Goal: Task Accomplishment & Management: Use online tool/utility

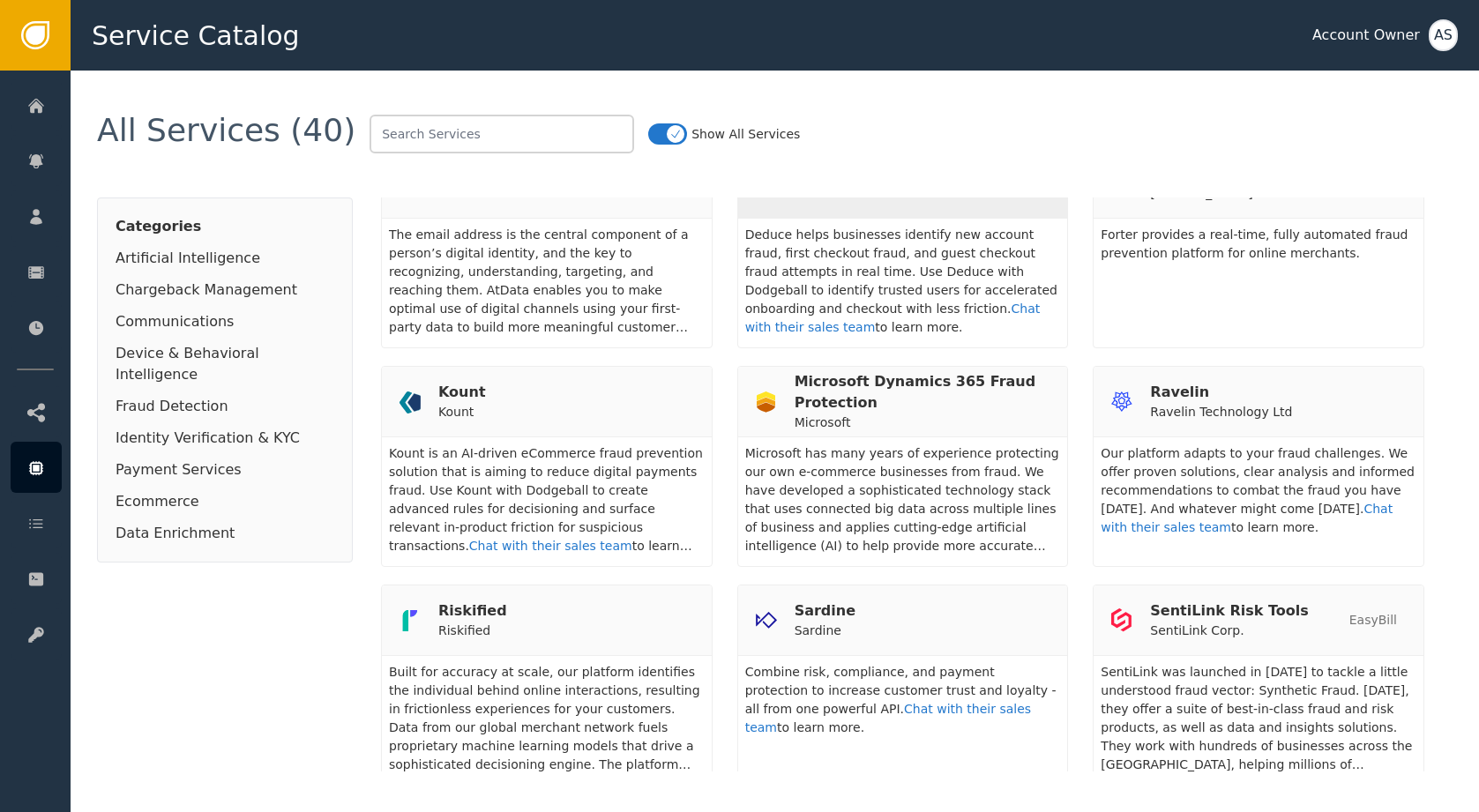
scroll to position [492, 0]
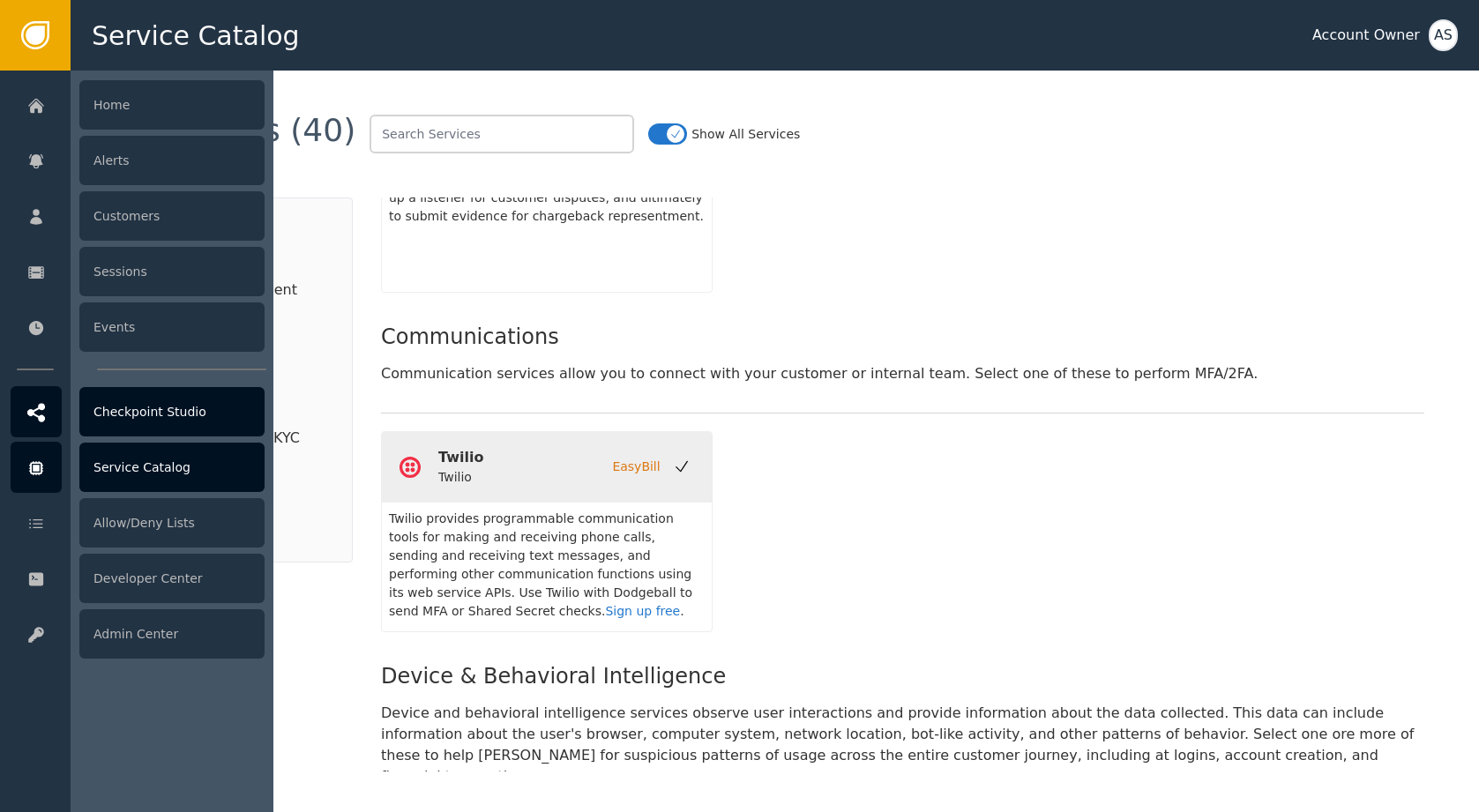
click at [146, 424] on div "Checkpoint Studio" at bounding box center [171, 411] width 185 height 49
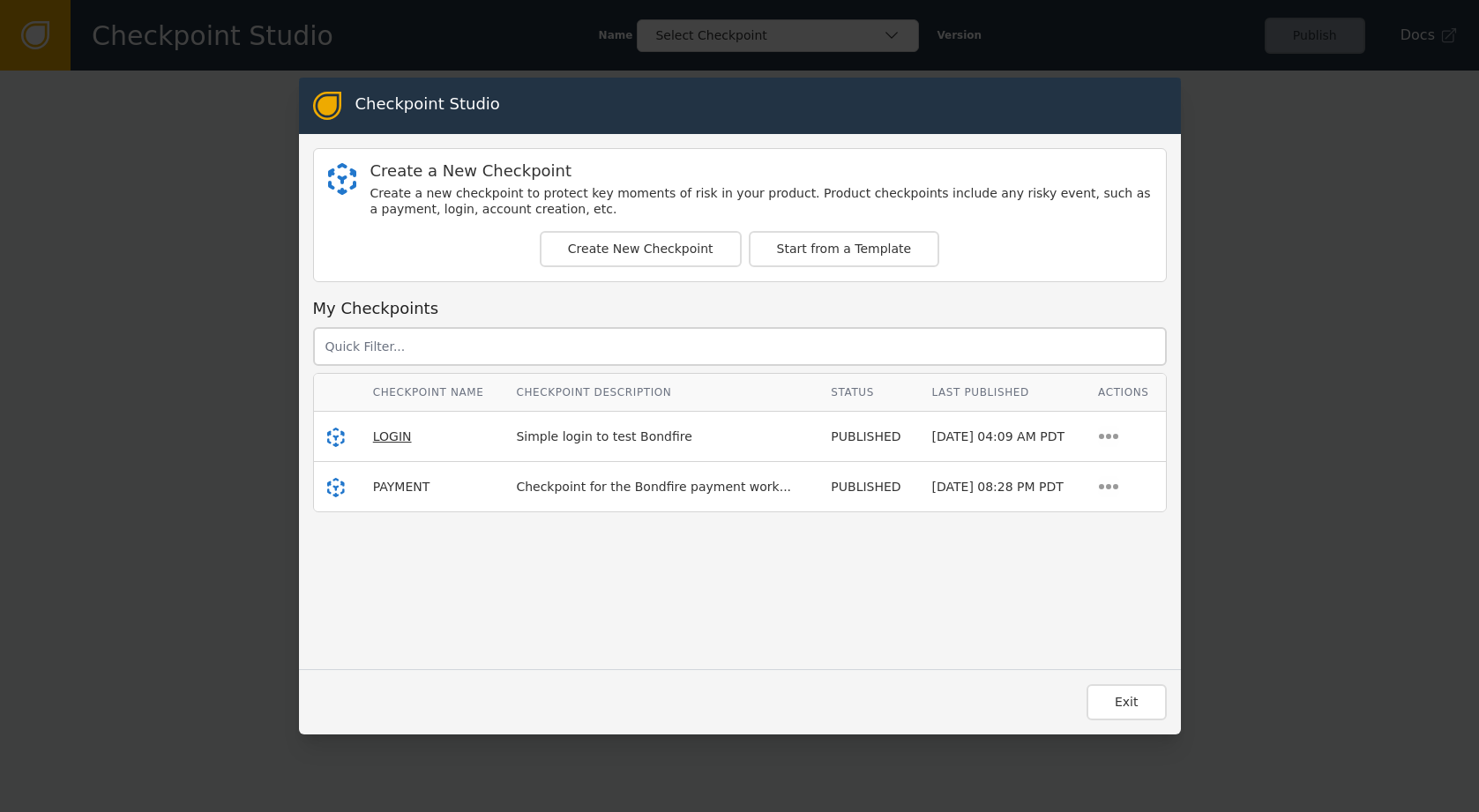
click at [378, 438] on span "LOGIN" at bounding box center [392, 436] width 39 height 14
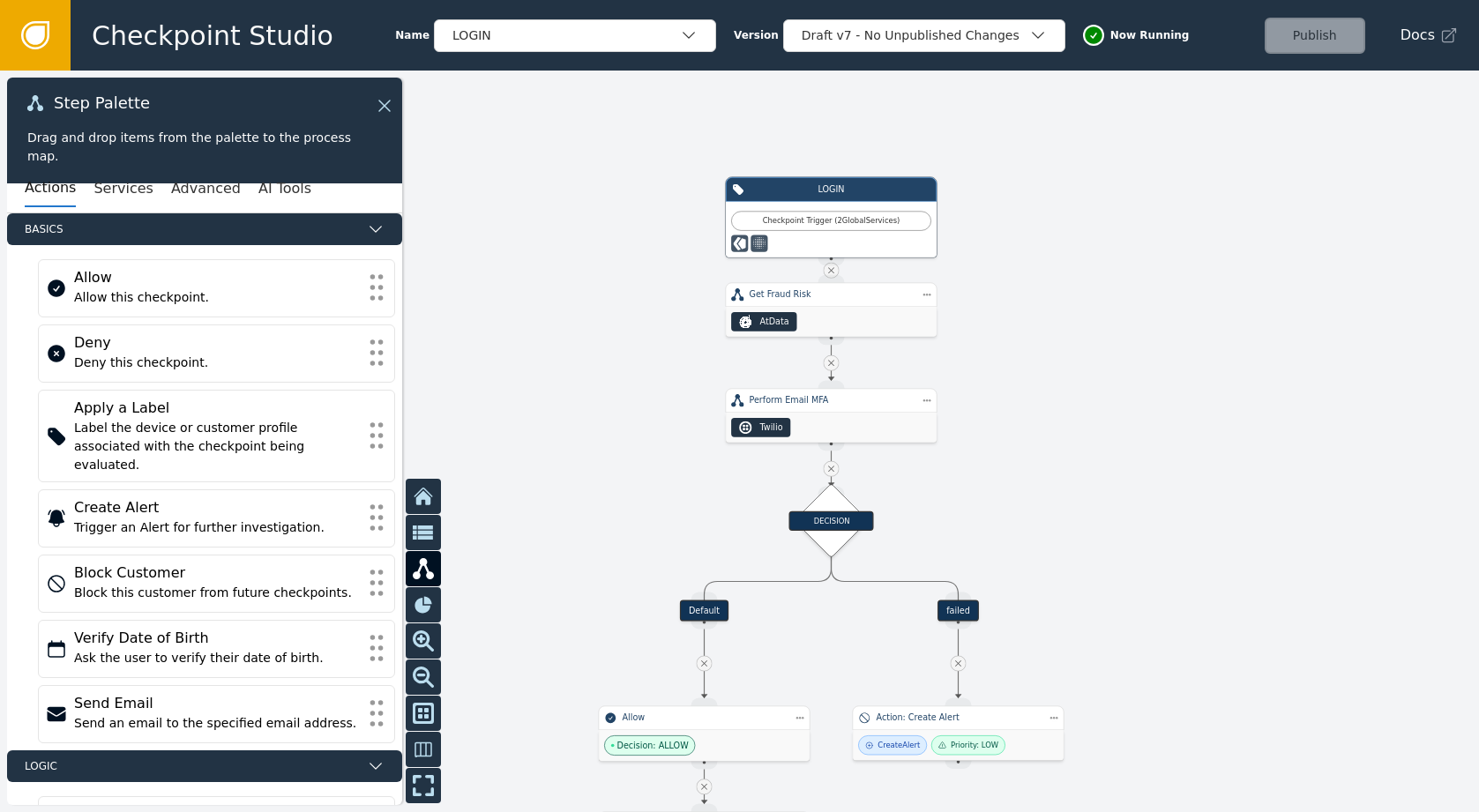
click at [1323, 35] on div "Publish" at bounding box center [1314, 36] width 101 height 36
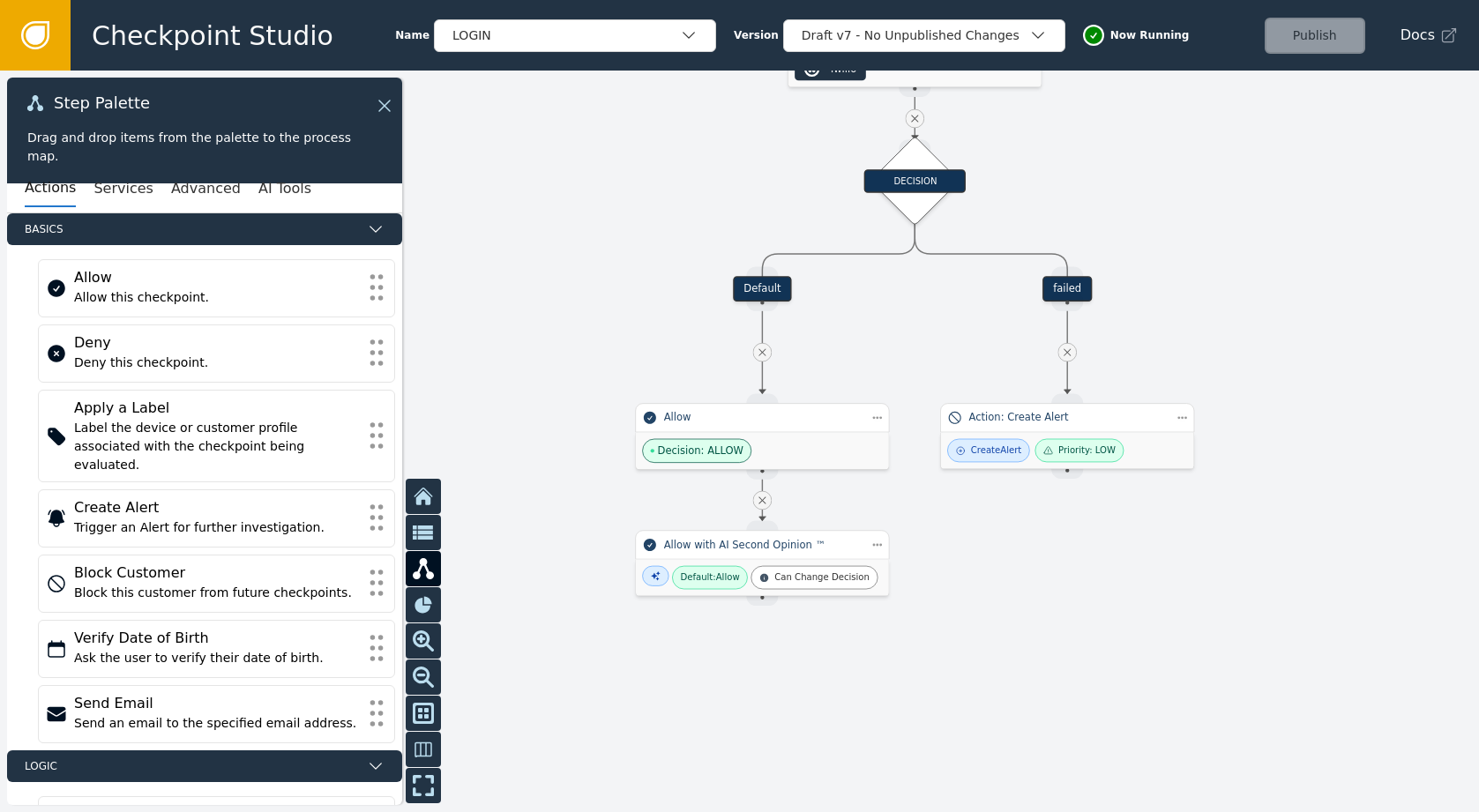
drag, startPoint x: 661, startPoint y: 459, endPoint x: 697, endPoint y: 90, distance: 370.8
click at [697, 90] on div at bounding box center [739, 441] width 1479 height 741
click at [42, 26] on icon at bounding box center [35, 35] width 20 height 20
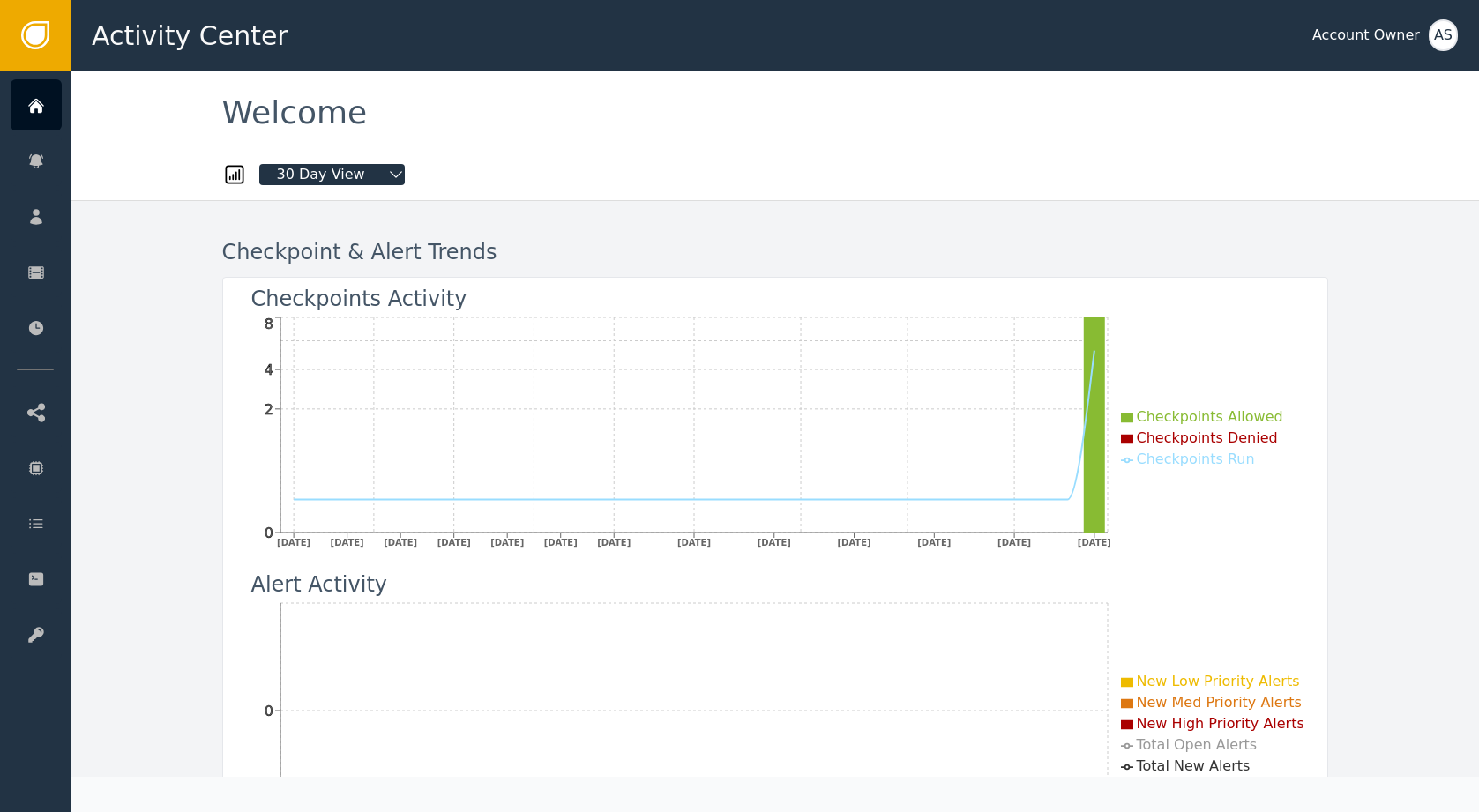
click at [1375, 37] on div "Account Owner" at bounding box center [1366, 35] width 107 height 21
click at [1447, 38] on div "AS" at bounding box center [1442, 36] width 29 height 32
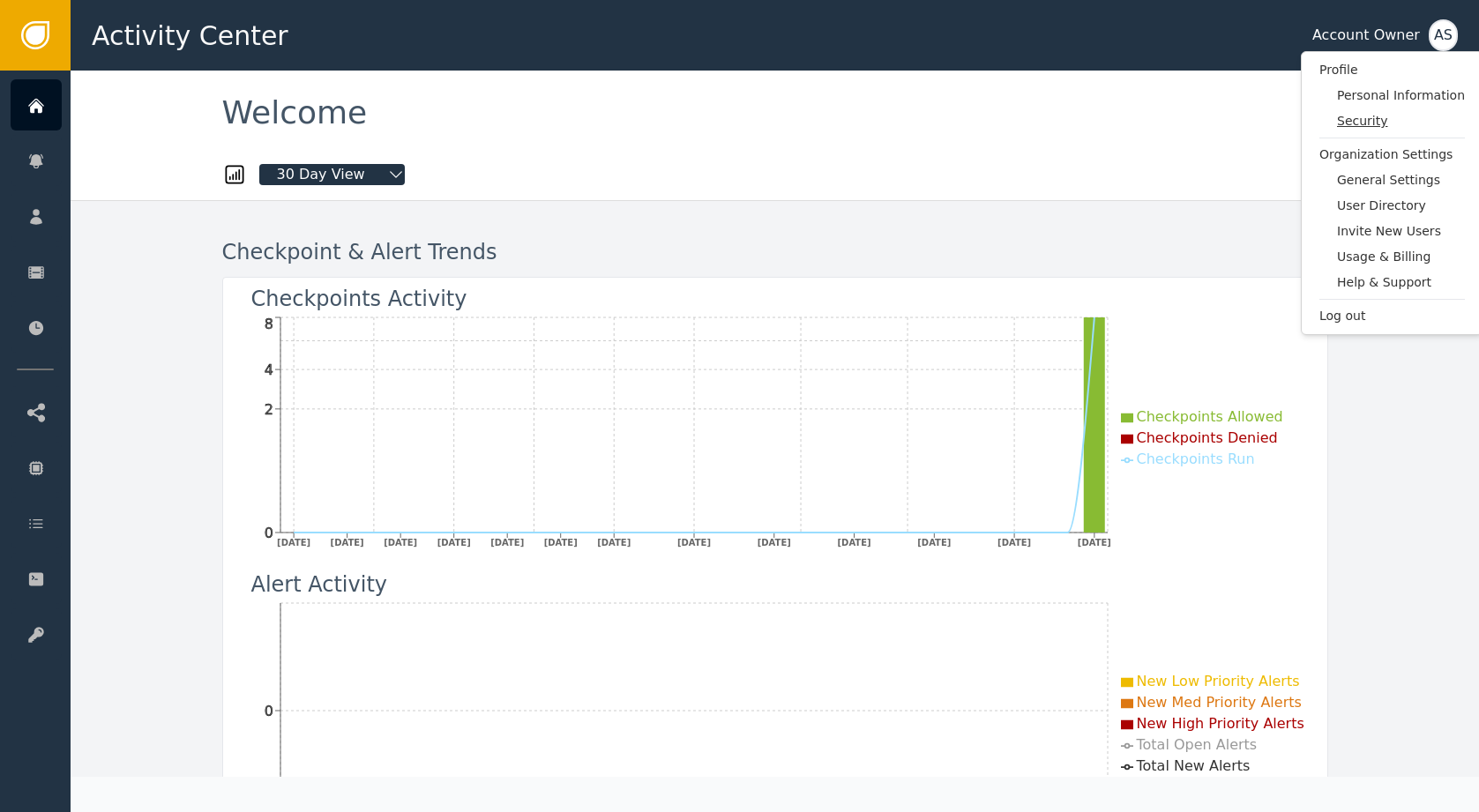
click at [1383, 121] on span "Security" at bounding box center [1401, 121] width 128 height 19
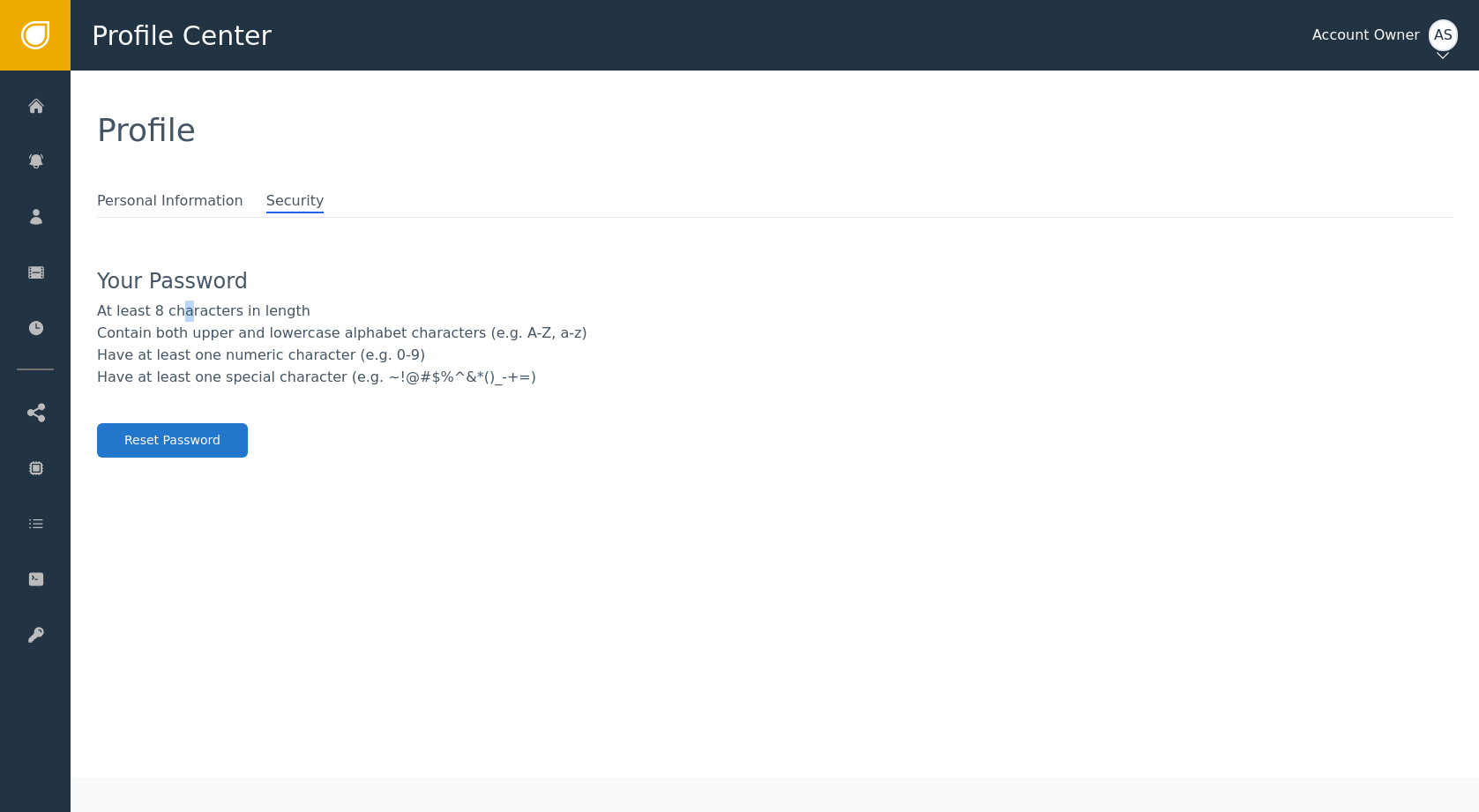
drag, startPoint x: 182, startPoint y: 310, endPoint x: 179, endPoint y: 279, distance: 31.1
click at [181, 310] on div "At least 8 characters in length" at bounding box center [775, 310] width 1356 height 21
click at [180, 201] on span "Personal Information" at bounding box center [169, 201] width 146 height 23
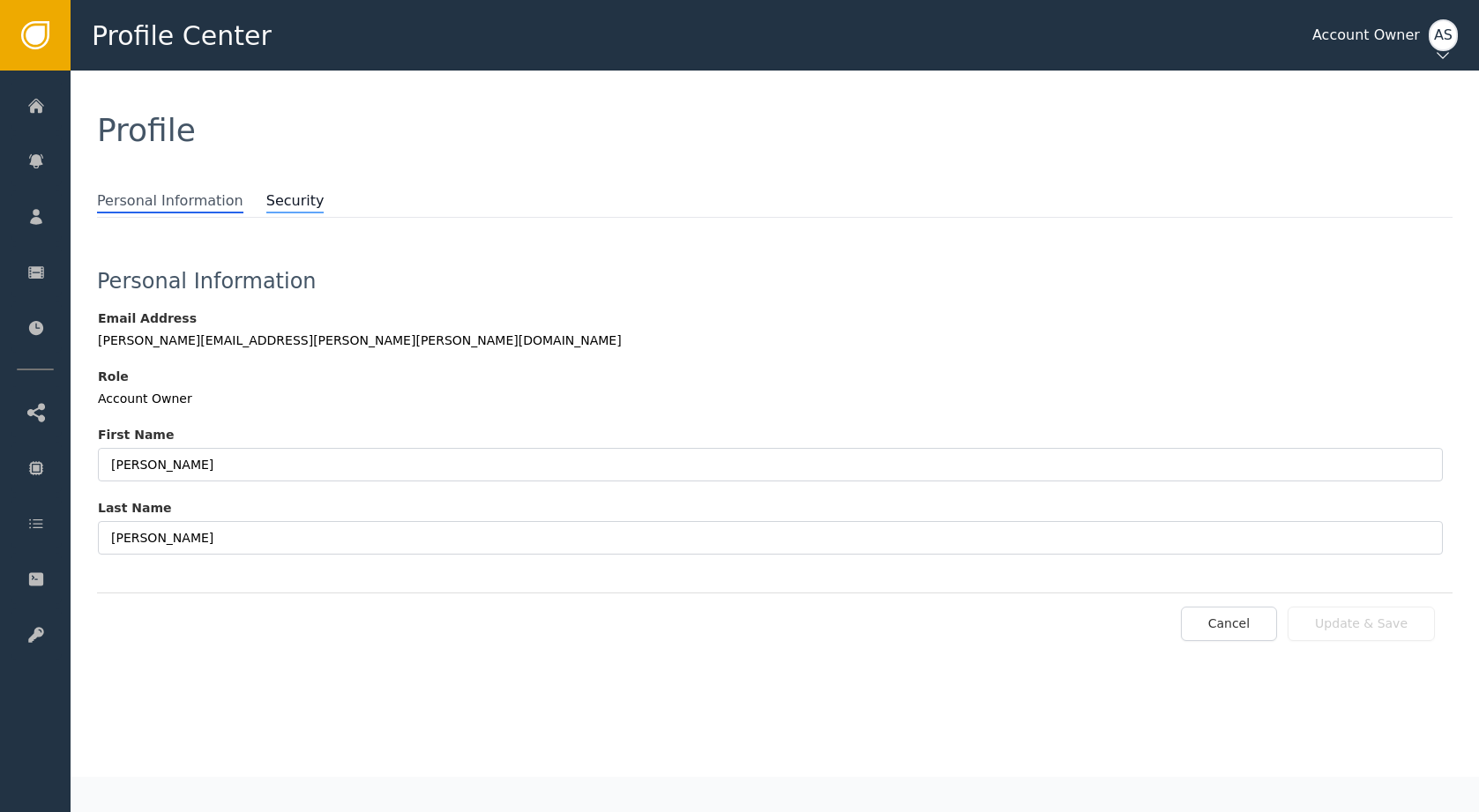
click at [273, 200] on span "Security" at bounding box center [296, 201] width 58 height 23
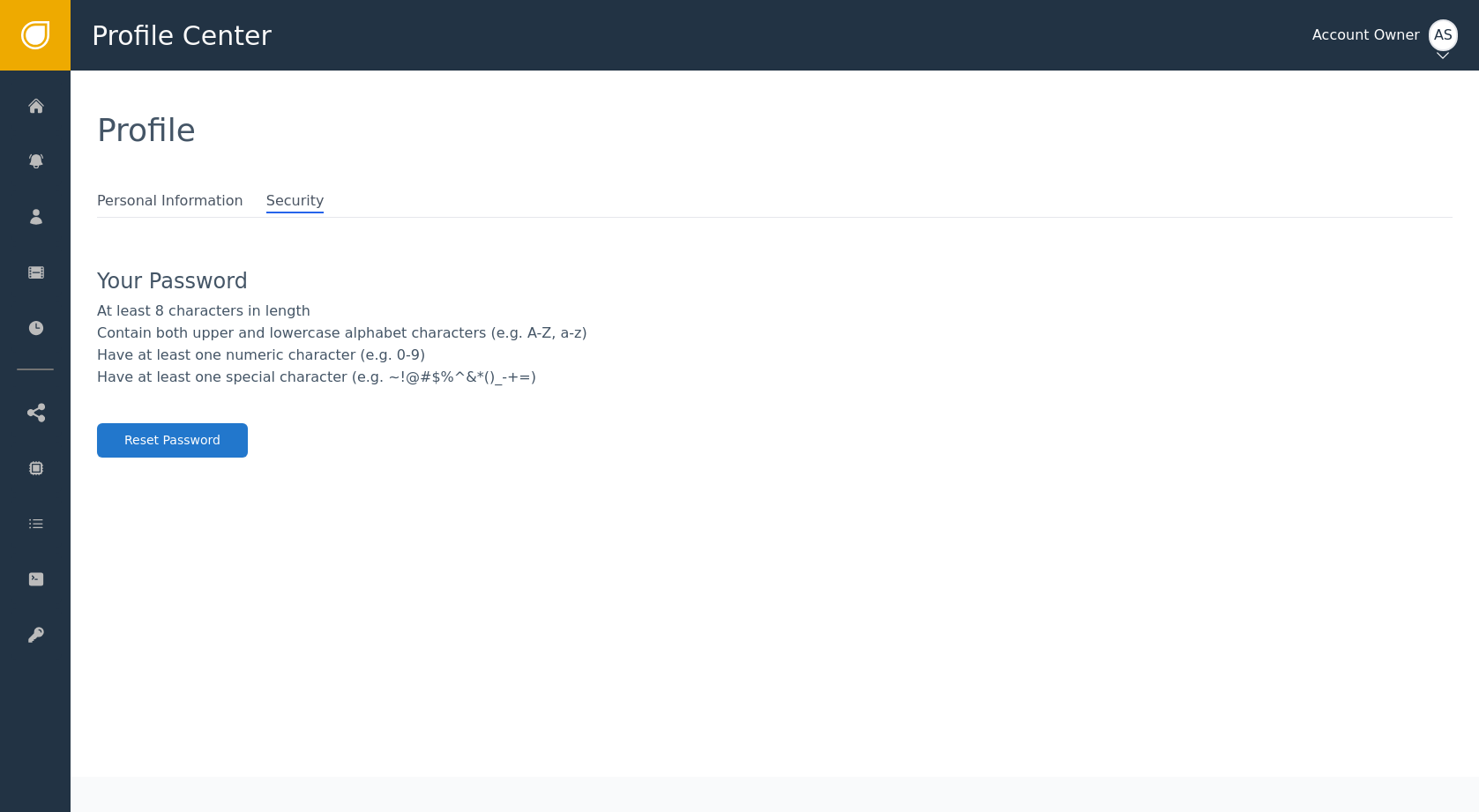
click at [331, 307] on div "At least 8 characters in length" at bounding box center [775, 310] width 1356 height 21
drag, startPoint x: 536, startPoint y: 462, endPoint x: 410, endPoint y: 444, distance: 127.3
click at [531, 465] on div "Personal Information Security Your Password At least 8 characters in length Con…" at bounding box center [775, 352] width 1408 height 325
click at [120, 204] on span "Personal Information" at bounding box center [169, 201] width 146 height 23
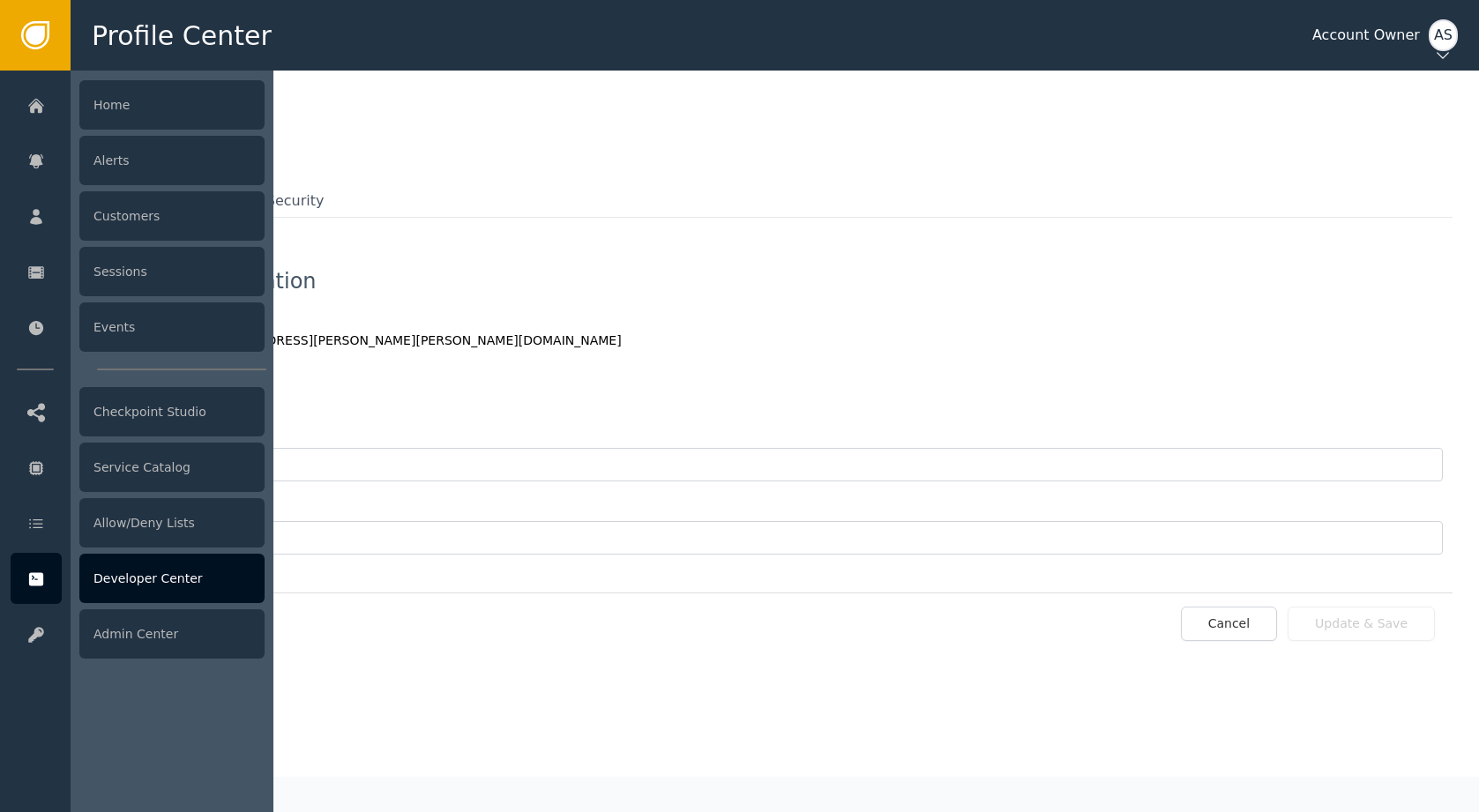
click at [127, 591] on div "Developer Center" at bounding box center [171, 578] width 185 height 49
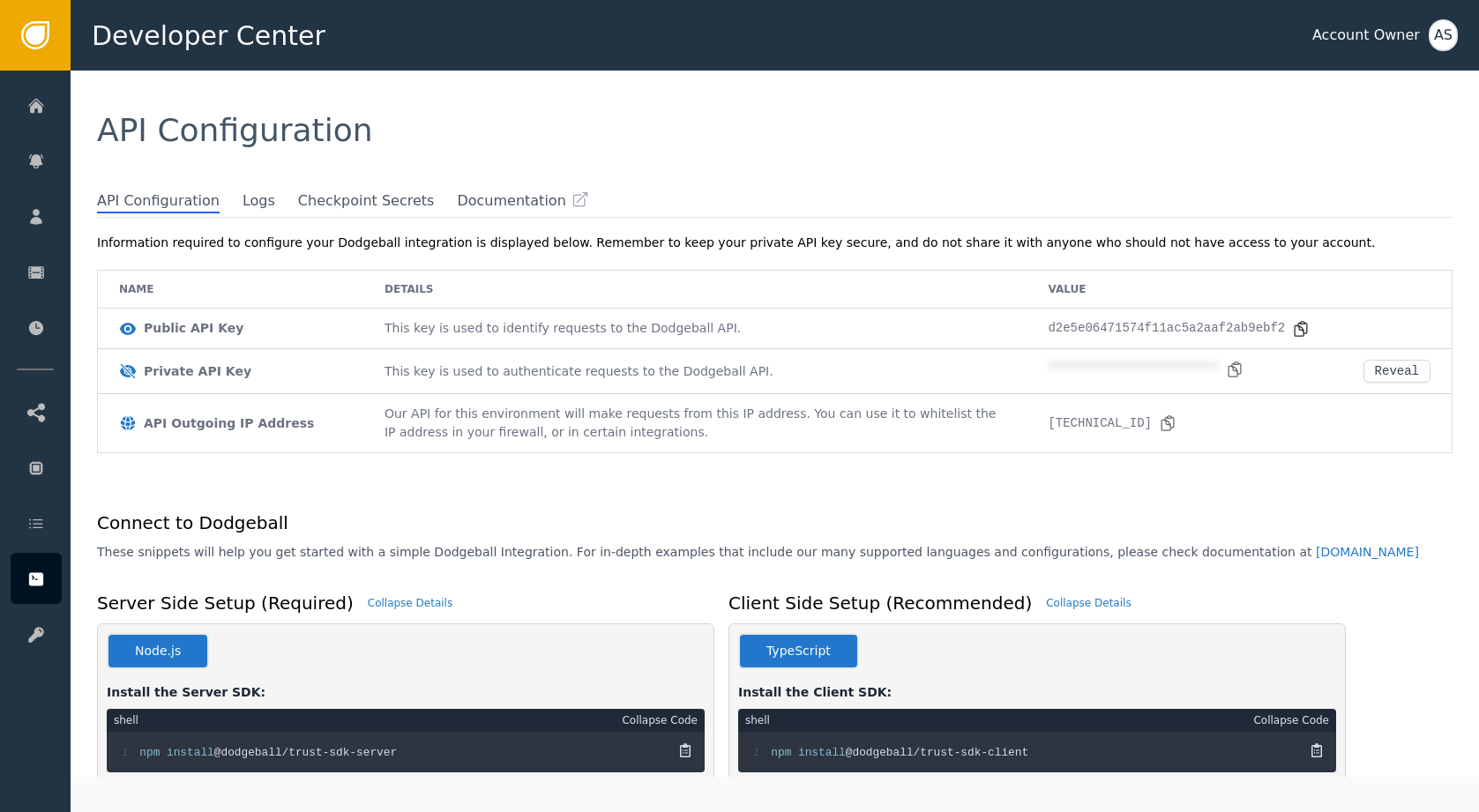
click at [1296, 324] on icon at bounding box center [1300, 328] width 18 height 18
click at [1229, 369] on icon at bounding box center [1234, 368] width 12 height 14
click at [383, 151] on div "API Configuration" at bounding box center [775, 130] width 1408 height 119
click at [243, 199] on span "Logs" at bounding box center [259, 201] width 33 height 23
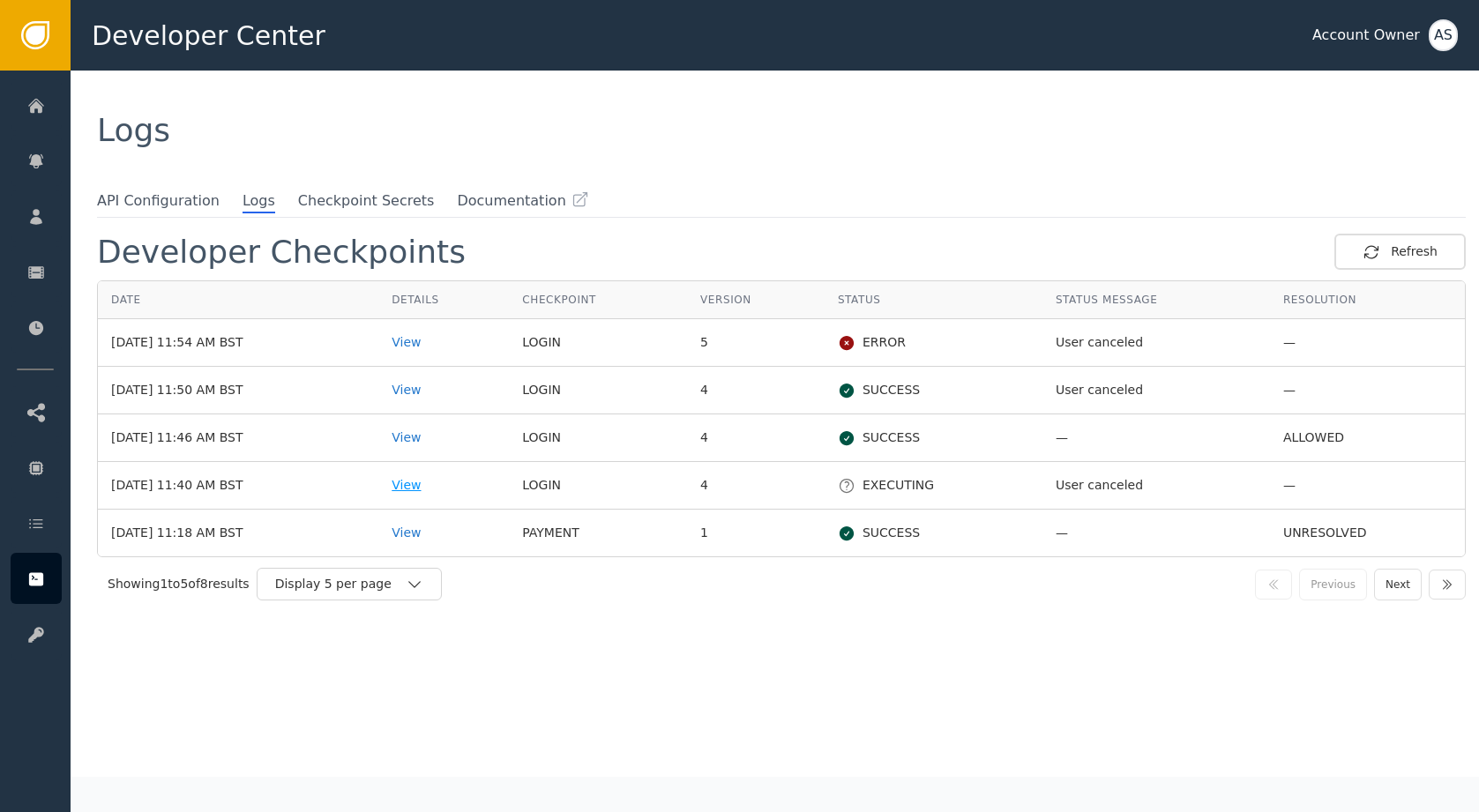
click at [453, 489] on div "View" at bounding box center [443, 486] width 104 height 19
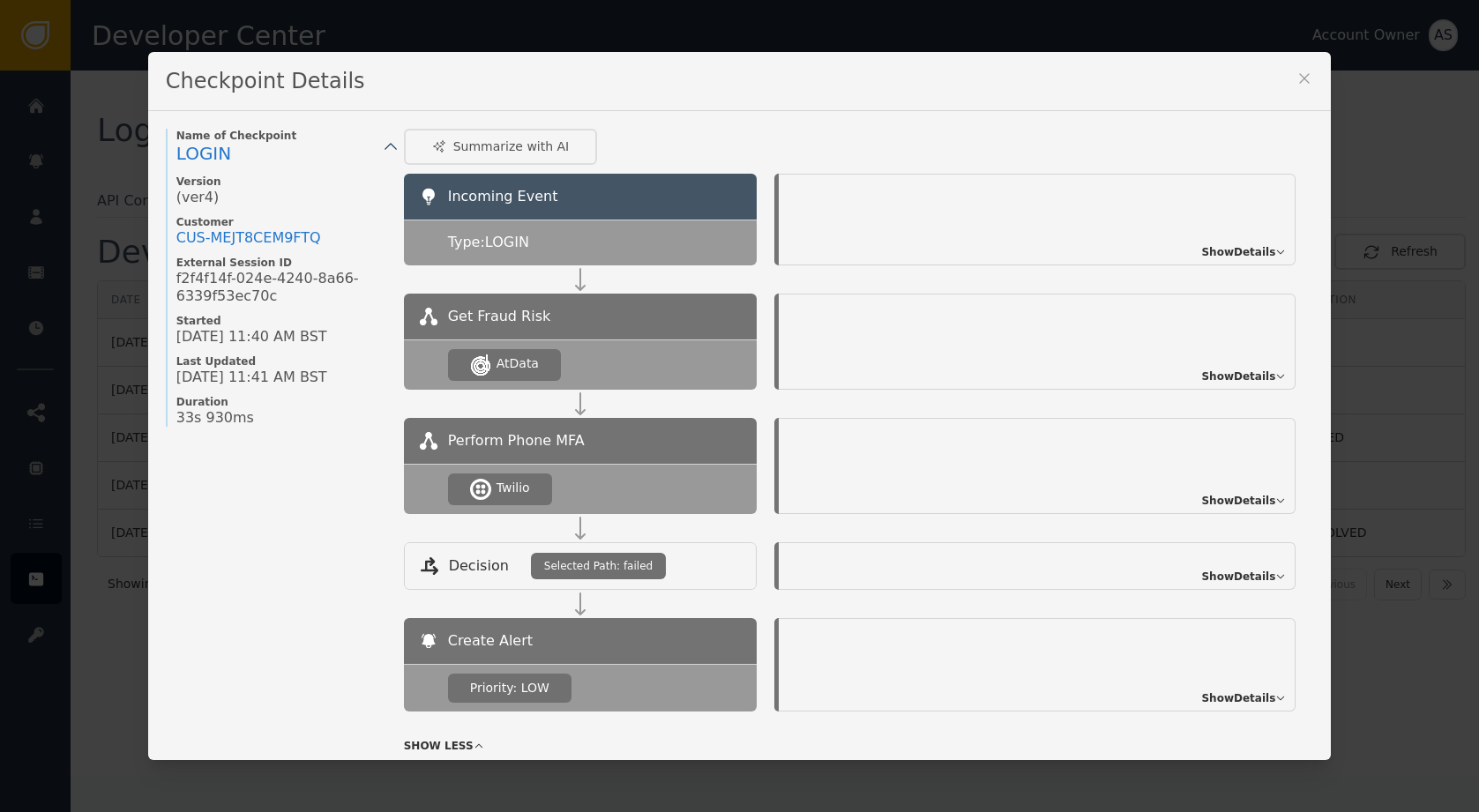
click at [508, 238] on span "Type: LOGIN" at bounding box center [489, 242] width 81 height 21
click at [444, 242] on div "Type: LOGIN" at bounding box center [580, 242] width 353 height 46
click at [1230, 244] on span "Show Details" at bounding box center [1238, 251] width 74 height 16
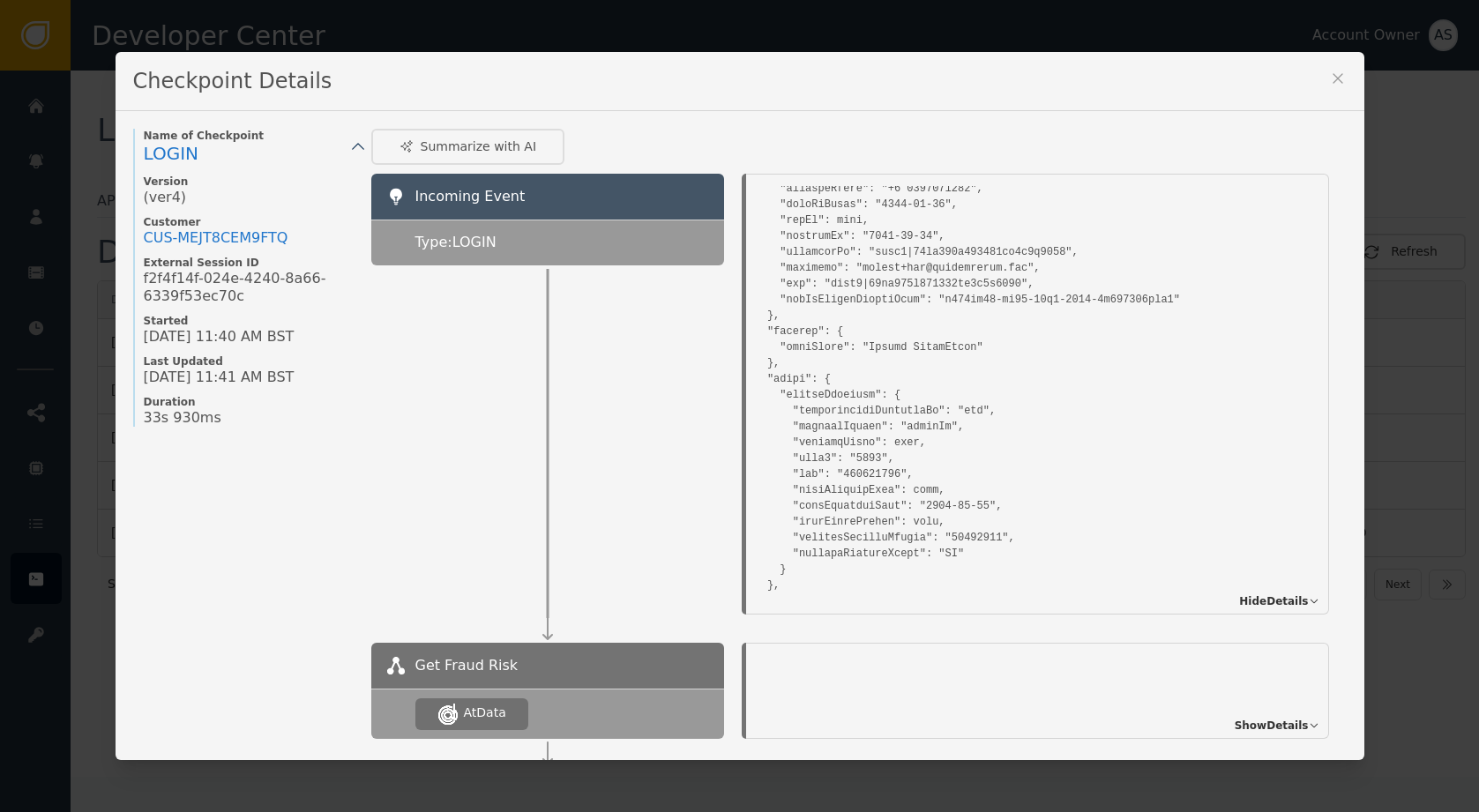
scroll to position [814, 0]
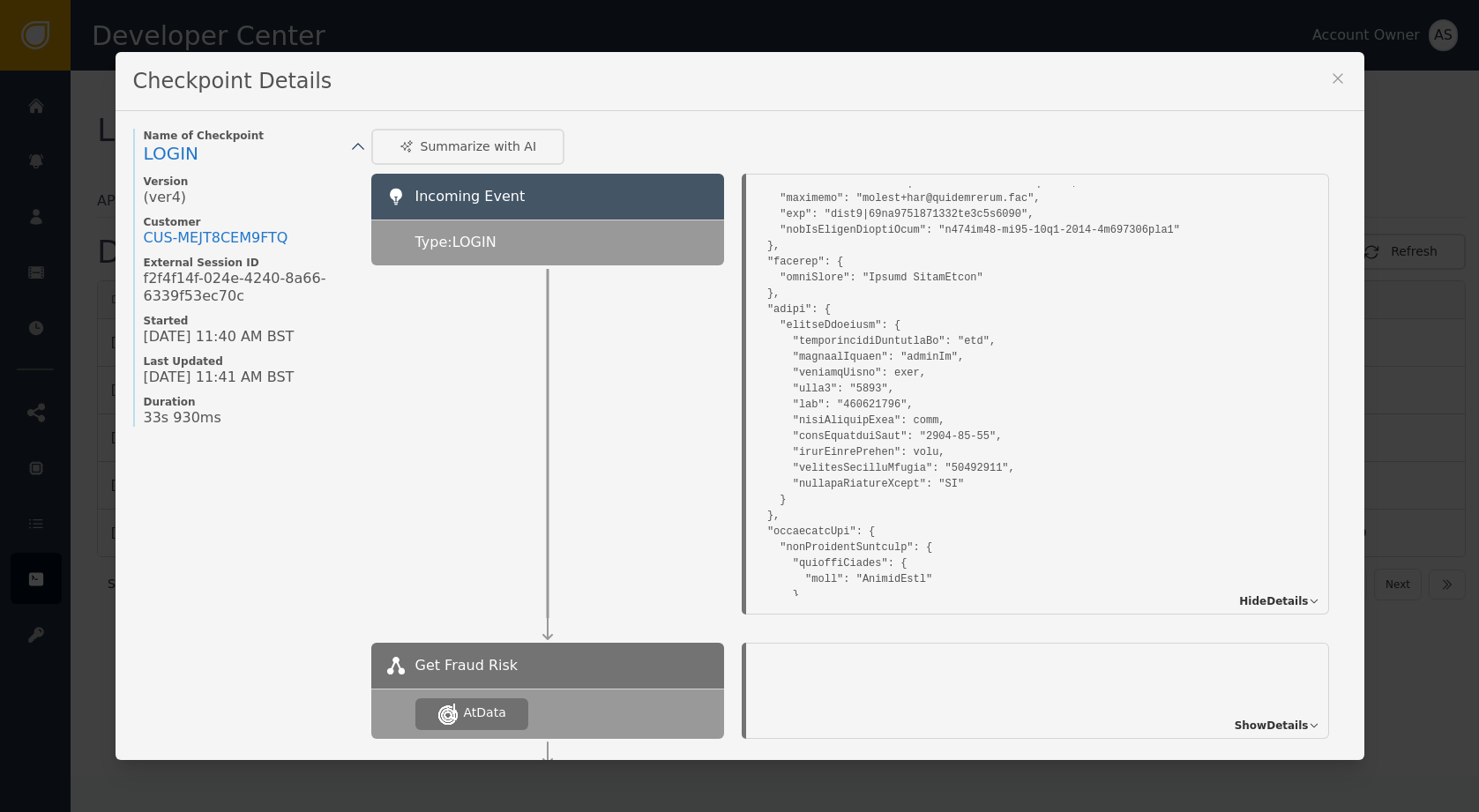
click at [1022, 397] on pre at bounding box center [1037, 641] width 564 height 2495
click at [928, 319] on pre at bounding box center [1037, 641] width 564 height 2495
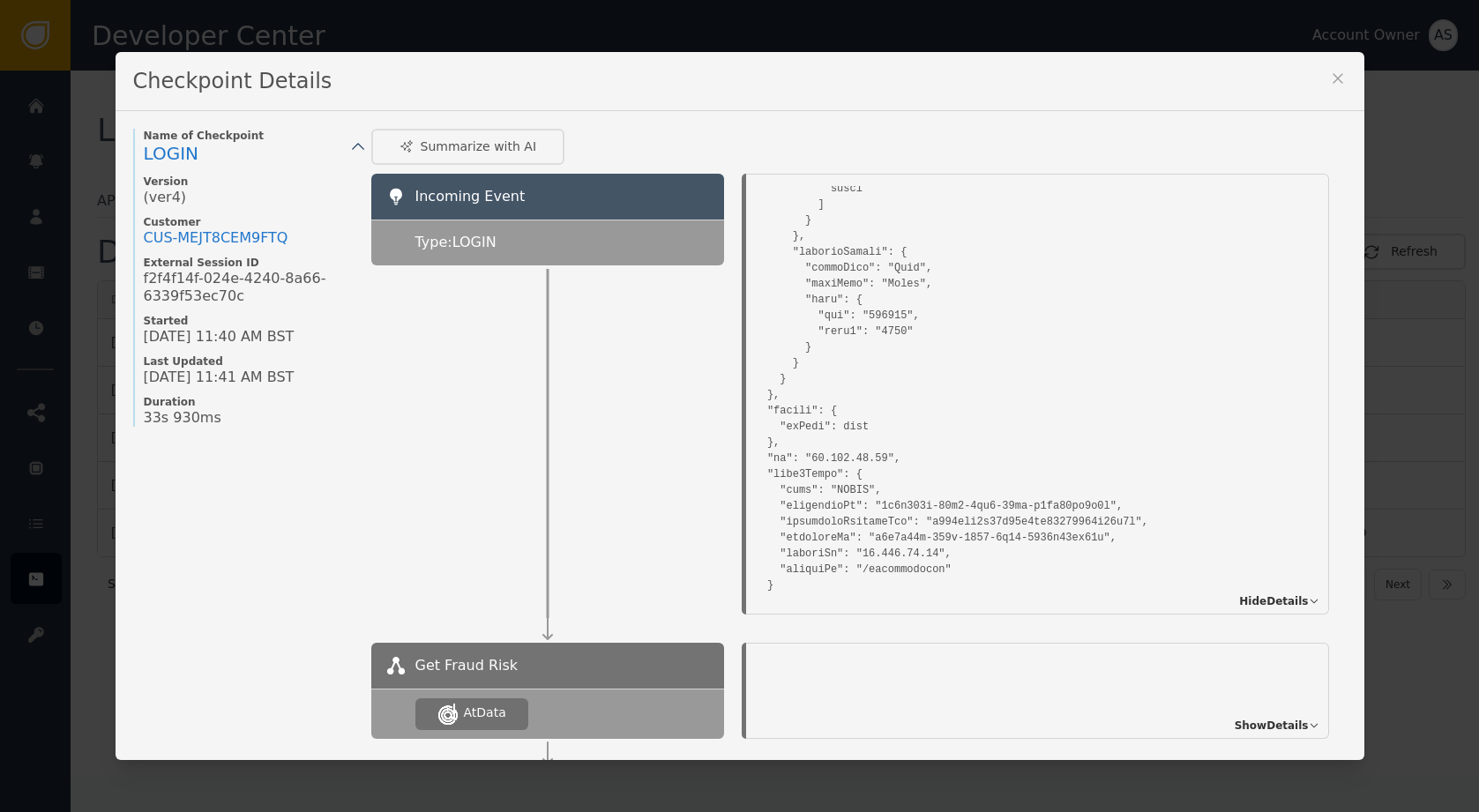
scroll to position [2120, 0]
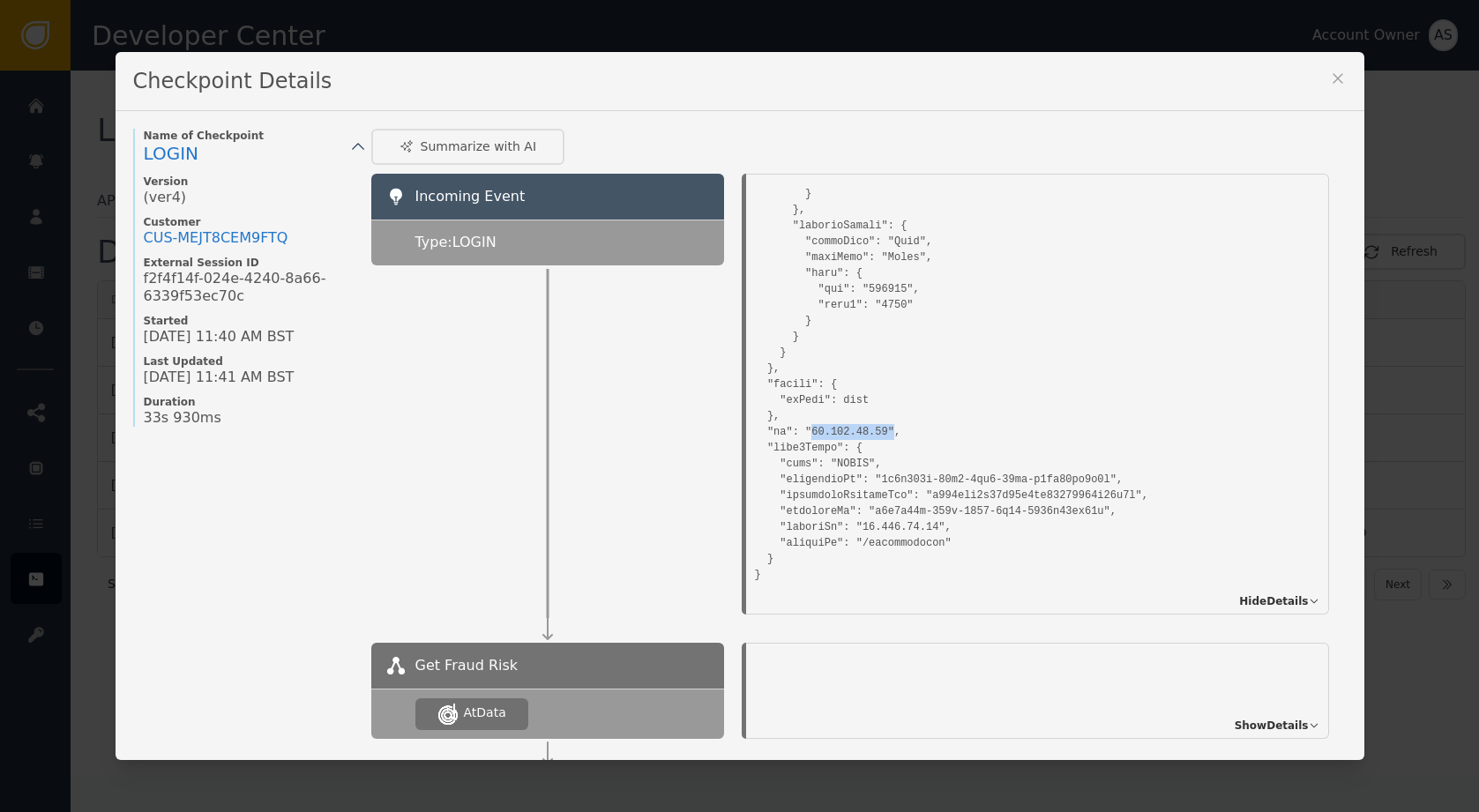
drag, startPoint x: 812, startPoint y: 426, endPoint x: 897, endPoint y: 438, distance: 85.8
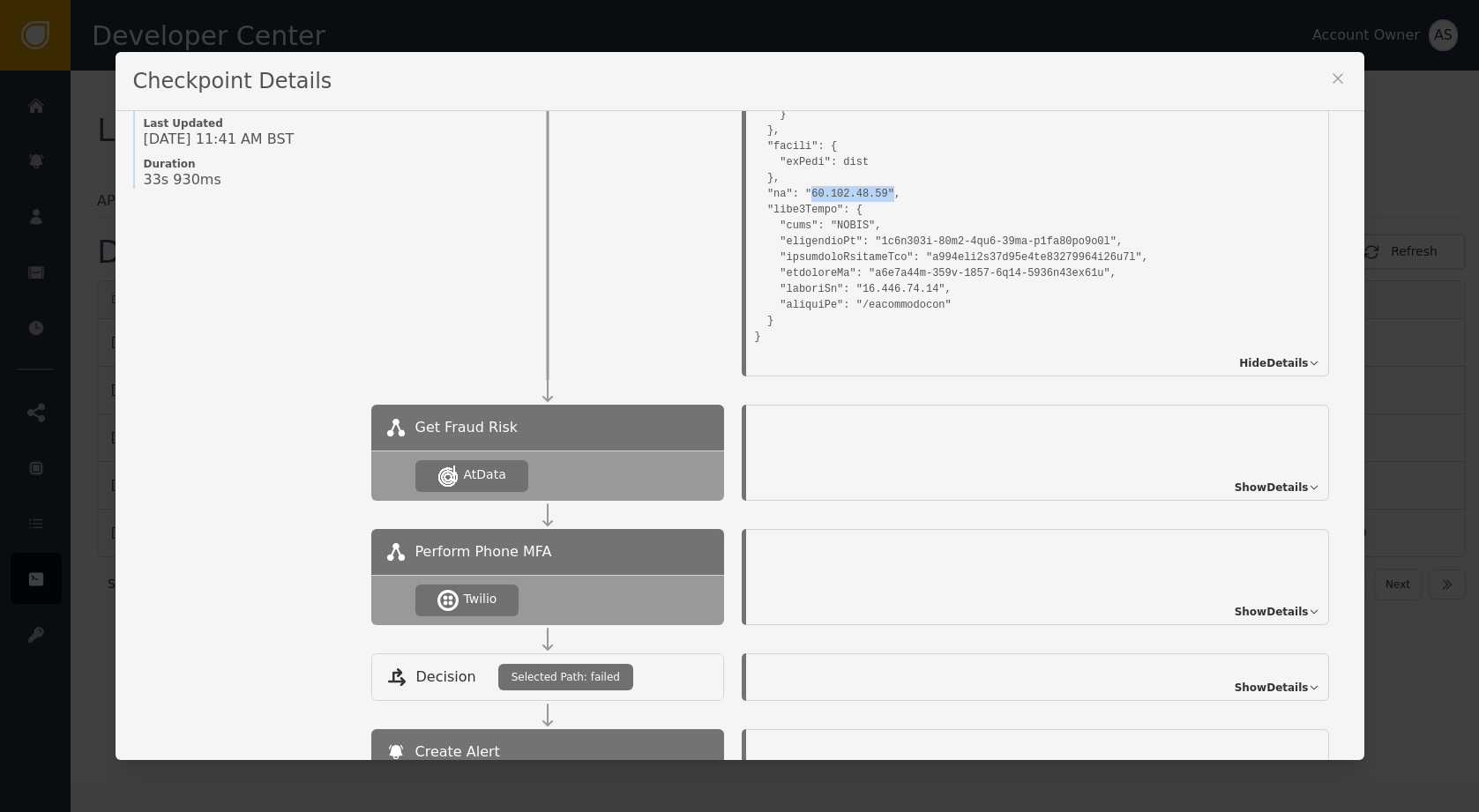
scroll to position [410, 0]
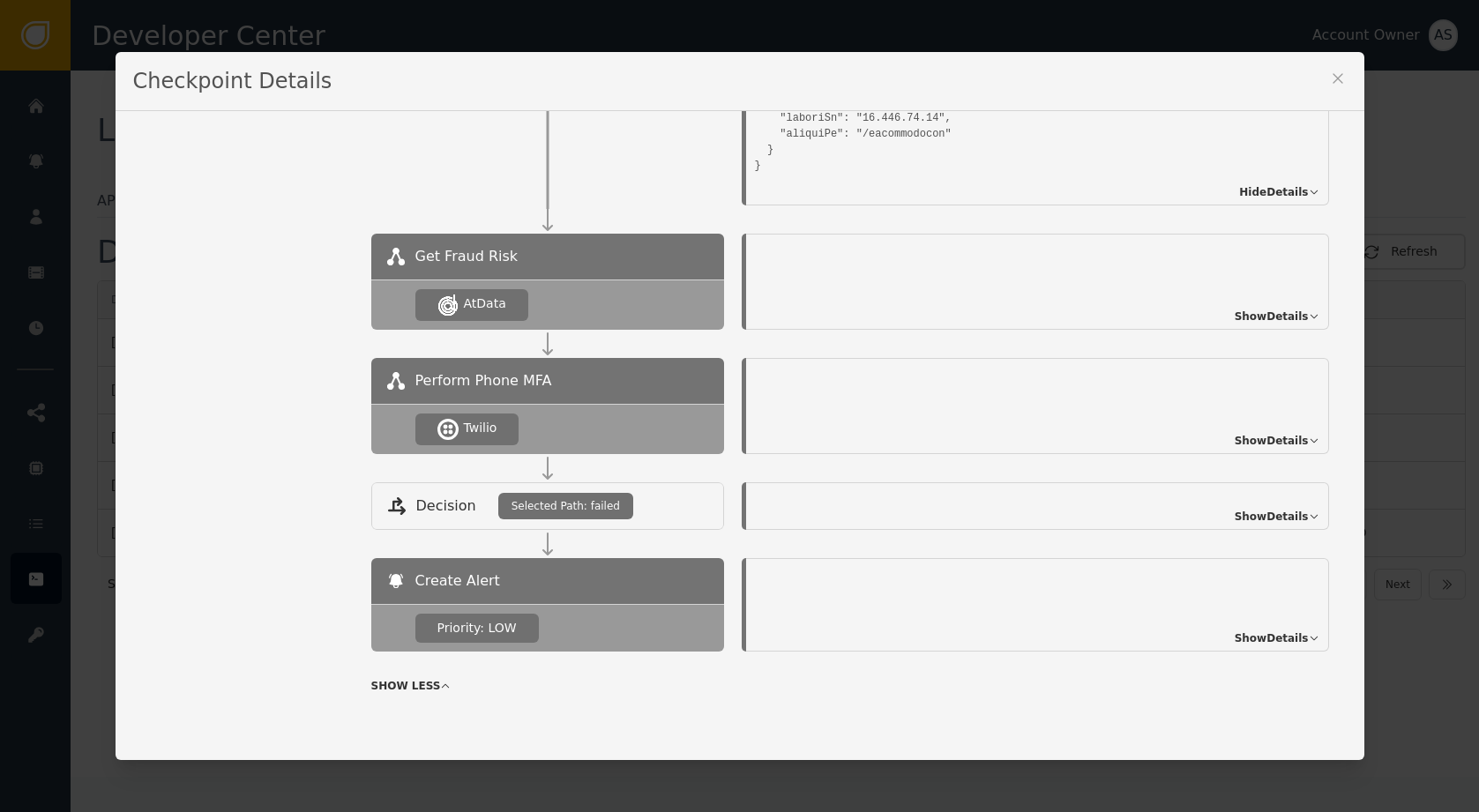
click at [1283, 309] on span "Show Details" at bounding box center [1271, 316] width 74 height 16
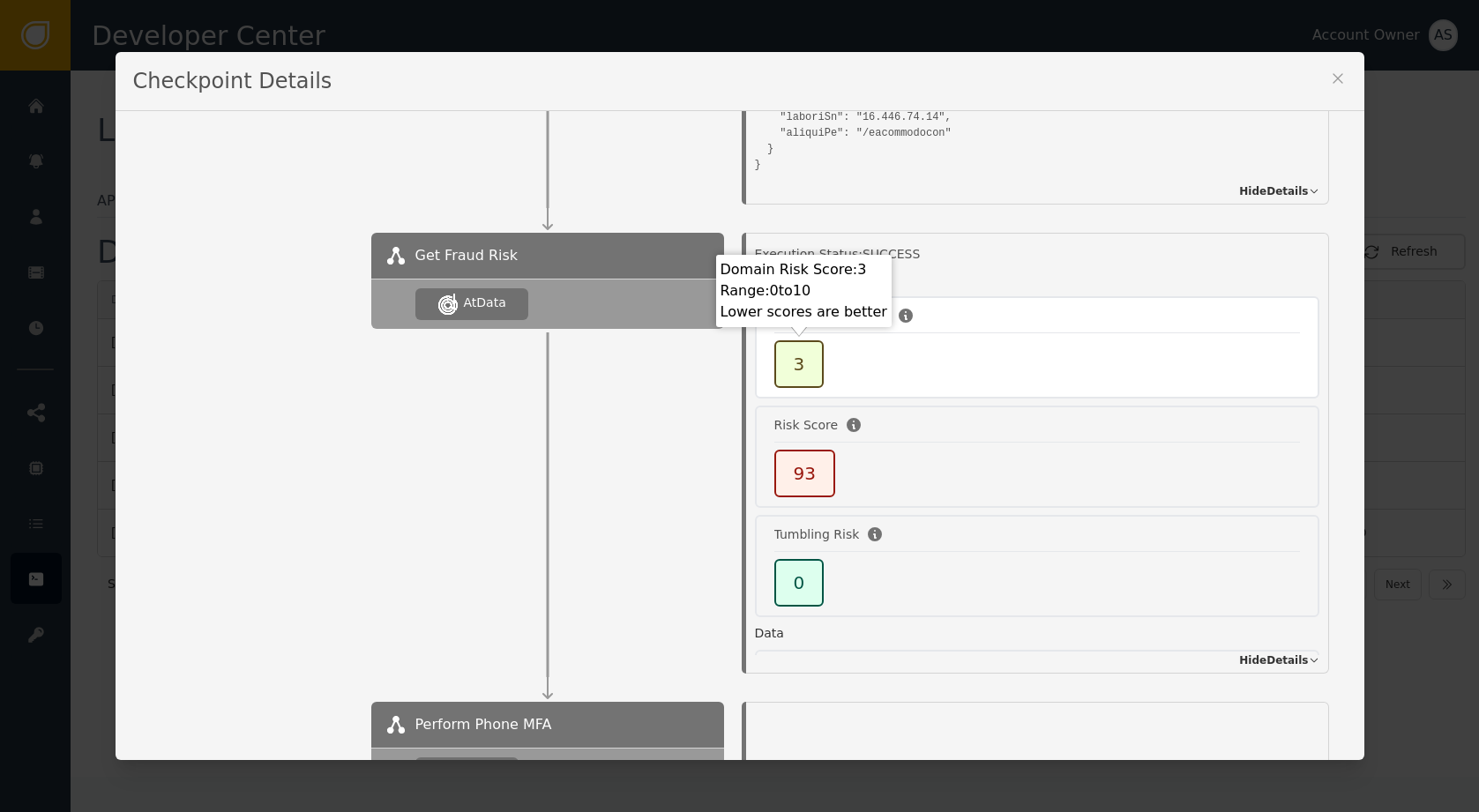
click at [807, 360] on div "3" at bounding box center [798, 364] width 50 height 48
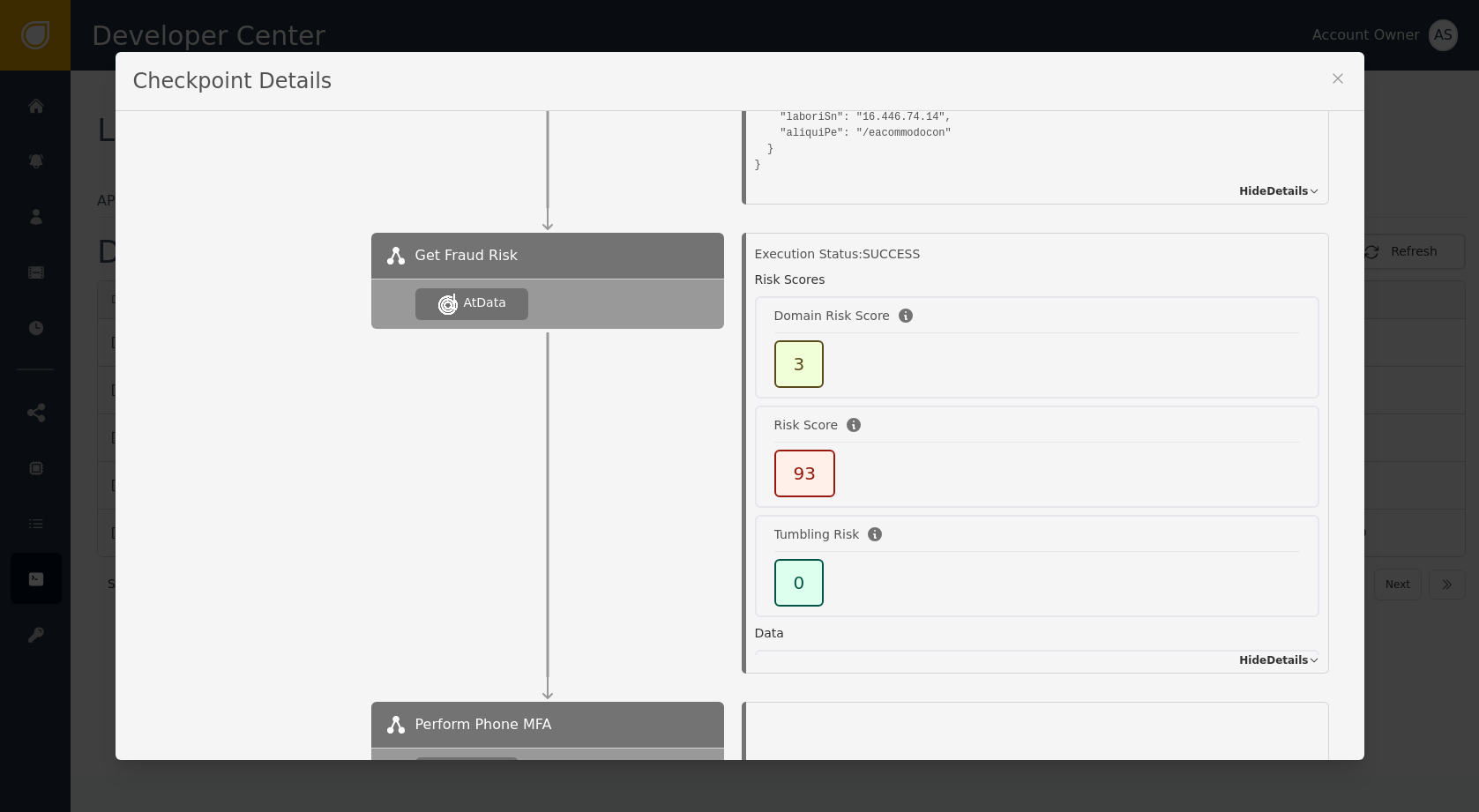
click at [1306, 663] on span "Hide Details" at bounding box center [1273, 660] width 69 height 16
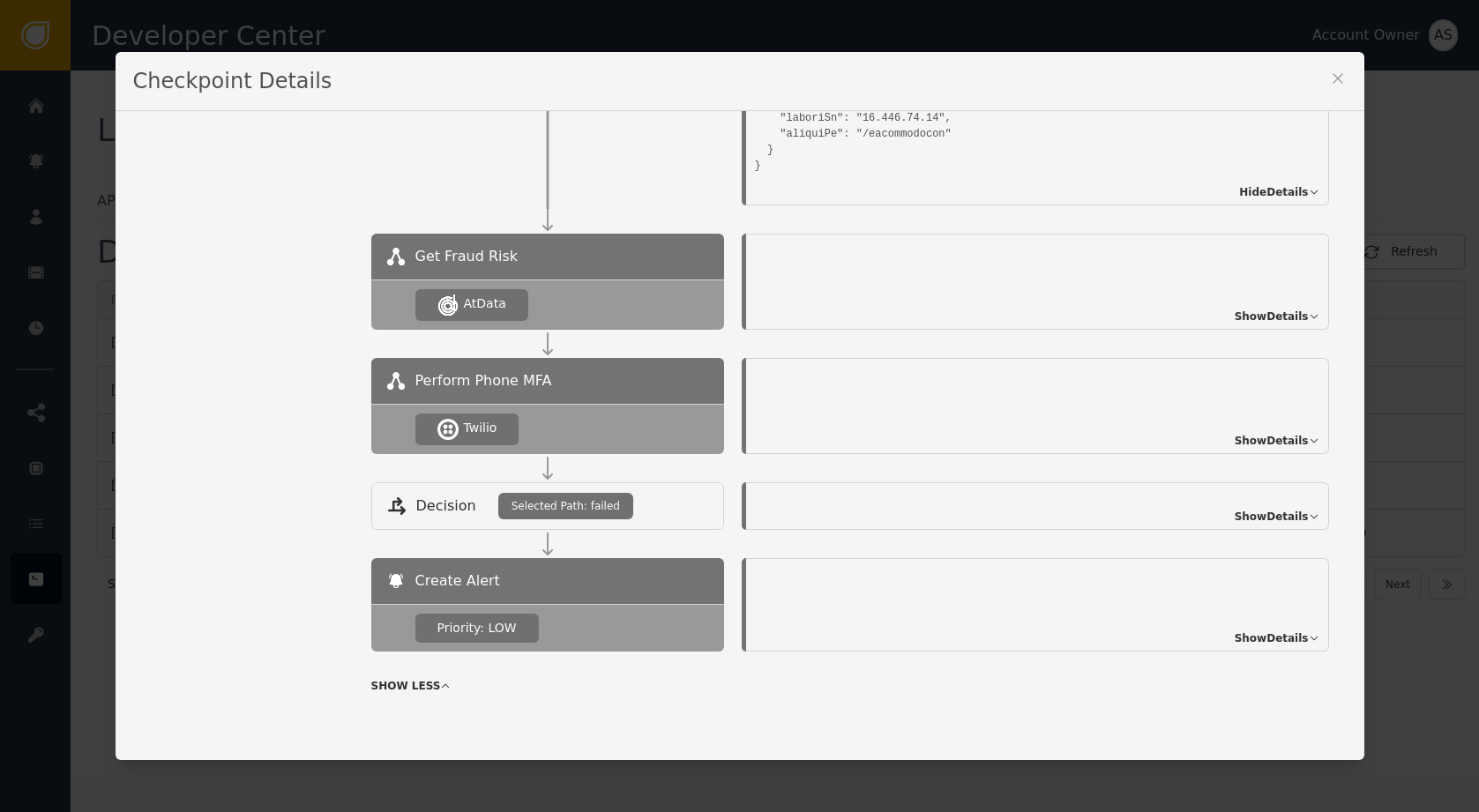
click at [1286, 433] on span "Show Details" at bounding box center [1271, 440] width 74 height 16
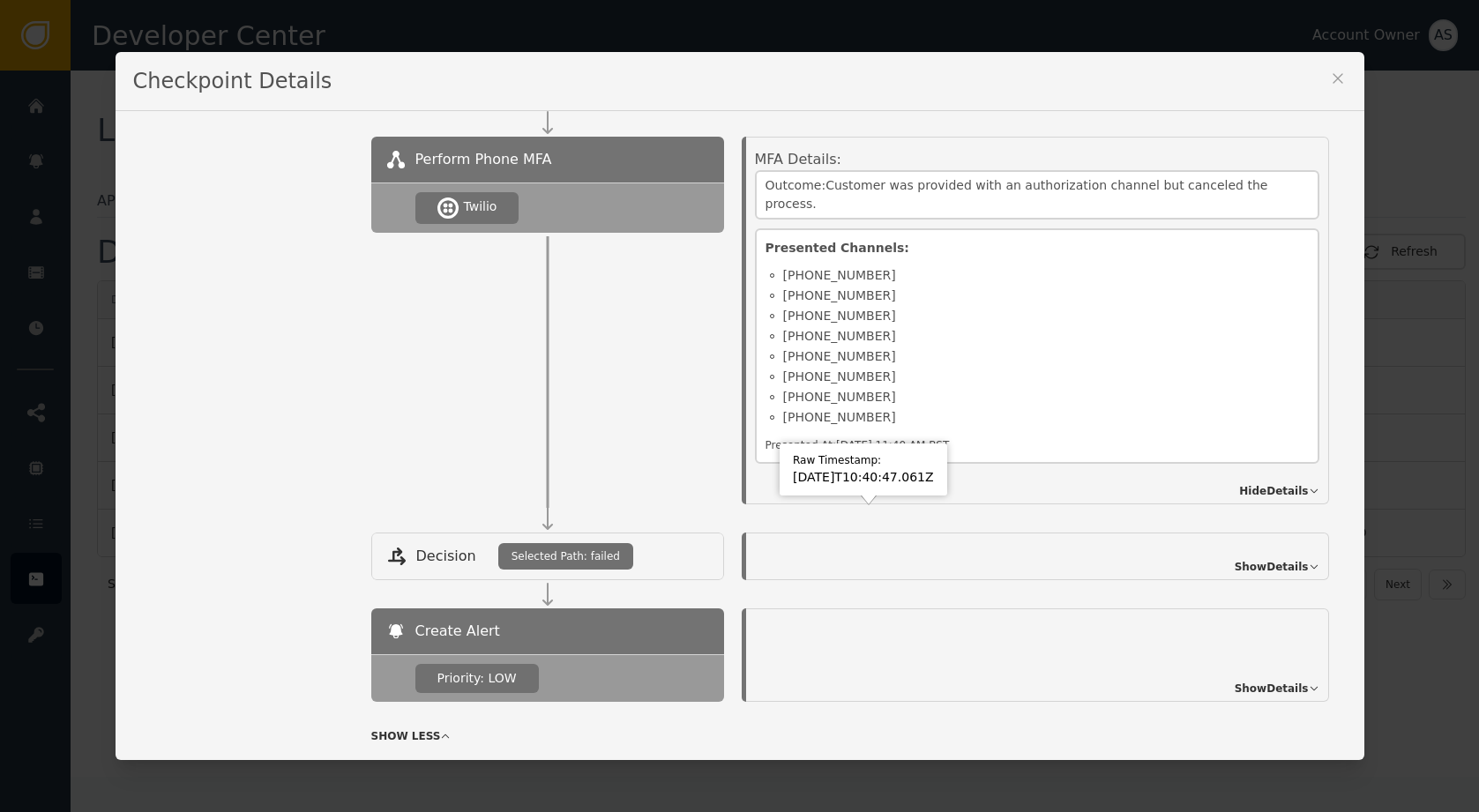
scroll to position [643, 0]
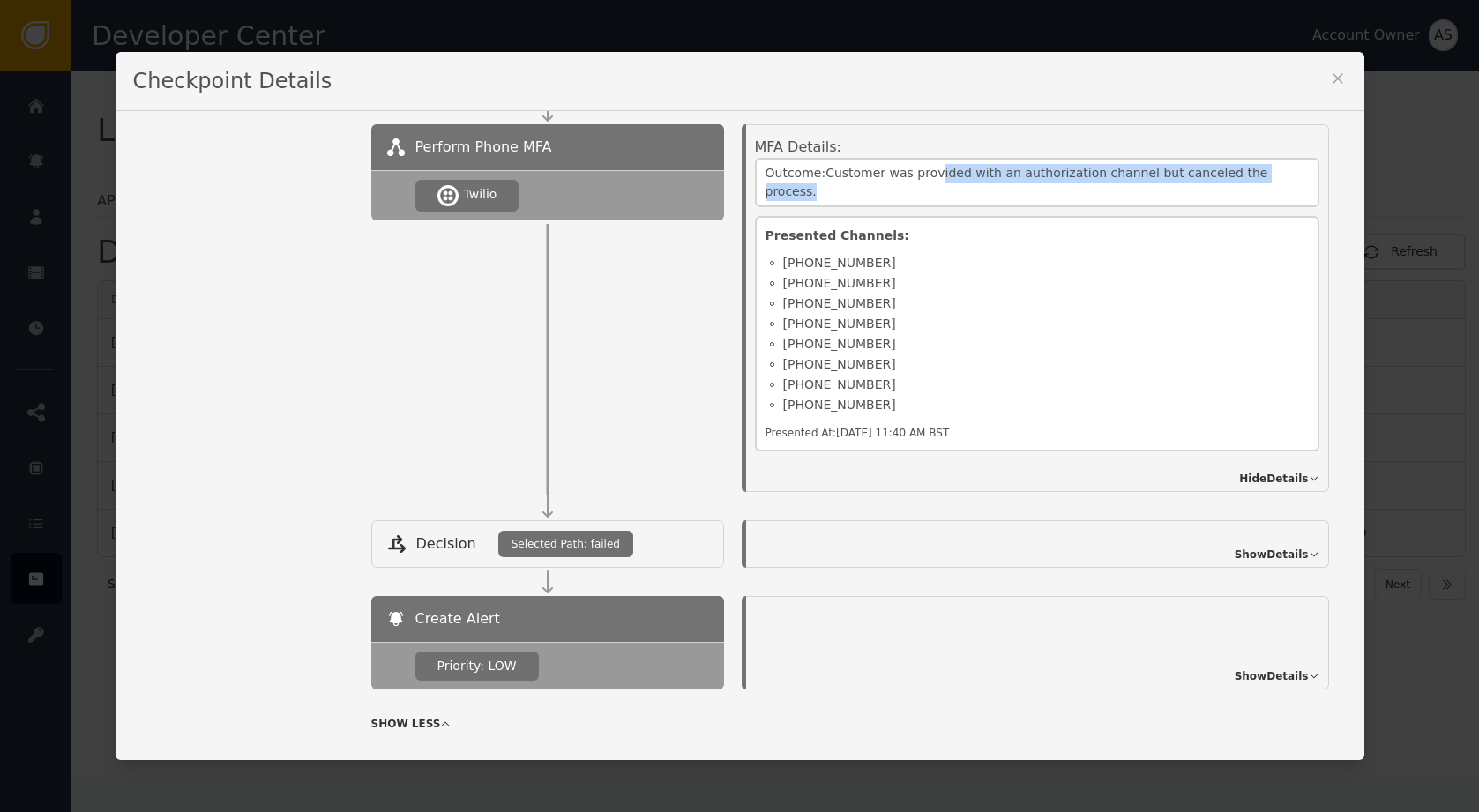
drag, startPoint x: 945, startPoint y: 175, endPoint x: 1381, endPoint y: 167, distance: 436.1
click at [1328, 167] on div "MFA Details: Outcome: Customer was provided with an authorization channel but c…" at bounding box center [1041, 305] width 573 height 337
click at [1258, 169] on div "Outcome: Customer was provided with an authorization channel but canceled the p…" at bounding box center [1037, 183] width 564 height 49
drag, startPoint x: 1236, startPoint y: 173, endPoint x: 828, endPoint y: 161, distance: 408.2
click at [828, 154] on div "MFA Details: Outcome: Customer was provided with an authorization channel but c…" at bounding box center [1041, 305] width 573 height 337
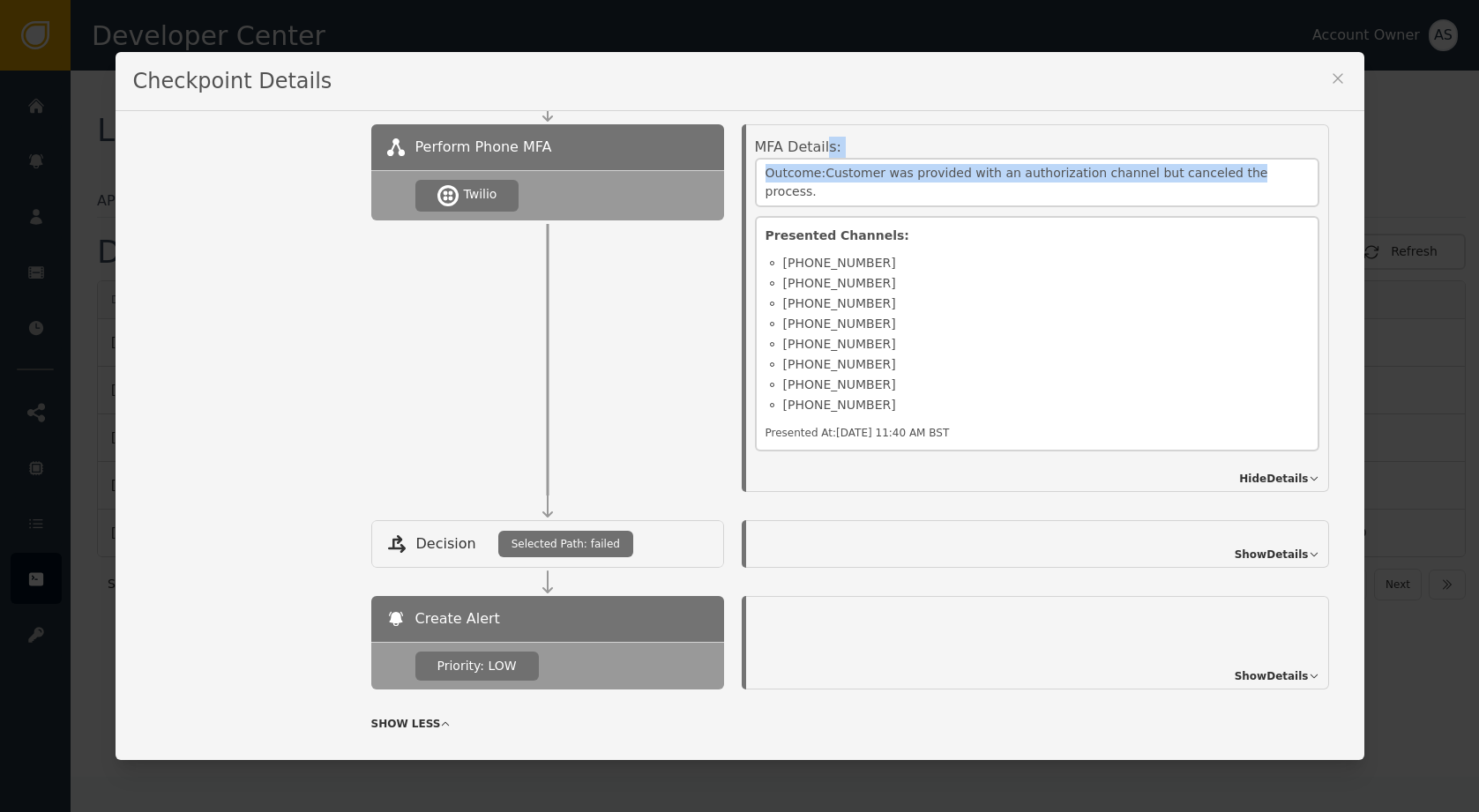
click at [836, 176] on div "Outcome: Customer was provided with an authorization channel but canceled the p…" at bounding box center [1037, 183] width 564 height 49
drag, startPoint x: 836, startPoint y: 176, endPoint x: 1291, endPoint y: 173, distance: 455.0
click at [1291, 173] on div "Outcome: Customer was provided with an authorization channel but canceled the p…" at bounding box center [1037, 183] width 564 height 49
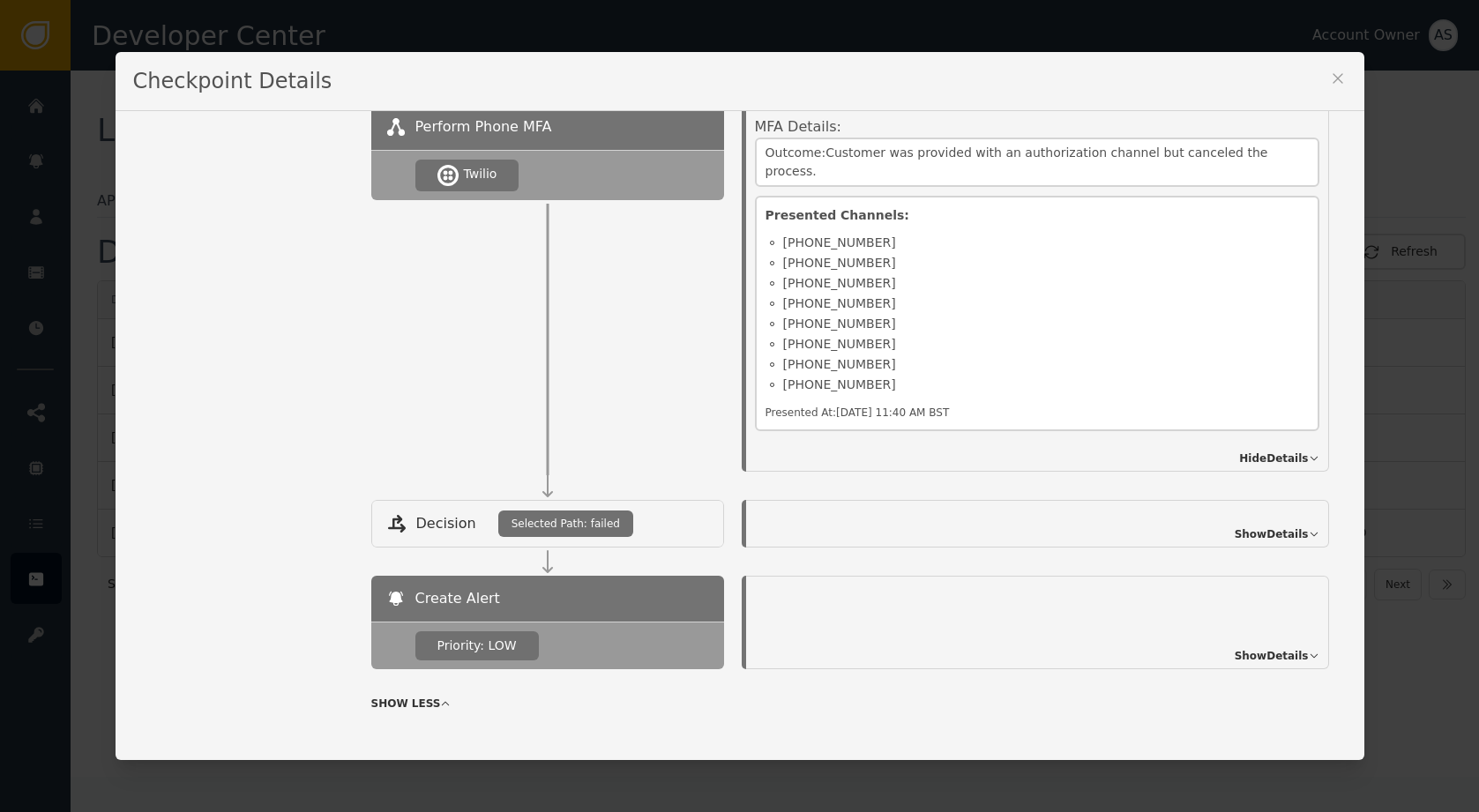
click at [1292, 526] on span "Show Details" at bounding box center [1271, 533] width 74 height 16
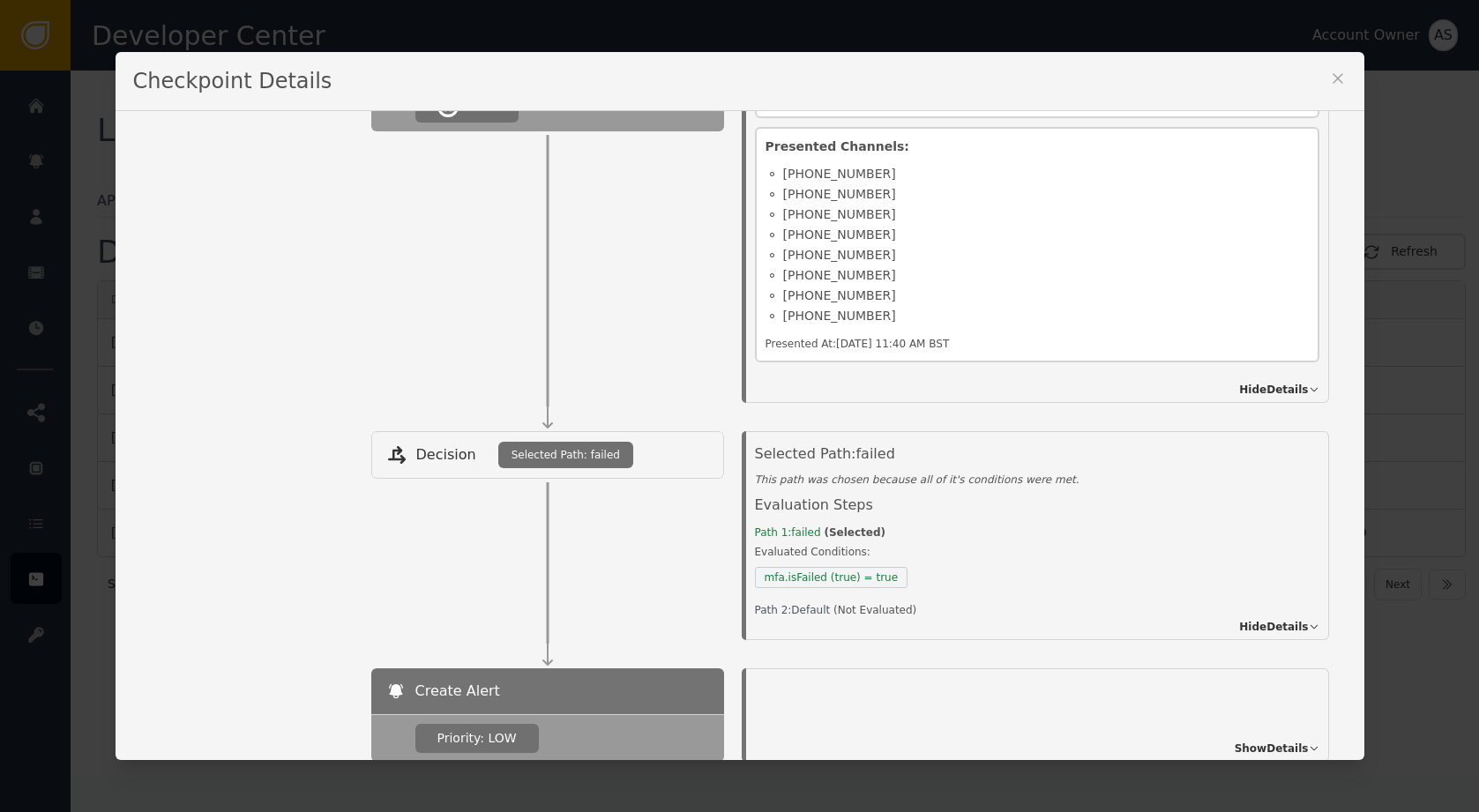
scroll to position [824, 0]
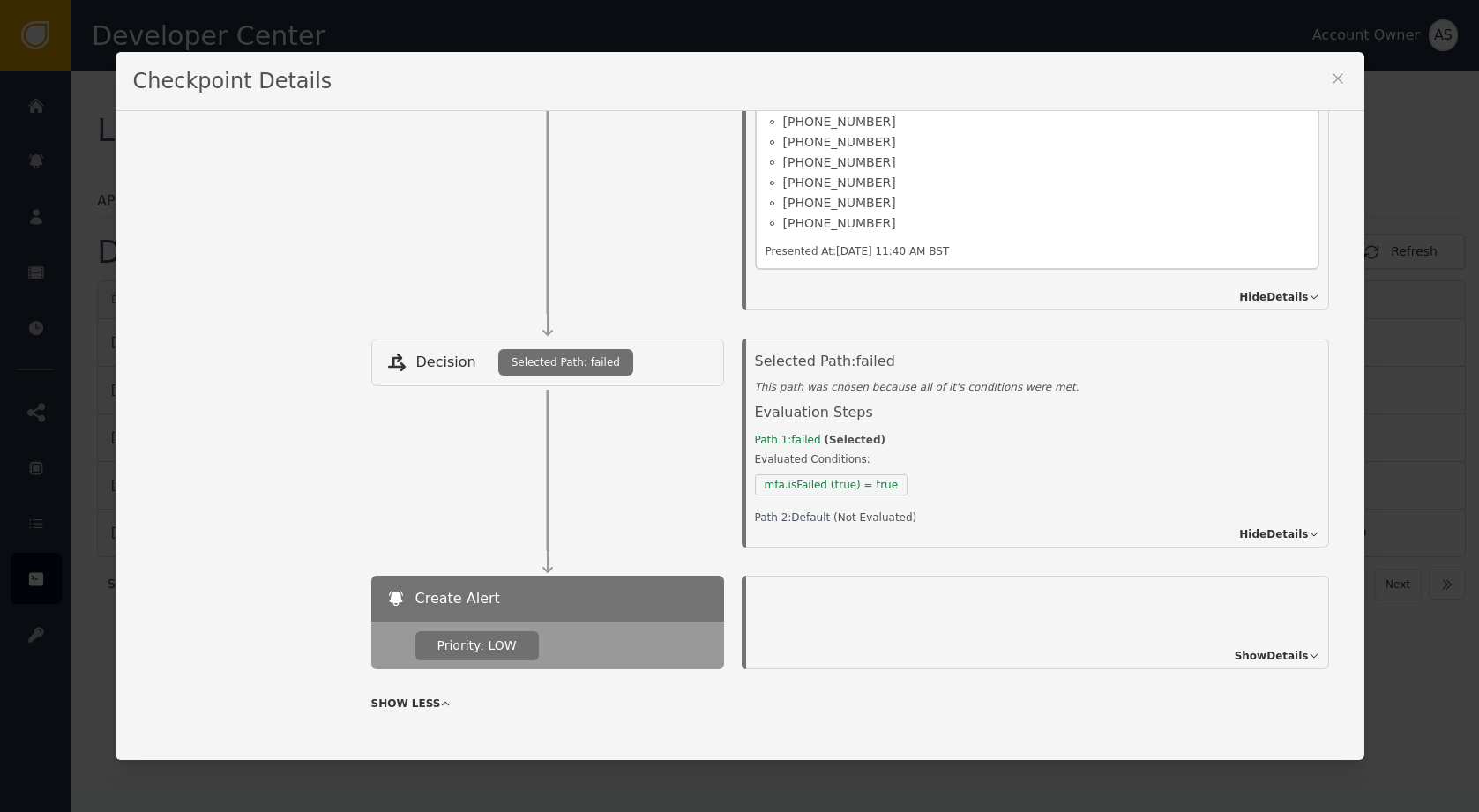
click at [1286, 647] on span "Show Details" at bounding box center [1271, 655] width 74 height 16
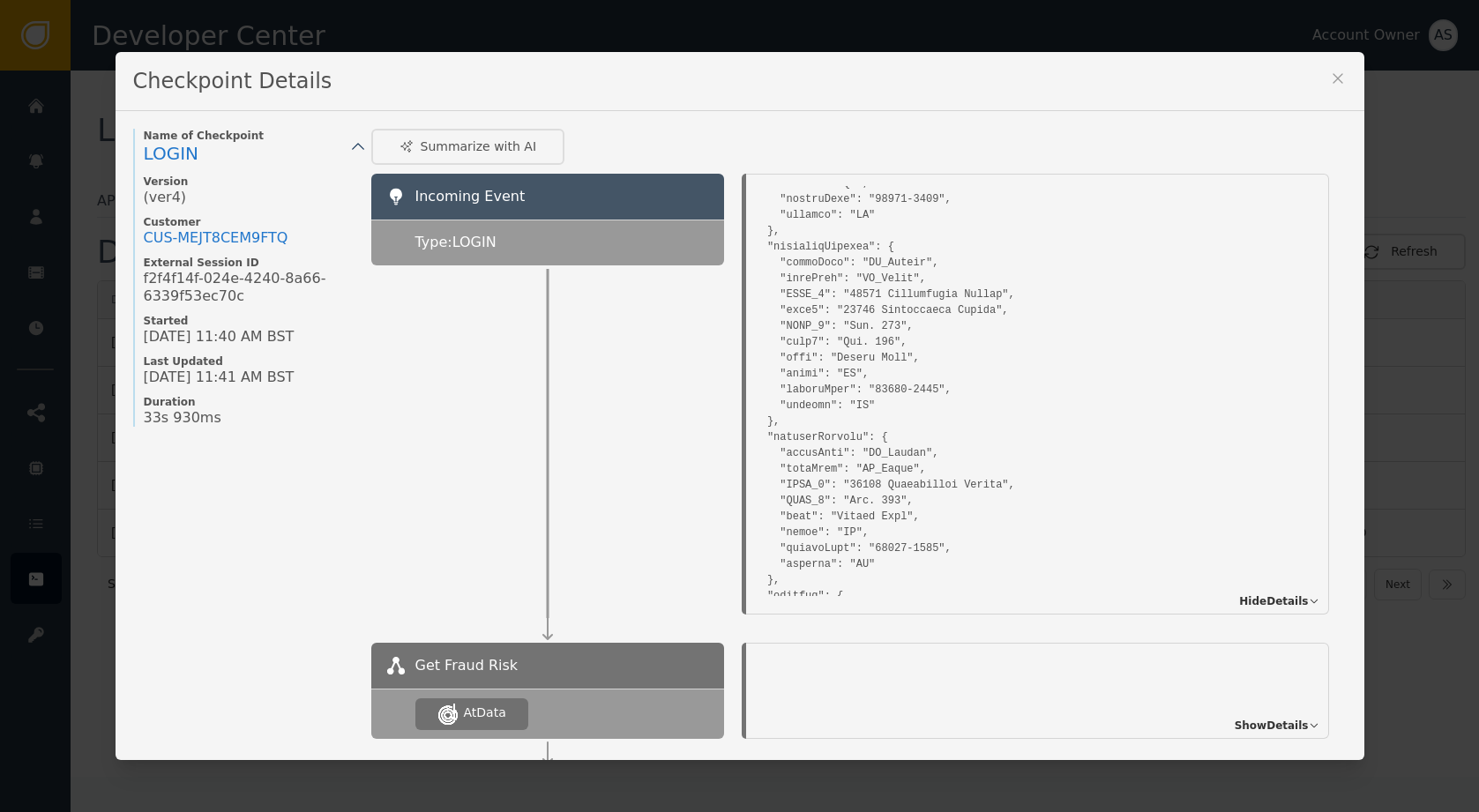
scroll to position [142, 0]
click at [1328, 77] on div "Checkpoint Details" at bounding box center [740, 81] width 1248 height 59
click at [1338, 77] on icon at bounding box center [1337, 78] width 18 height 18
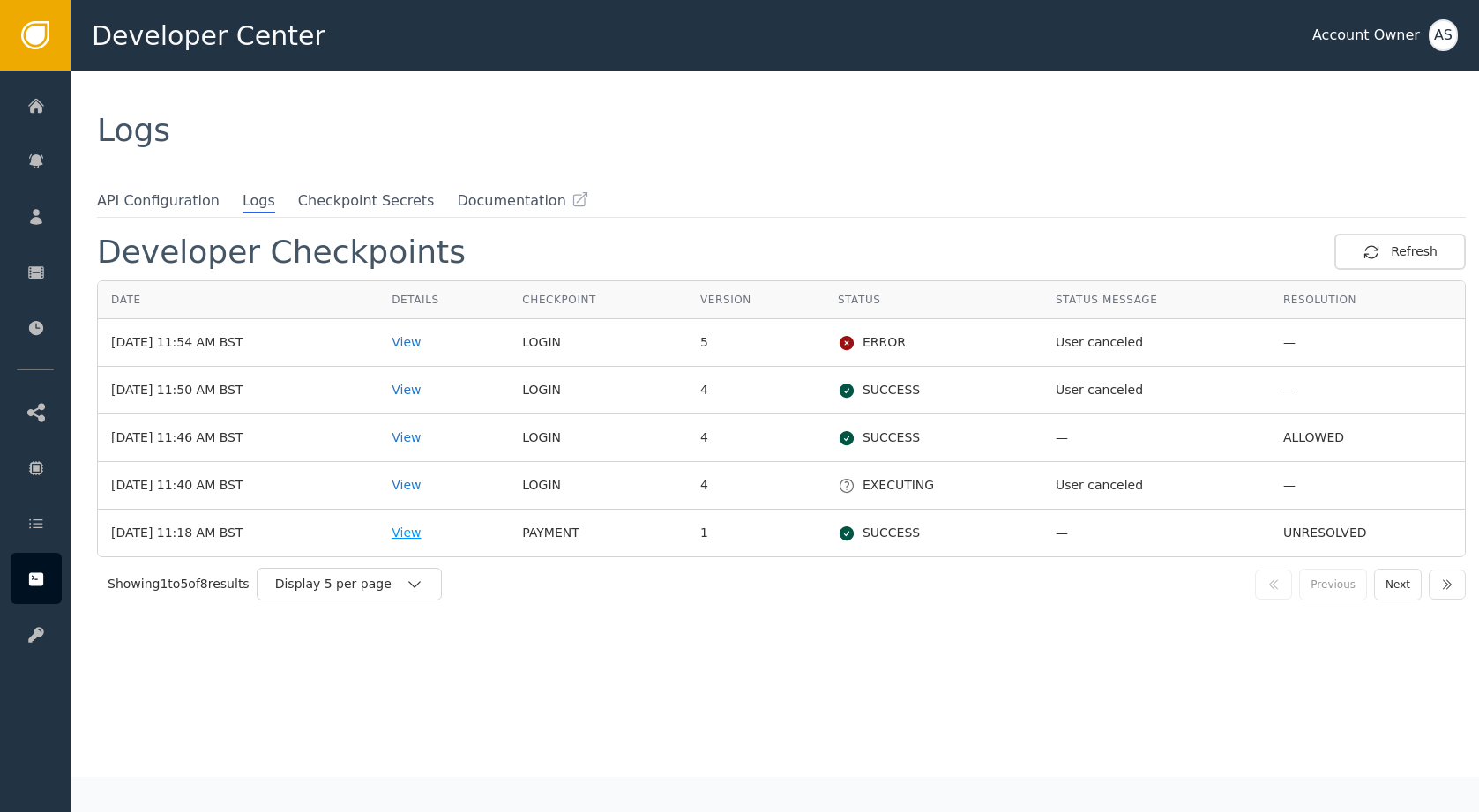
click at [451, 528] on div "View" at bounding box center [443, 533] width 104 height 19
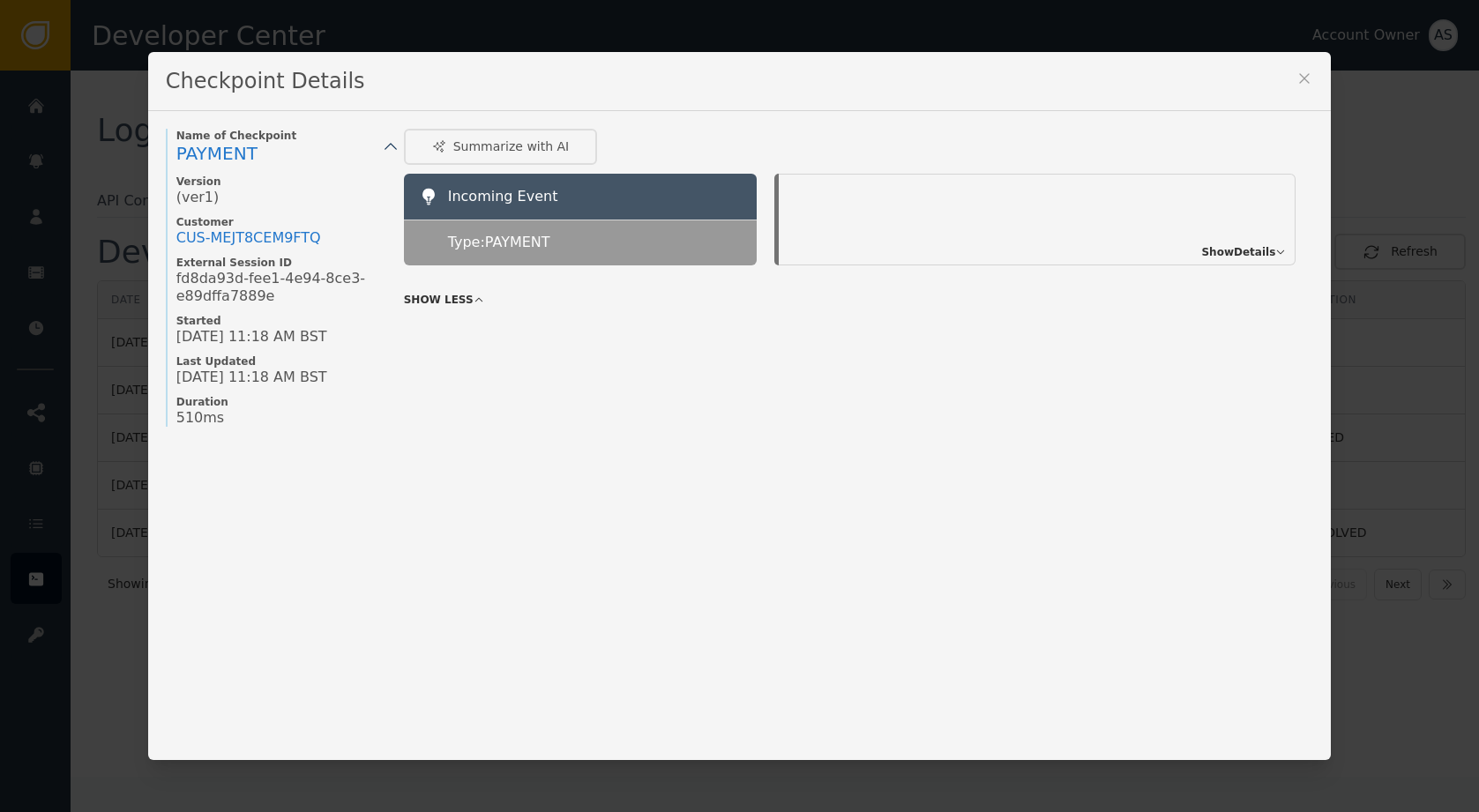
click at [1275, 249] on span "Show Details" at bounding box center [1238, 251] width 74 height 16
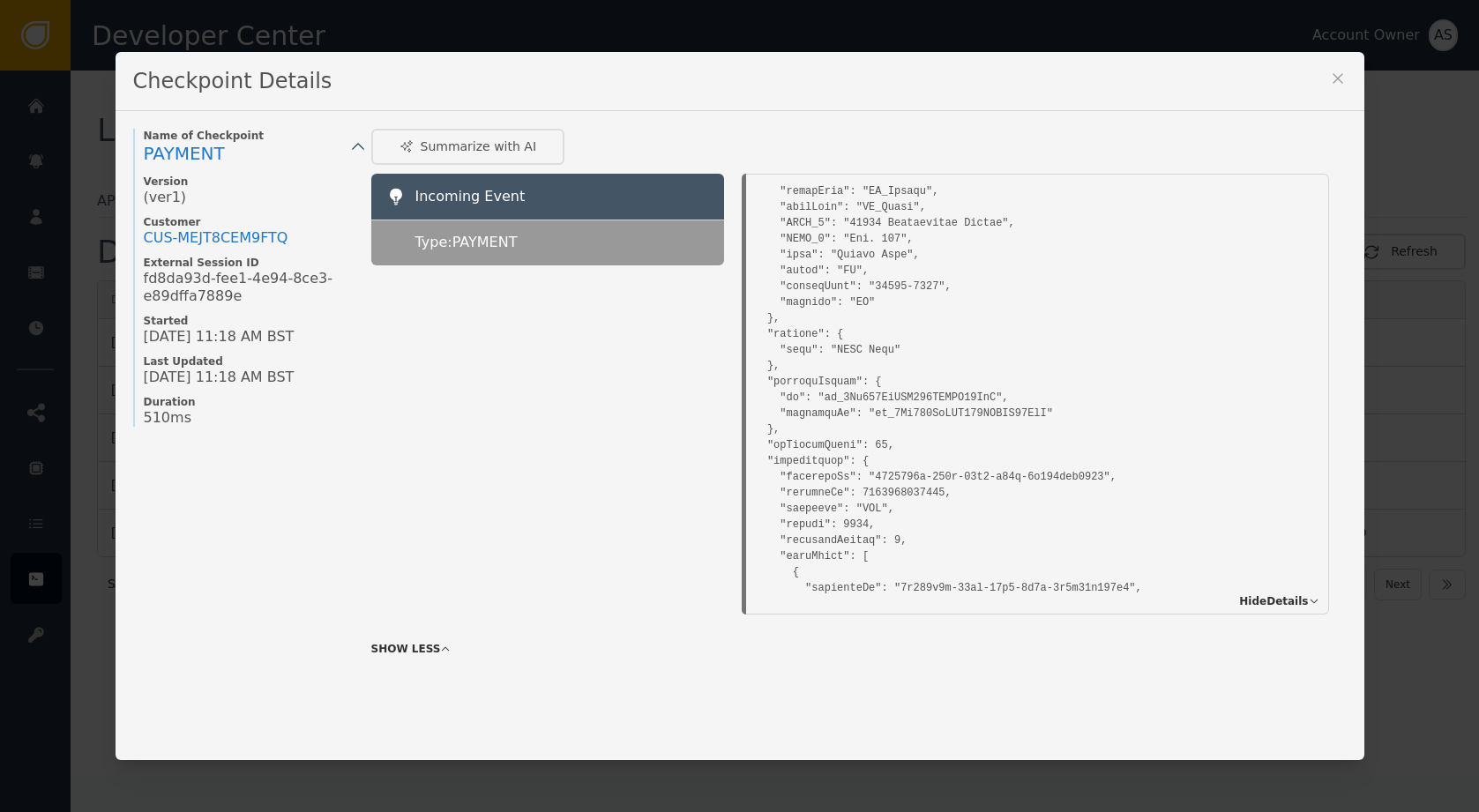
scroll to position [466, 0]
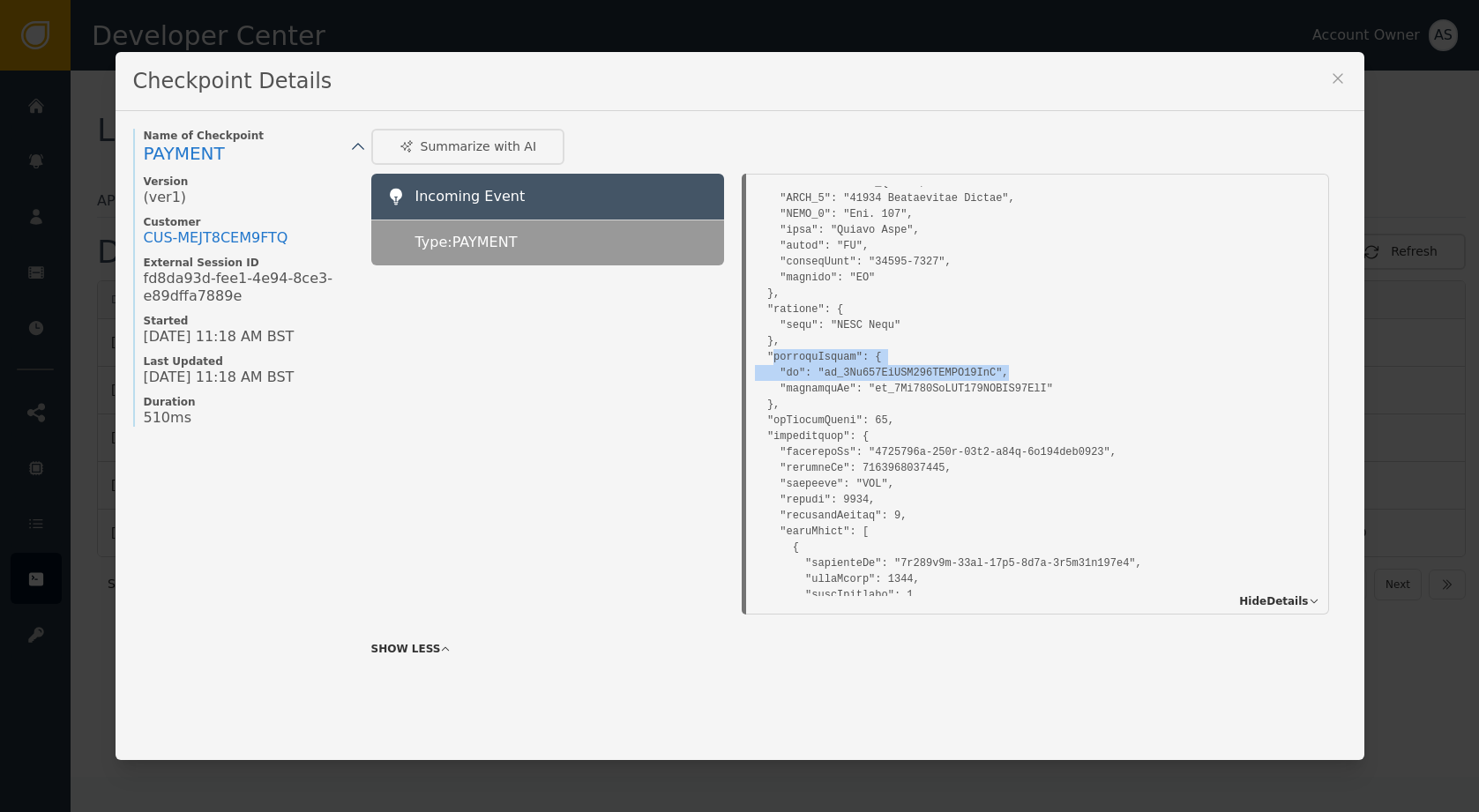
drag, startPoint x: 772, startPoint y: 355, endPoint x: 1084, endPoint y: 372, distance: 312.5
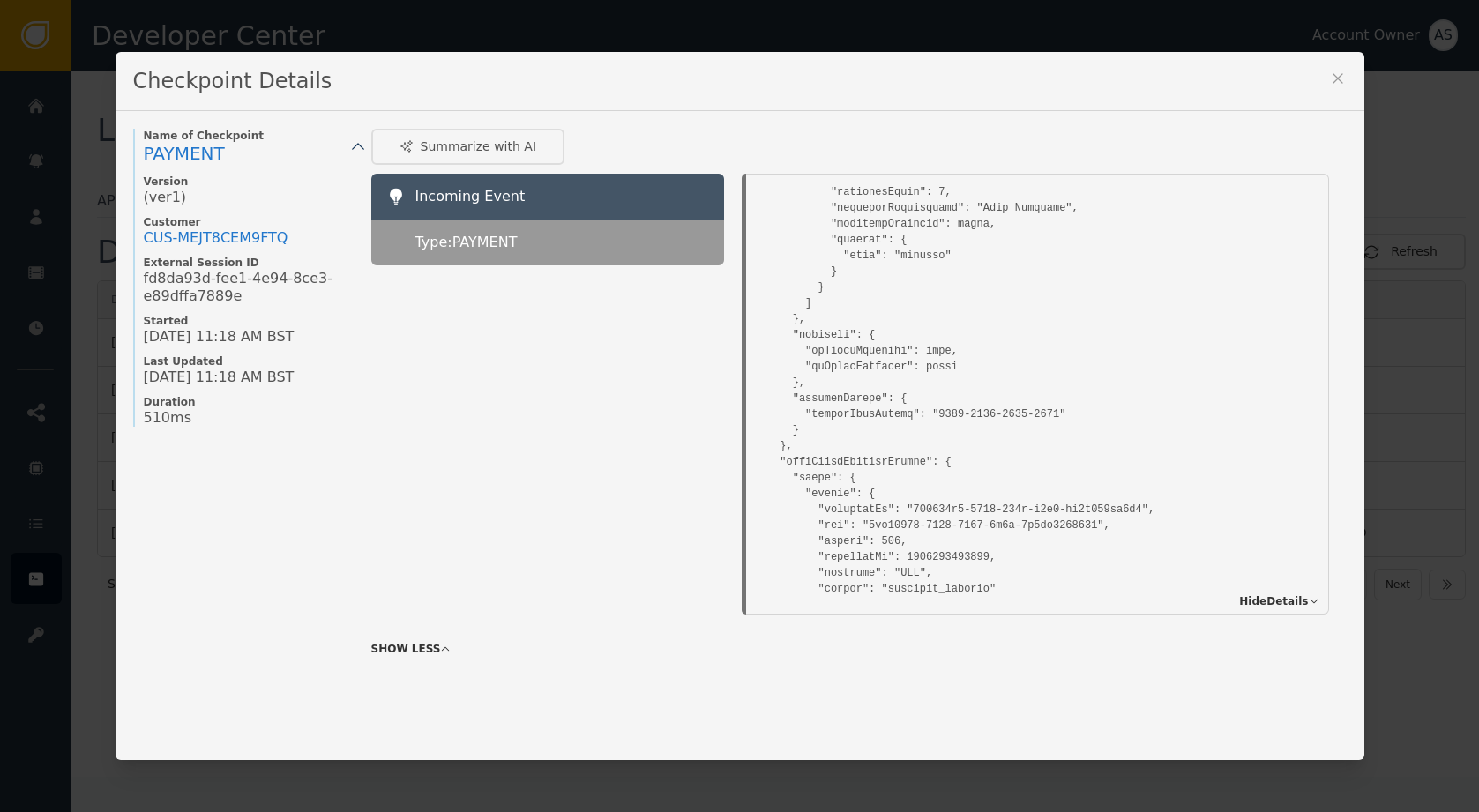
scroll to position [1512, 0]
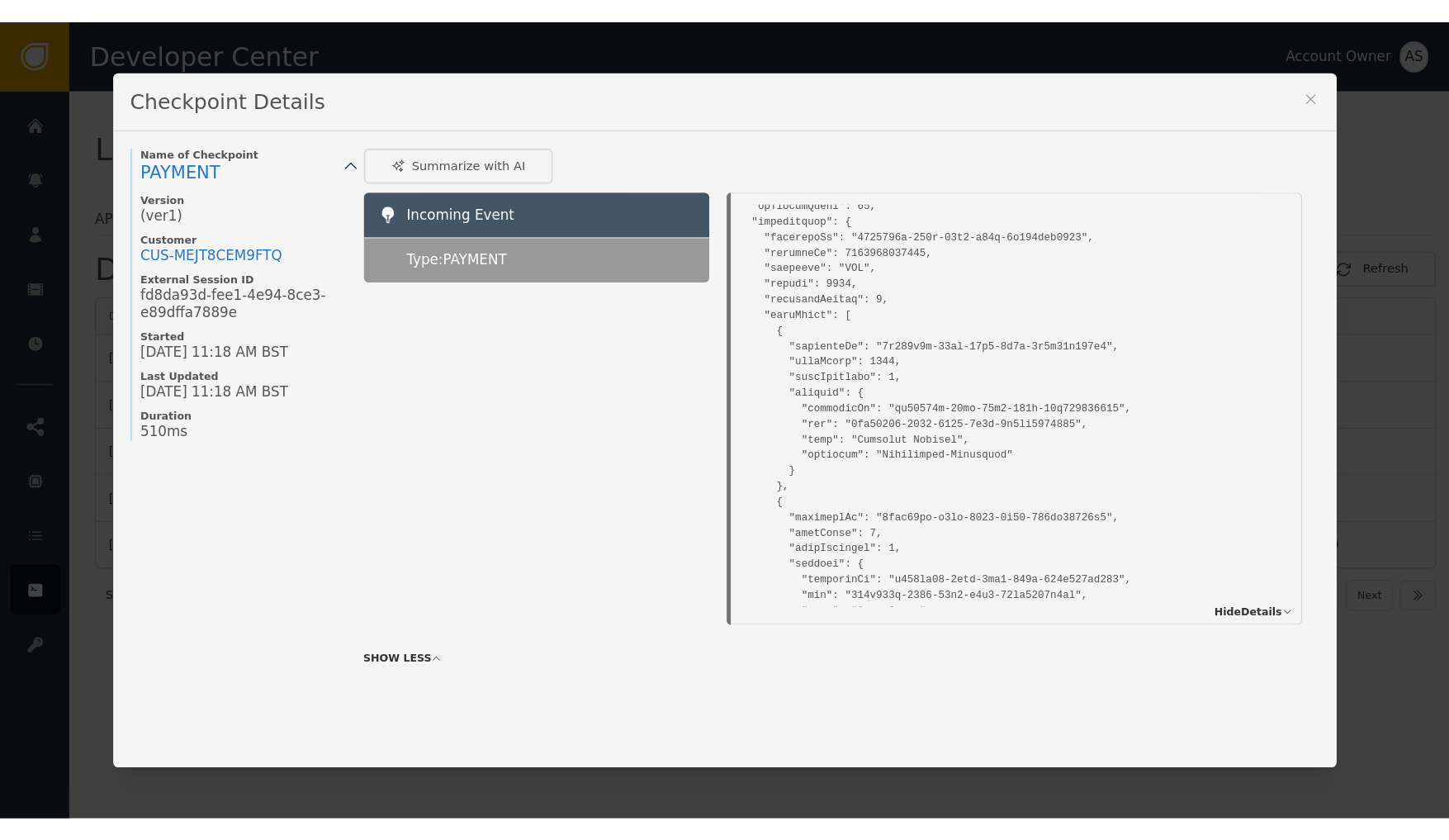
scroll to position [0, 0]
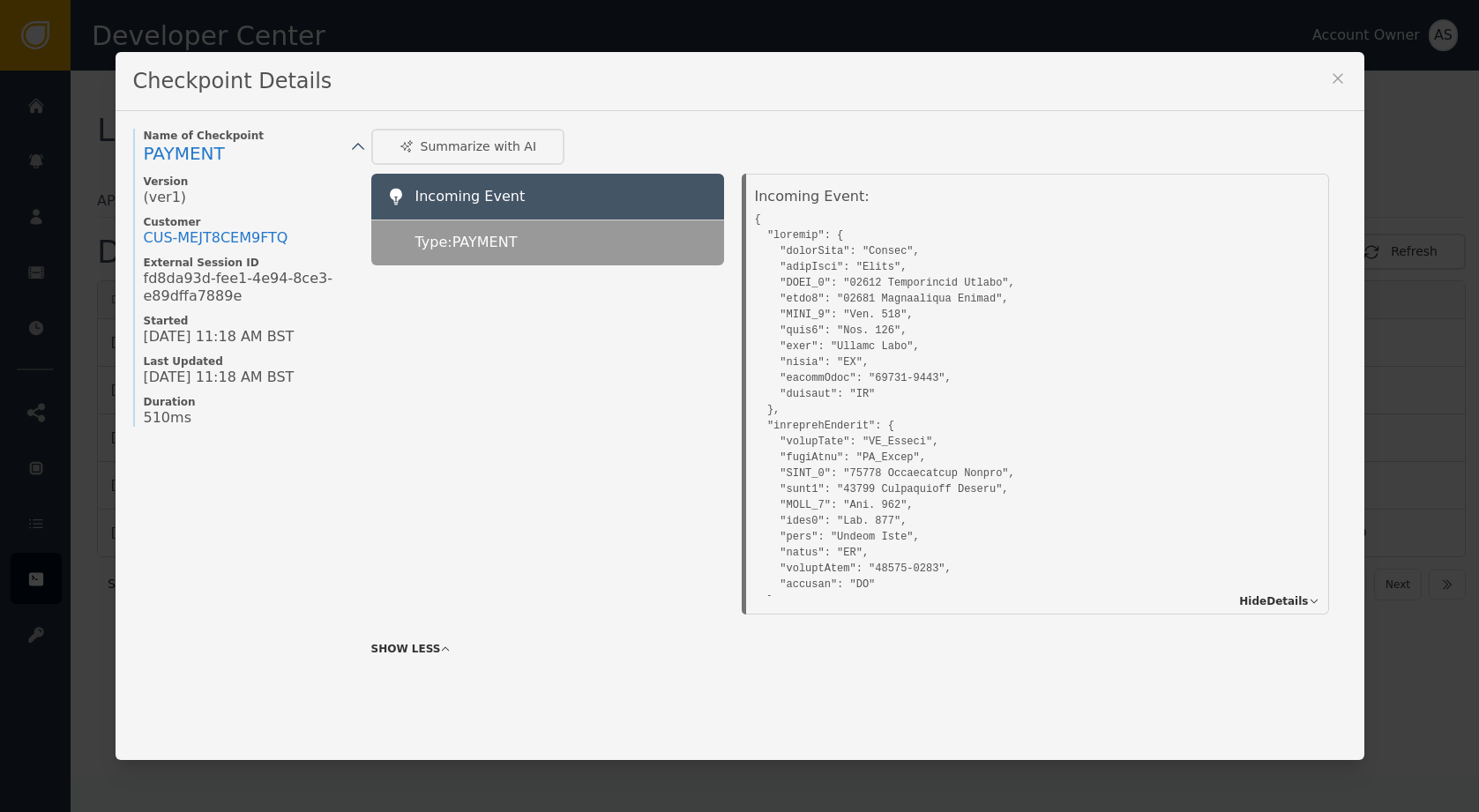
click at [1330, 76] on icon at bounding box center [1337, 78] width 18 height 18
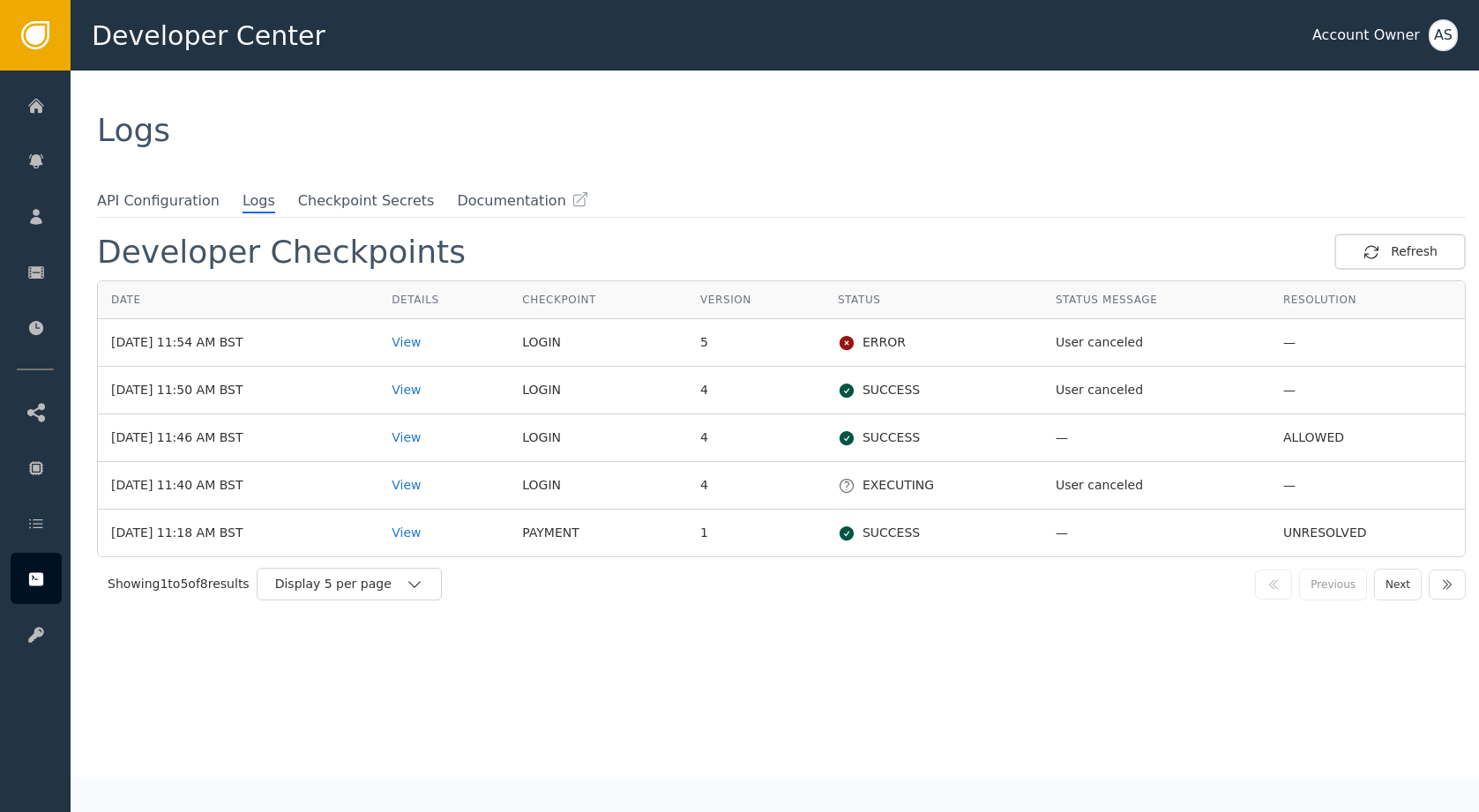
click at [1448, 35] on div "AS" at bounding box center [1442, 36] width 29 height 32
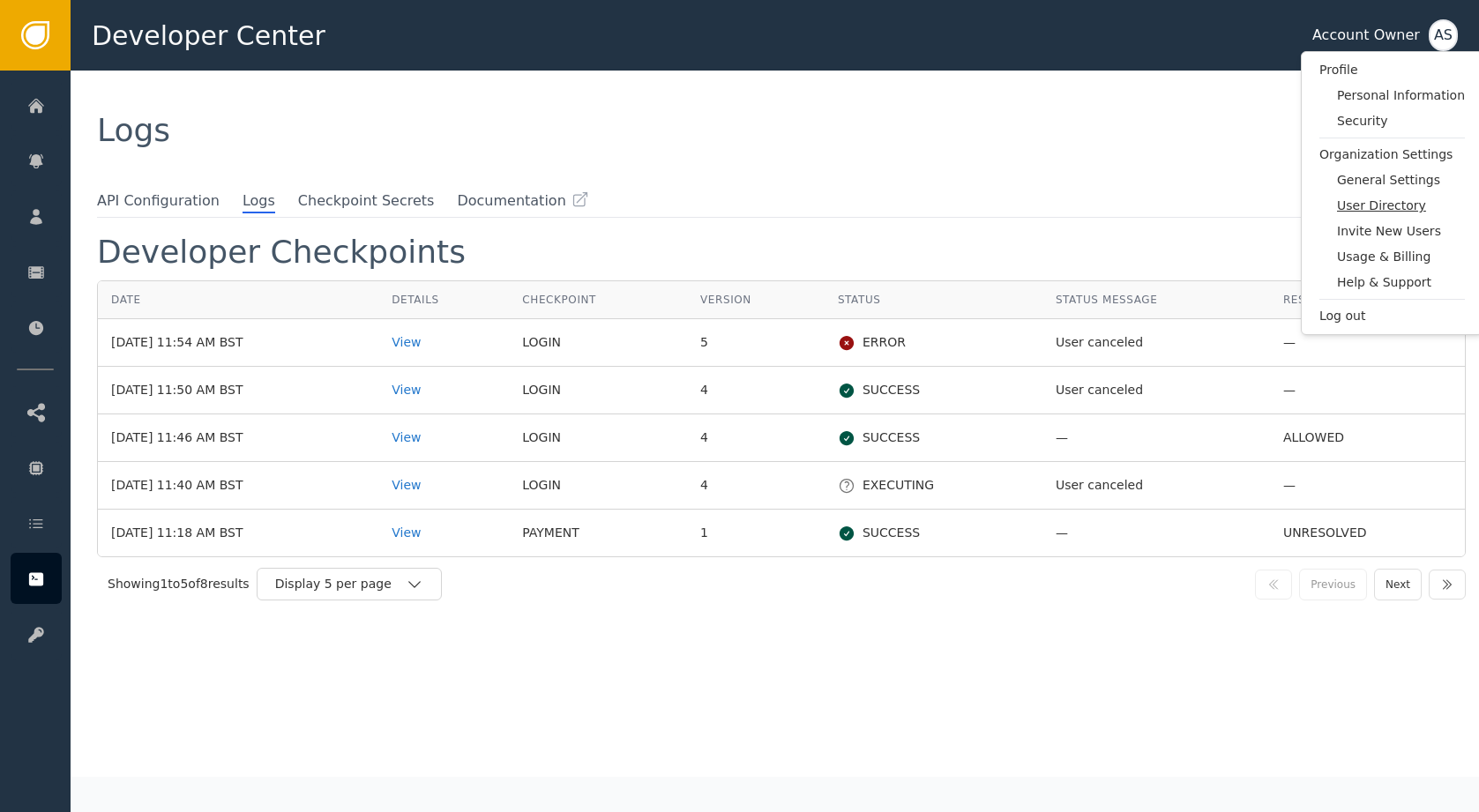
click at [1385, 209] on span "User Directory" at bounding box center [1401, 206] width 128 height 19
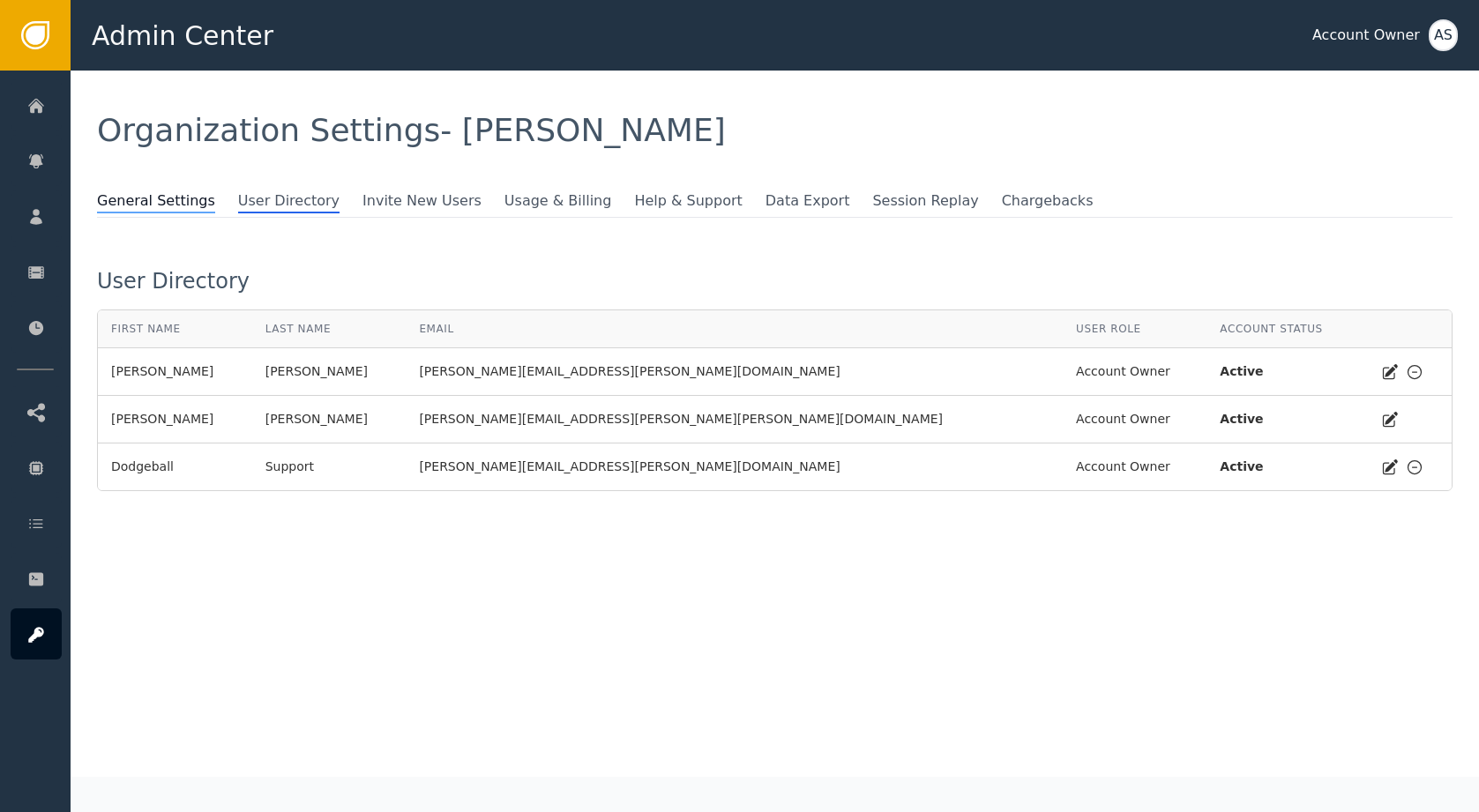
click at [179, 200] on span "General Settings" at bounding box center [156, 201] width 119 height 23
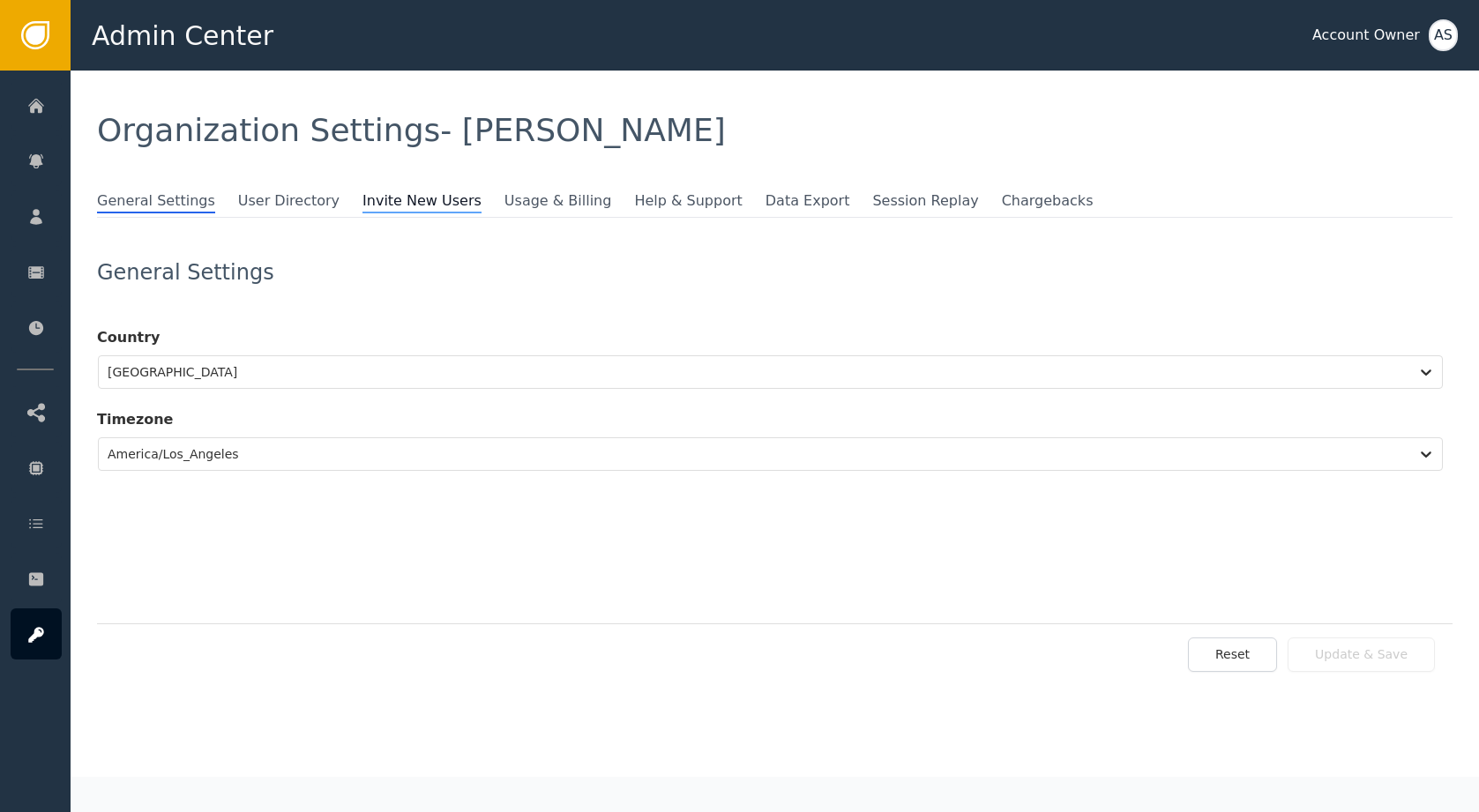
click at [362, 203] on span "Invite New Users" at bounding box center [422, 201] width 119 height 23
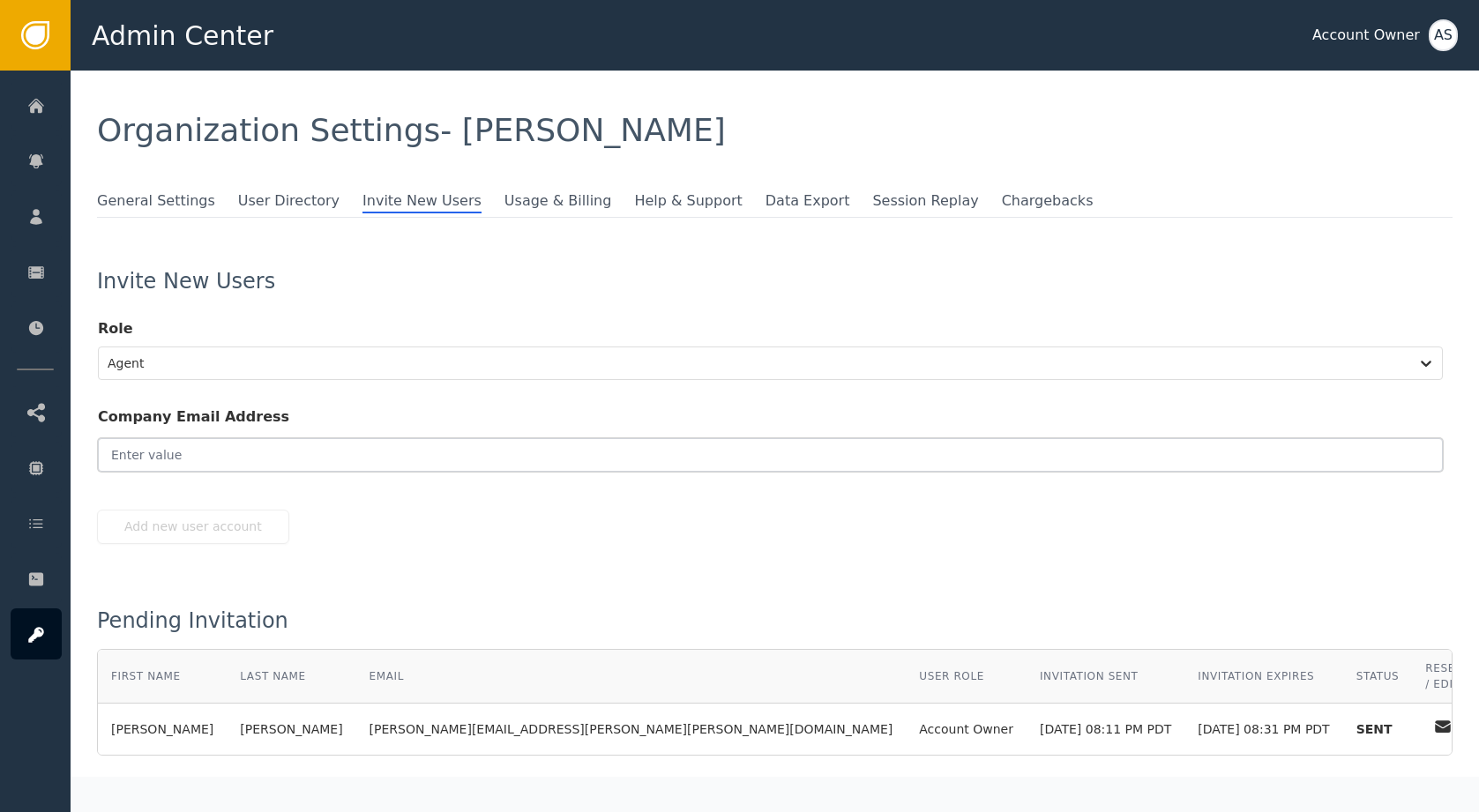
click at [319, 462] on input "email" at bounding box center [770, 454] width 1344 height 34
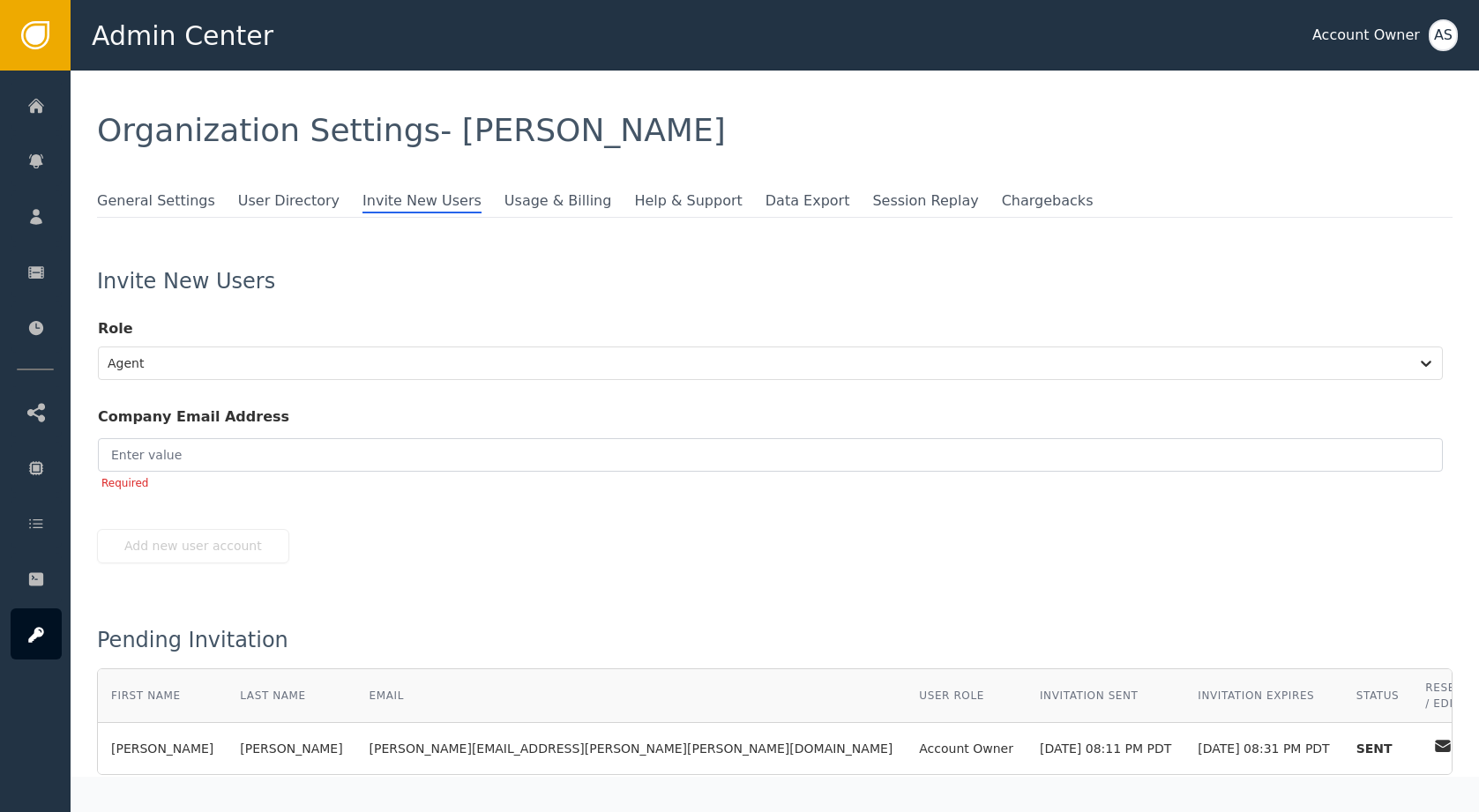
click at [309, 382] on div "Company Email Address Required" at bounding box center [770, 444] width 1344 height 129
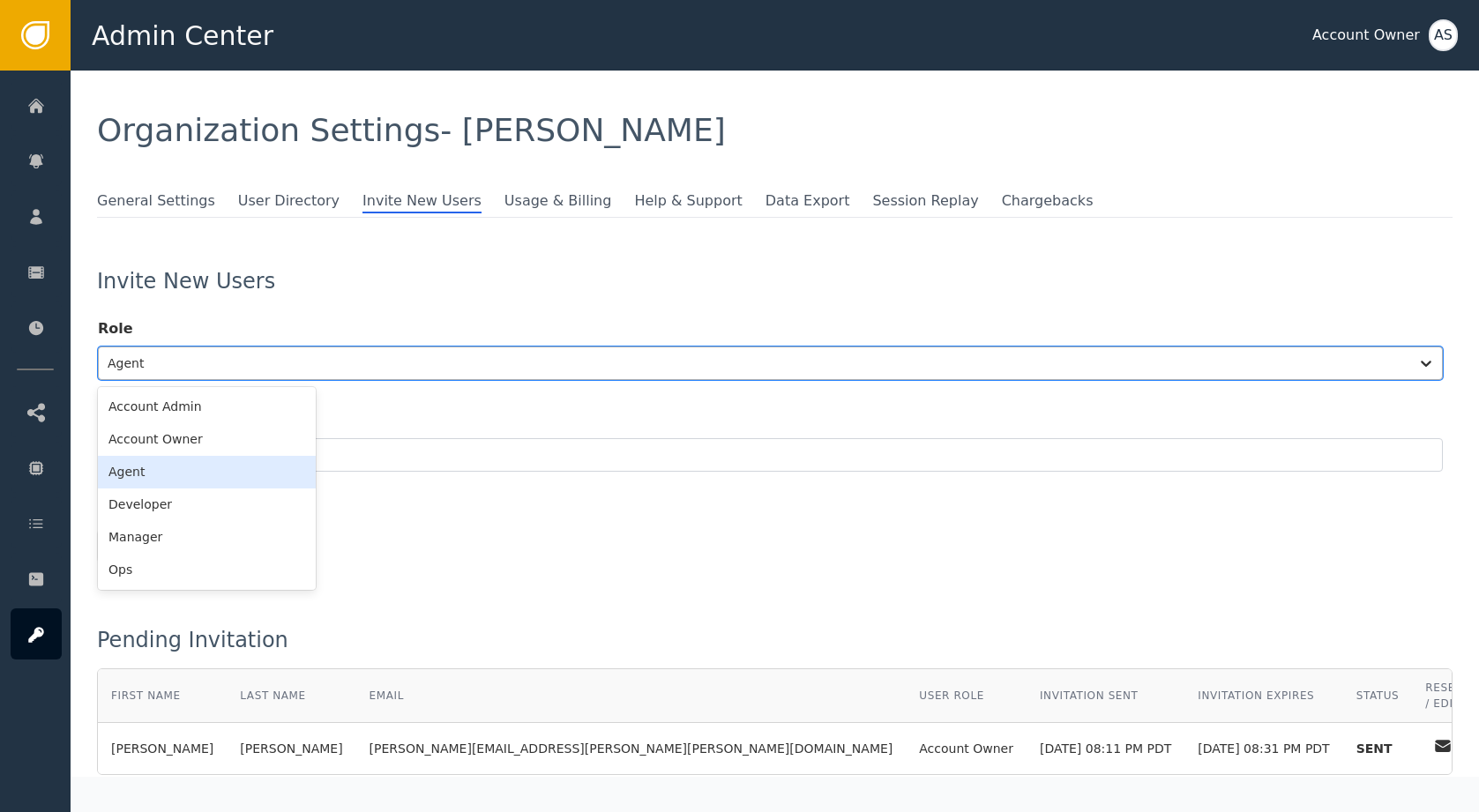
click at [309, 367] on div at bounding box center [753, 363] width 1293 height 24
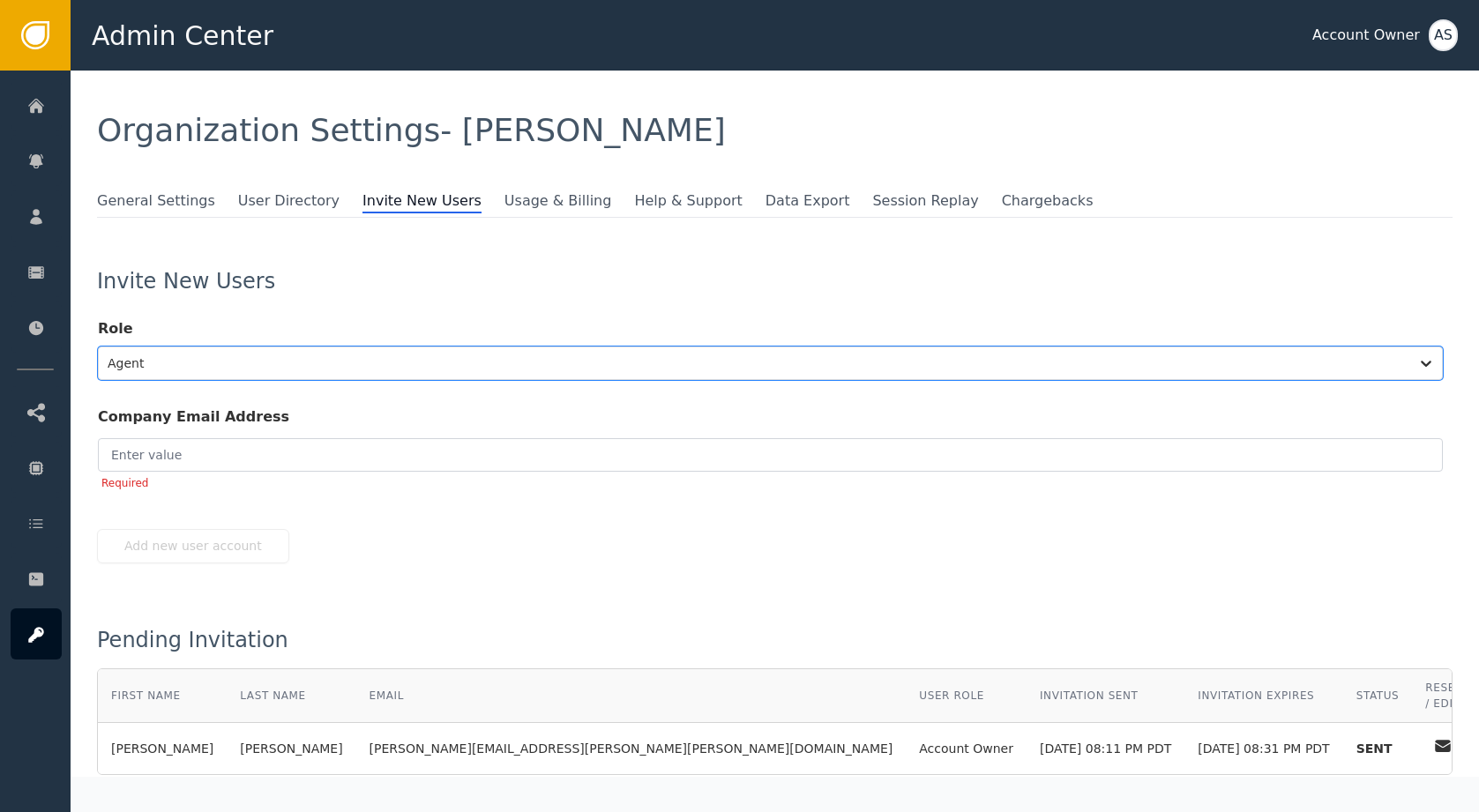
click at [362, 192] on span "Invite New Users" at bounding box center [422, 201] width 119 height 23
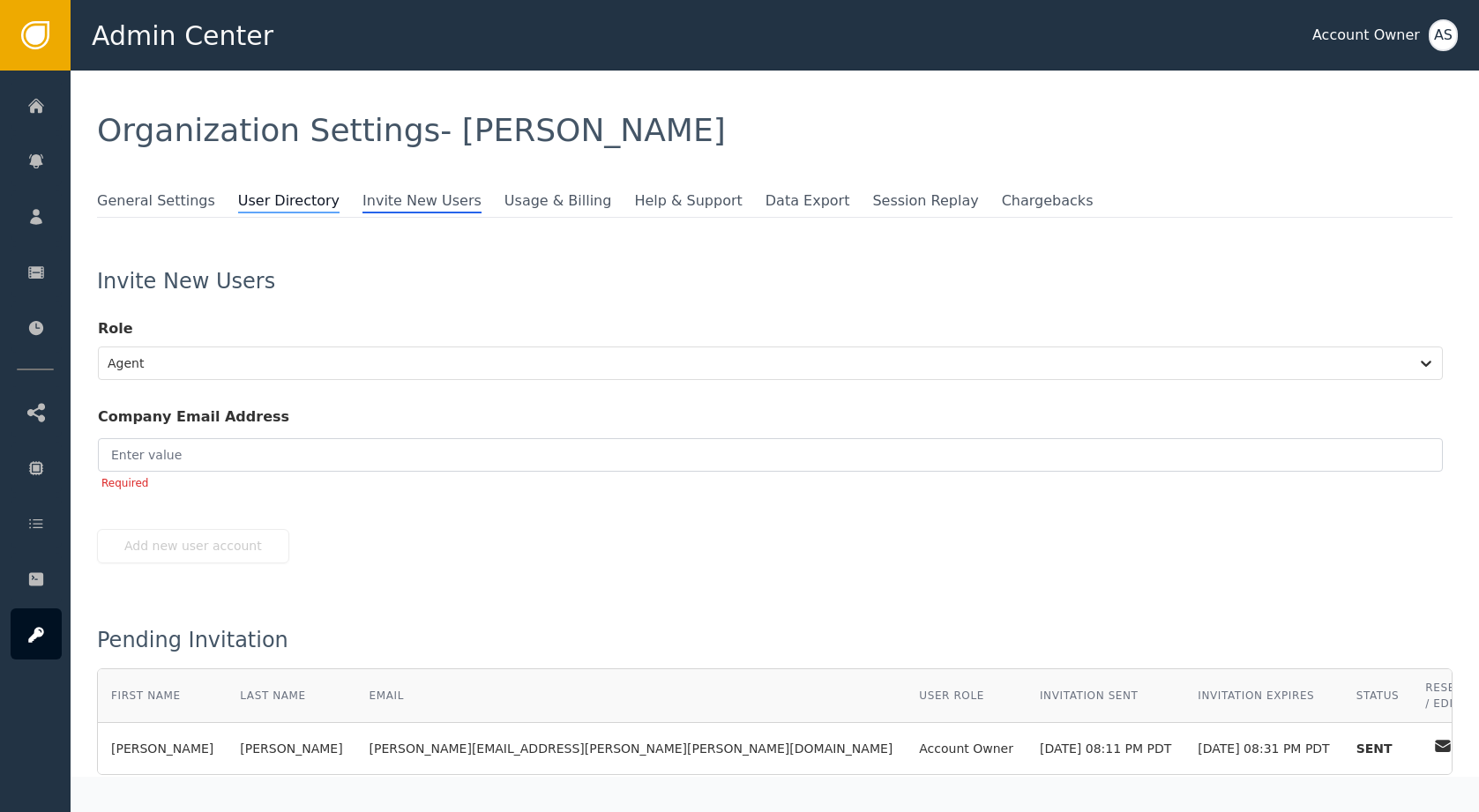
click at [301, 203] on span "User Directory" at bounding box center [289, 201] width 102 height 23
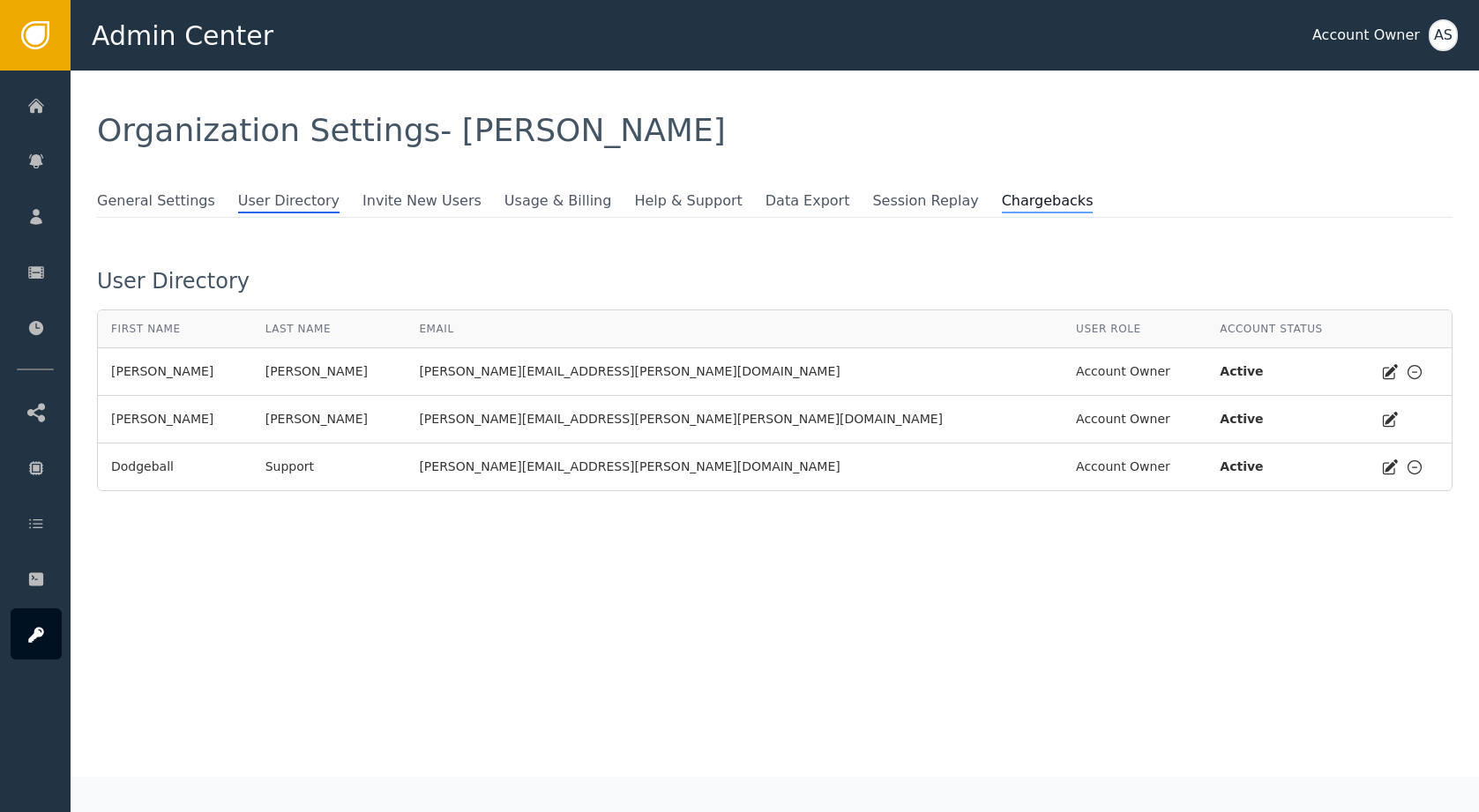
click at [1002, 209] on span "Chargebacks" at bounding box center [1047, 201] width 91 height 23
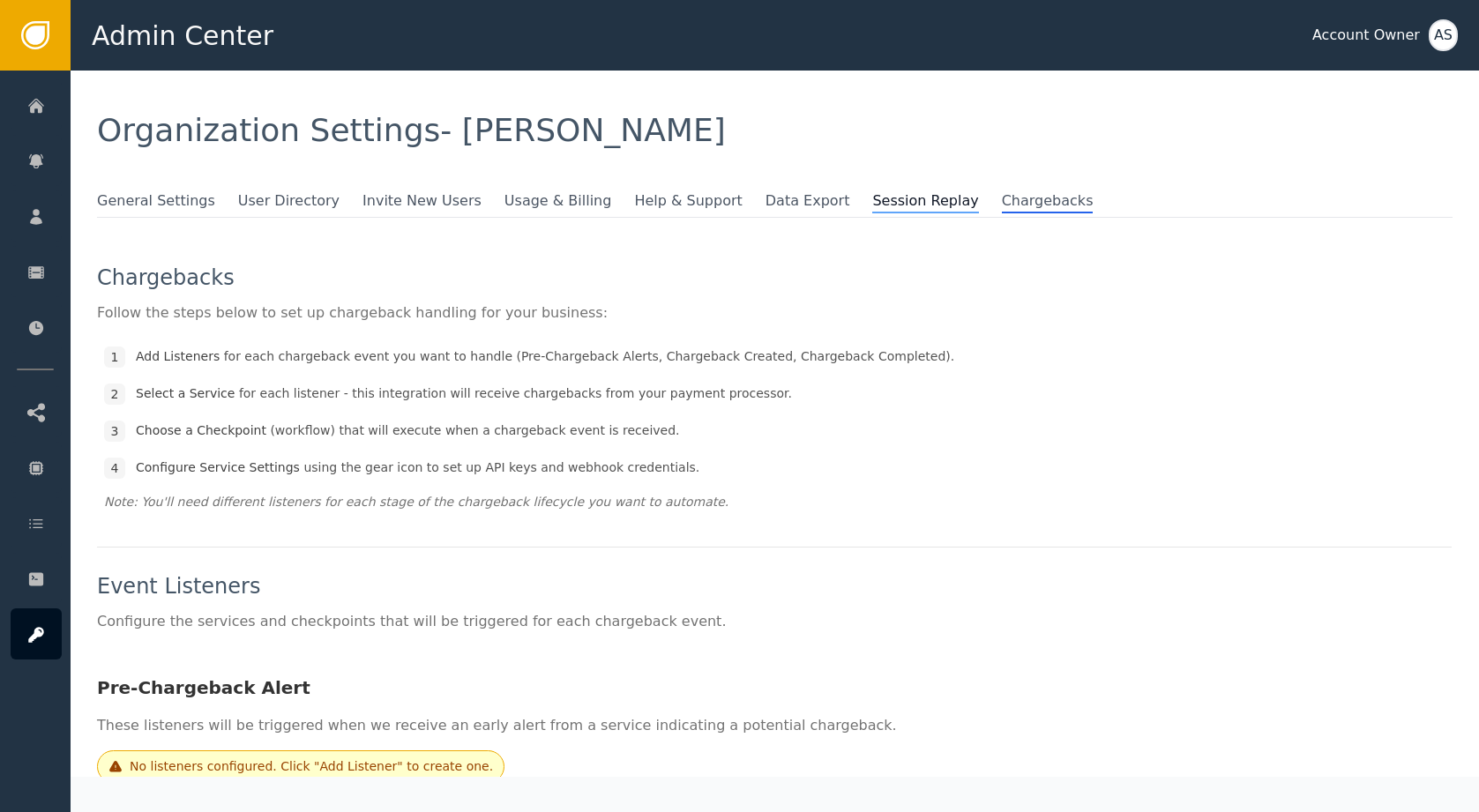
click at [872, 203] on span "Session Replay" at bounding box center [924, 201] width 105 height 23
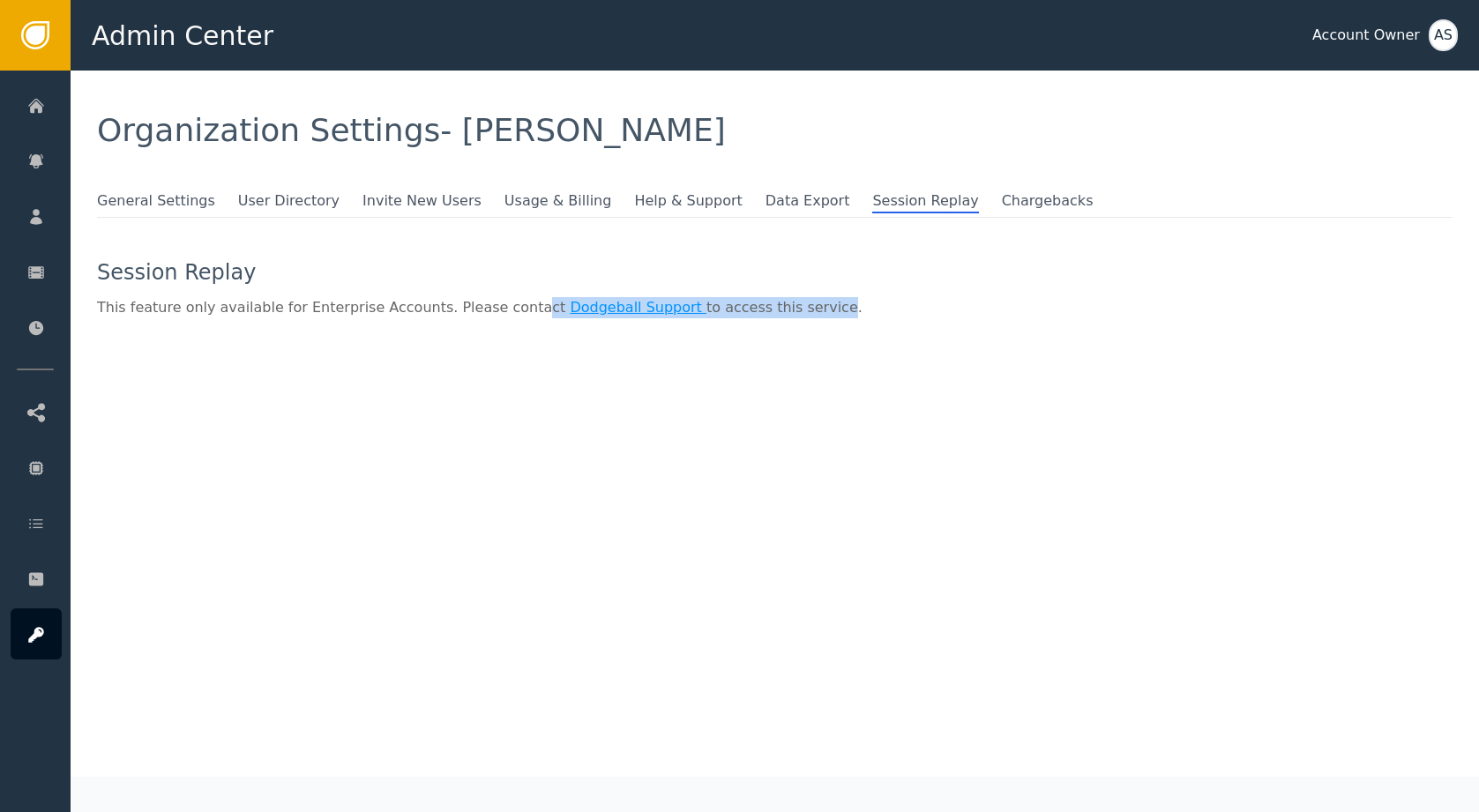
drag, startPoint x: 520, startPoint y: 299, endPoint x: 855, endPoint y: 314, distance: 335.3
click at [844, 313] on div "This feature only available for Enterprise Accounts. Please contact Dodgeball S…" at bounding box center [775, 308] width 1356 height 21
click at [774, 317] on div "This feature only available for Enterprise Accounts. Please contact Dodgeball S…" at bounding box center [775, 308] width 1356 height 21
click at [141, 200] on span "General Settings" at bounding box center [156, 201] width 119 height 23
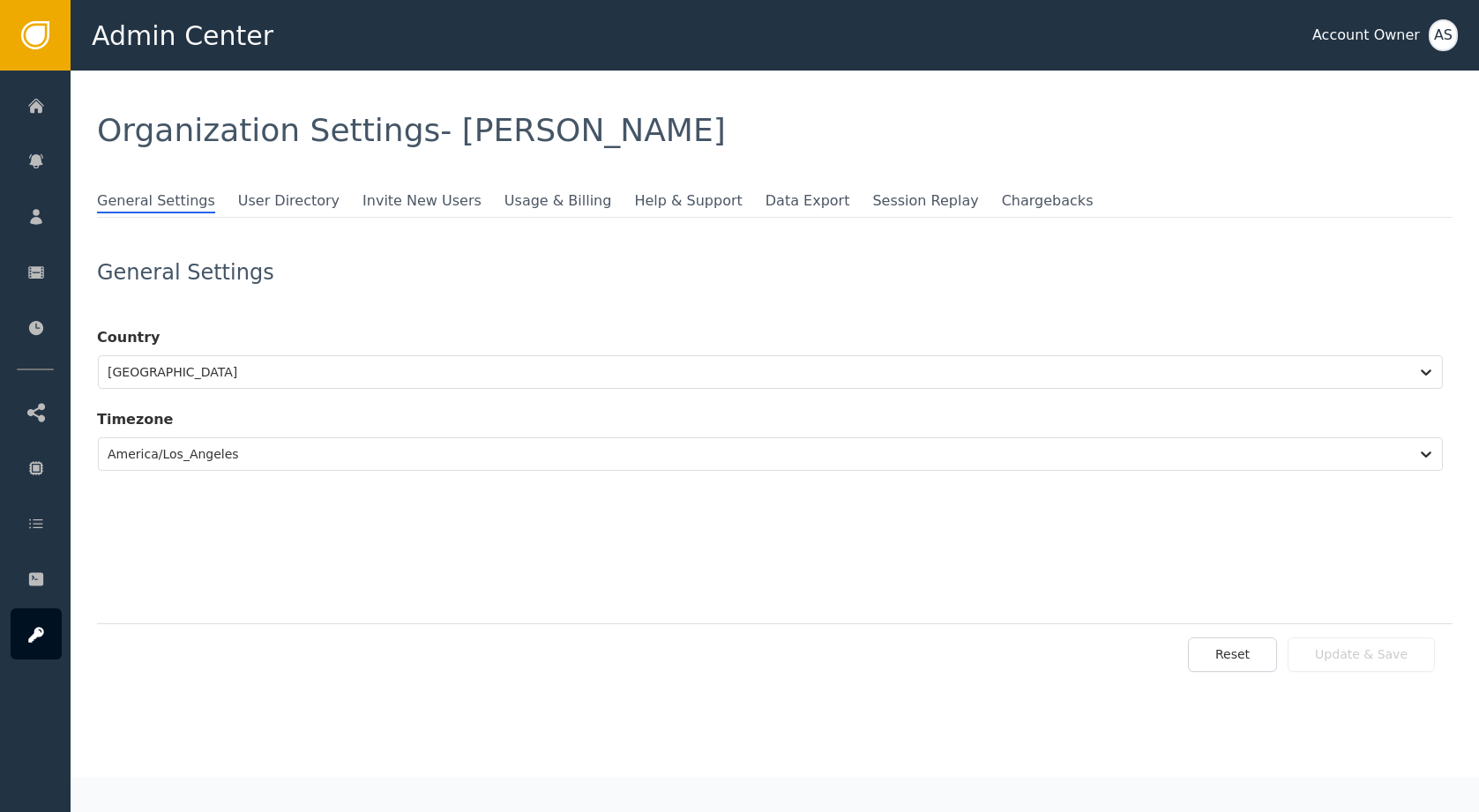
click at [679, 230] on form "General Settings Country [GEOGRAPHIC_DATA] Timezone [GEOGRAPHIC_DATA]/[GEOGRAPH…" at bounding box center [775, 420] width 1356 height 406
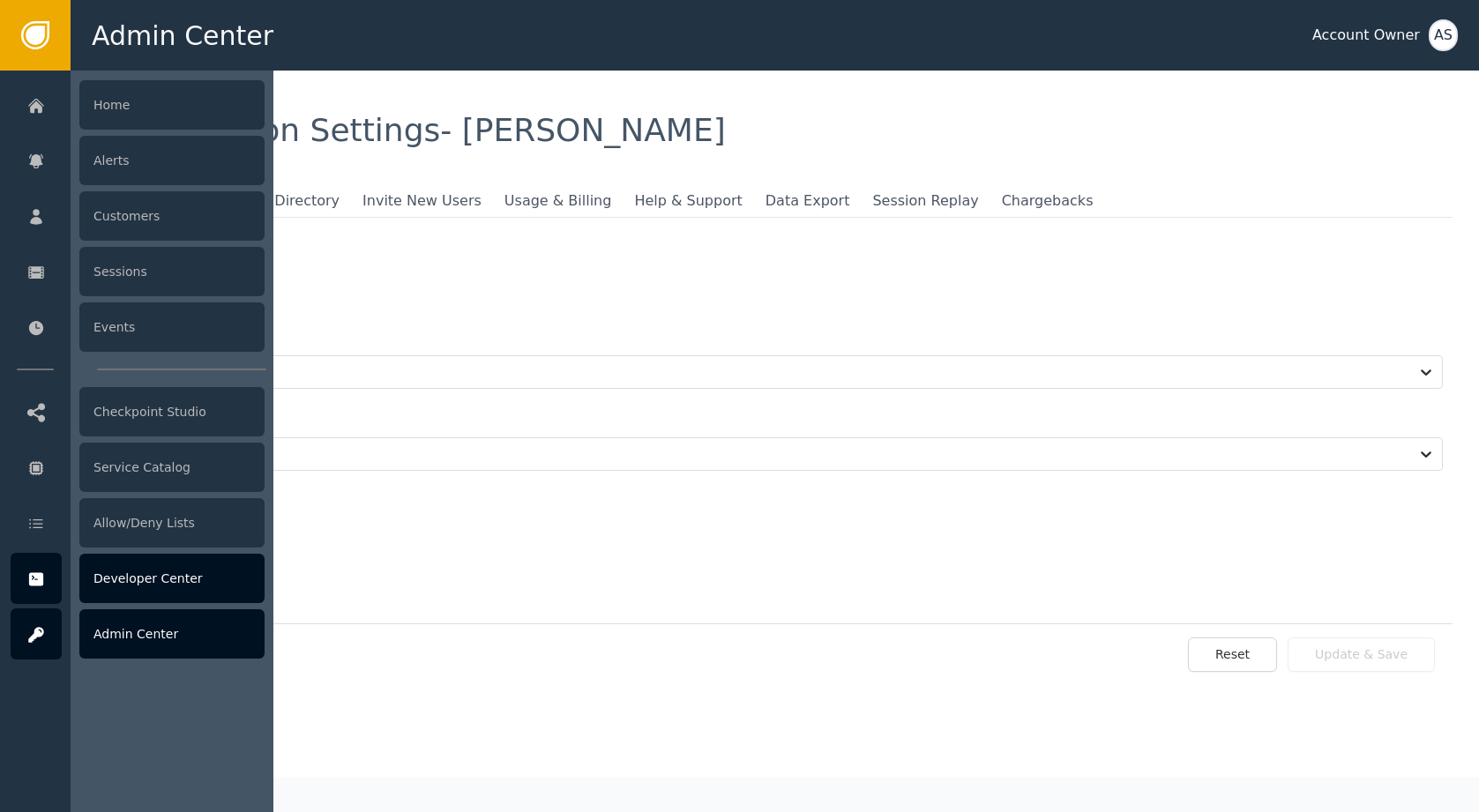
click at [148, 593] on div "Developer Center" at bounding box center [171, 578] width 185 height 49
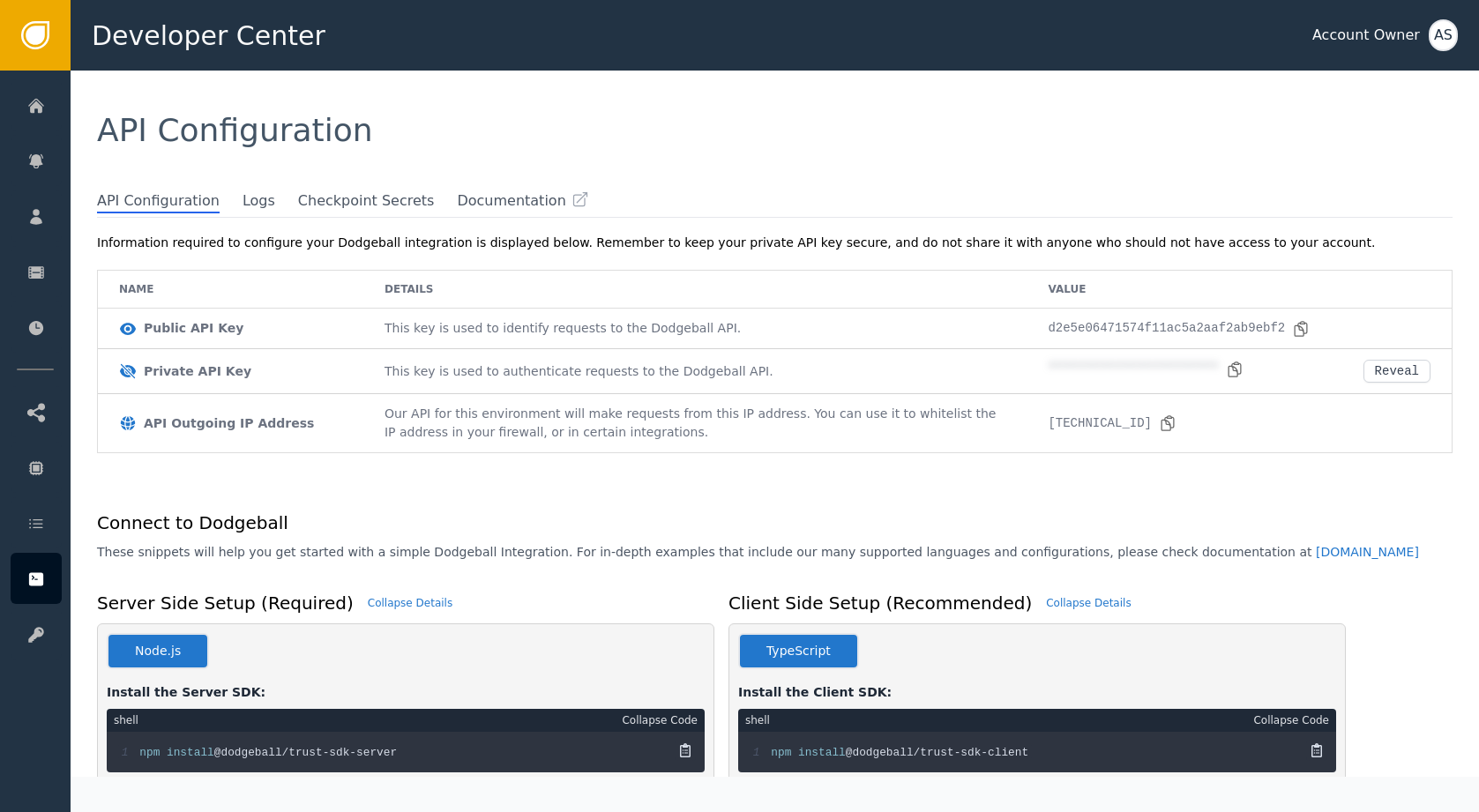
click at [415, 118] on div "API Configuration" at bounding box center [775, 131] width 1356 height 32
click at [243, 201] on span "Logs" at bounding box center [259, 201] width 33 height 23
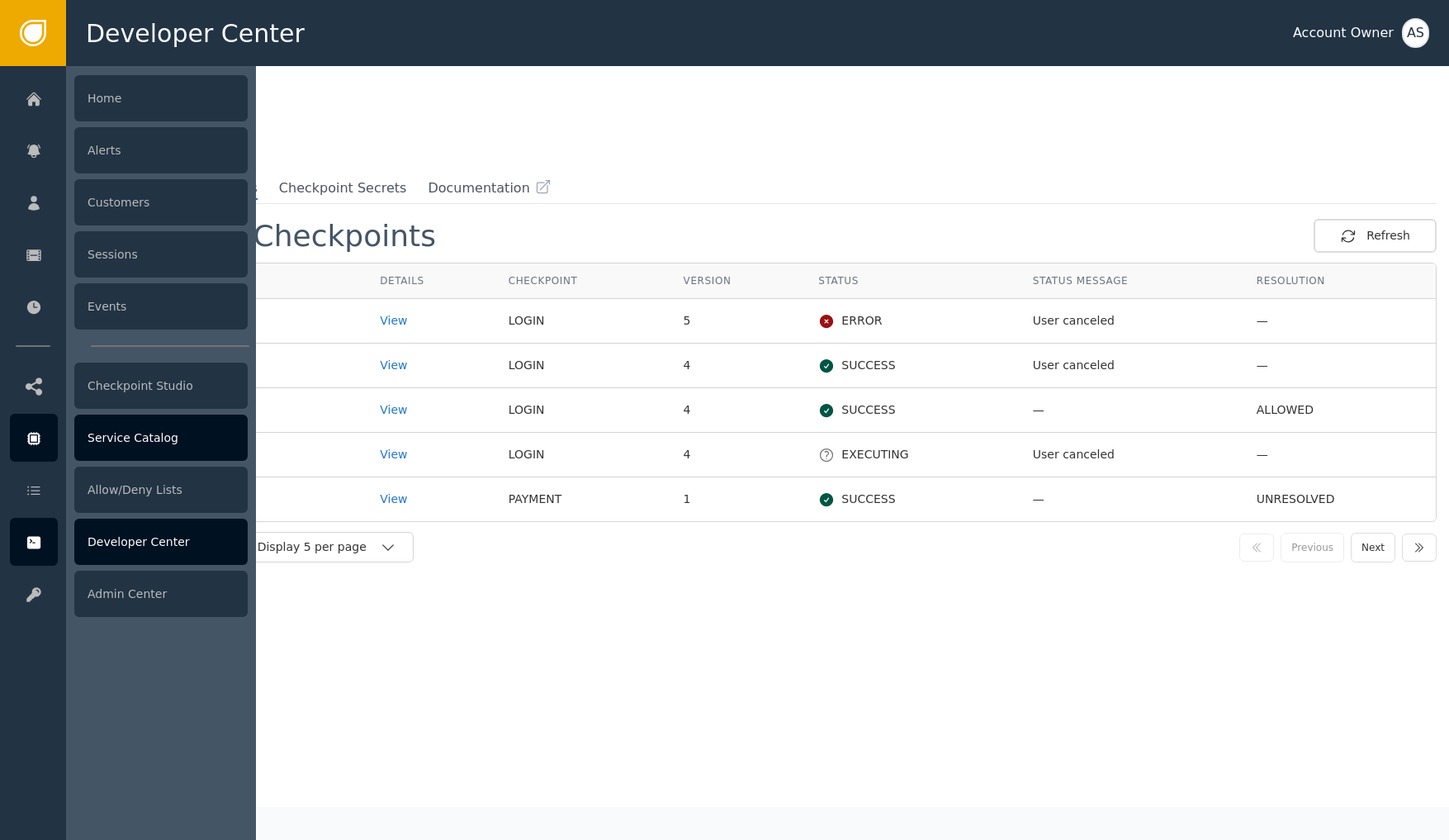
click at [48, 437] on div at bounding box center [33, 437] width 48 height 48
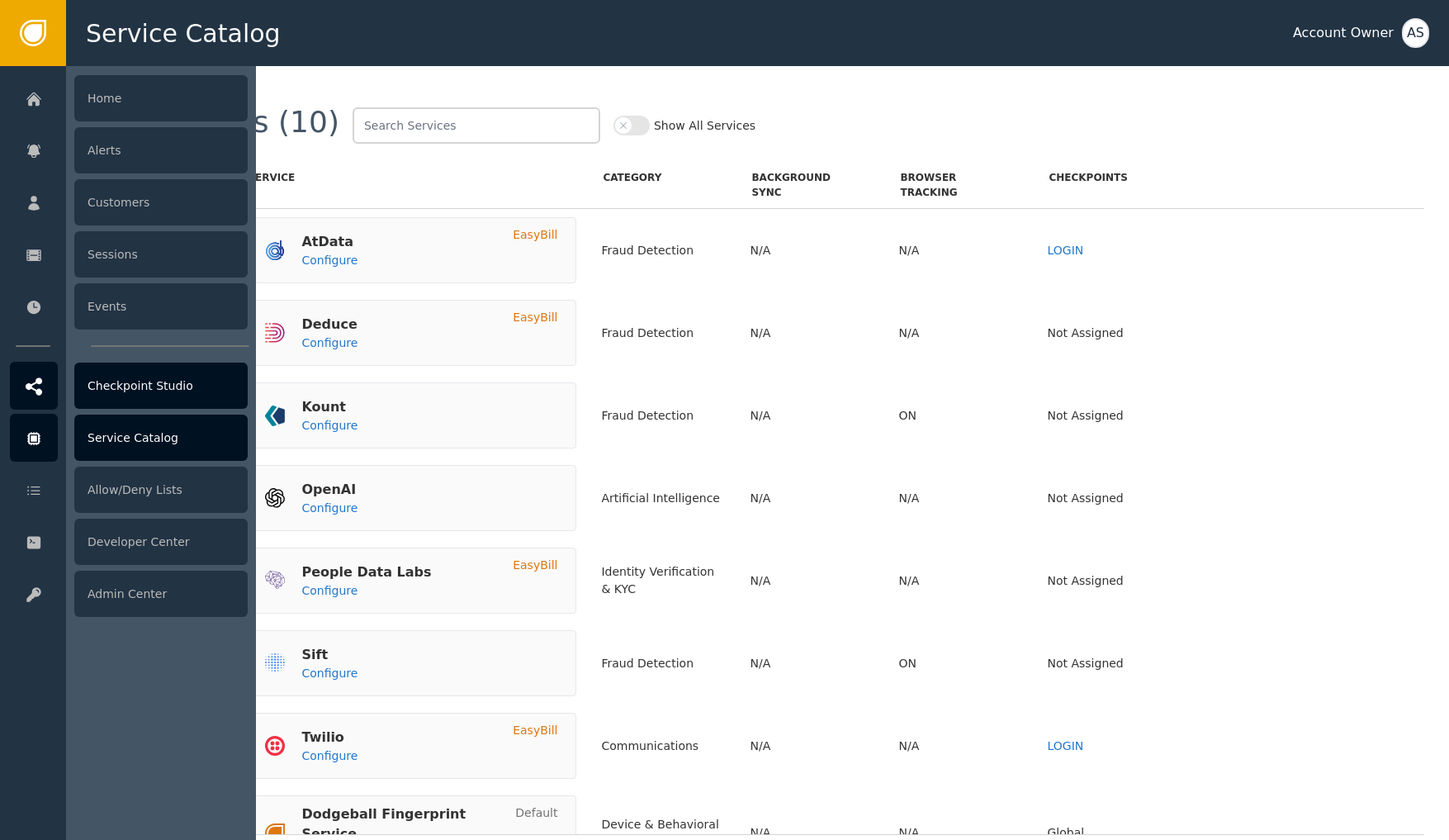
click at [58, 381] on link "Checkpoint Studio" at bounding box center [129, 385] width 238 height 48
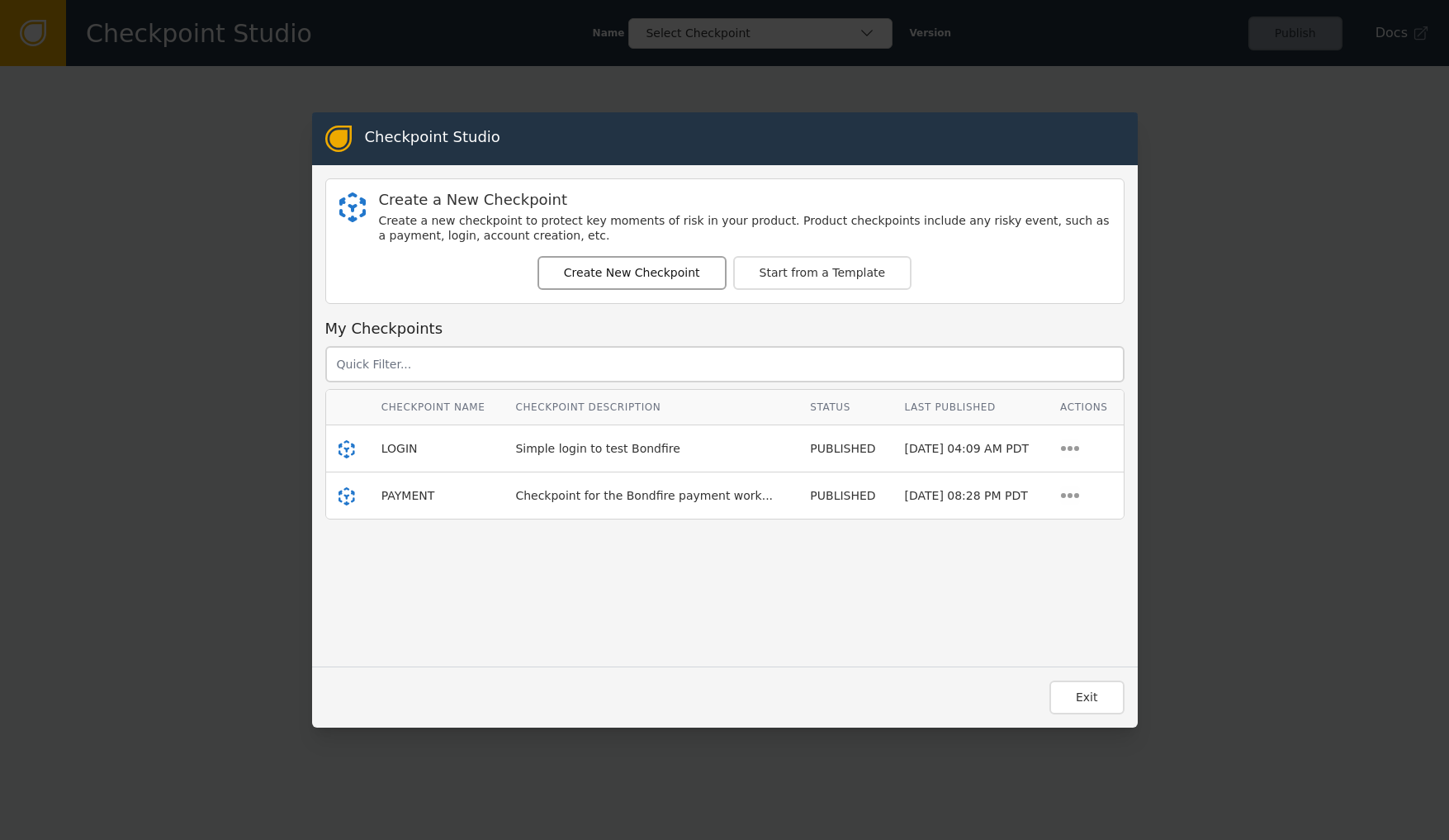
click at [636, 269] on button "Create New Checkpoint" at bounding box center [632, 272] width 189 height 33
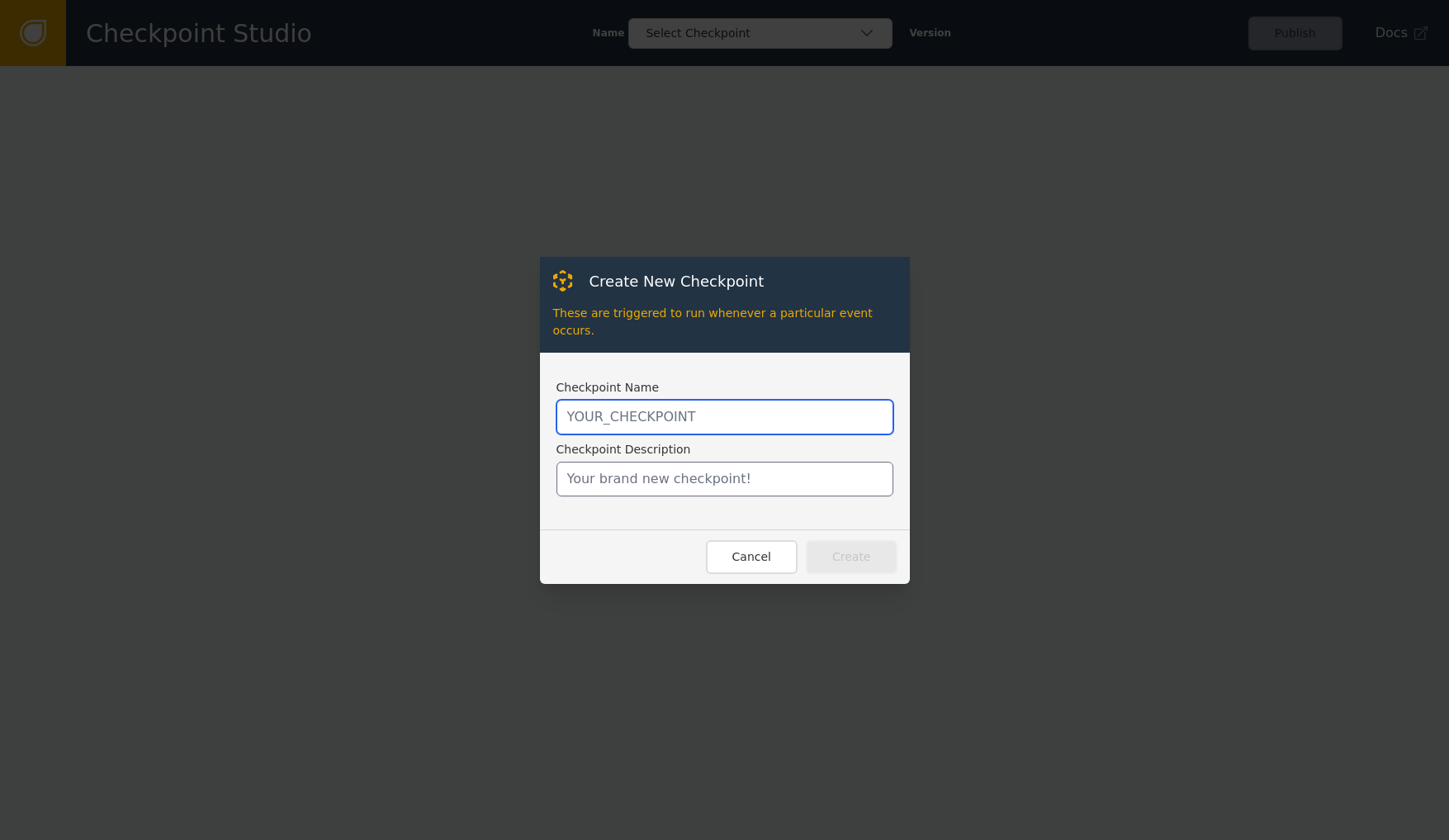
click at [620, 405] on input "text" at bounding box center [724, 416] width 337 height 34
click at [684, 469] on input "text" at bounding box center [724, 479] width 337 height 34
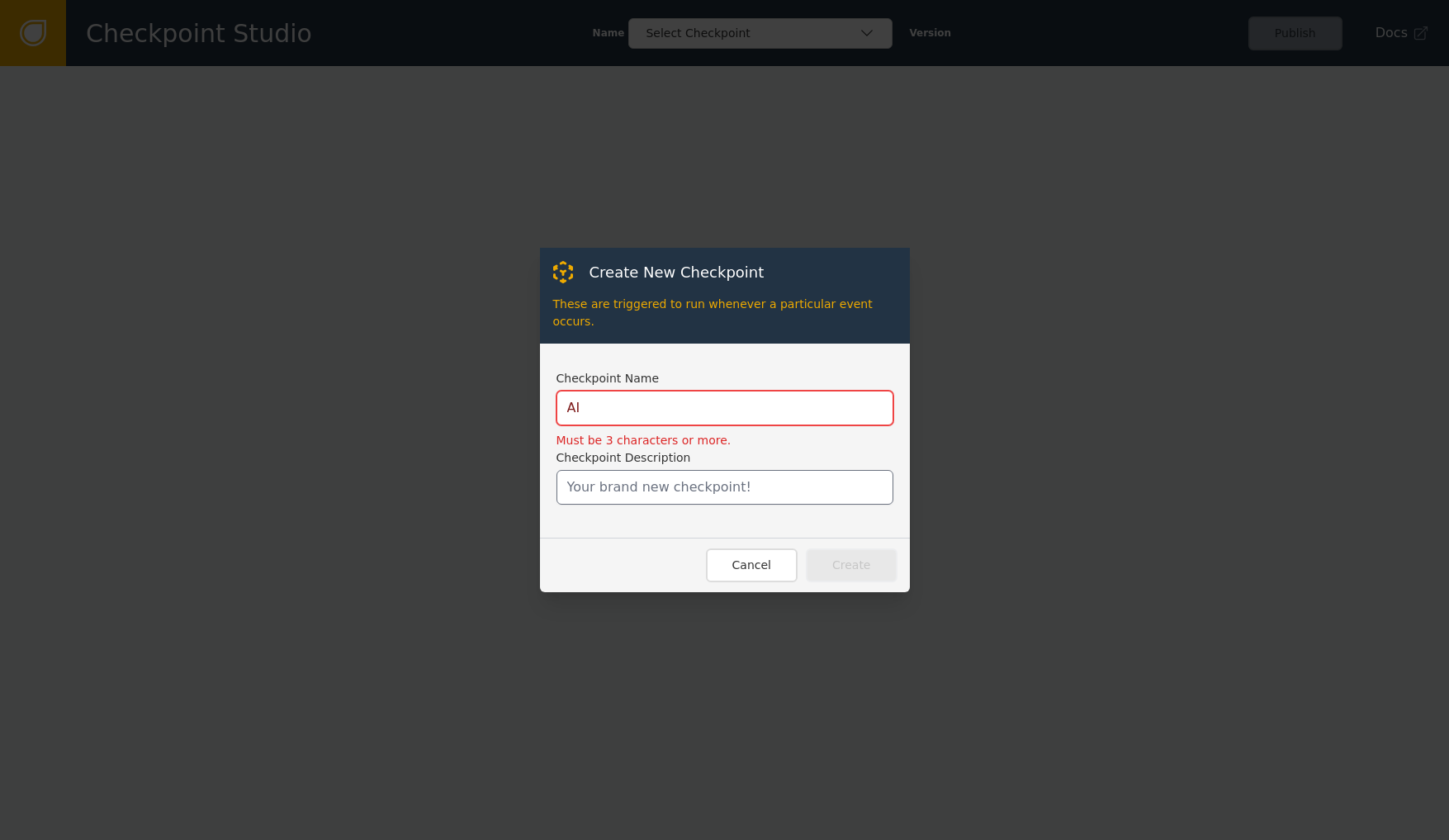
click at [655, 402] on input "AI" at bounding box center [724, 407] width 337 height 34
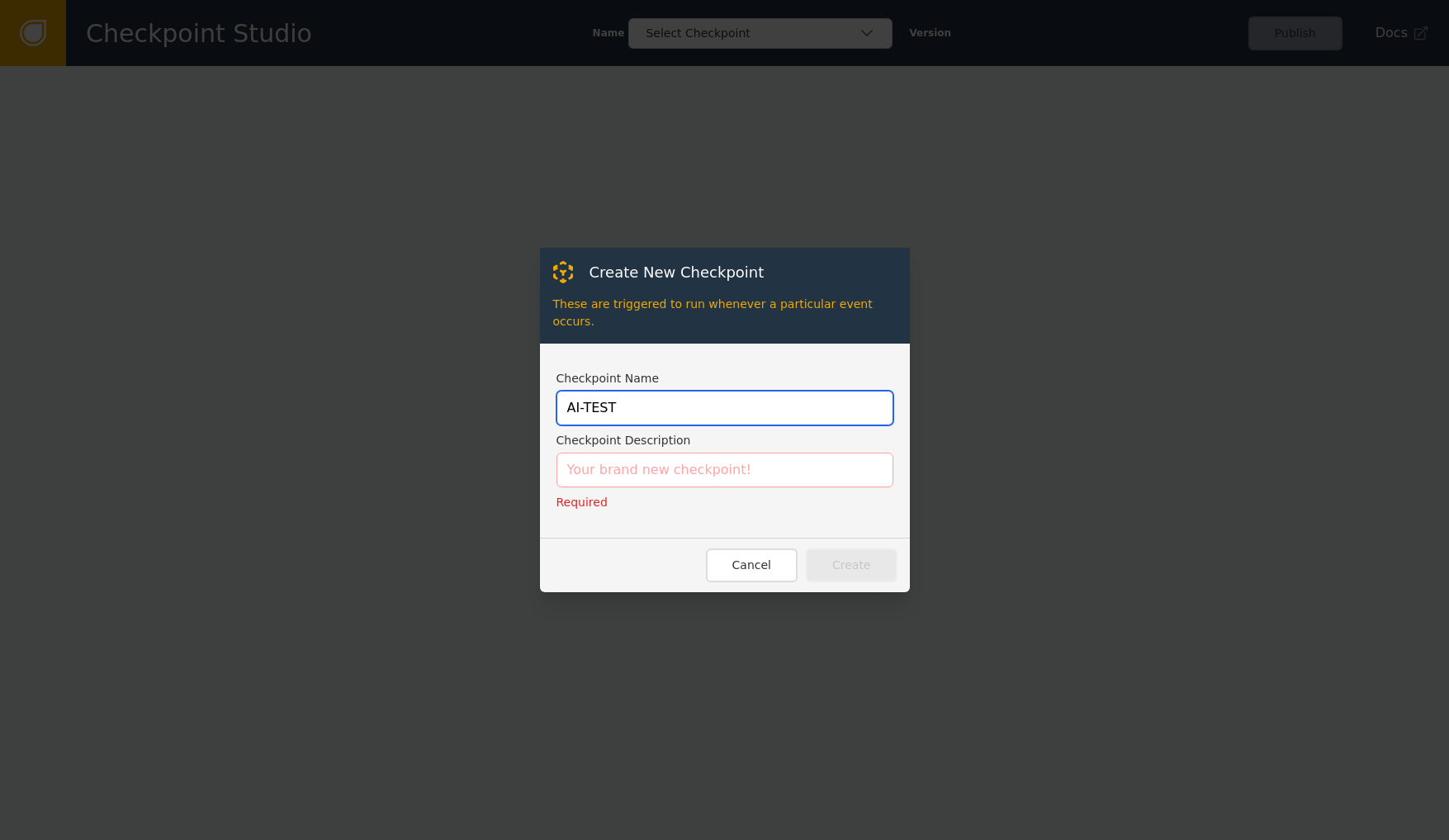
type input "AI-TEST"
click at [673, 464] on input "text" at bounding box center [724, 469] width 337 height 34
type input "A"
click at [648, 406] on input "AI-TEST" at bounding box center [724, 407] width 337 height 34
click at [648, 406] on input "AI-" at bounding box center [724, 407] width 337 height 34
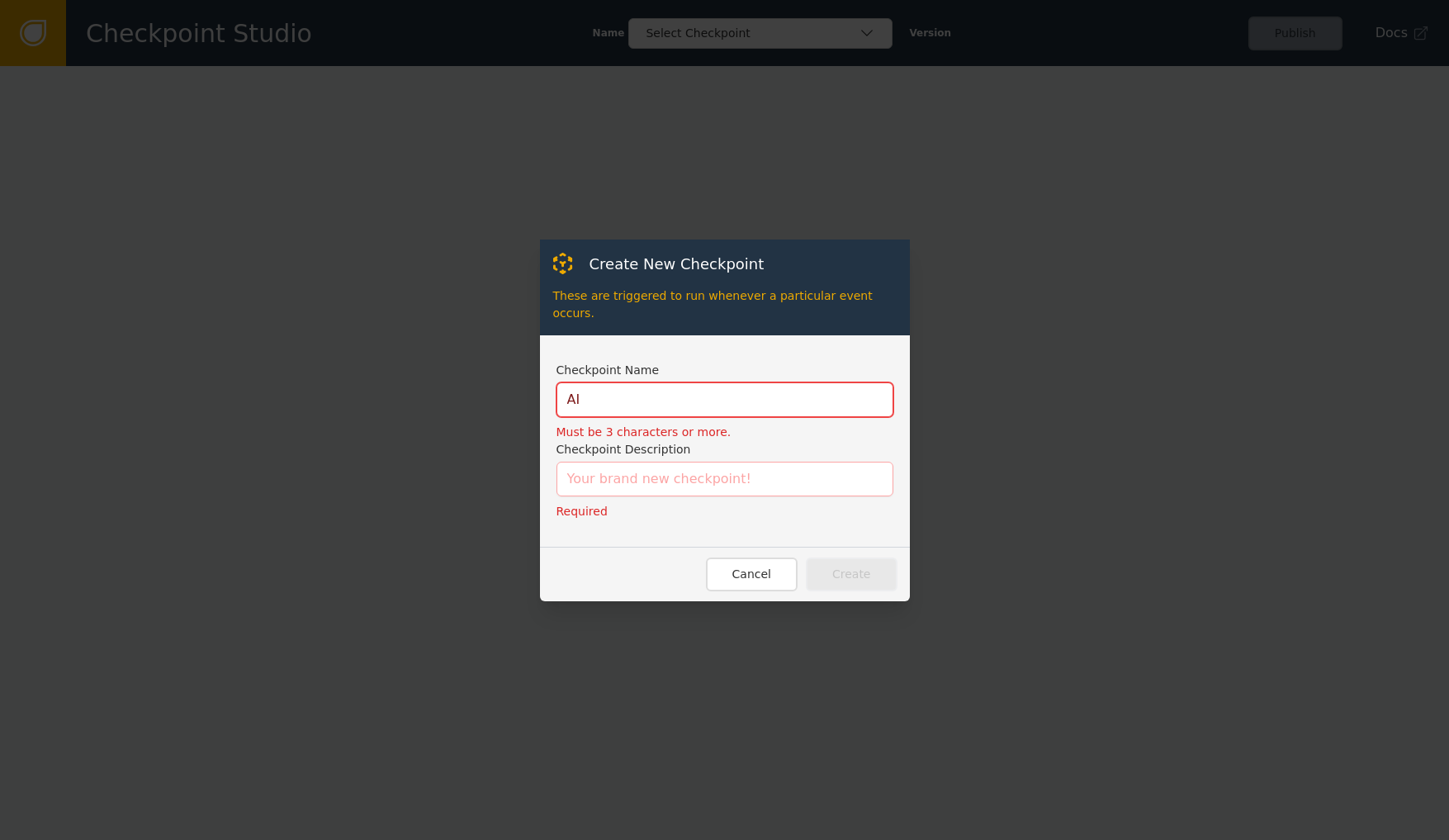
type input "A"
type input "S"
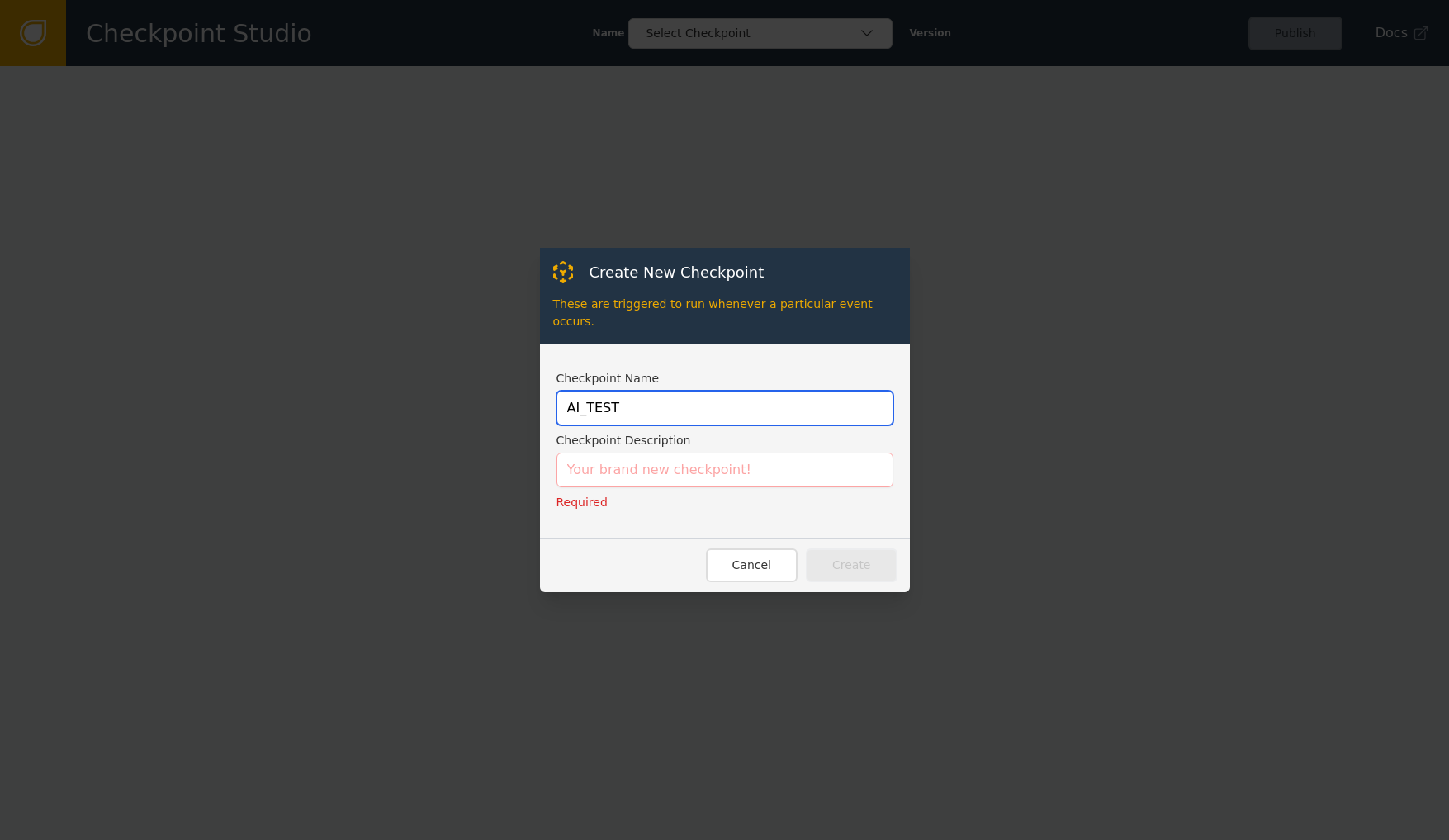
type input "AI_TEST"
click at [679, 469] on input "text" at bounding box center [724, 469] width 337 height 34
click at [754, 461] on input "text" at bounding box center [724, 469] width 337 height 34
click at [641, 457] on input "text" at bounding box center [724, 469] width 337 height 34
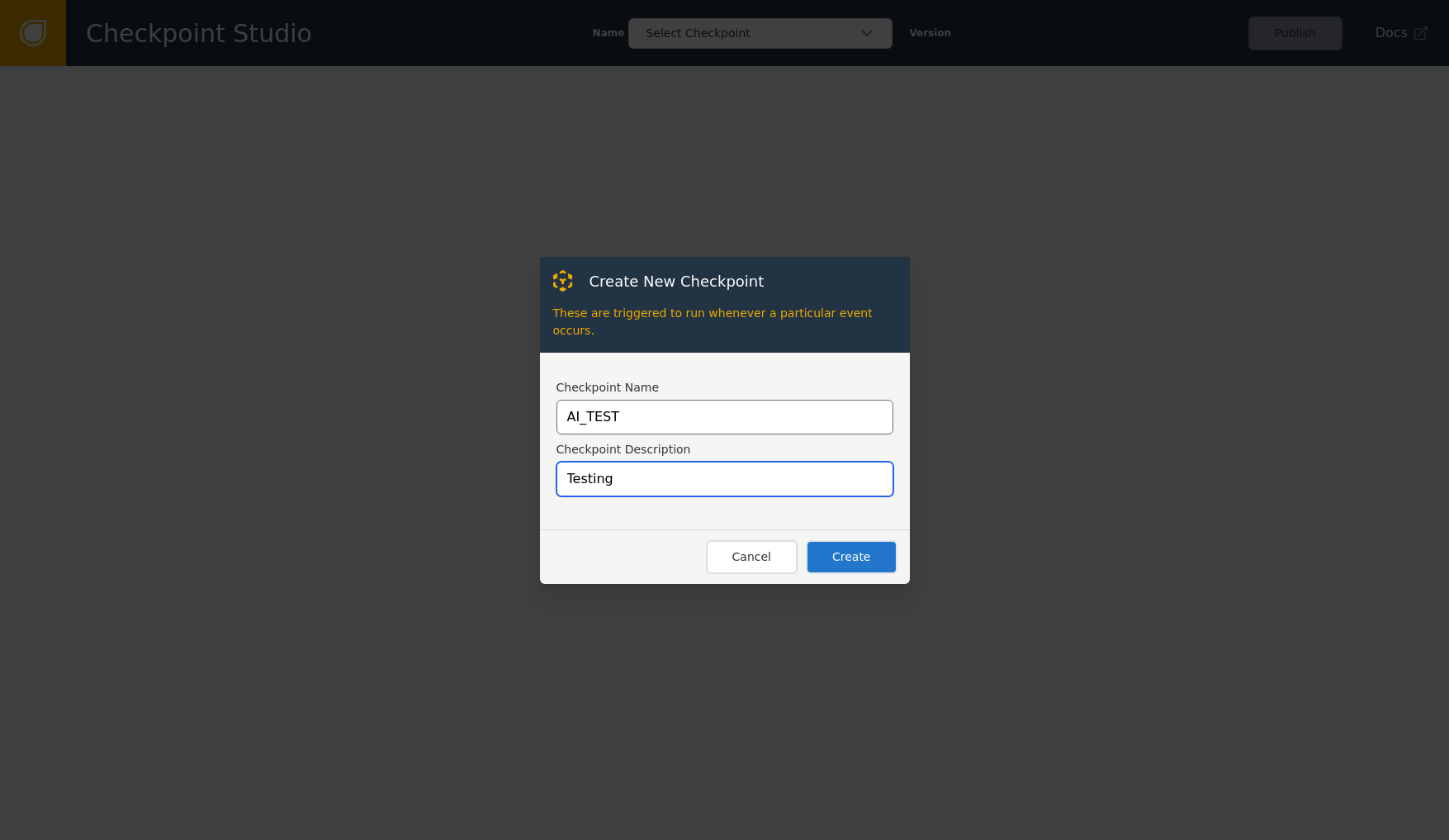
type input "Testing"
click at [881, 556] on button "Create" at bounding box center [851, 557] width 92 height 33
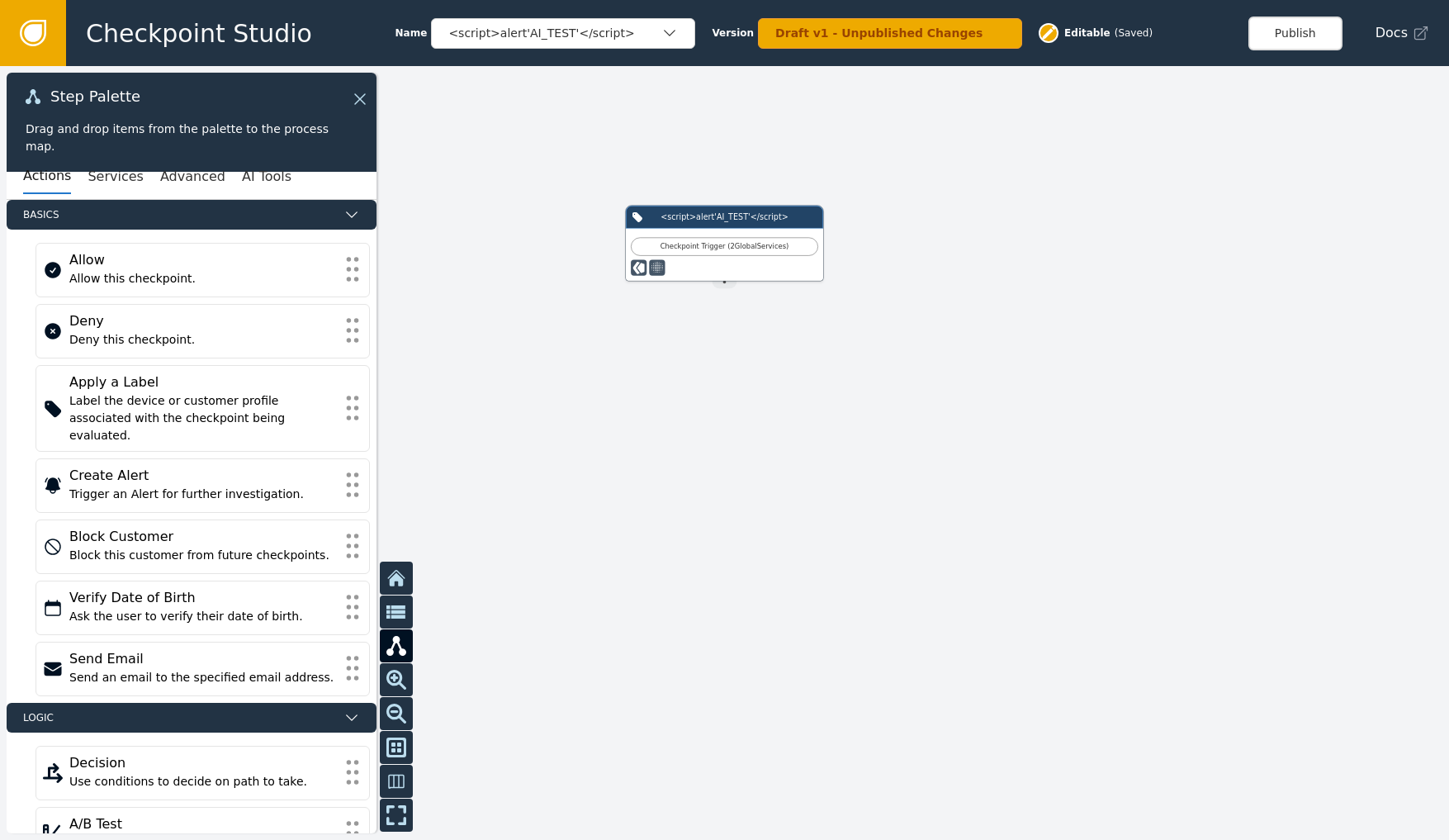
click at [48, 33] on link at bounding box center [33, 33] width 66 height 66
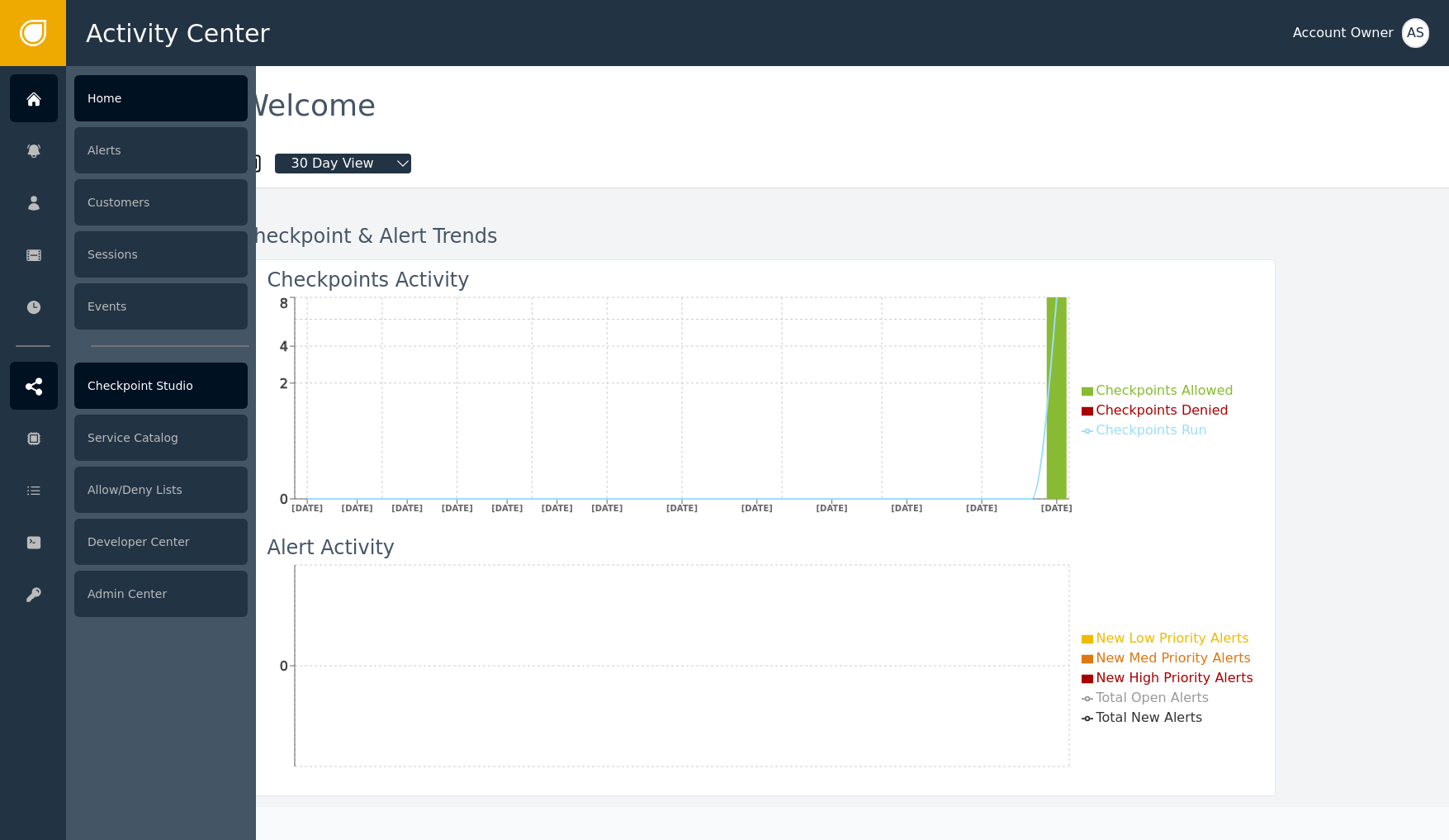
click at [103, 383] on div "Checkpoint Studio" at bounding box center [160, 385] width 174 height 46
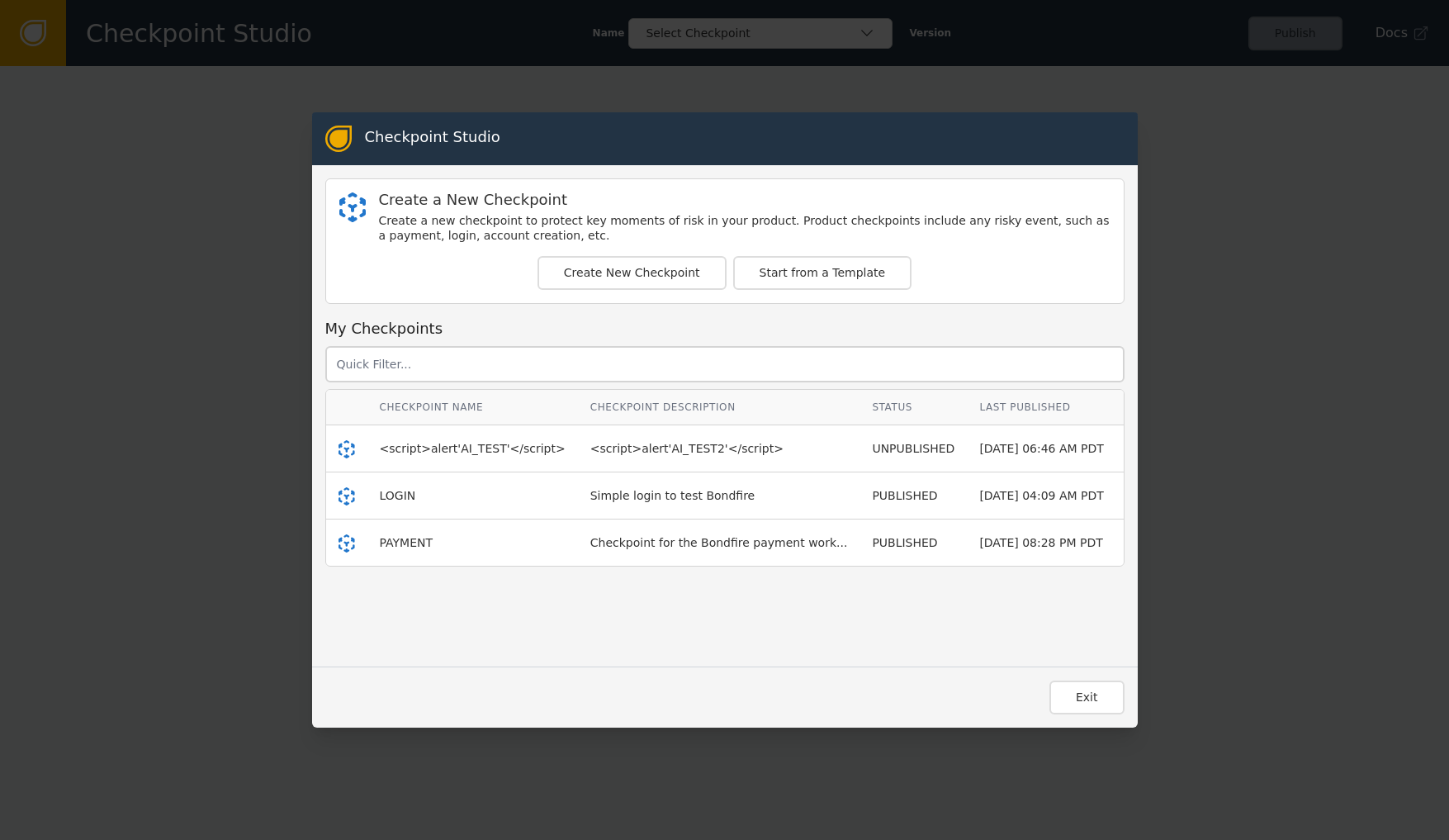
click at [1128, 449] on icon at bounding box center [1138, 448] width 19 height 19
click at [1128, 450] on icon at bounding box center [1138, 448] width 19 height 19
click at [449, 450] on span "<script>alert'AI_TEST'</script>" at bounding box center [472, 448] width 186 height 13
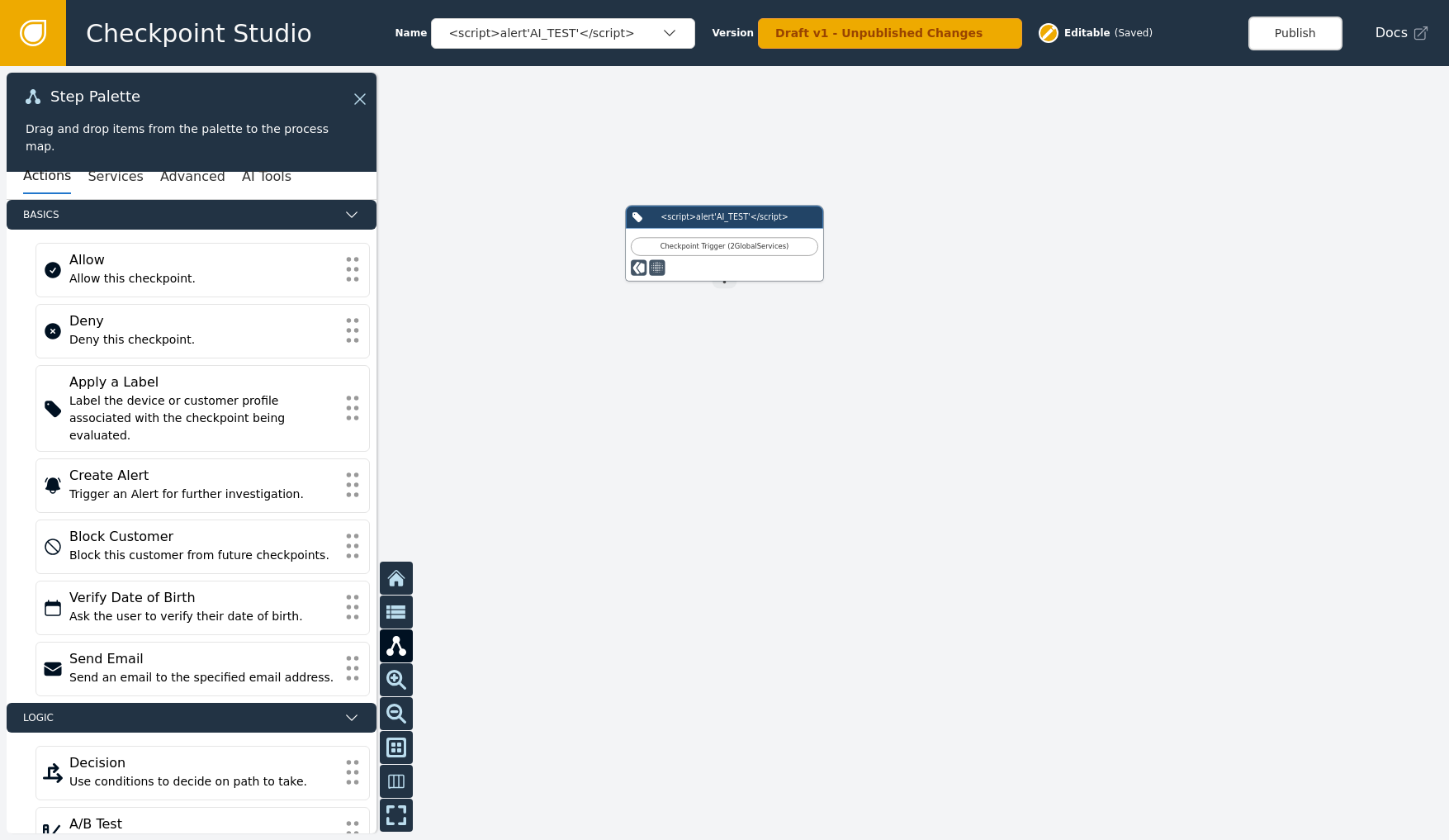
drag, startPoint x: 459, startPoint y: 475, endPoint x: 648, endPoint y: 395, distance: 205.2
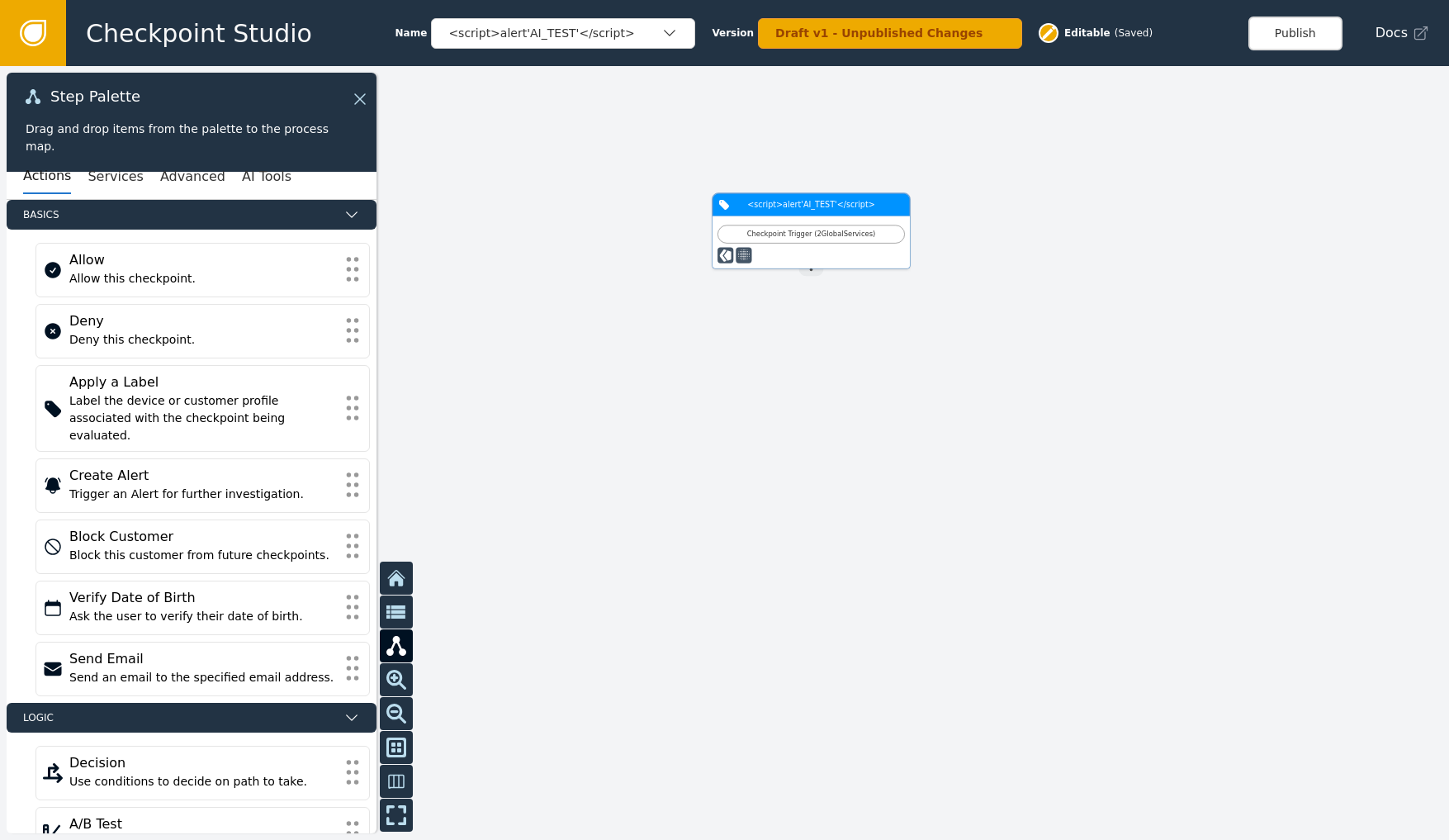
drag, startPoint x: 707, startPoint y: 255, endPoint x: 792, endPoint y: 242, distance: 86.0
click at [792, 242] on div "Checkpoint Trigger ( 2 Global Services )" at bounding box center [811, 234] width 188 height 19
click at [131, 166] on button "Services" at bounding box center [115, 176] width 56 height 34
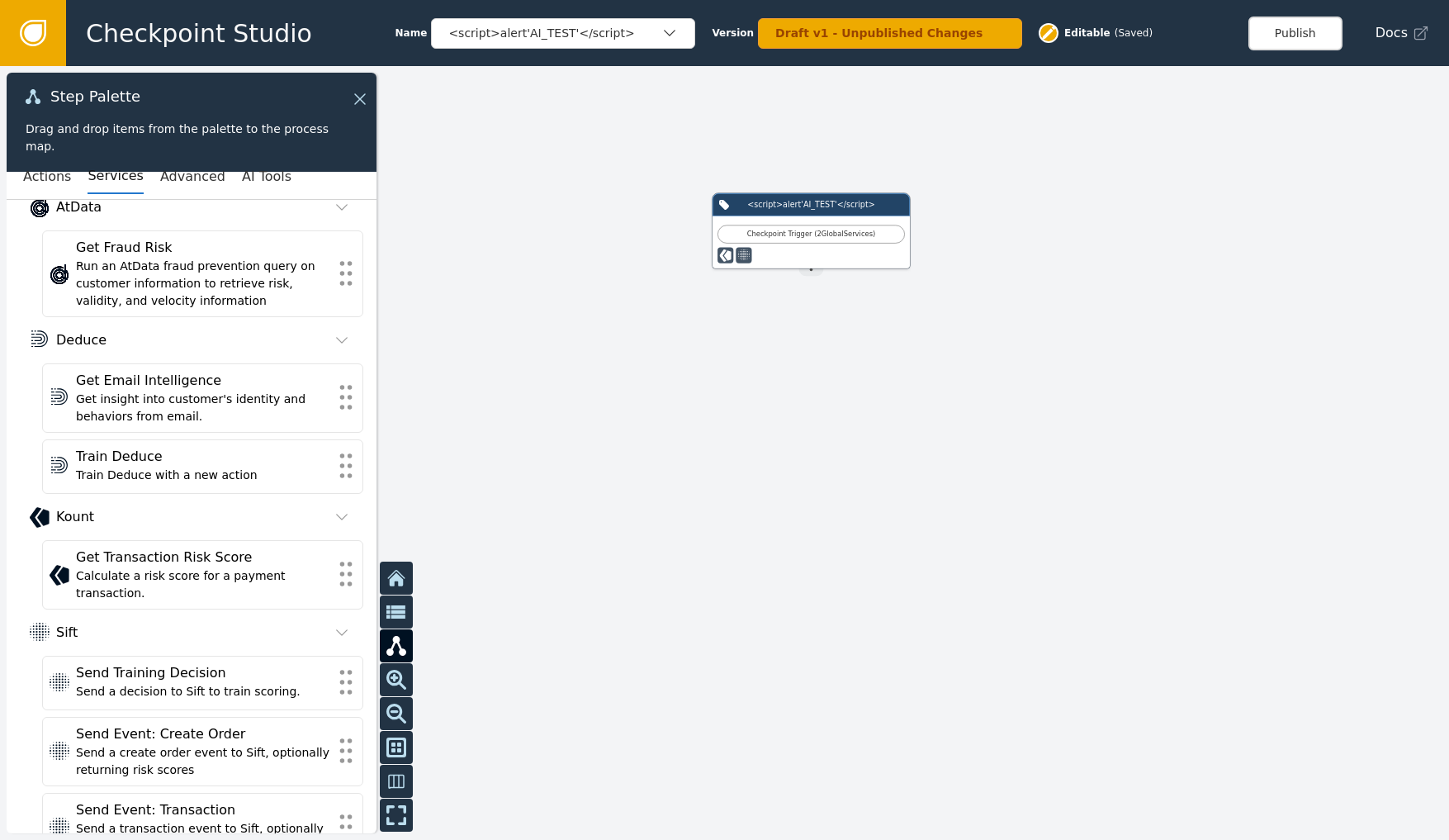
scroll to position [74, 0]
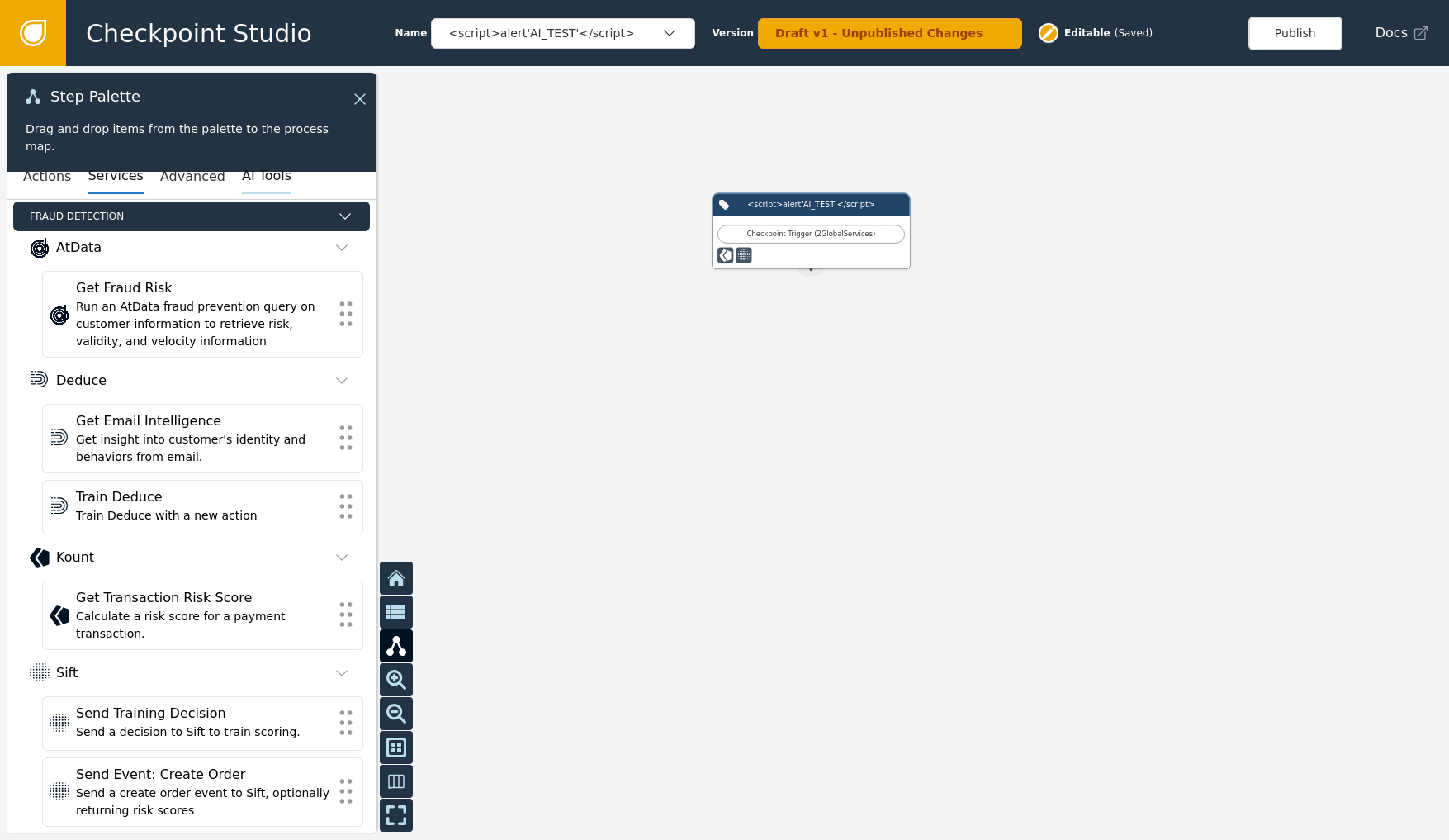
click at [267, 170] on button "AI Tools" at bounding box center [266, 176] width 49 height 34
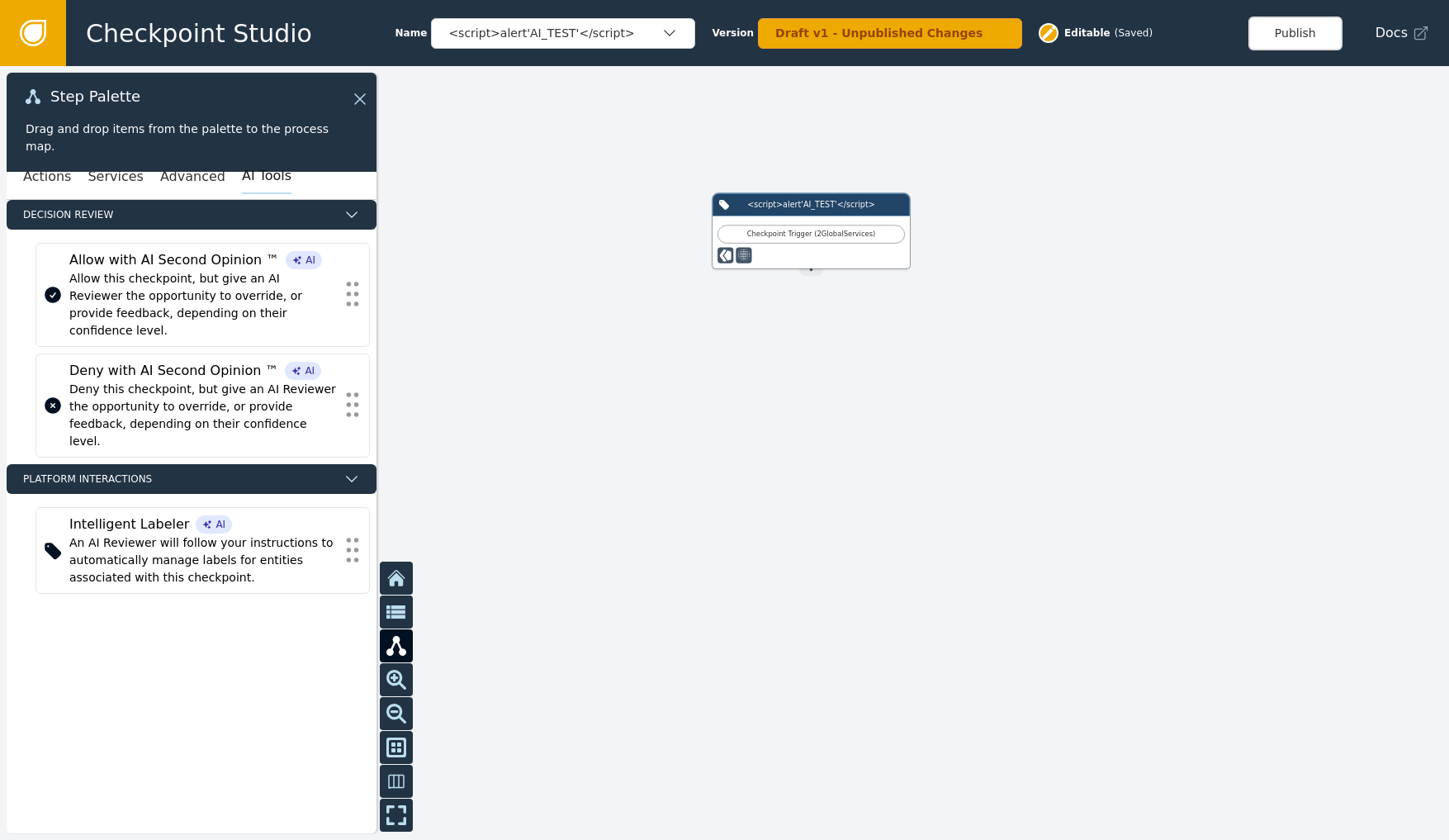
scroll to position [0, 0]
click at [794, 239] on div "Checkpoint Trigger ( 2 Global Services )" at bounding box center [811, 234] width 175 height 11
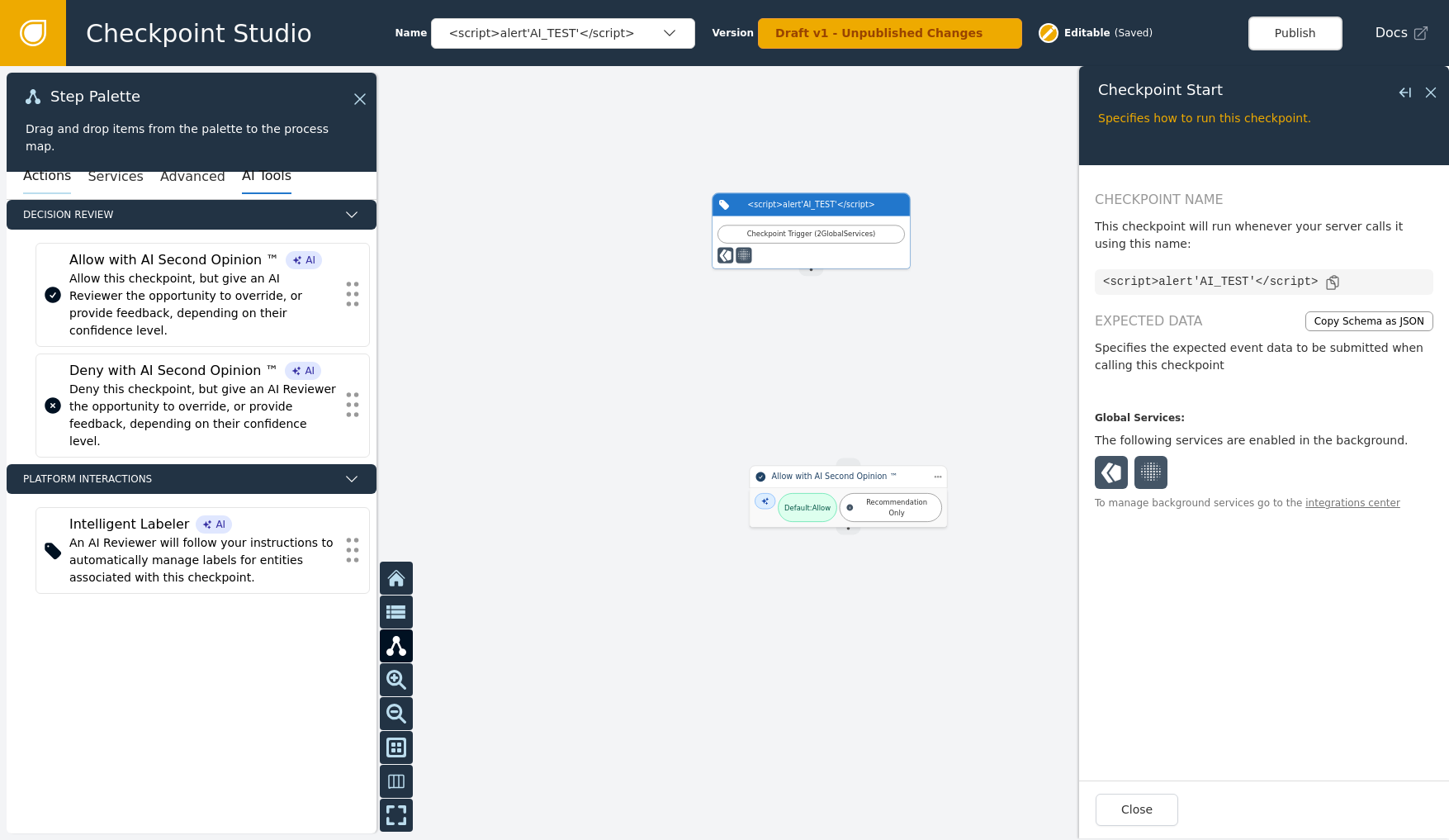
click at [33, 165] on button "Actions" at bounding box center [47, 176] width 48 height 34
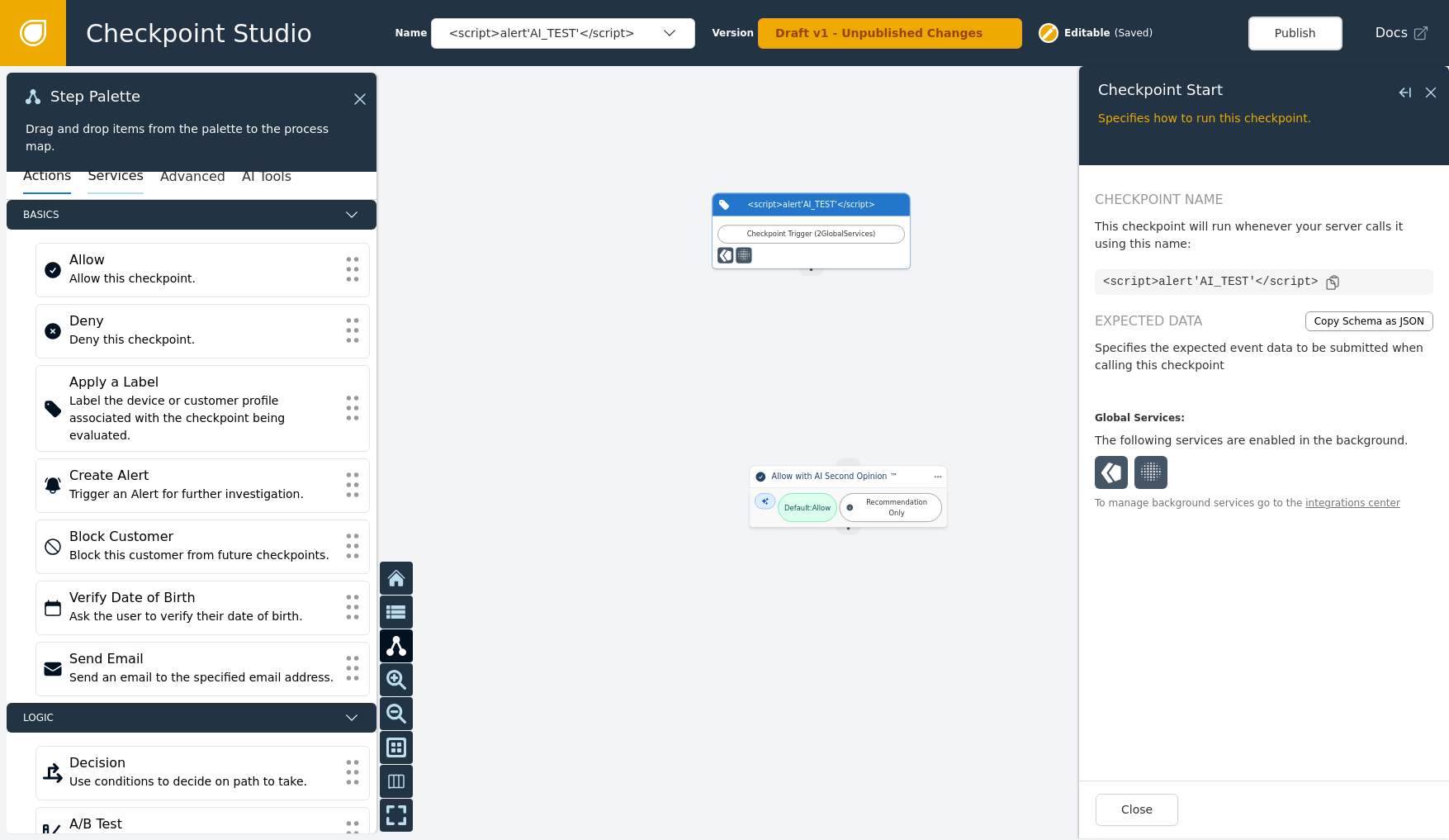
click at [122, 175] on button "Services" at bounding box center [115, 176] width 56 height 34
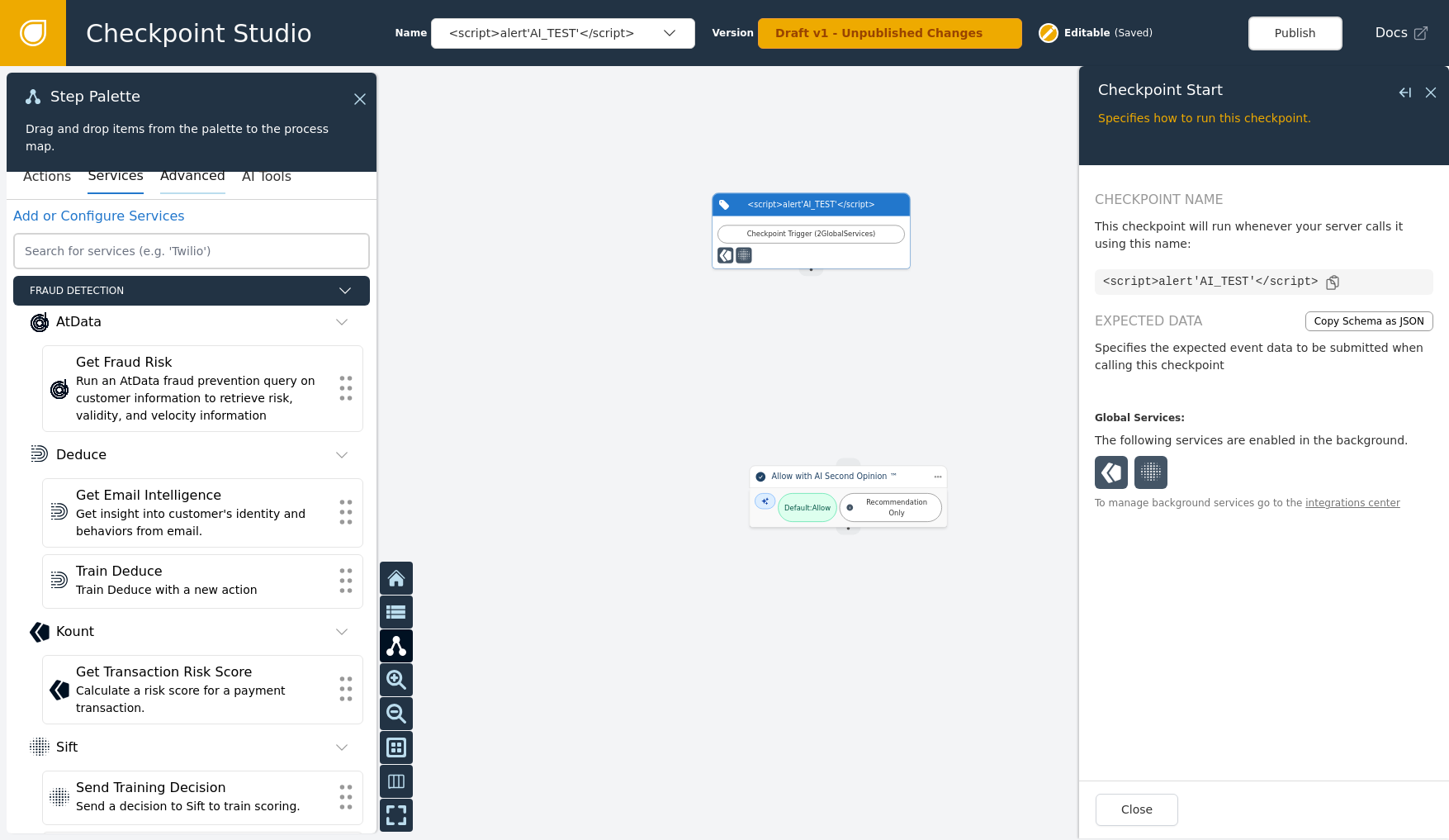
click at [182, 173] on button "Advanced" at bounding box center [193, 176] width 65 height 34
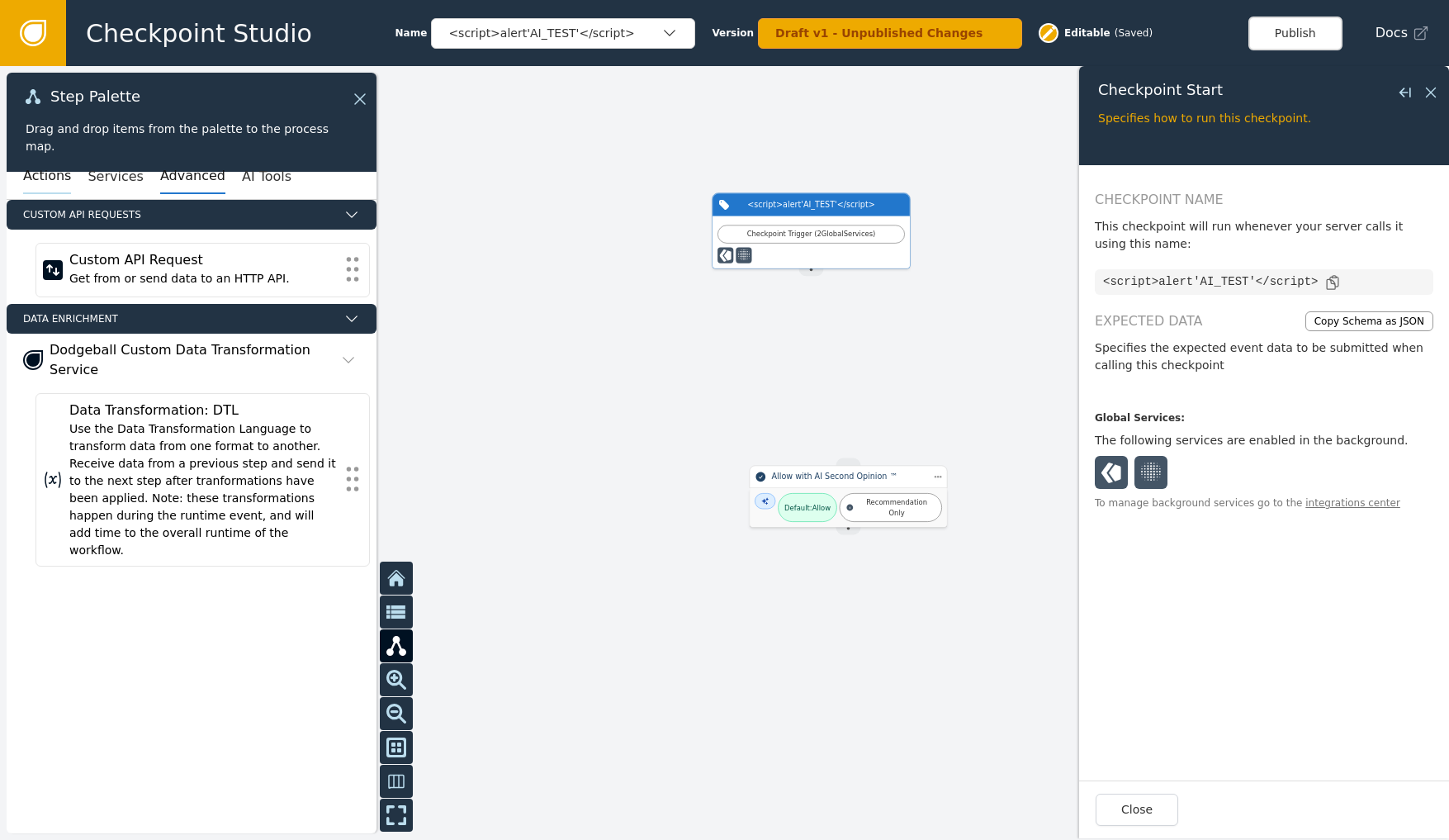
click at [58, 175] on button "Actions" at bounding box center [47, 176] width 48 height 34
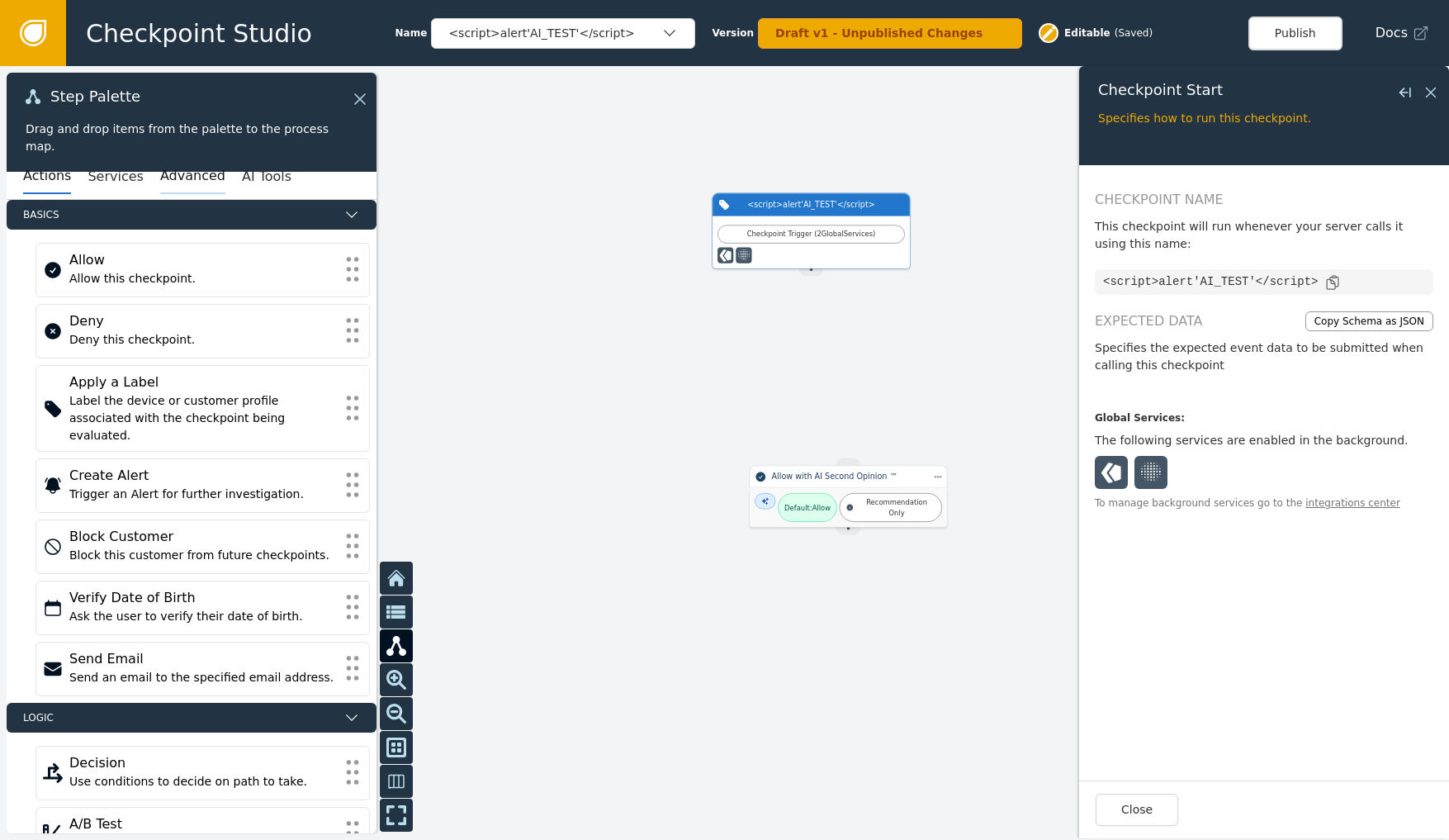
click at [172, 174] on button "Advanced" at bounding box center [193, 176] width 65 height 34
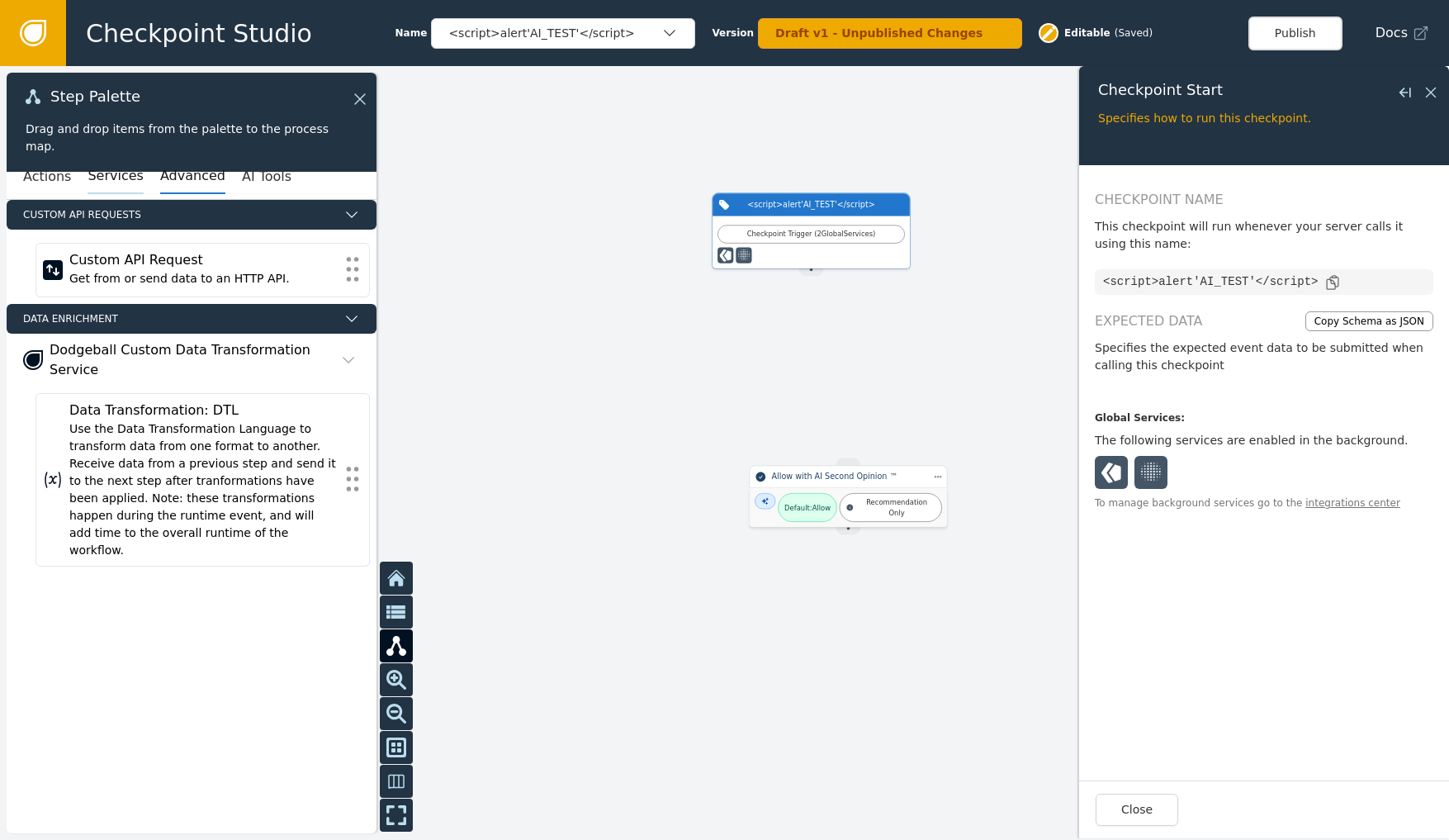
click at [93, 175] on button "Services" at bounding box center [115, 176] width 56 height 34
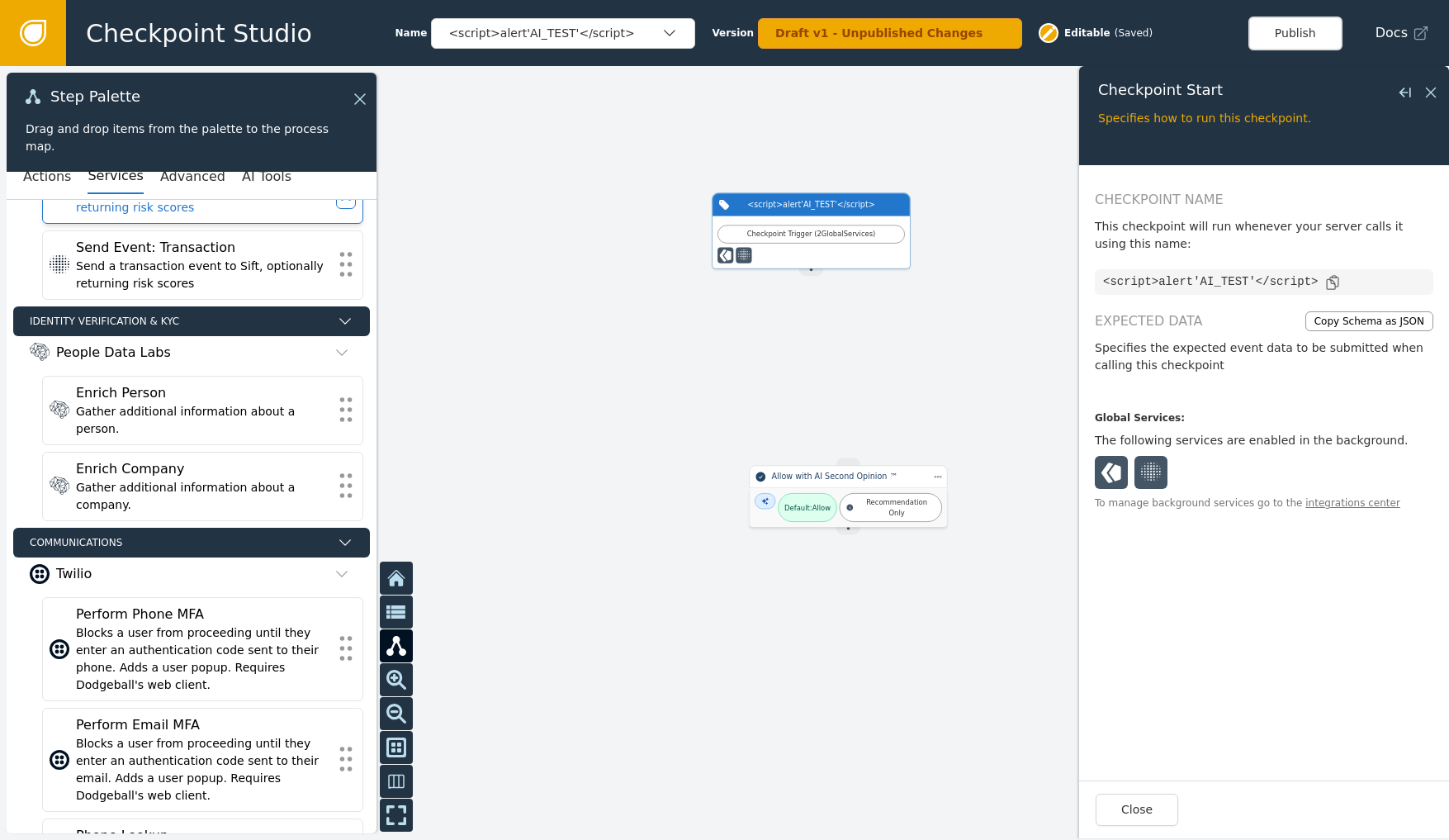
scroll to position [728, 0]
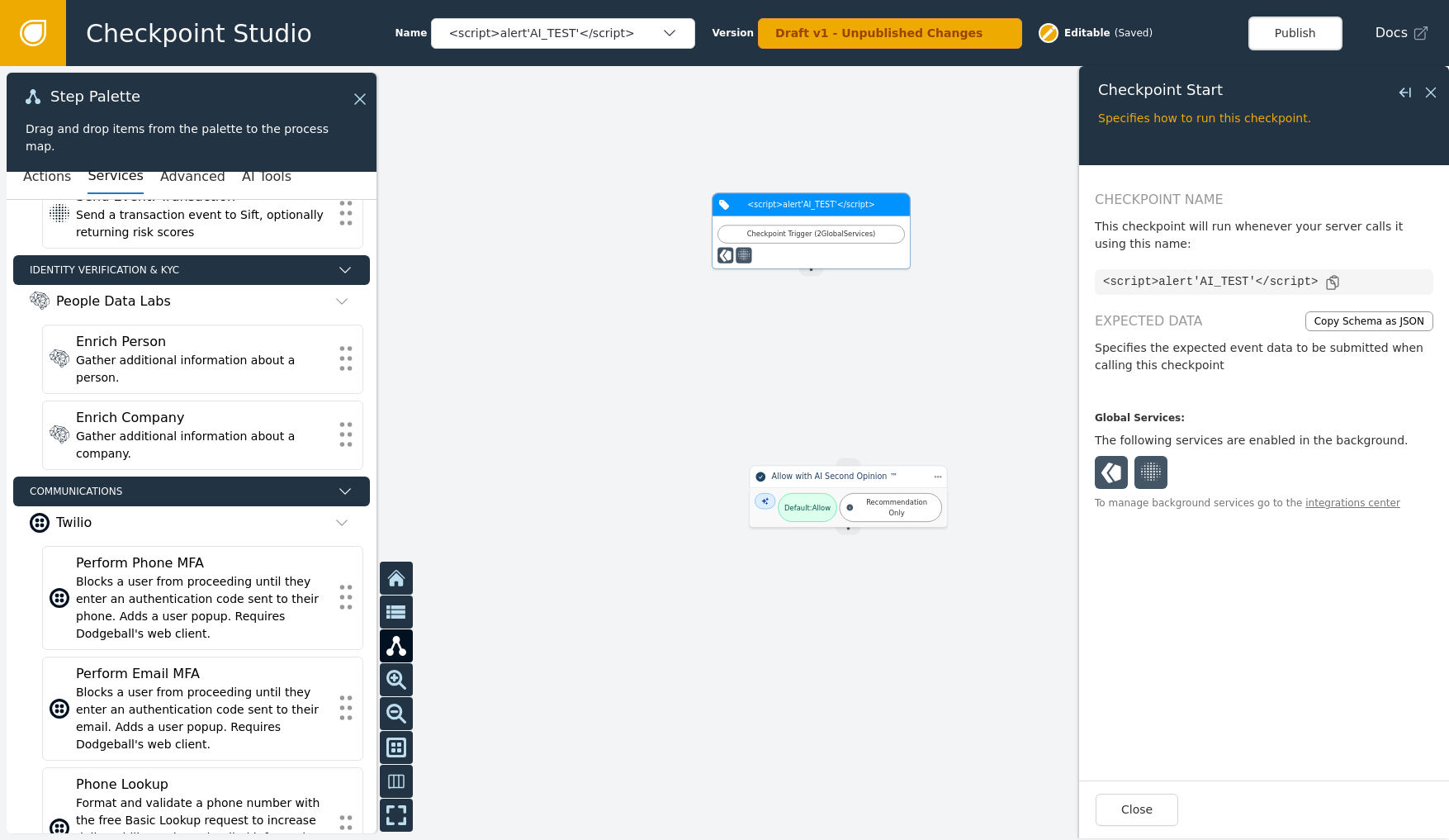
click at [834, 241] on div "Checkpoint Trigger ( 2 Global Services )" at bounding box center [811, 234] width 188 height 19
click at [815, 241] on div "Checkpoint Trigger ( 2 Global Services )" at bounding box center [811, 234] width 188 height 19
click at [726, 262] on icon at bounding box center [725, 256] width 11 height 12
click at [749, 266] on div "Checkpoint Trigger ( 2 Global Services )" at bounding box center [811, 242] width 197 height 52
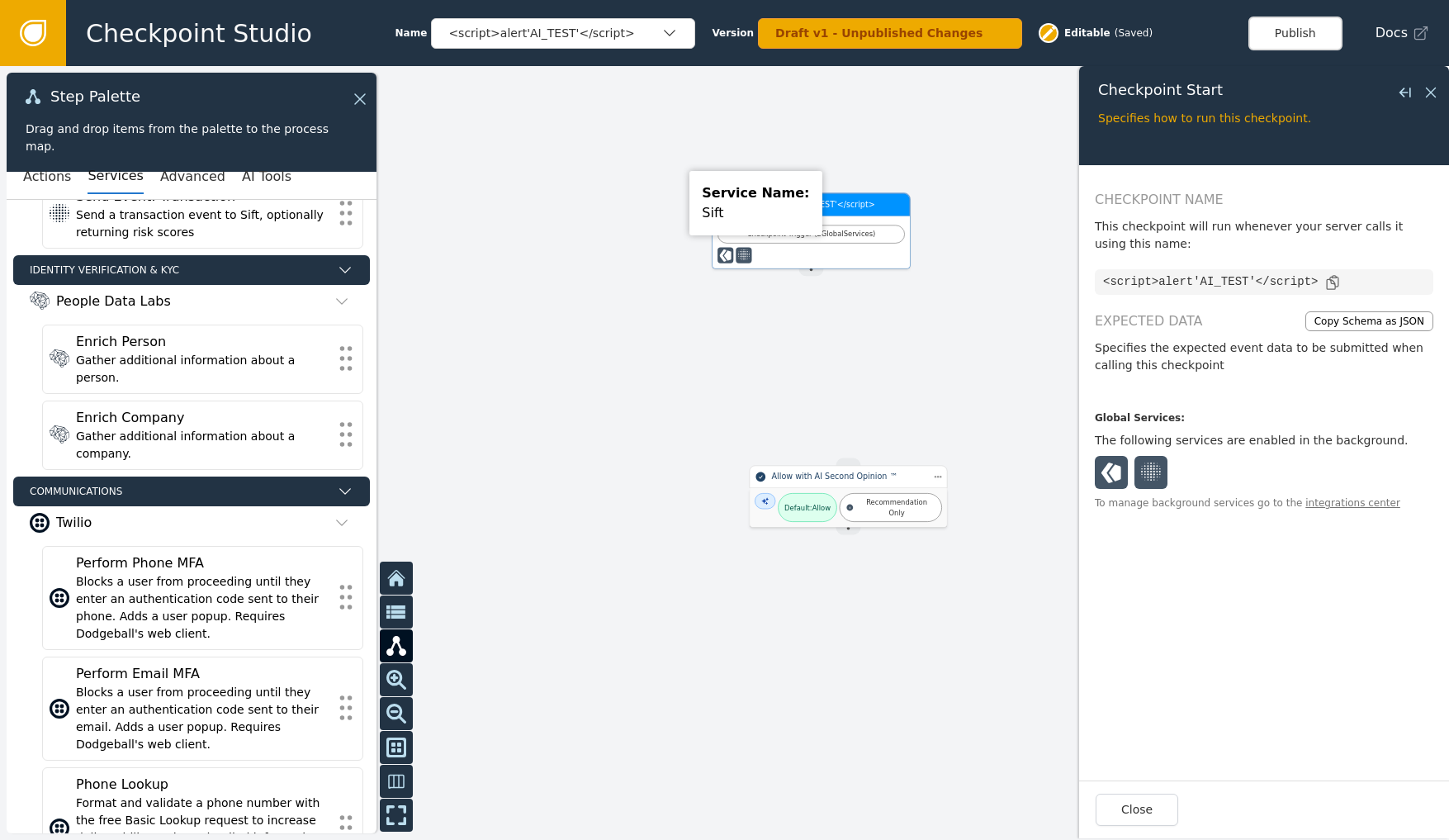
click at [747, 258] on ellipse at bounding box center [746, 257] width 1 height 1
drag, startPoint x: 811, startPoint y: 270, endPoint x: 805, endPoint y: 376, distance: 106.2
click at [806, 389] on div "<script>alert'AI_TEST'</script> Checkpoint Trigger ( 2 Global Services ) Source…" at bounding box center [724, 453] width 1449 height 774
click at [806, 267] on div "Source Handle for step TRIGGER-<script>alert'AI_TEST'</script>-undefined" at bounding box center [812, 268] width 25 height 15
drag, startPoint x: 814, startPoint y: 262, endPoint x: 847, endPoint y: 459, distance: 199.7
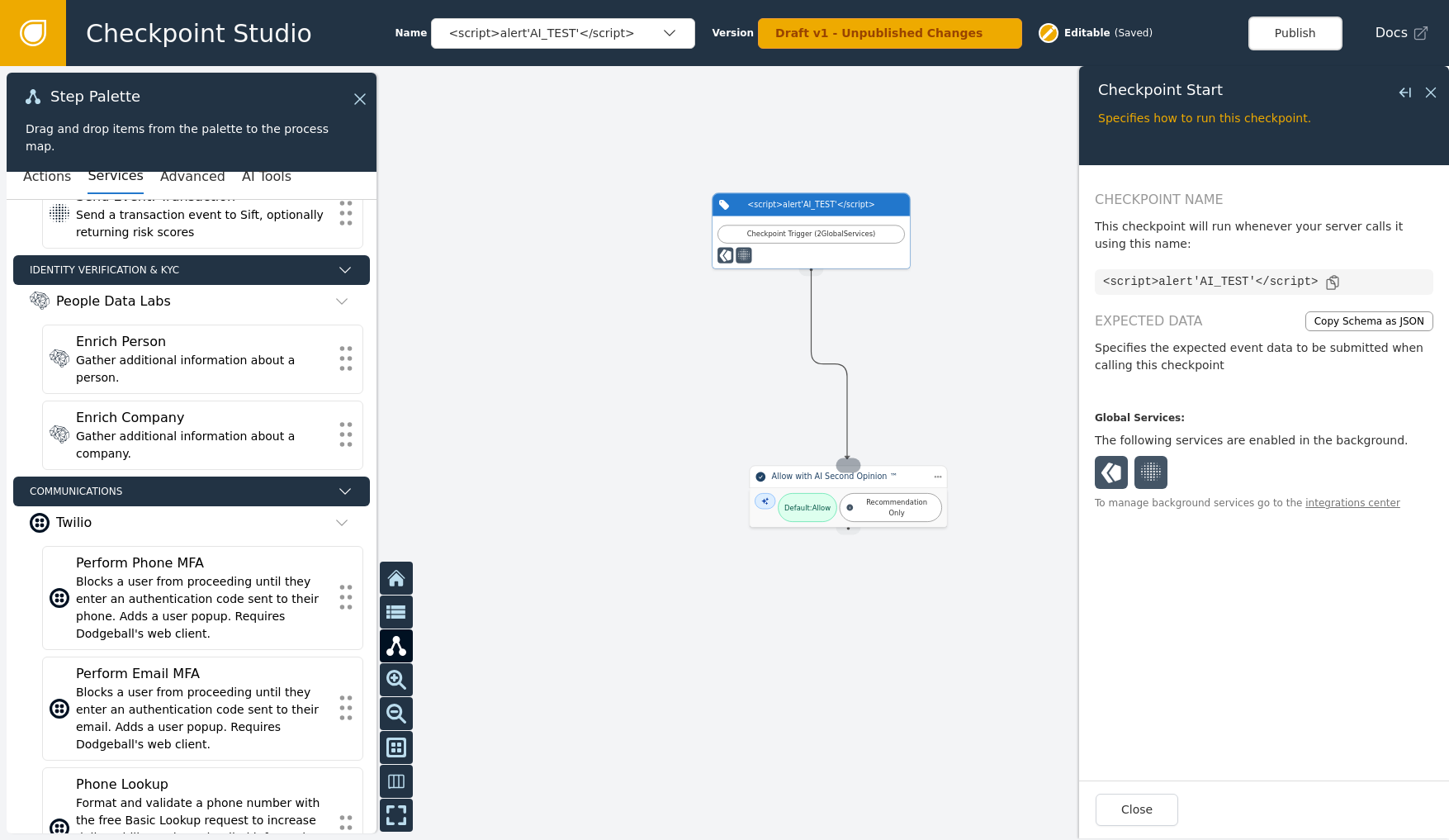
click at [847, 459] on div "<script>alert'AI_TEST'</script> Checkpoint Trigger ( 2 Global Services ) Source…" at bounding box center [1159, 437] width 869 height 464
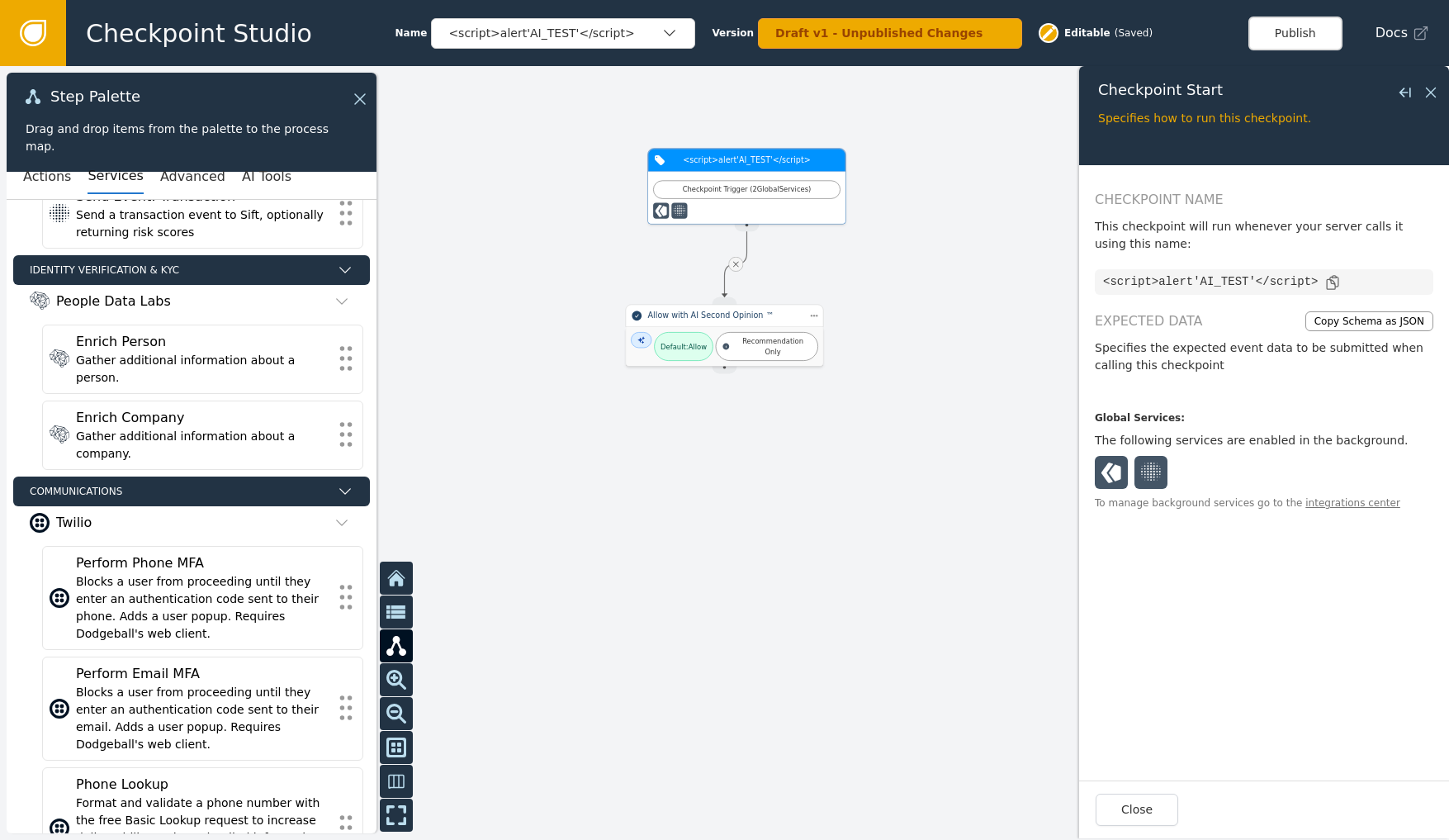
drag, startPoint x: 841, startPoint y: 219, endPoint x: 777, endPoint y: 175, distance: 77.7
click at [777, 175] on div "Checkpoint Trigger ( 2 Global Services )" at bounding box center [747, 197] width 197 height 52
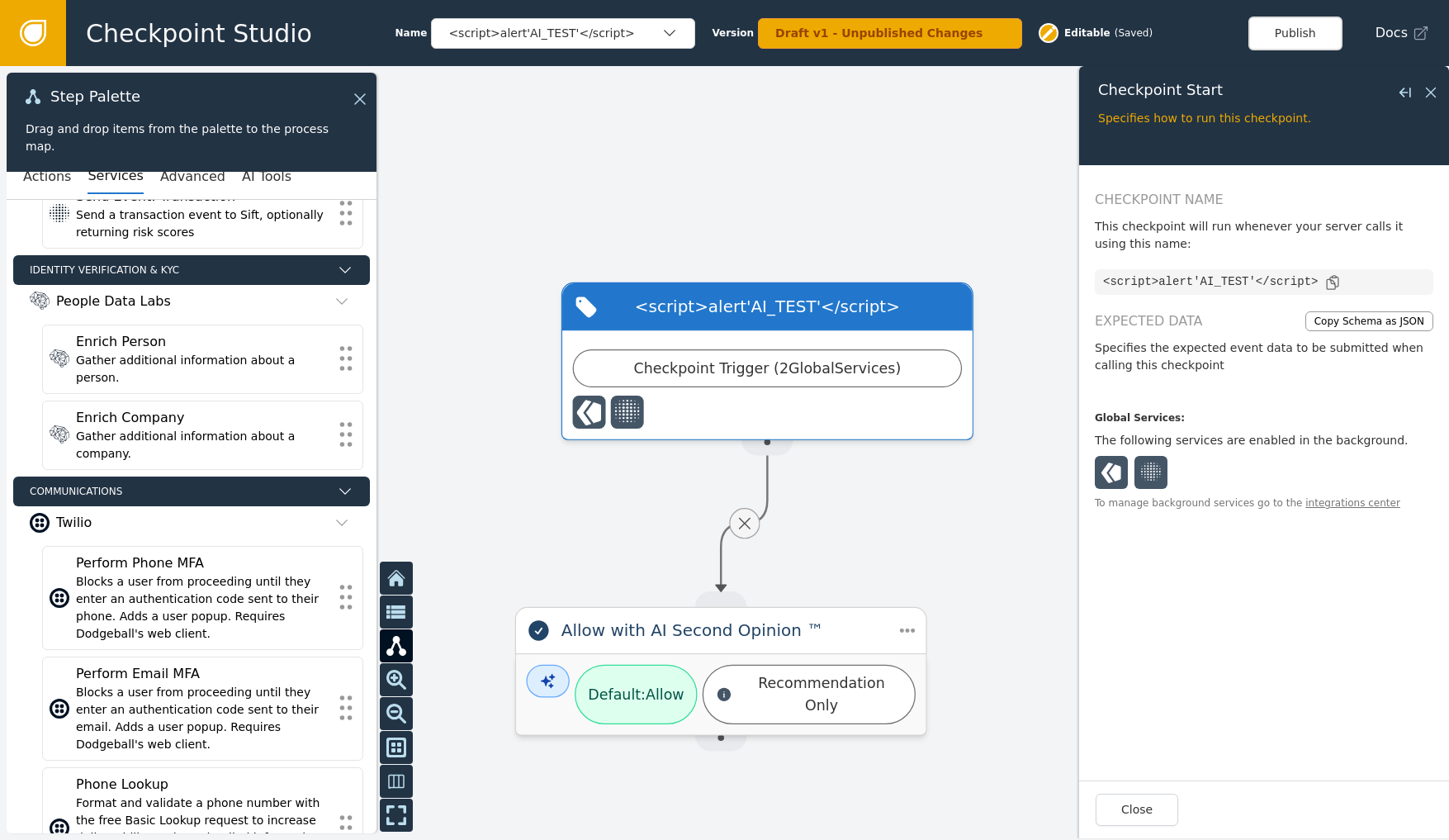
drag, startPoint x: 892, startPoint y: 258, endPoint x: 959, endPoint y: 583, distance: 331.8
click at [959, 583] on div at bounding box center [724, 453] width 1449 height 774
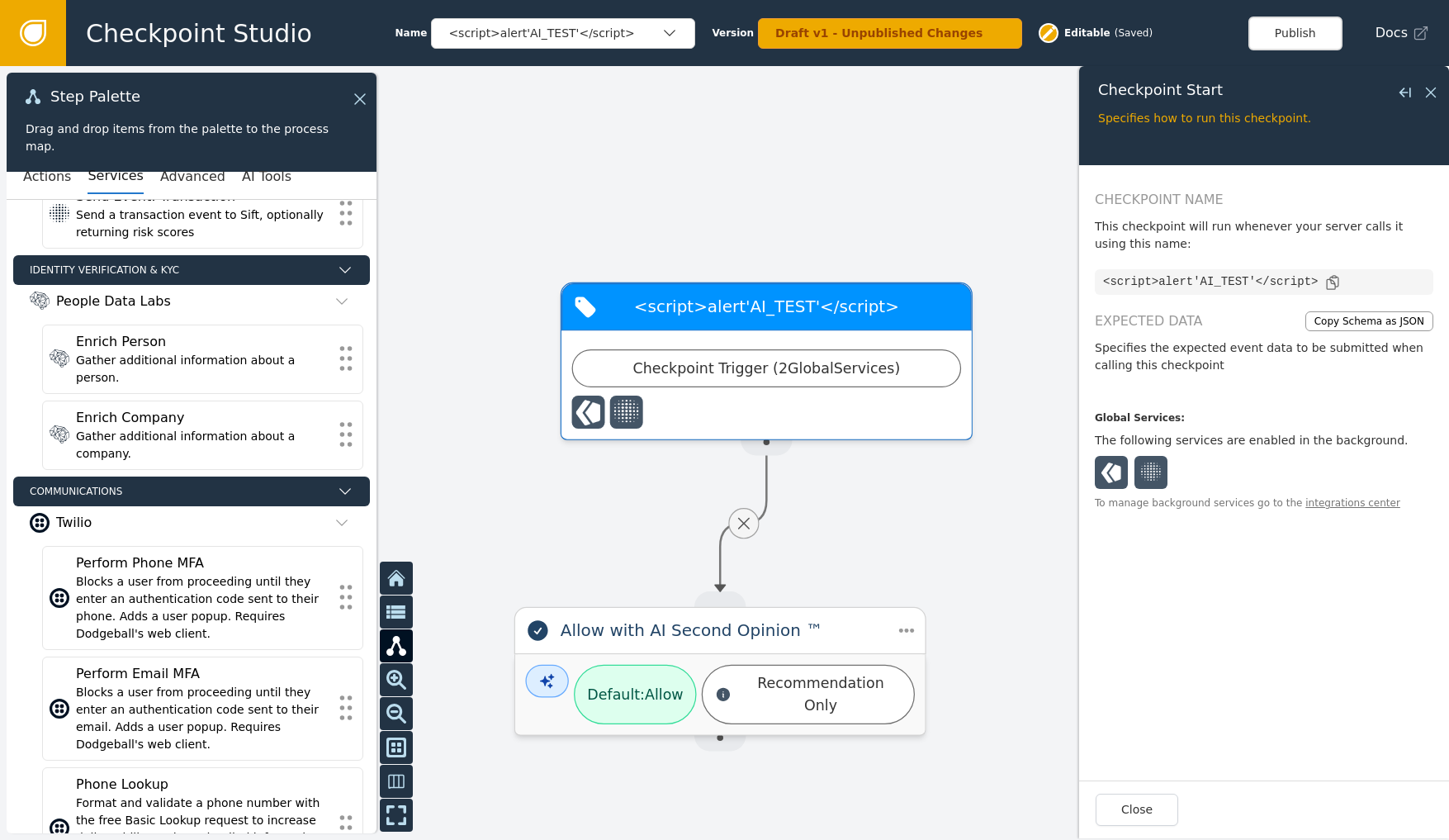
click at [748, 373] on div "Checkpoint Trigger ( 2 Global Services )" at bounding box center [766, 368] width 362 height 21
drag, startPoint x: 748, startPoint y: 315, endPoint x: 660, endPoint y: 405, distance: 125.9
click at [660, 405] on div at bounding box center [767, 412] width 390 height 33
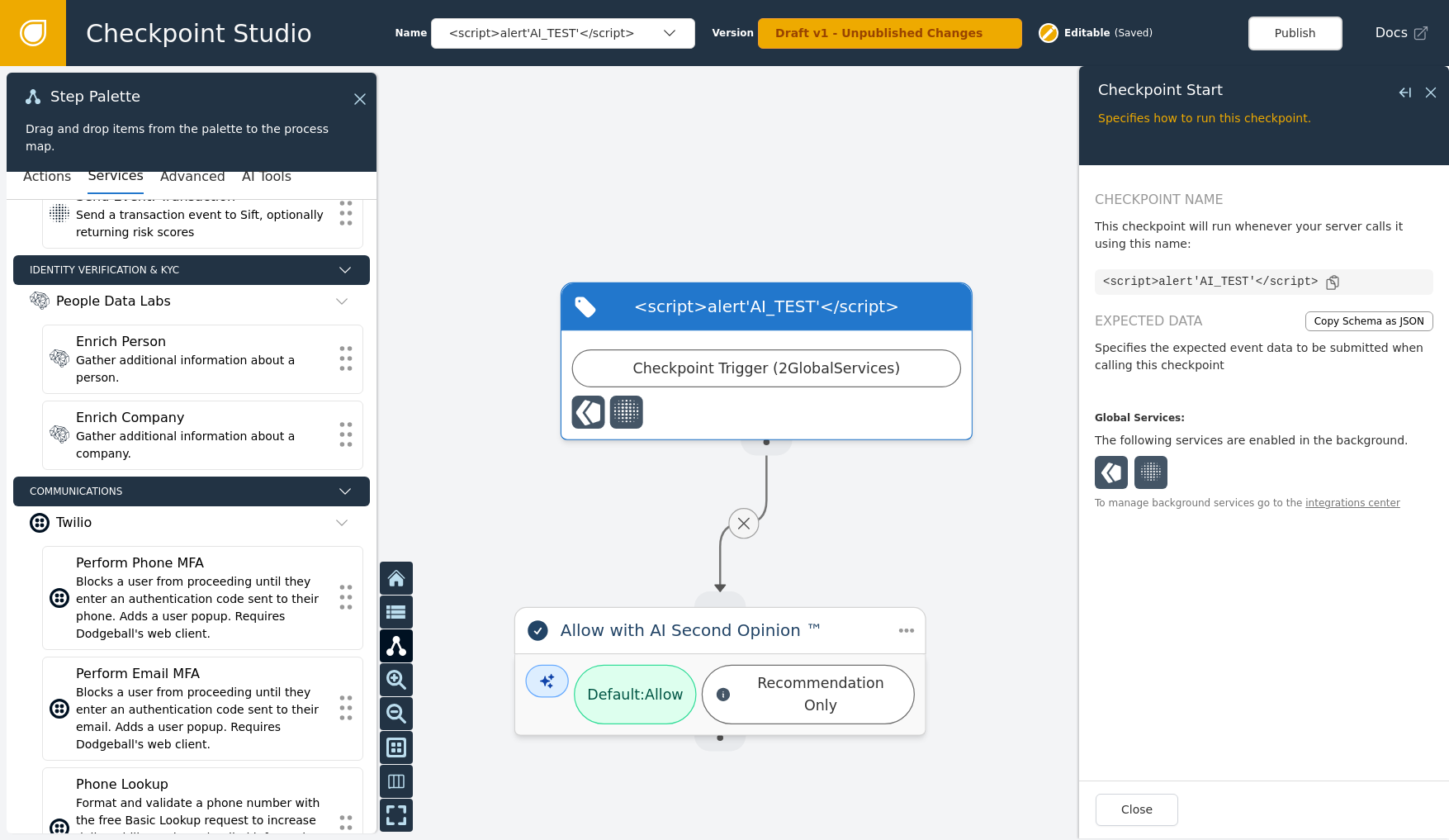
click at [24, 27] on icon at bounding box center [33, 33] width 26 height 26
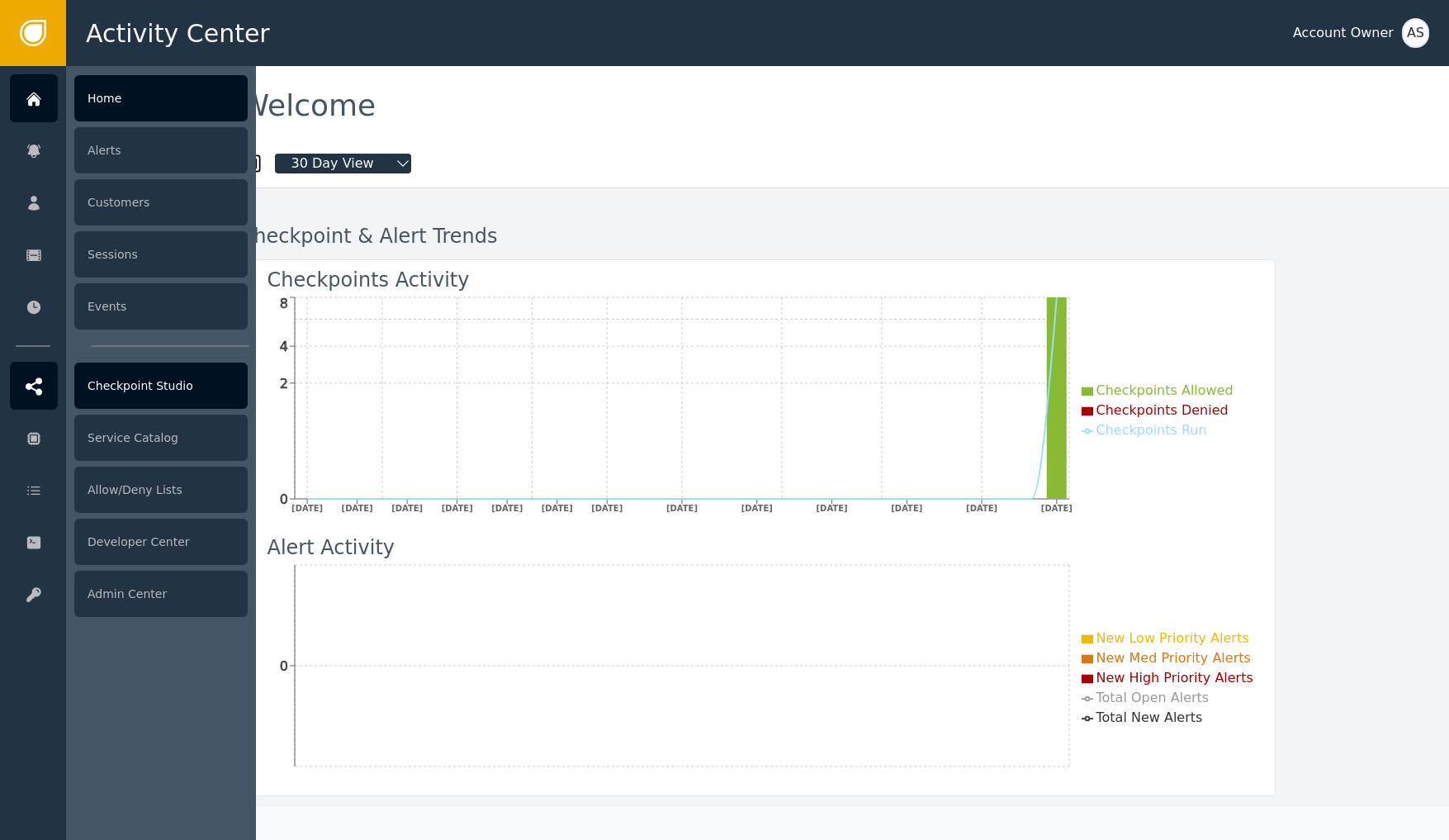
click at [149, 374] on div "Checkpoint Studio" at bounding box center [160, 385] width 174 height 46
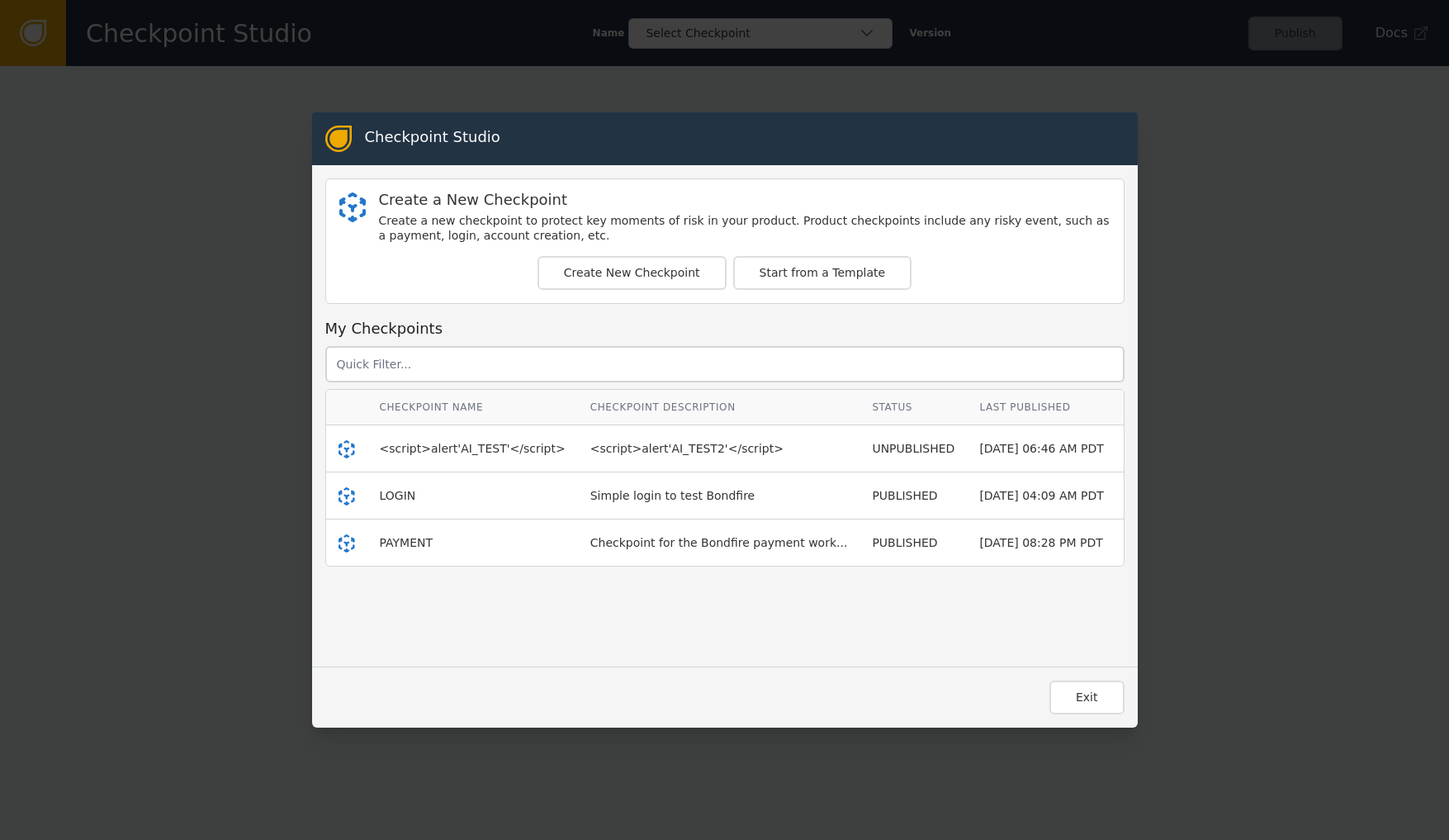
click at [390, 487] on div "LOGIN" at bounding box center [472, 496] width 186 height 18
click at [393, 497] on span "LOGIN" at bounding box center [398, 494] width 36 height 13
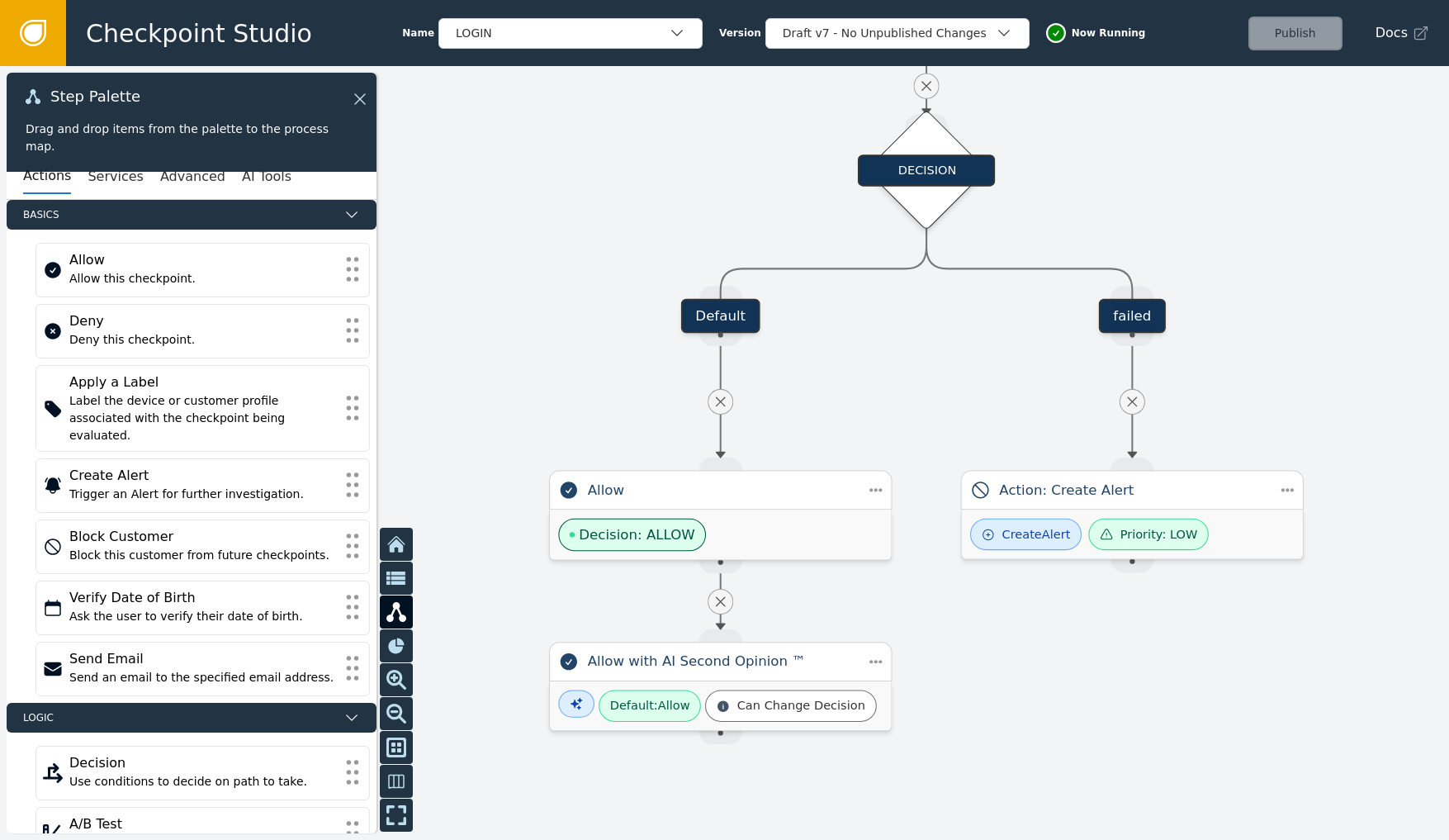
drag, startPoint x: 806, startPoint y: 765, endPoint x: 963, endPoint y: 333, distance: 459.6
click at [963, 333] on div at bounding box center [724, 453] width 1449 height 774
click at [1178, 501] on div "Action: Create Alert" at bounding box center [1133, 490] width 344 height 40
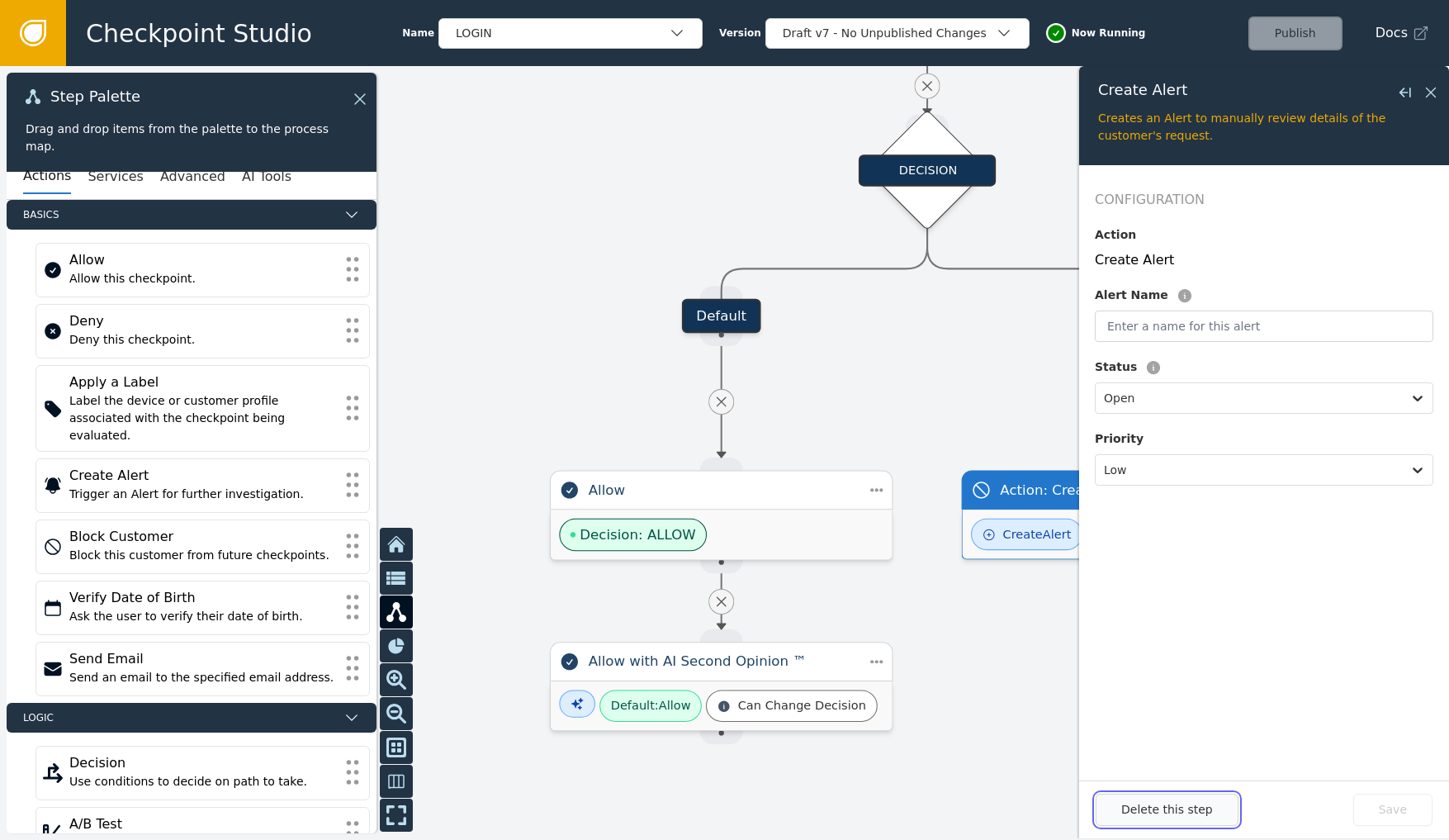
click at [1185, 760] on button "Delete this step" at bounding box center [1167, 809] width 143 height 33
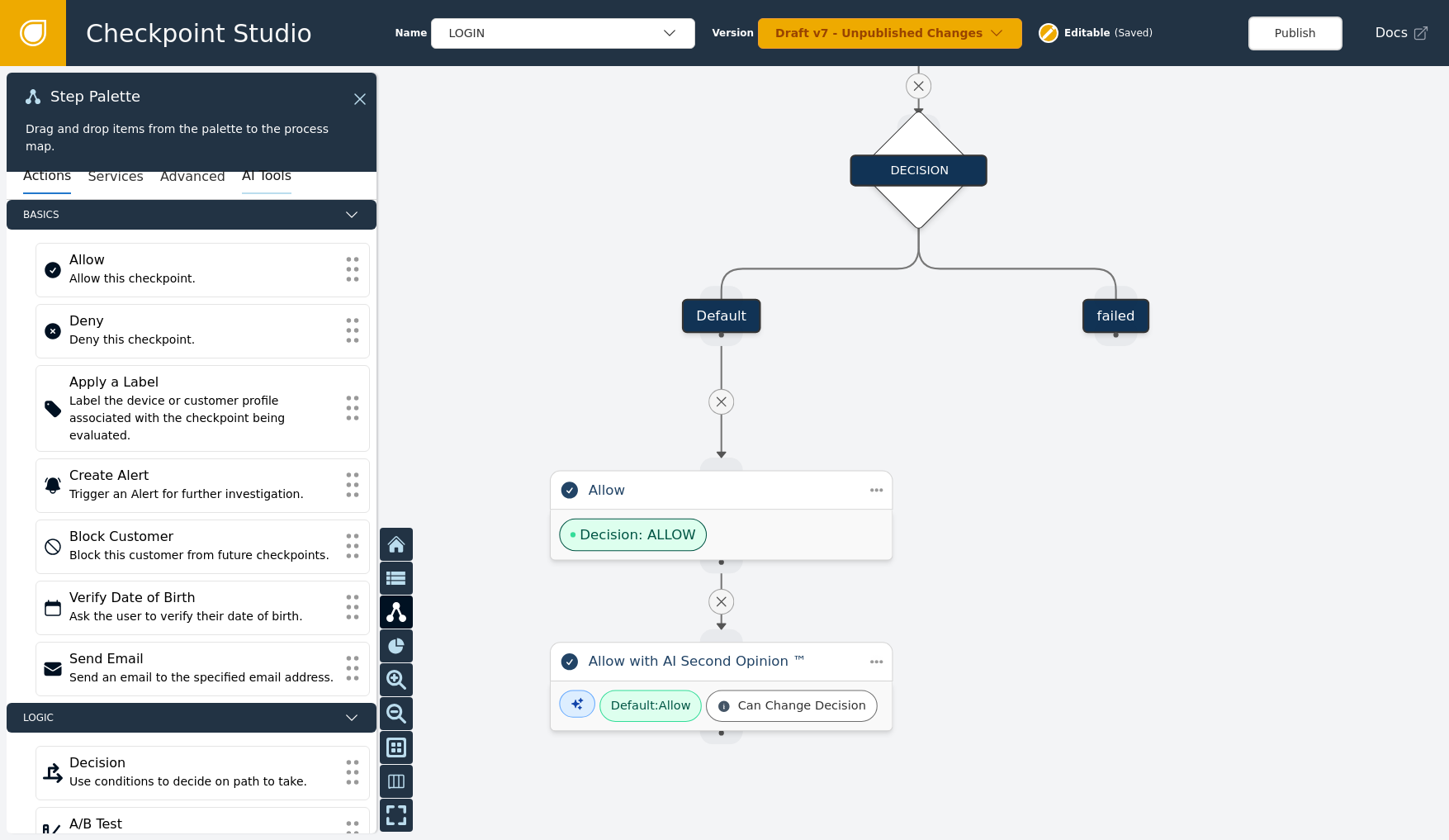
click at [259, 179] on button "AI Tools" at bounding box center [266, 176] width 49 height 34
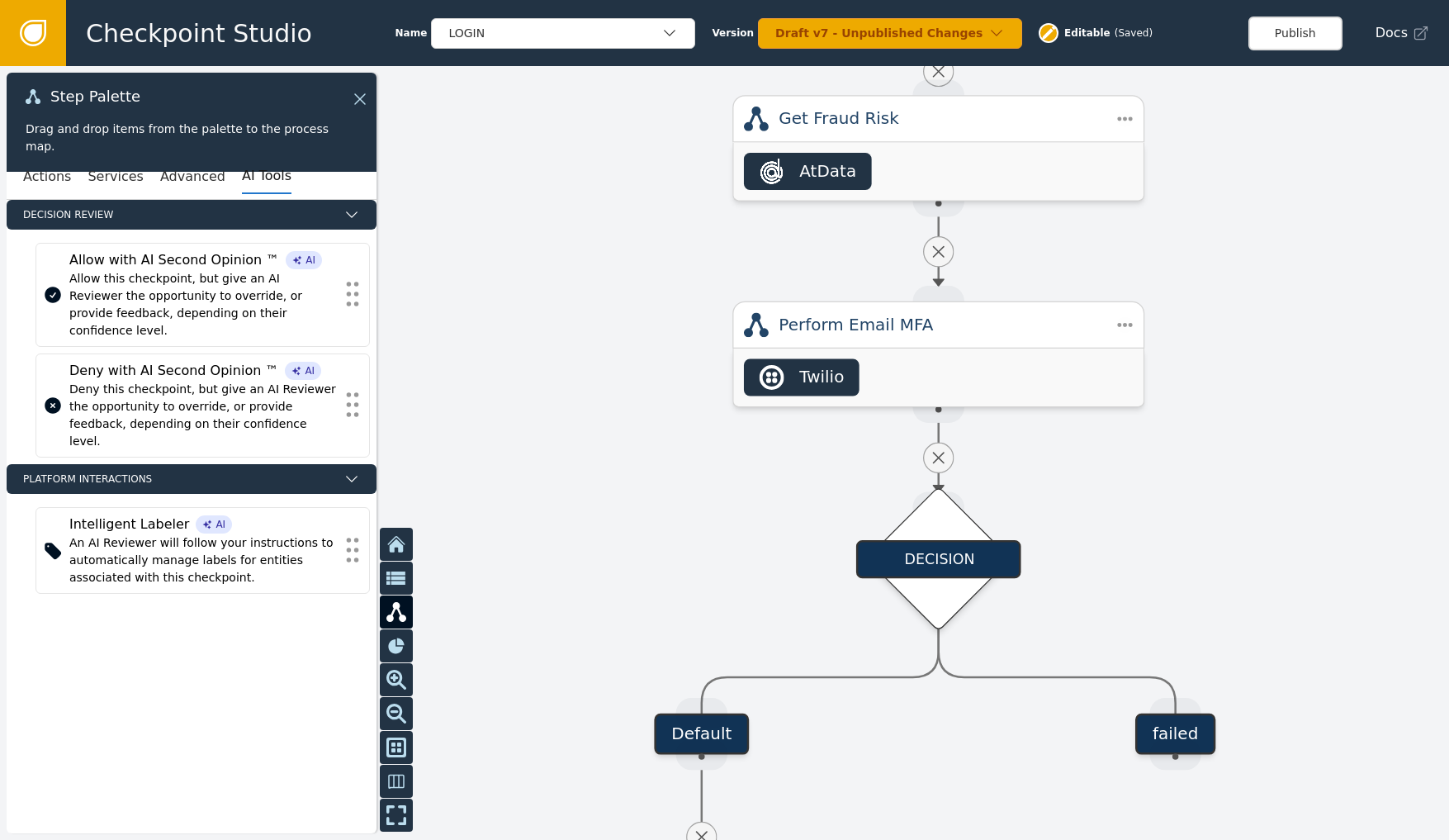
drag, startPoint x: 982, startPoint y: 314, endPoint x: 1012, endPoint y: 768, distance: 455.0
click at [1012, 760] on div at bounding box center [724, 453] width 1449 height 774
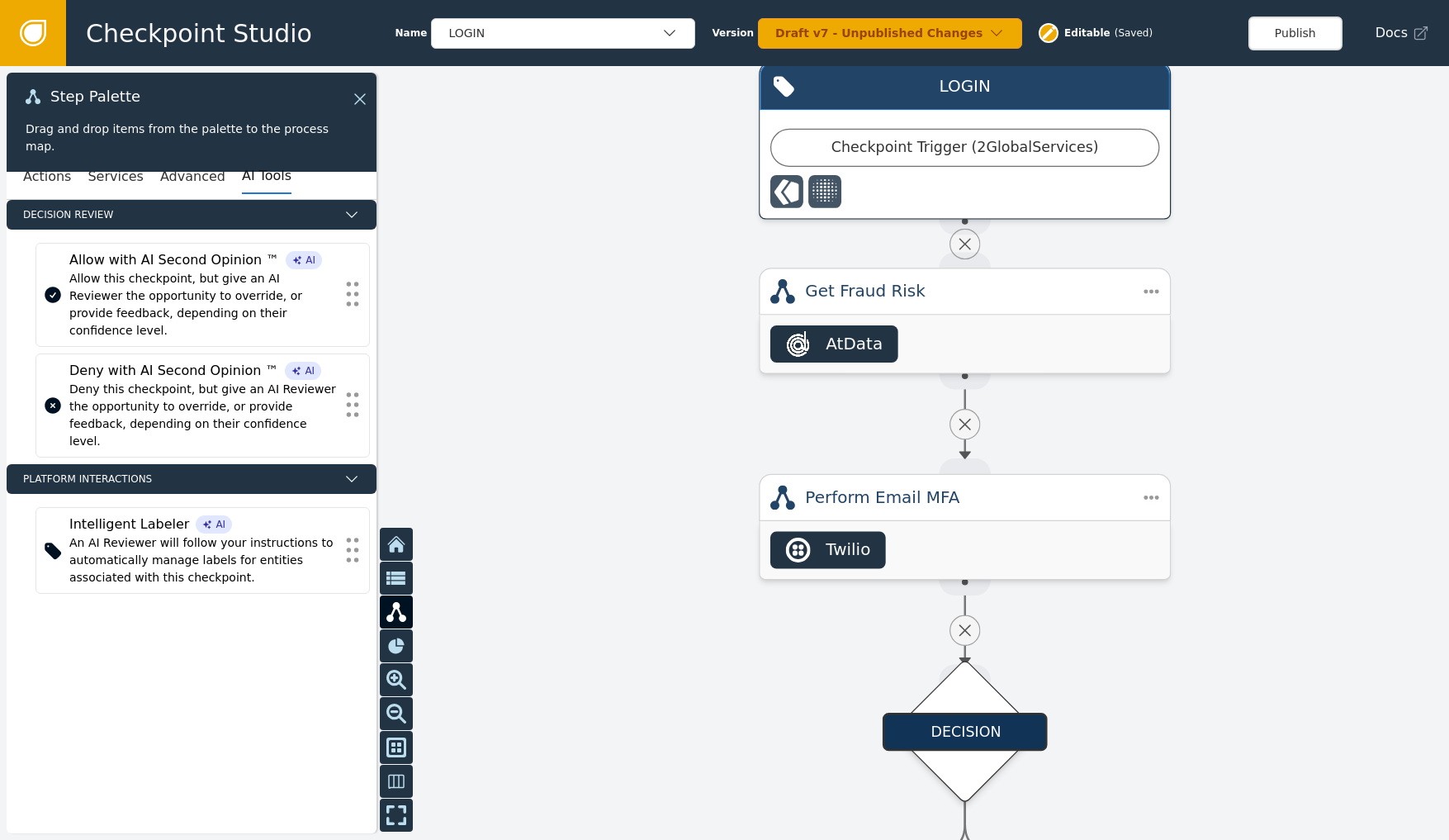
drag, startPoint x: 1125, startPoint y: 462, endPoint x: 1153, endPoint y: 623, distance: 163.4
click at [1153, 623] on div at bounding box center [724, 453] width 1449 height 774
click at [180, 170] on button "Advanced" at bounding box center [193, 176] width 65 height 34
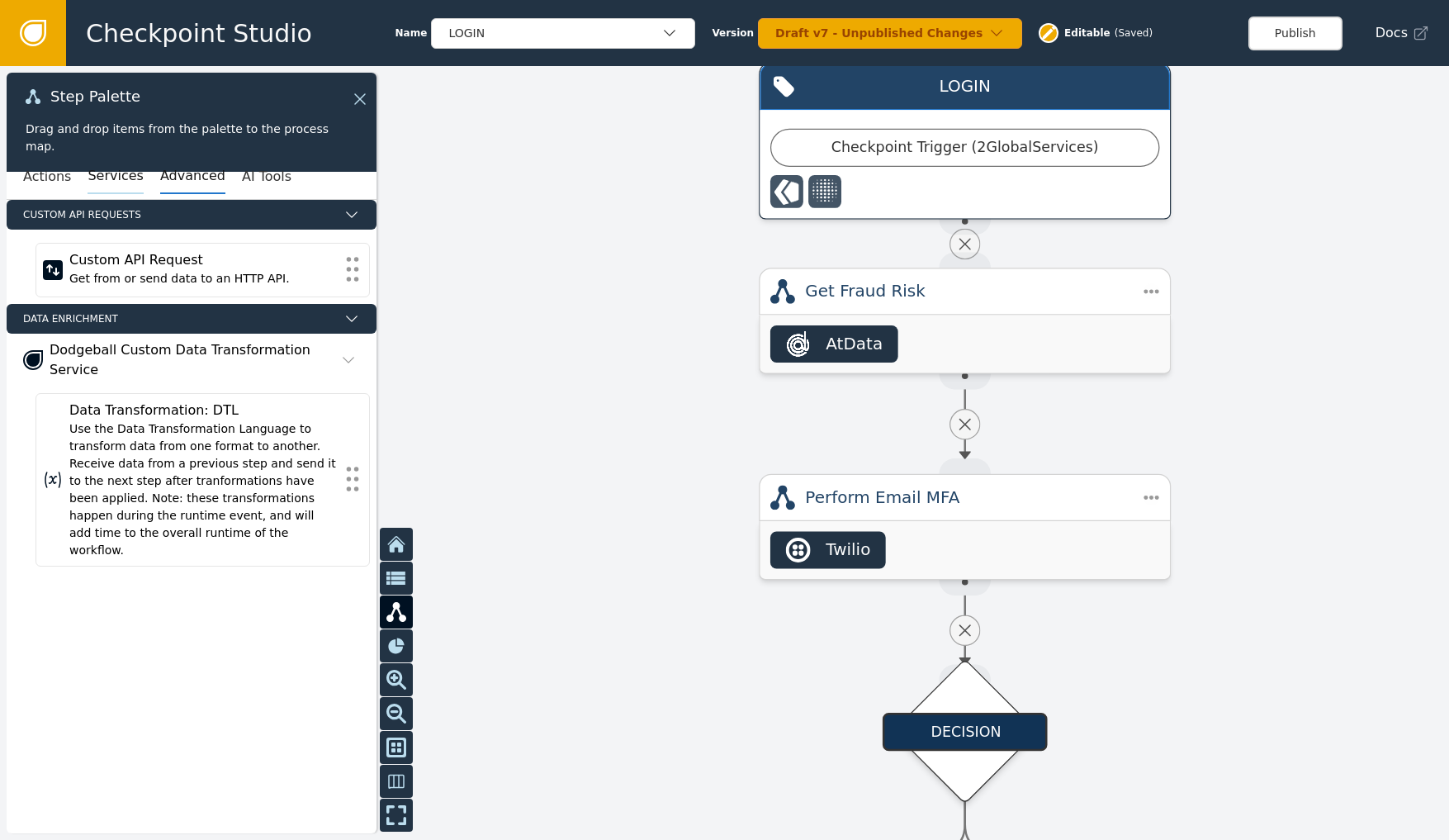
click at [127, 174] on button "Services" at bounding box center [115, 176] width 56 height 34
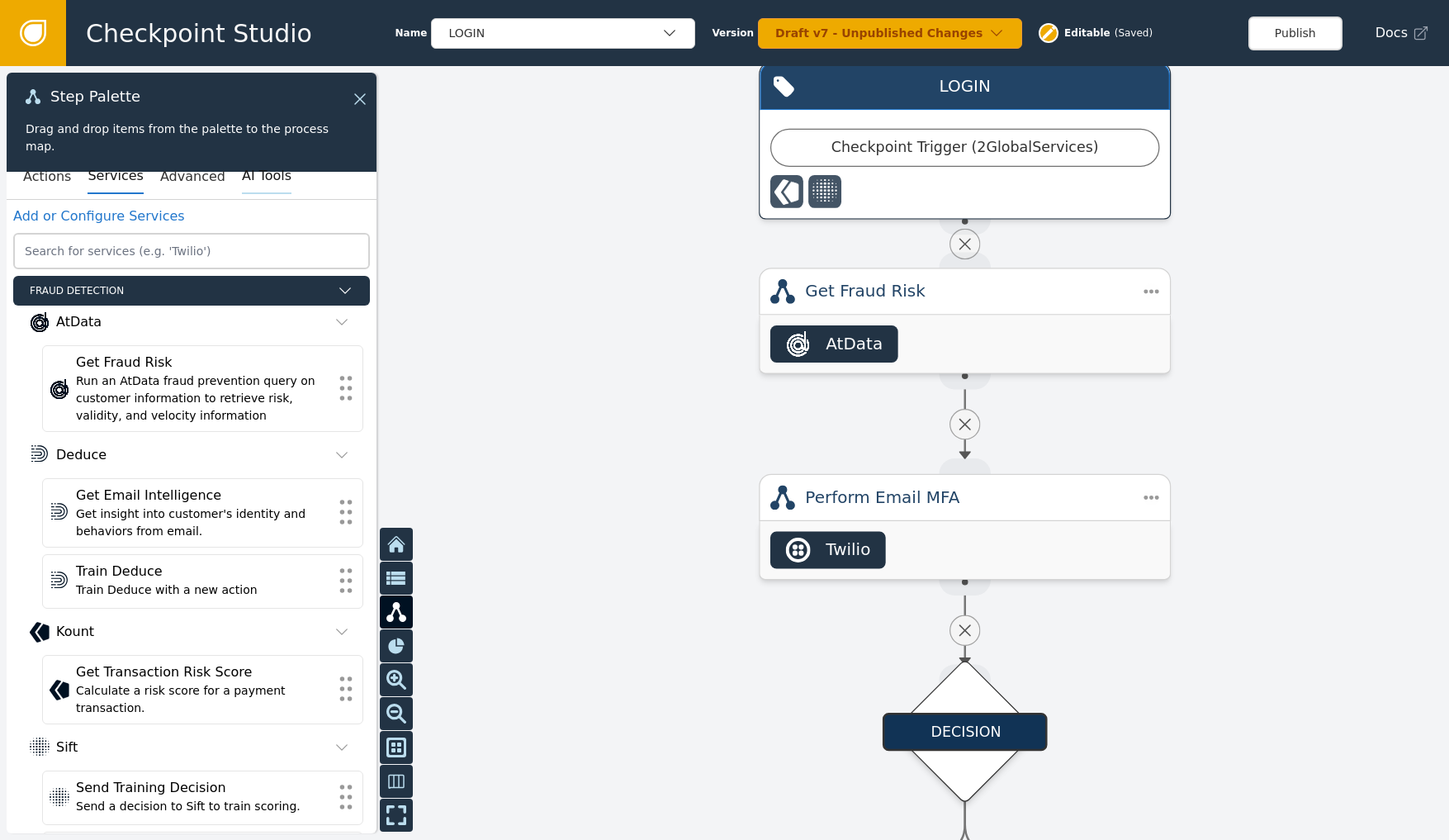
click at [247, 182] on button "AI Tools" at bounding box center [266, 176] width 49 height 34
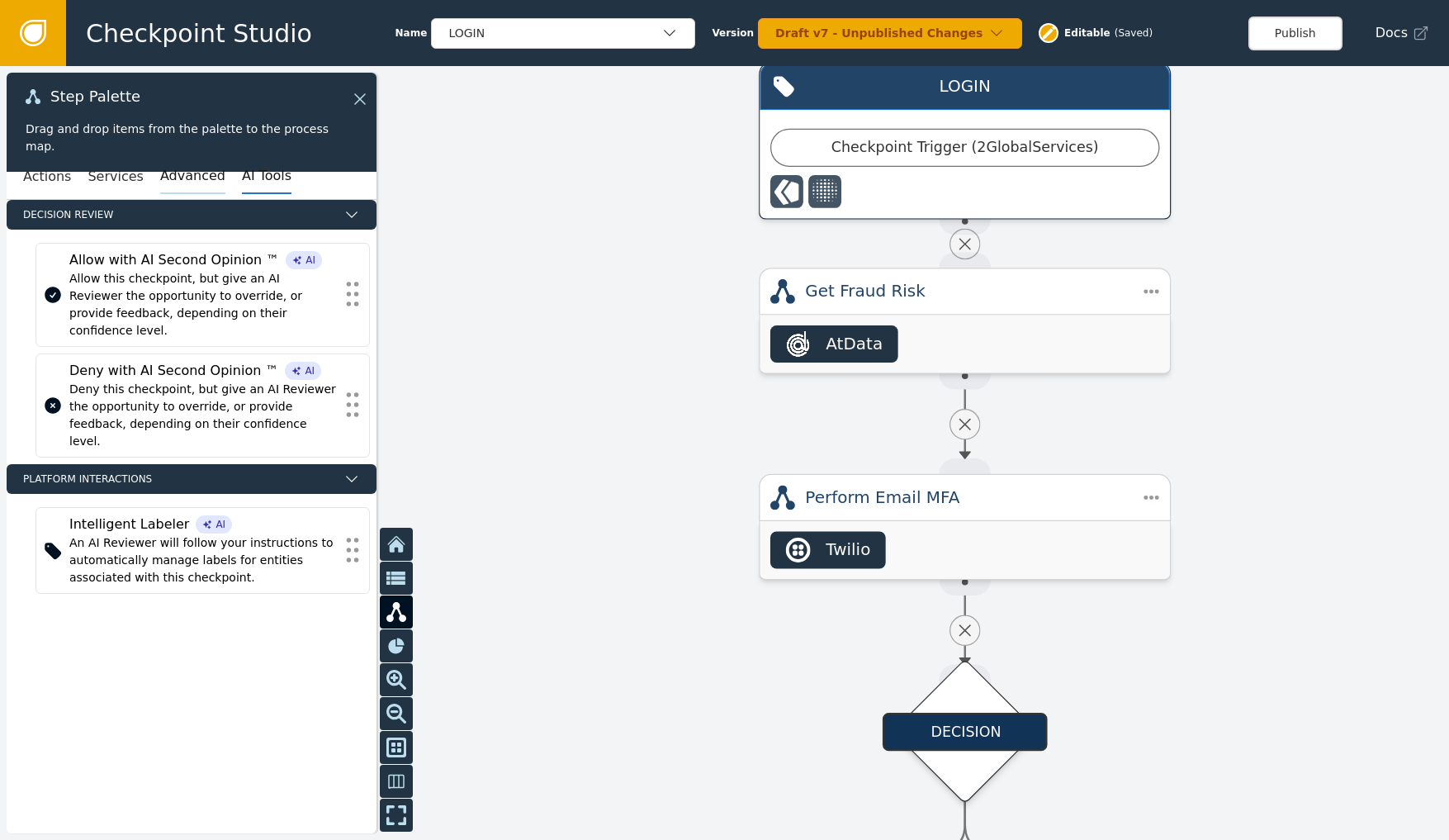
click at [169, 174] on button "Advanced" at bounding box center [193, 176] width 65 height 34
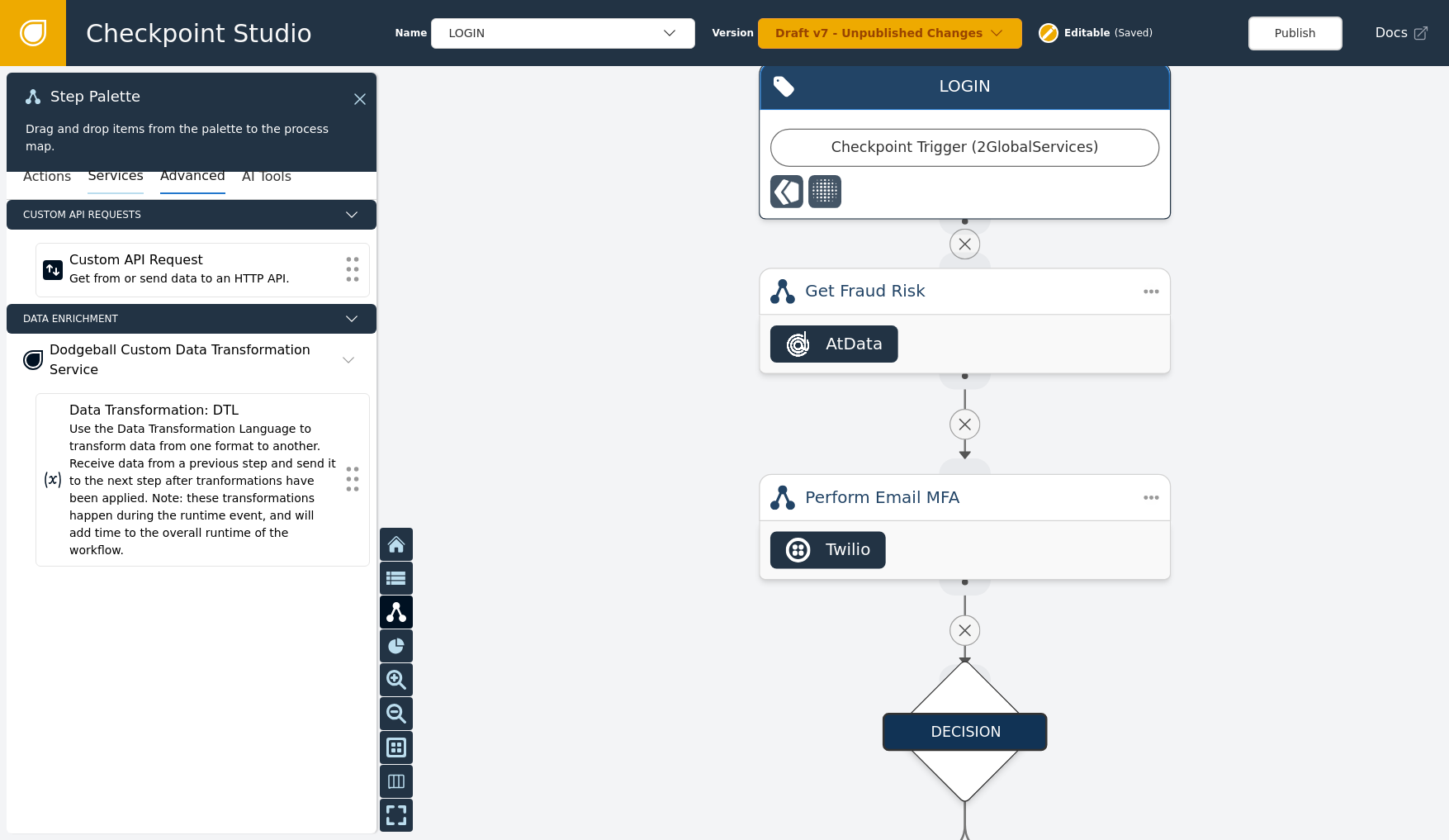
click at [87, 182] on button "Services" at bounding box center [115, 176] width 56 height 34
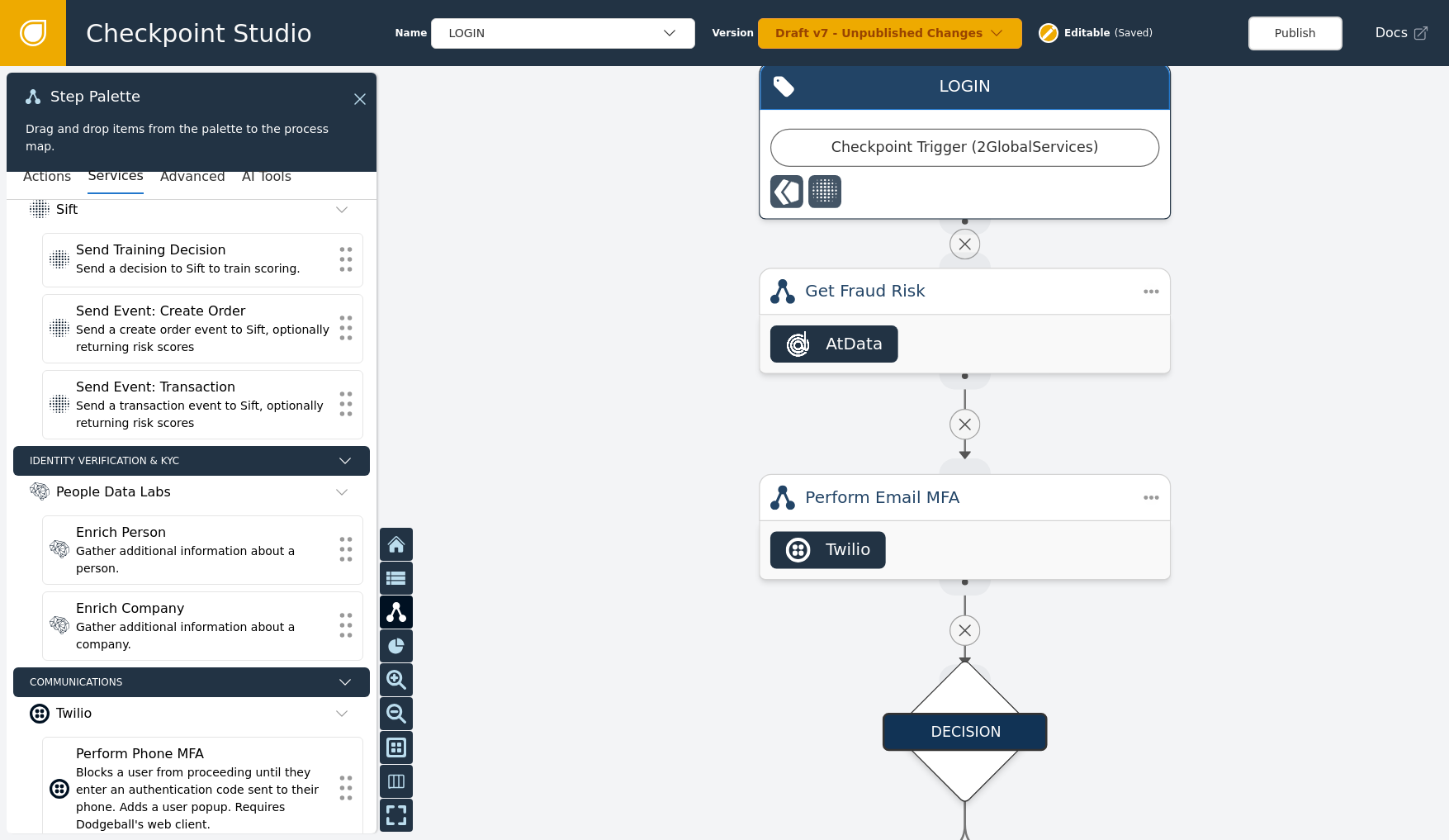
scroll to position [728, 0]
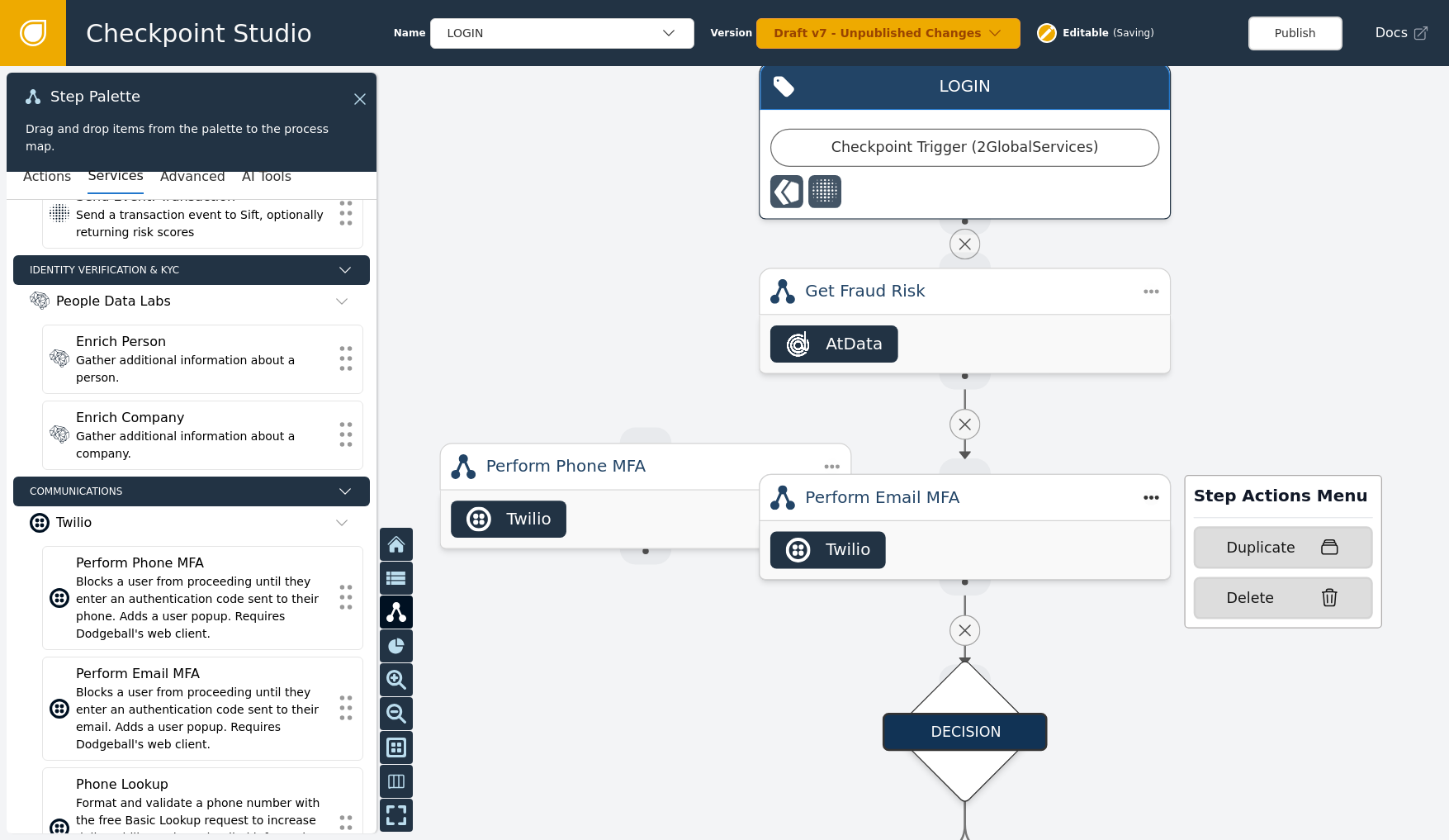
click at [1147, 502] on div "Step Actions Menu Duplicate Delete" at bounding box center [1259, 556] width 247 height 143
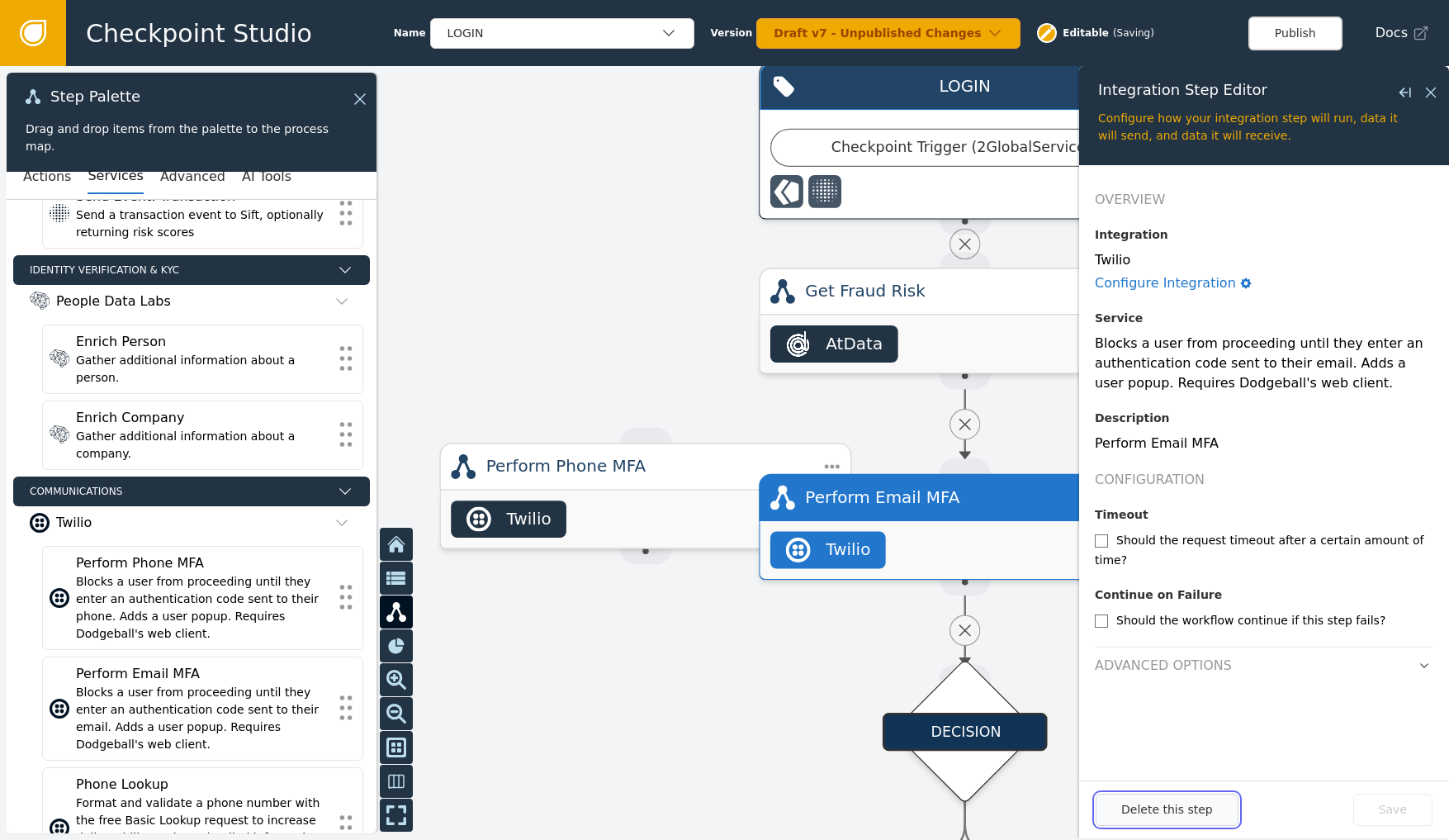
click at [1154, 760] on button "Delete this step" at bounding box center [1167, 809] width 143 height 33
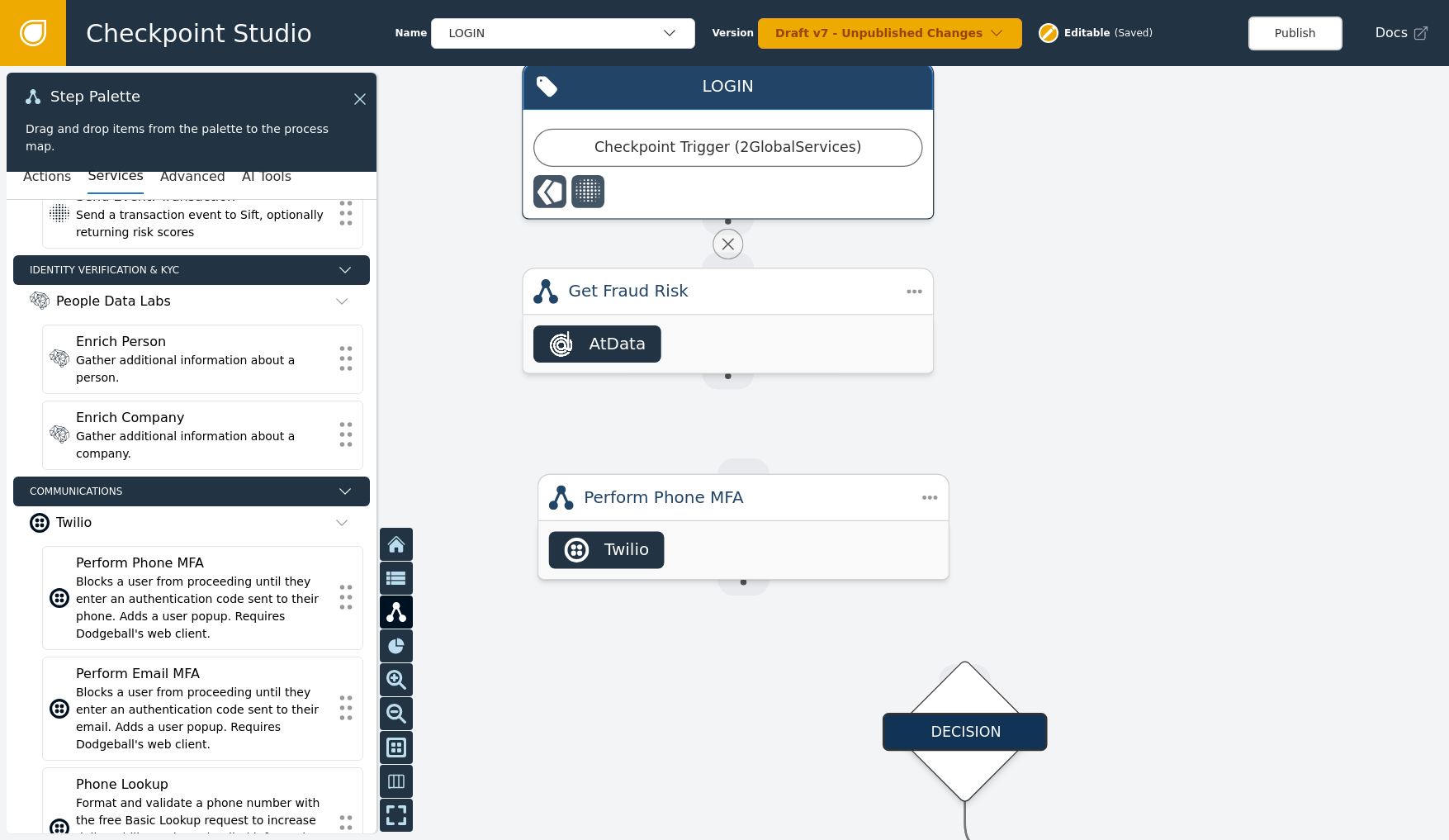
drag, startPoint x: 655, startPoint y: 475, endPoint x: 751, endPoint y: 508, distance: 101.5
click at [751, 508] on div "Perform Phone MFA" at bounding box center [743, 497] width 319 height 25
drag, startPoint x: 728, startPoint y: 379, endPoint x: 747, endPoint y: 473, distance: 95.9
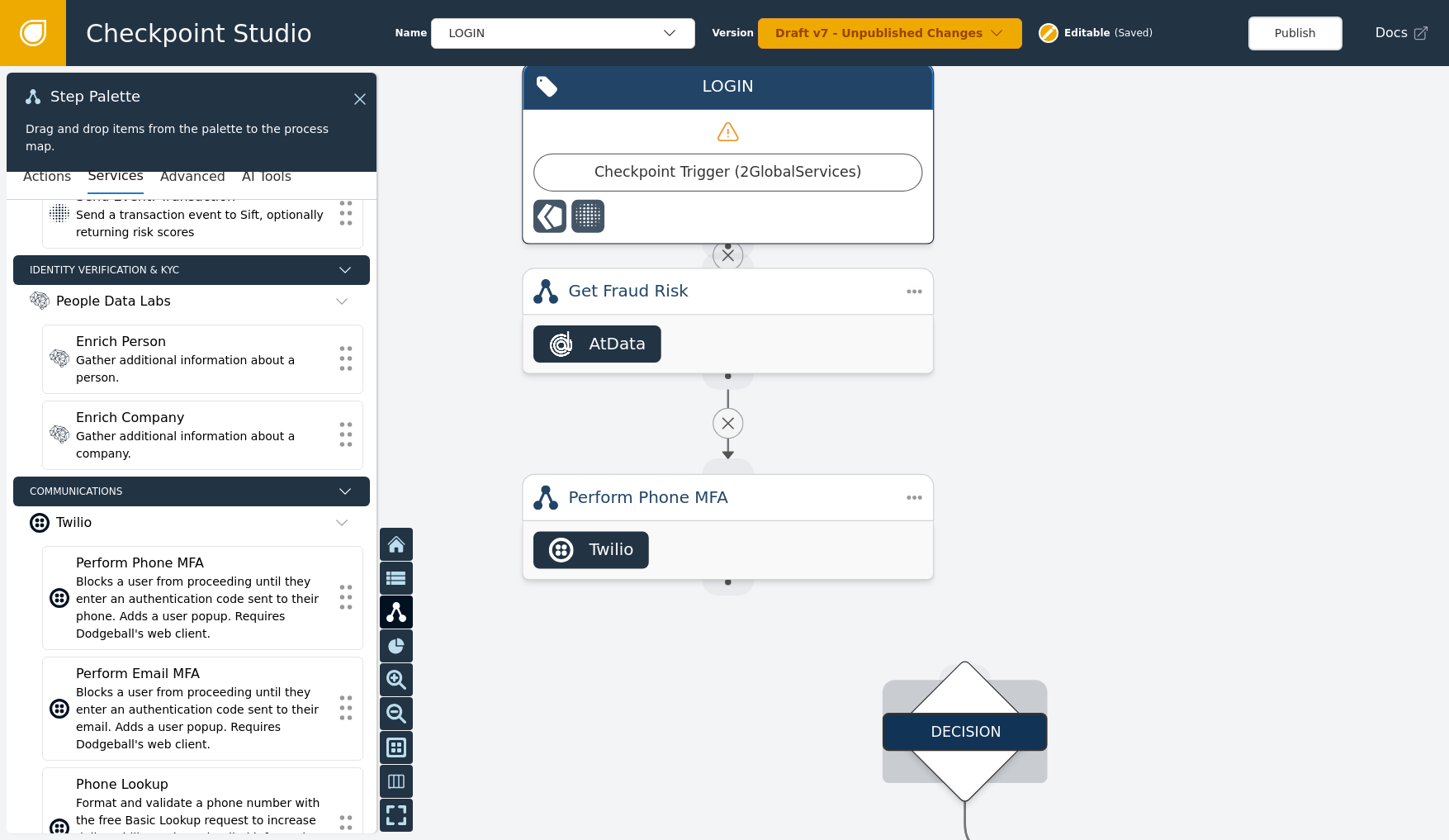
drag, startPoint x: 728, startPoint y: 584, endPoint x: 970, endPoint y: 684, distance: 261.8
drag, startPoint x: 729, startPoint y: 582, endPoint x: 744, endPoint y: 583, distance: 15.0
click at [752, 609] on div "Target Handle for step Default Source Handle for step Target Handle for step fa…" at bounding box center [724, 453] width 1449 height 774
drag, startPoint x: 737, startPoint y: 582, endPoint x: 974, endPoint y: 672, distance: 253.5
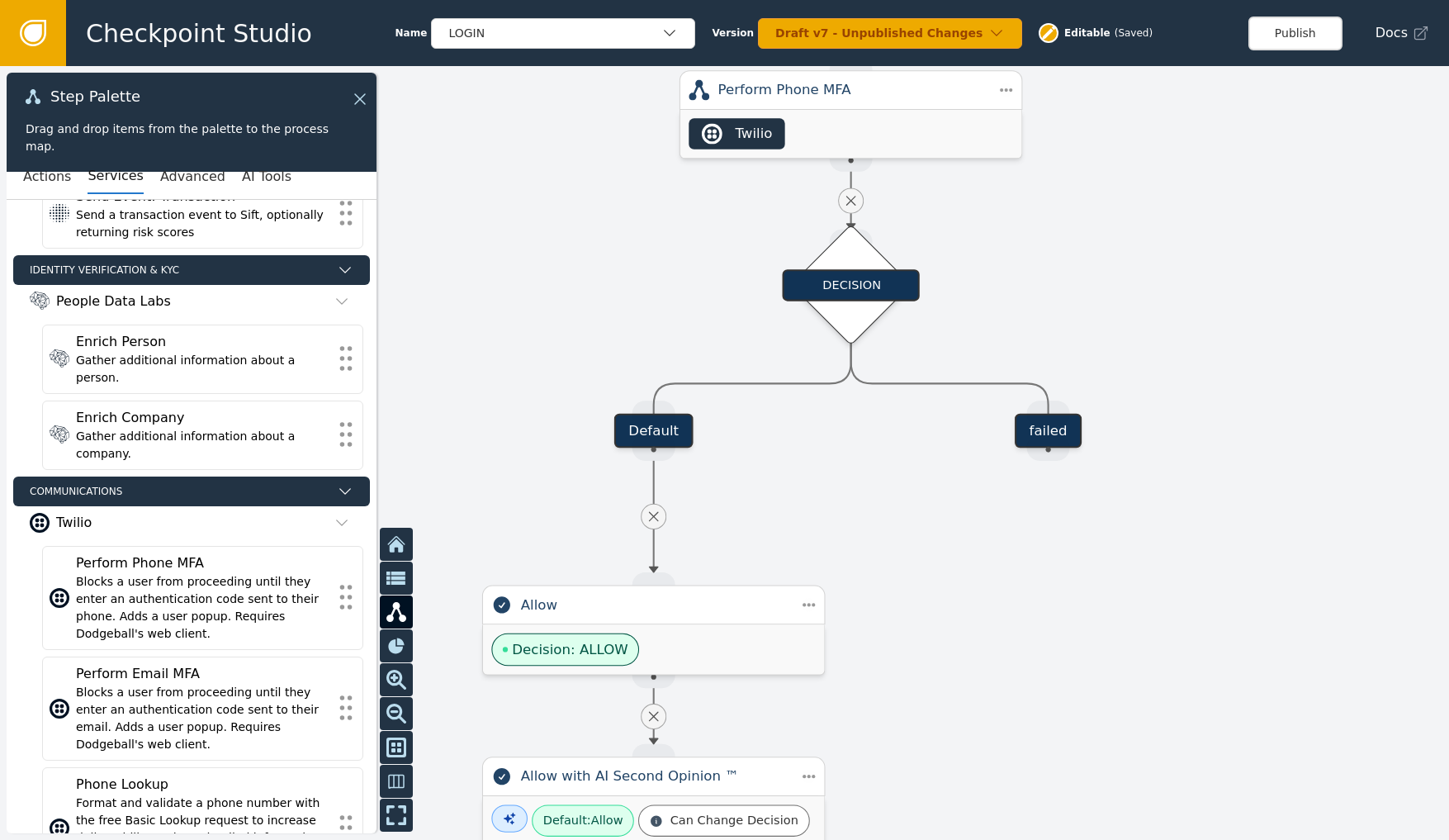
drag, startPoint x: 1294, startPoint y: 567, endPoint x: 1127, endPoint y: 137, distance: 461.3
click at [1127, 137] on div at bounding box center [724, 453] width 1449 height 774
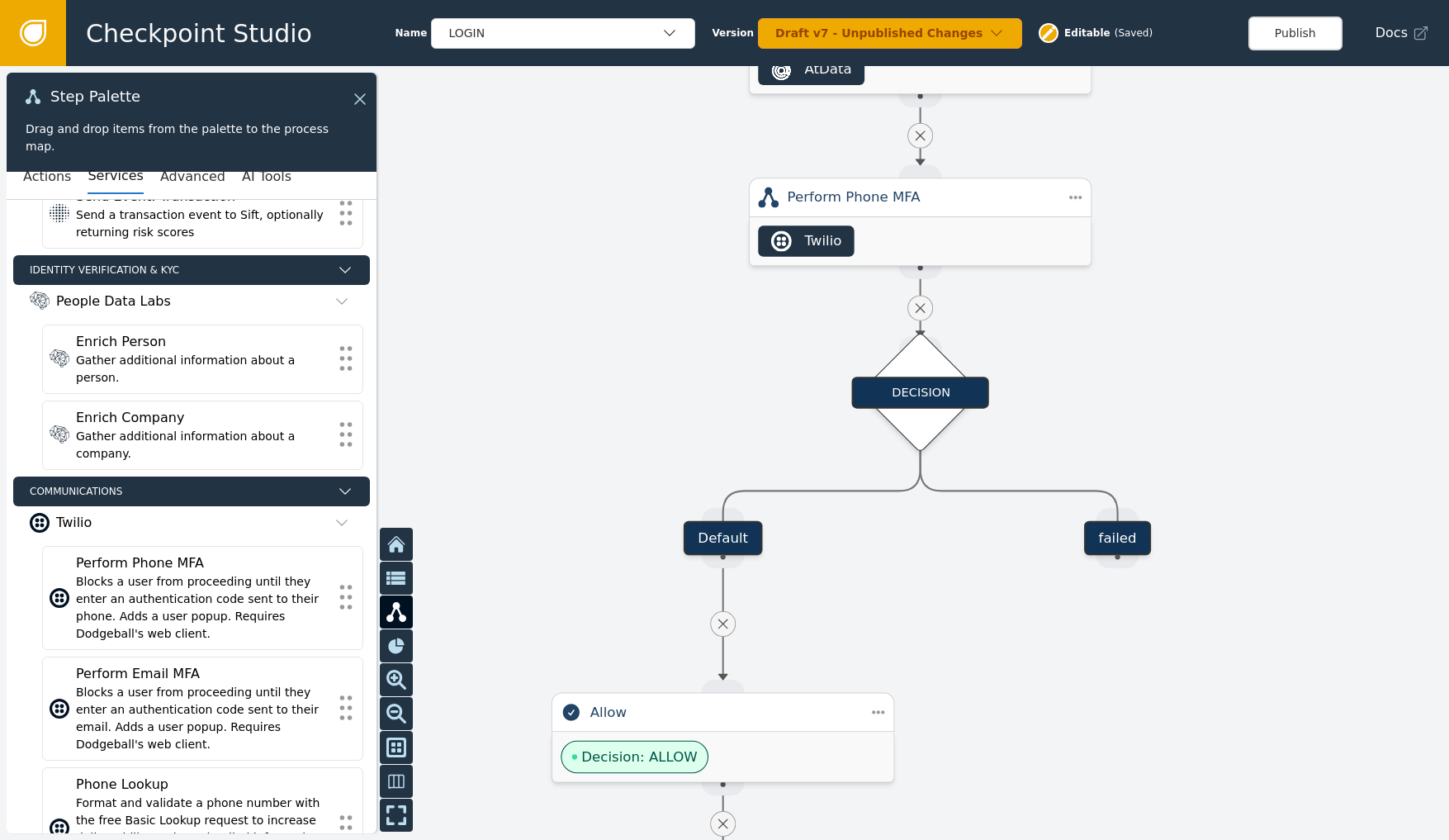
drag, startPoint x: 1153, startPoint y: 524, endPoint x: 1215, endPoint y: 691, distance: 178.1
click at [1221, 694] on div at bounding box center [724, 453] width 1449 height 774
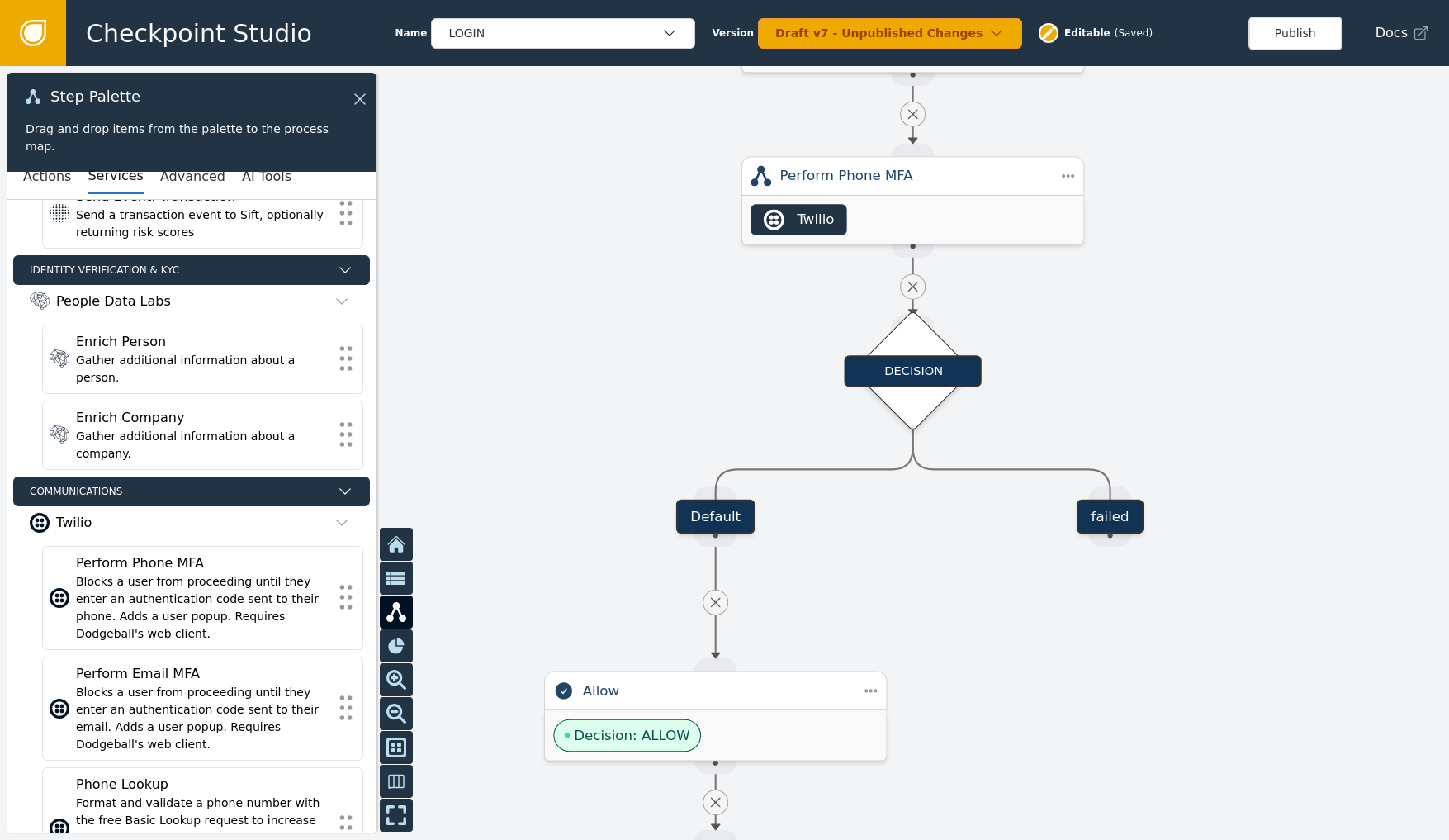
drag, startPoint x: 1163, startPoint y: 555, endPoint x: 1151, endPoint y: 331, distance: 224.3
click at [1149, 286] on div at bounding box center [724, 453] width 1449 height 774
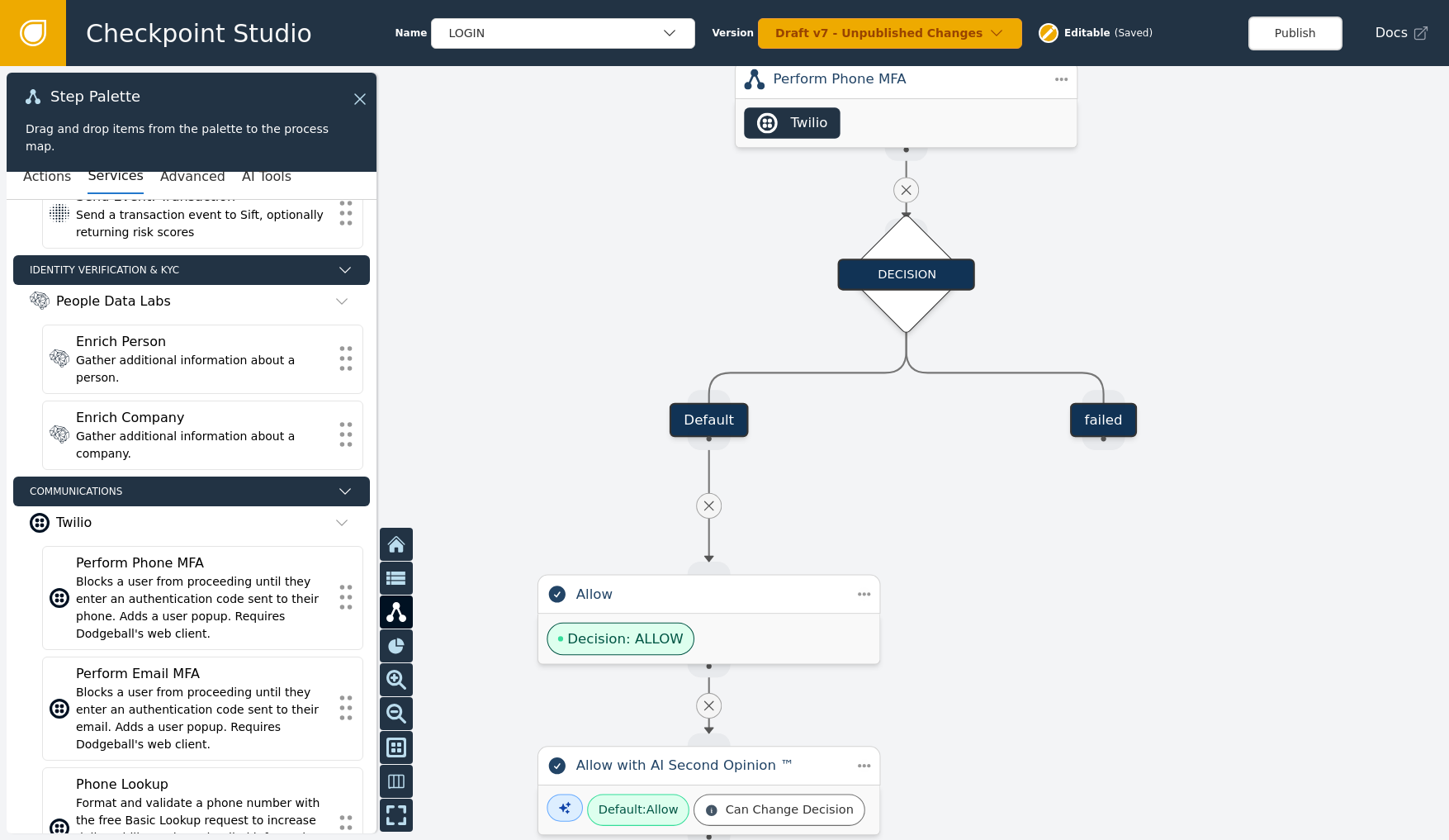
drag, startPoint x: 1151, startPoint y: 625, endPoint x: 1148, endPoint y: 567, distance: 58.1
click at [1148, 567] on div at bounding box center [724, 453] width 1449 height 774
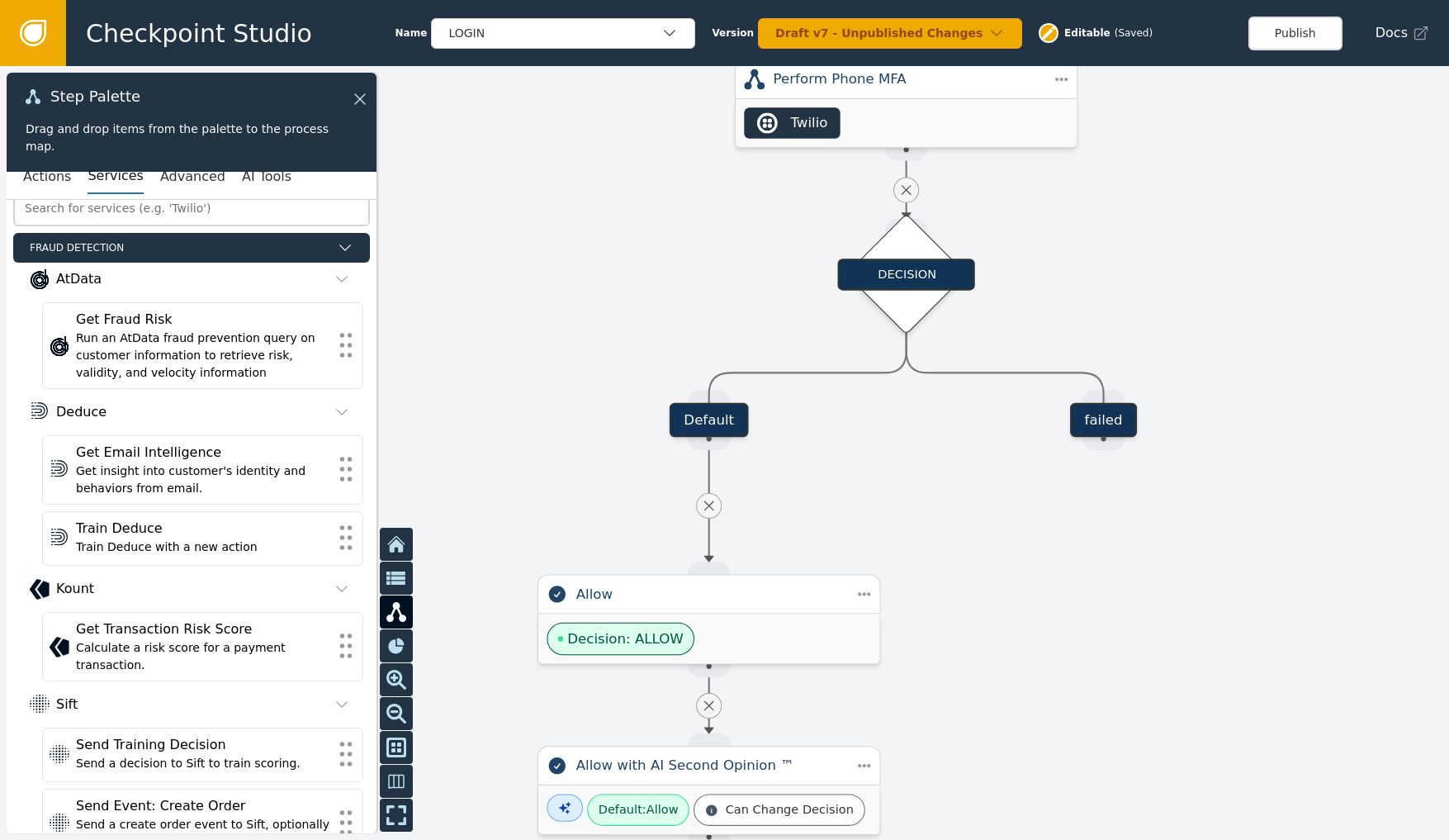
scroll to position [0, 0]
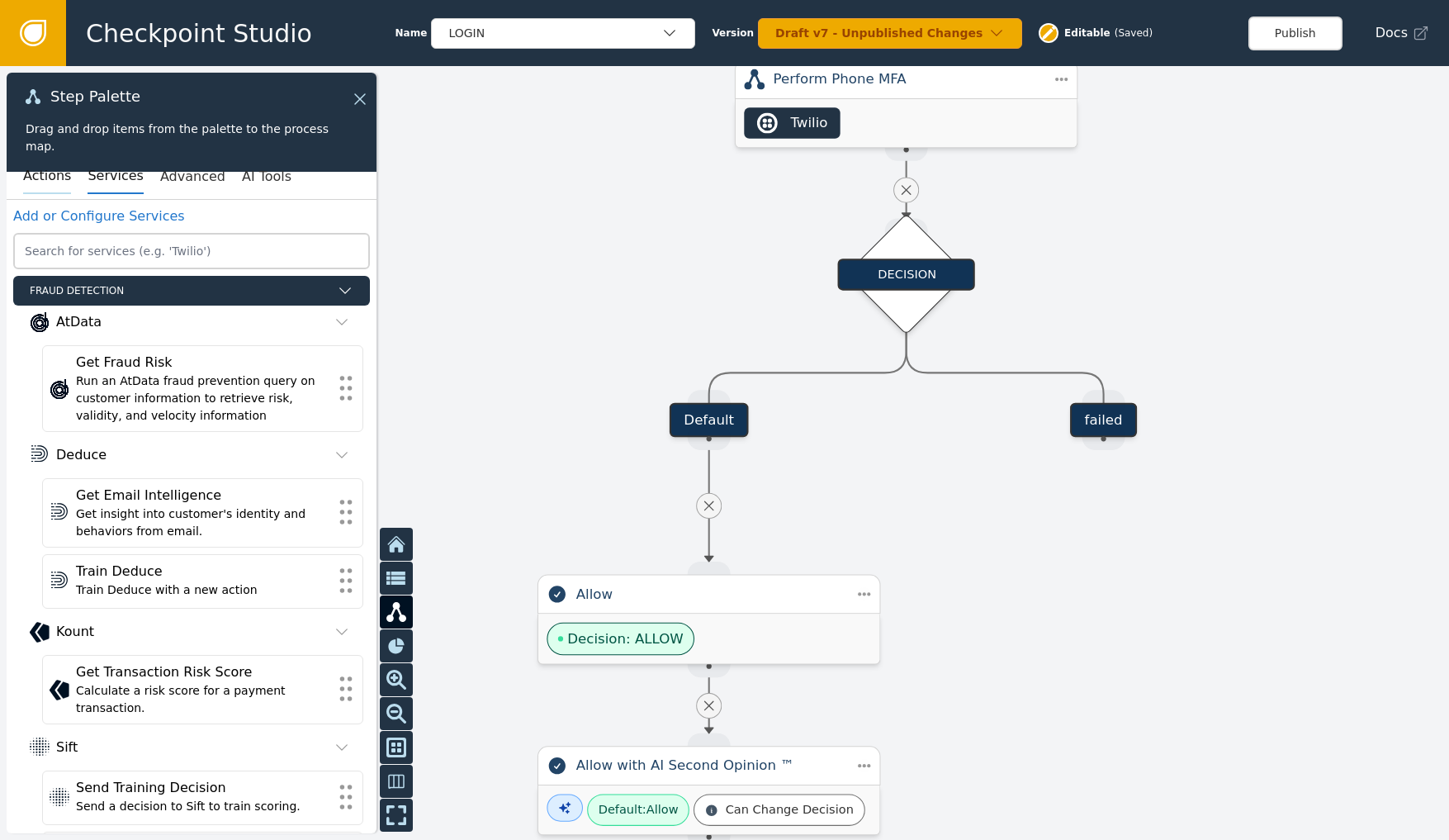
click at [46, 175] on button "Actions" at bounding box center [47, 176] width 48 height 34
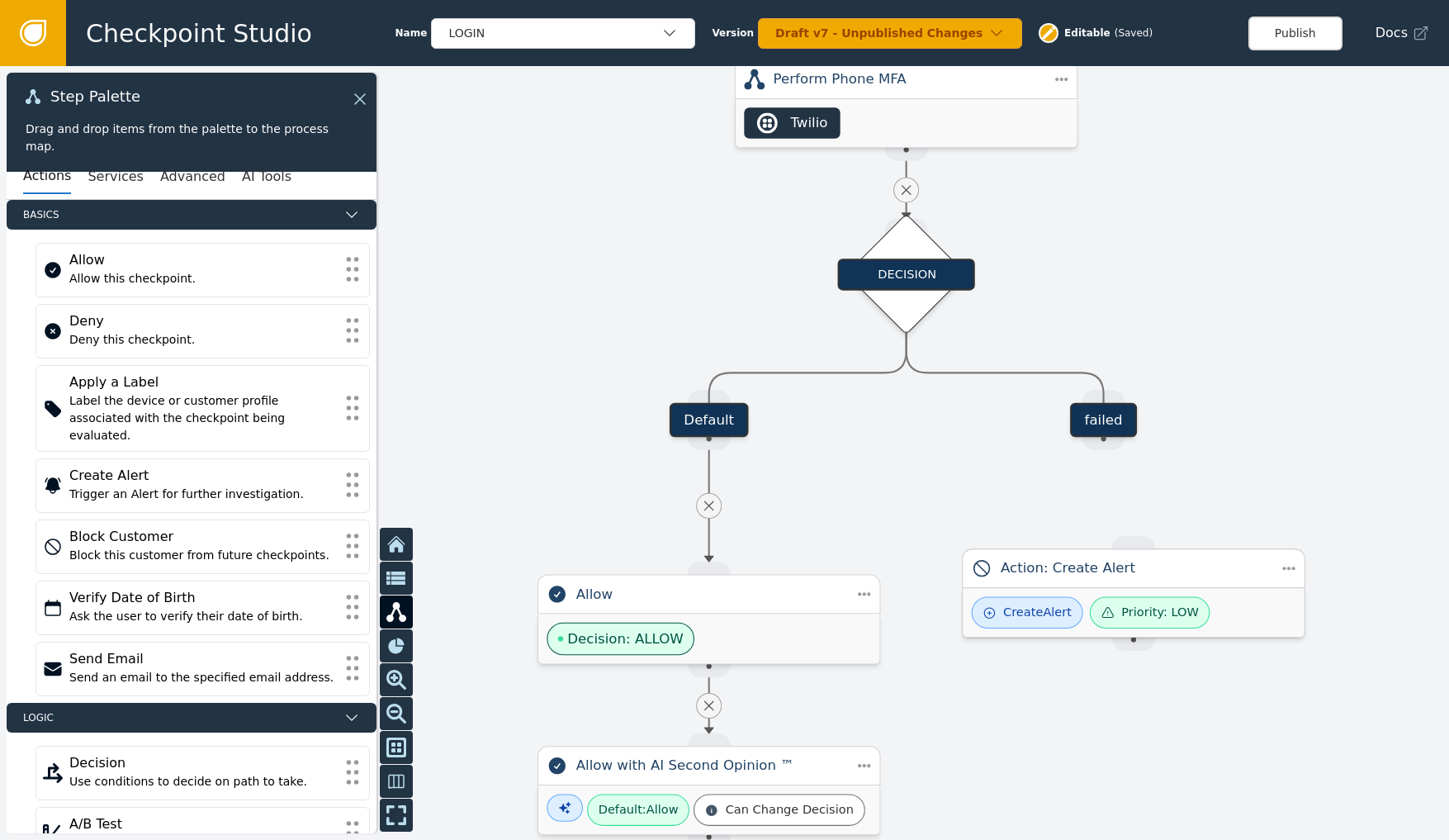
drag, startPoint x: 1066, startPoint y: 651, endPoint x: 1104, endPoint y: 584, distance: 77.0
click at [1104, 584] on div "Action: Create Alert" at bounding box center [1133, 568] width 344 height 40
drag, startPoint x: 1100, startPoint y: 446, endPoint x: 1123, endPoint y: 545, distance: 101.6
click at [1123, 520] on div "Target Handle for step Default Source Handle for step Target Handle for step fa…" at bounding box center [1461, 118] width 1505 height 803
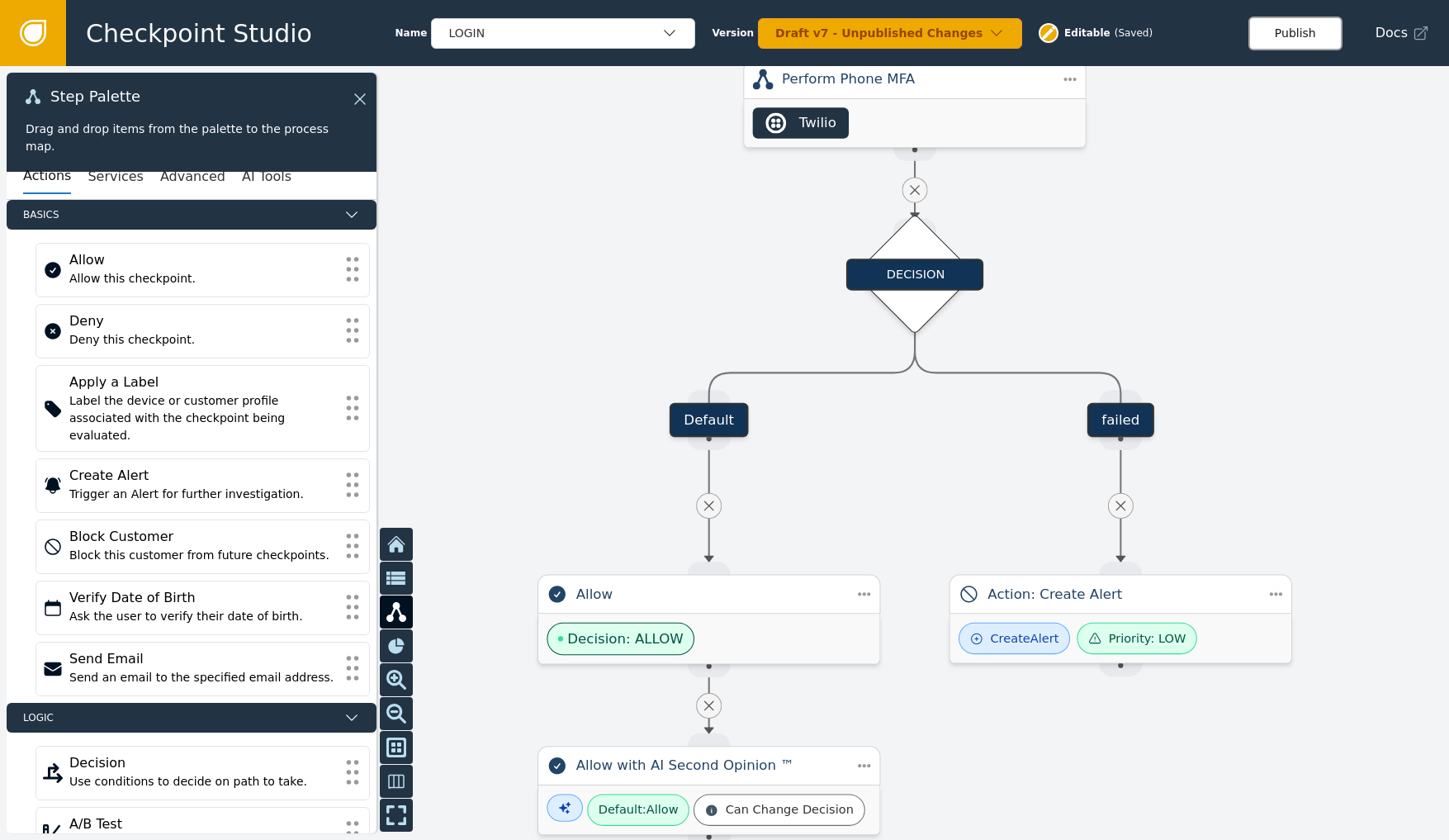
click at [1309, 29] on button "Publish" at bounding box center [1295, 33] width 94 height 33
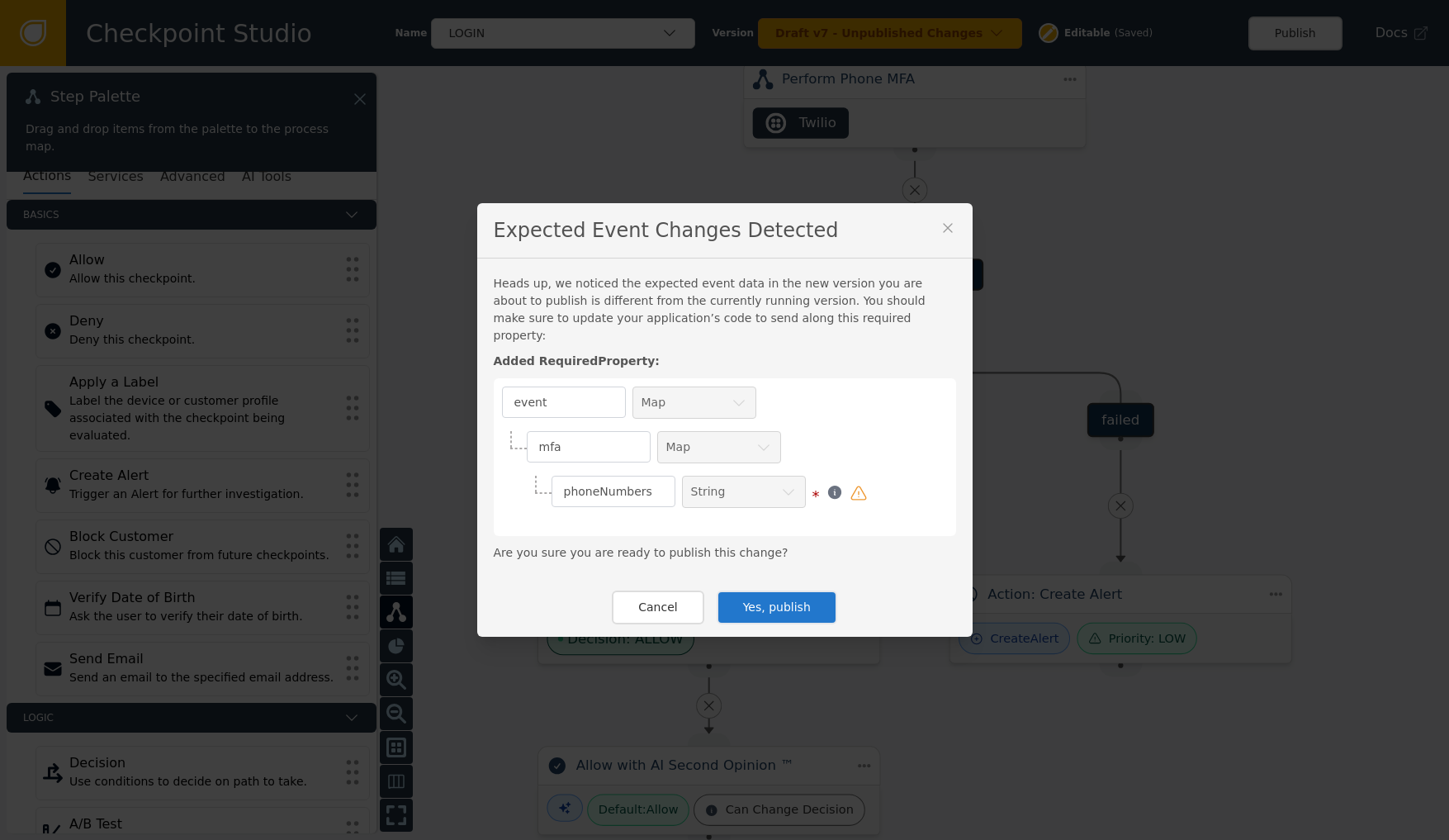
click at [784, 597] on button "Yes, publish" at bounding box center [777, 607] width 121 height 33
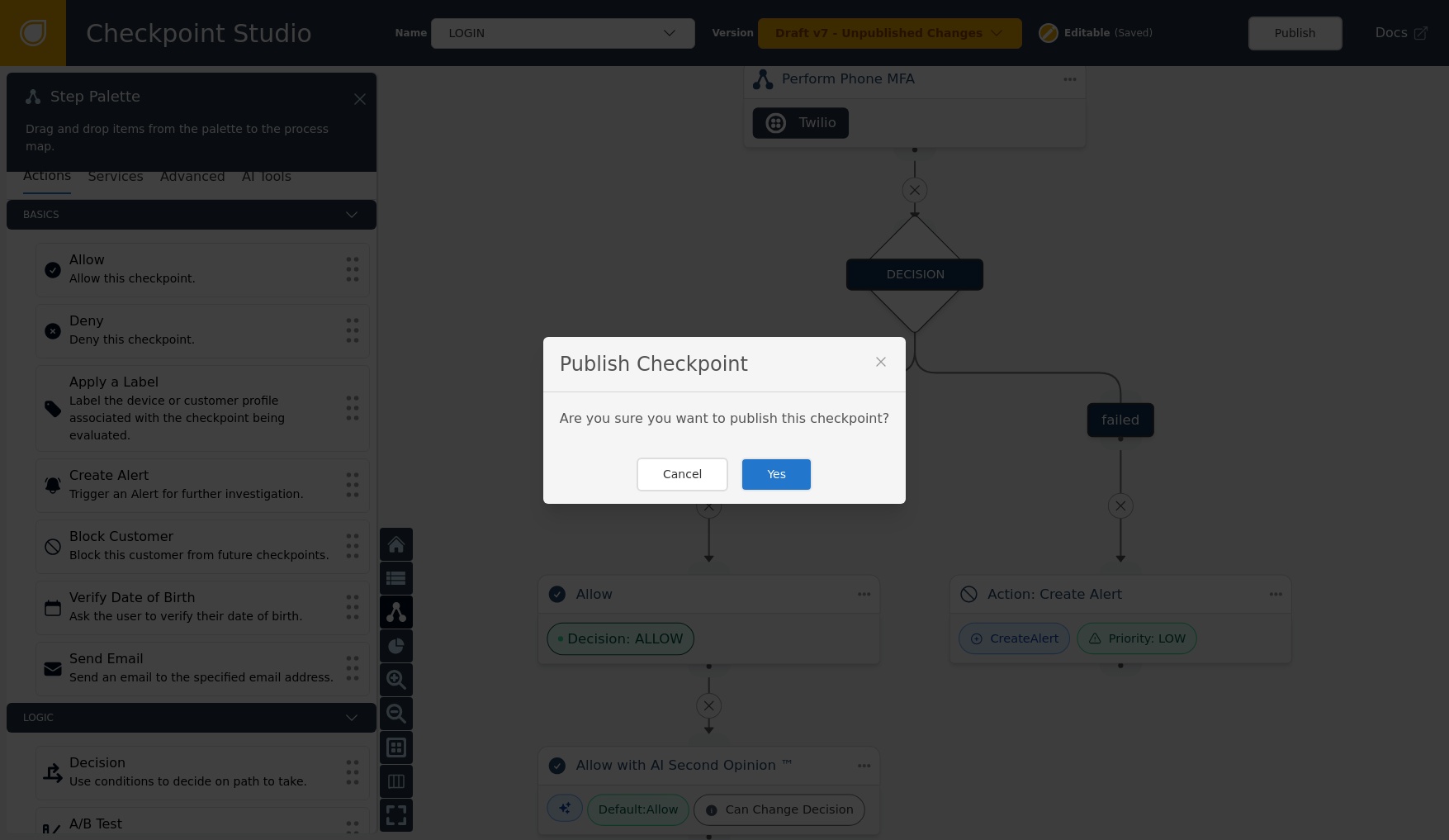
click at [802, 470] on button "Yes" at bounding box center [776, 474] width 71 height 33
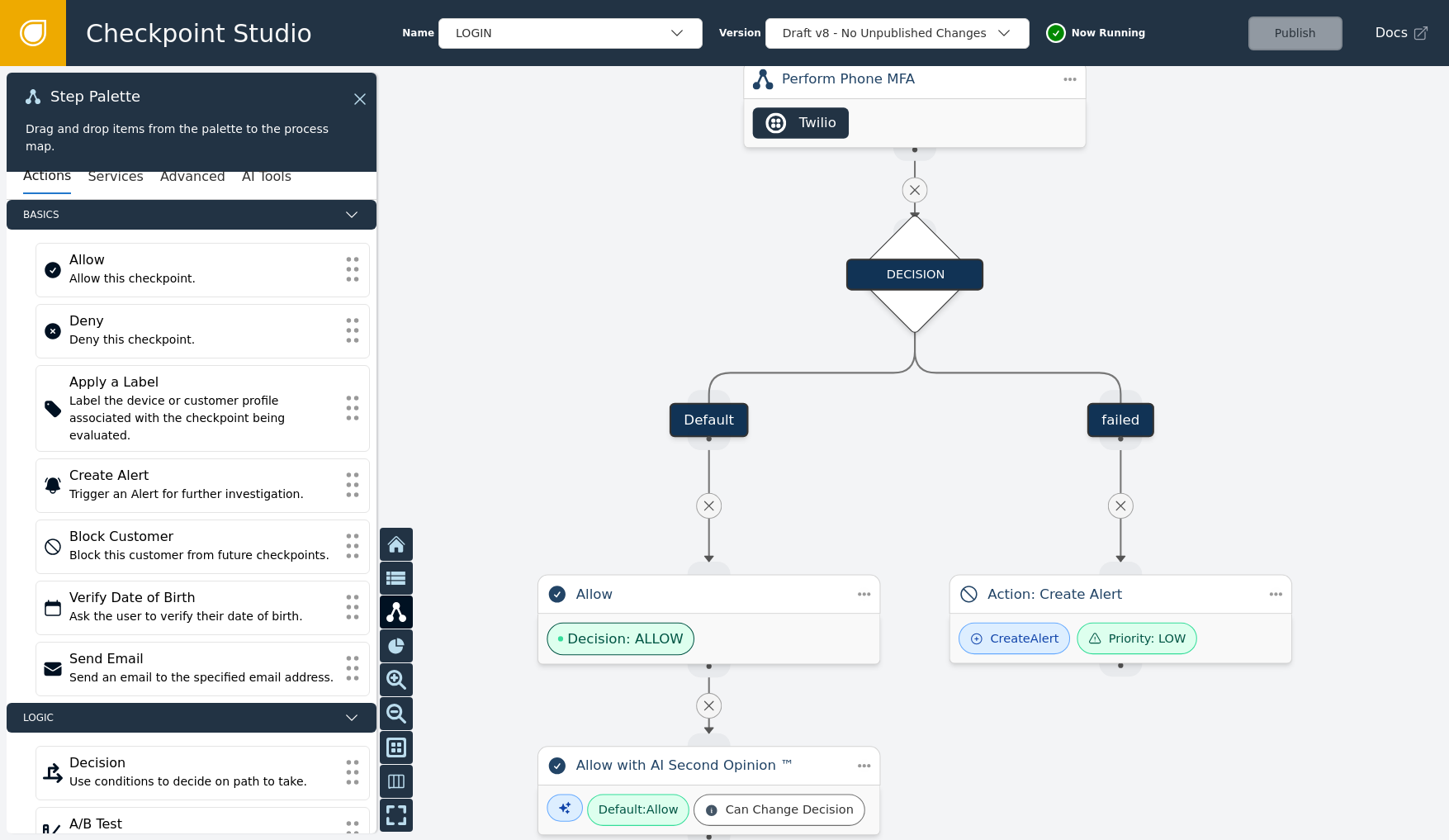
click at [46, 34] on link at bounding box center [33, 33] width 66 height 66
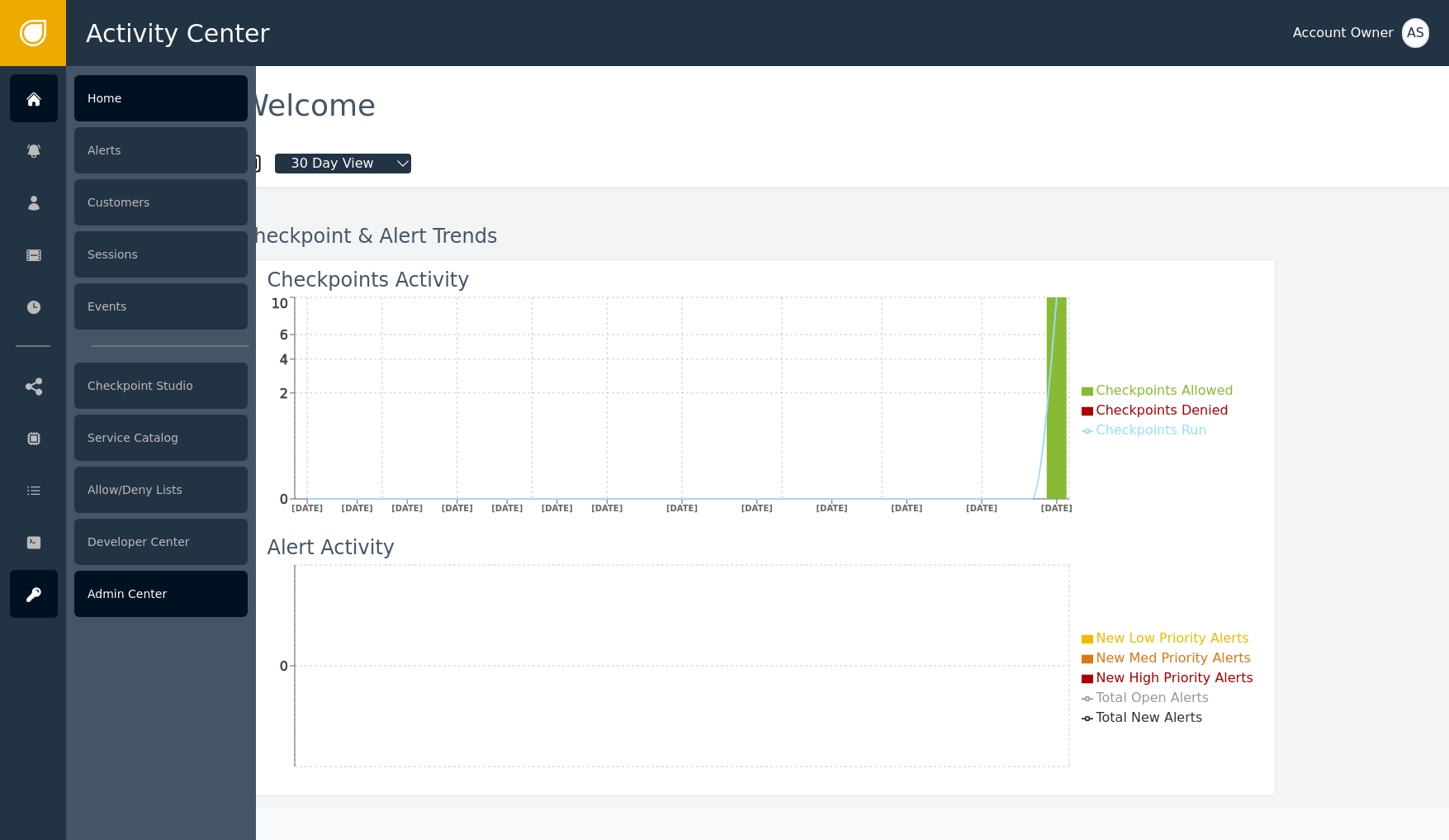
click at [53, 591] on div at bounding box center [33, 593] width 48 height 48
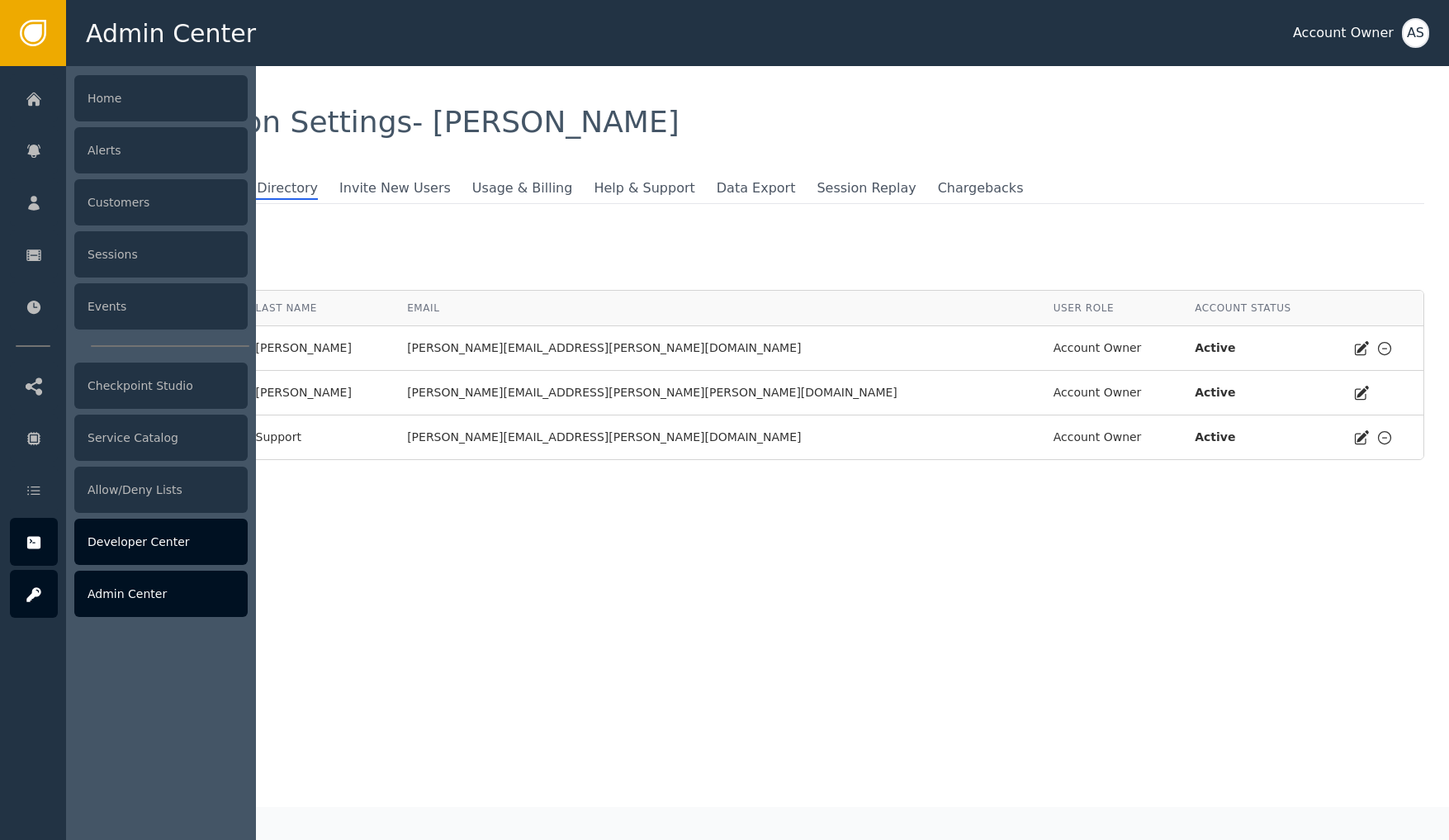
click at [50, 545] on div at bounding box center [33, 541] width 48 height 48
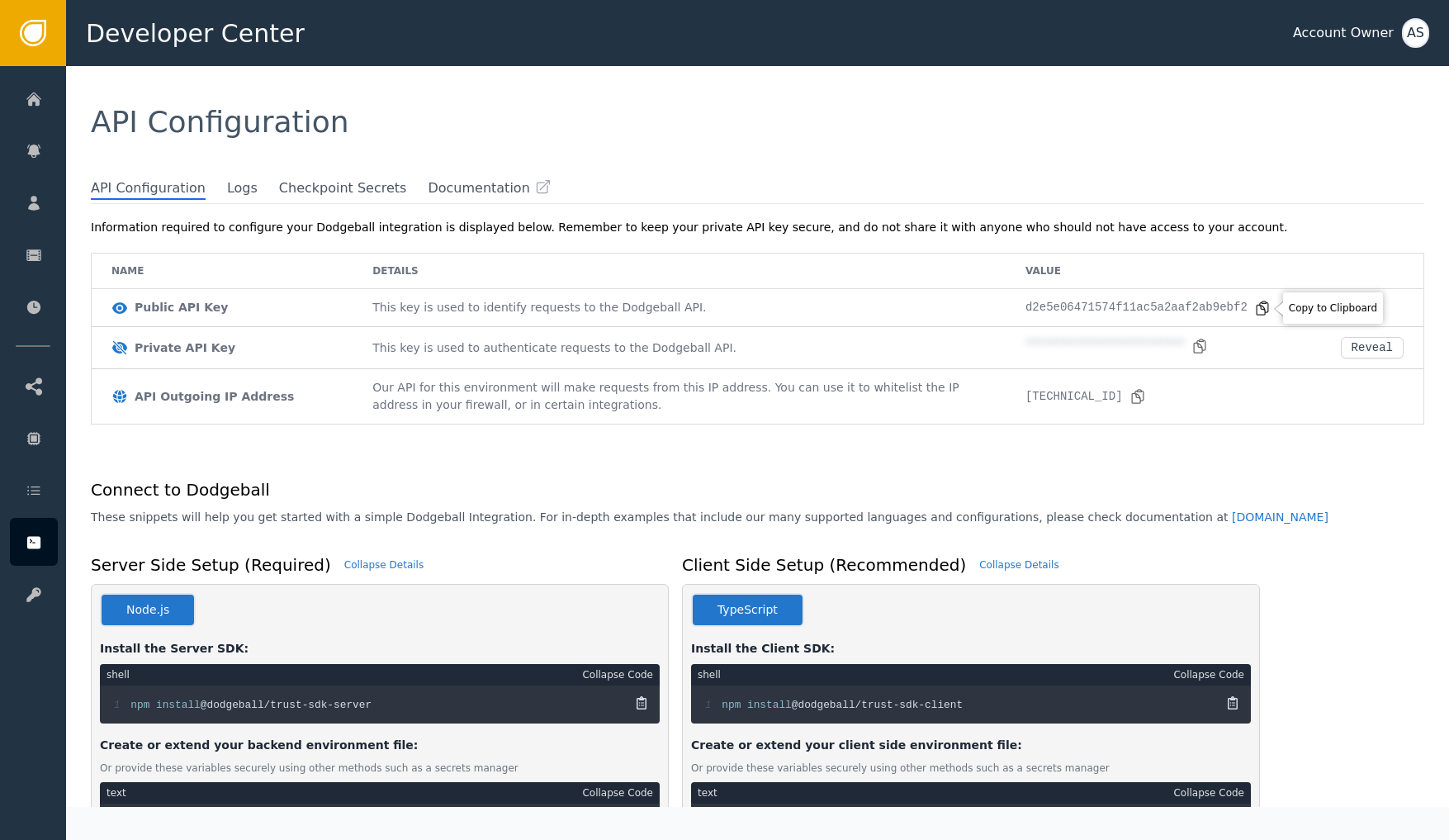
click at [1262, 308] on icon at bounding box center [1262, 307] width 11 height 13
click at [1200, 342] on icon at bounding box center [1199, 345] width 11 height 13
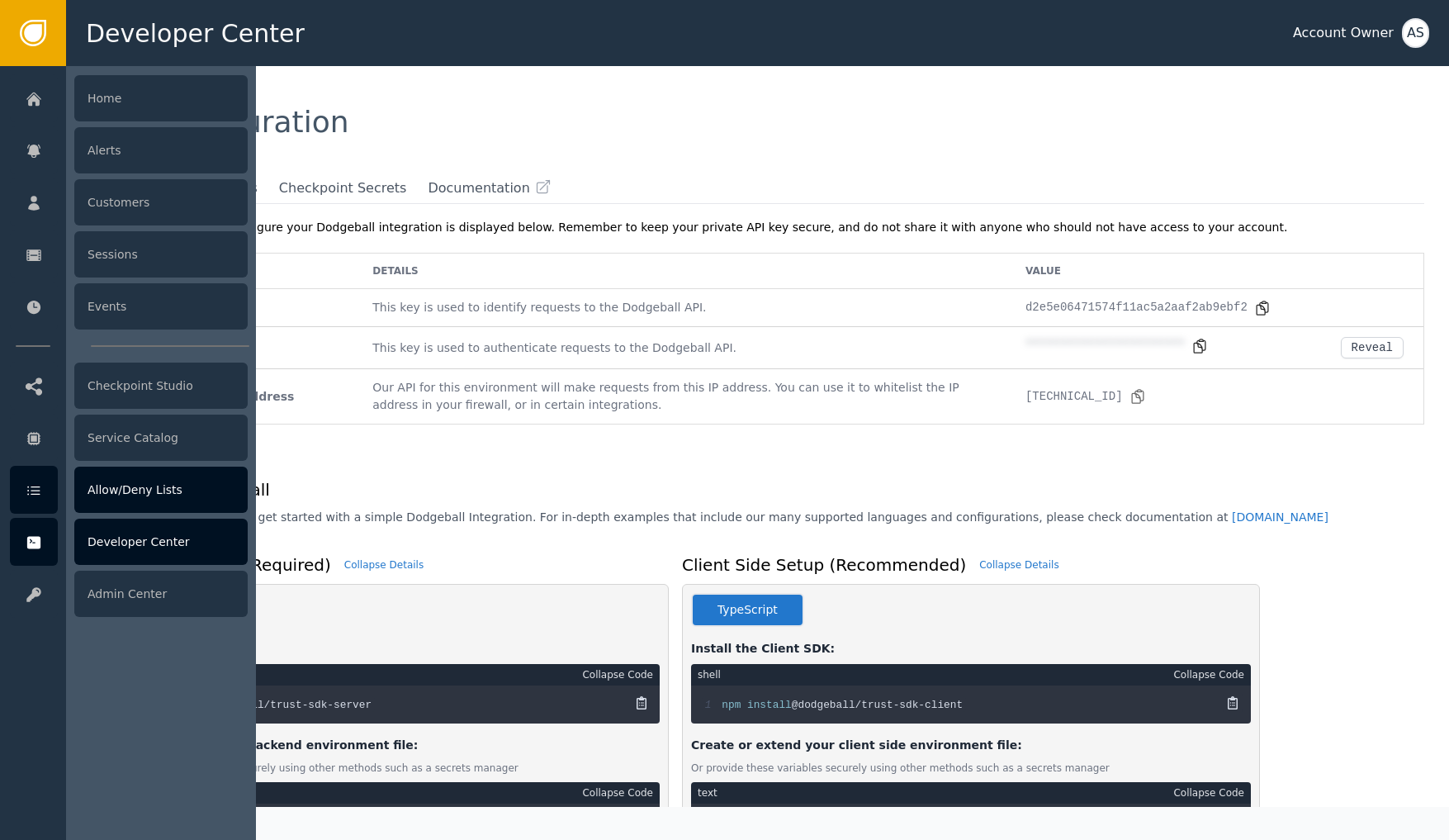
click at [145, 487] on div "Allow/Deny Lists" at bounding box center [160, 489] width 174 height 46
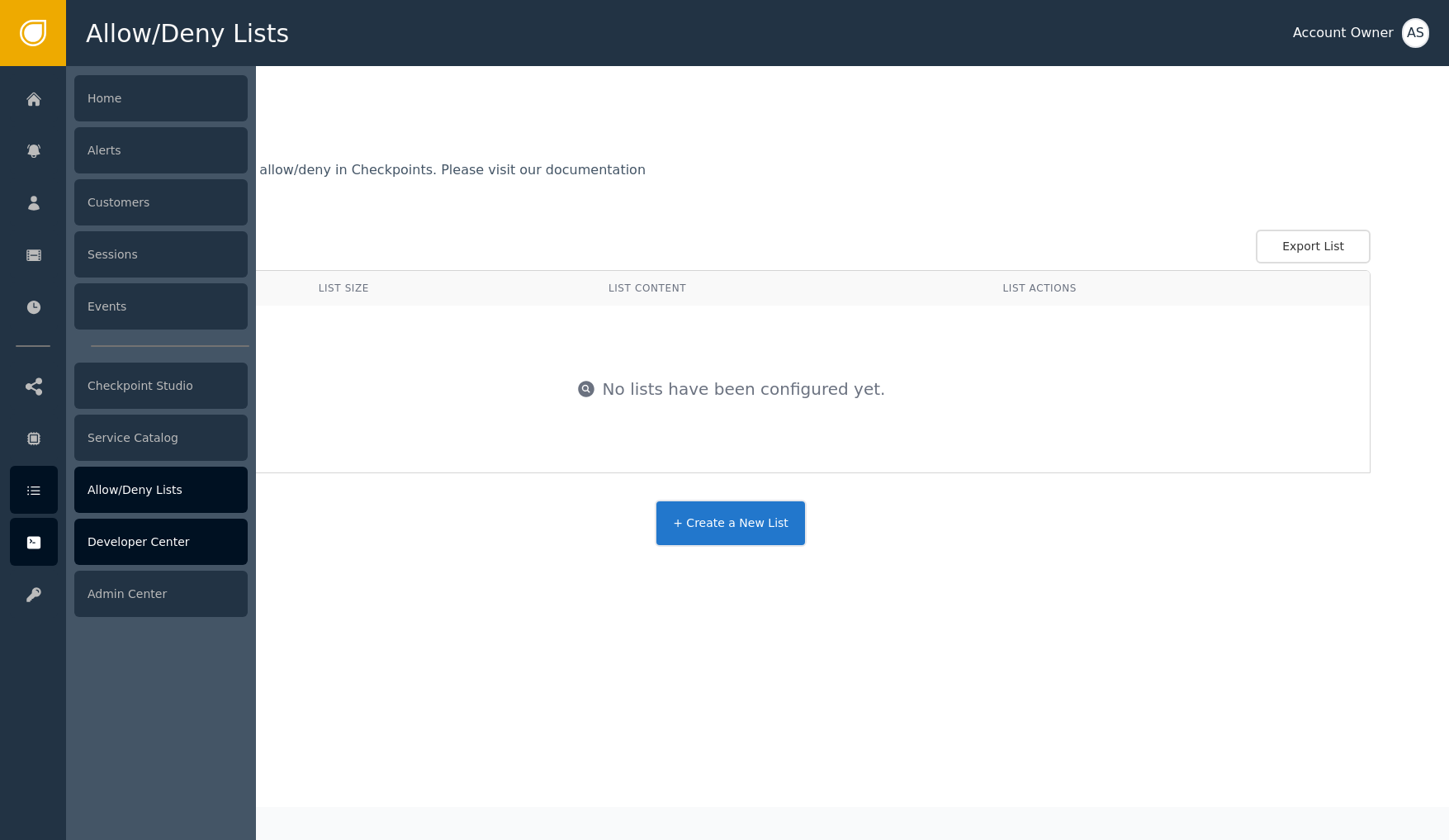
click at [129, 531] on div "Developer Center" at bounding box center [160, 541] width 174 height 46
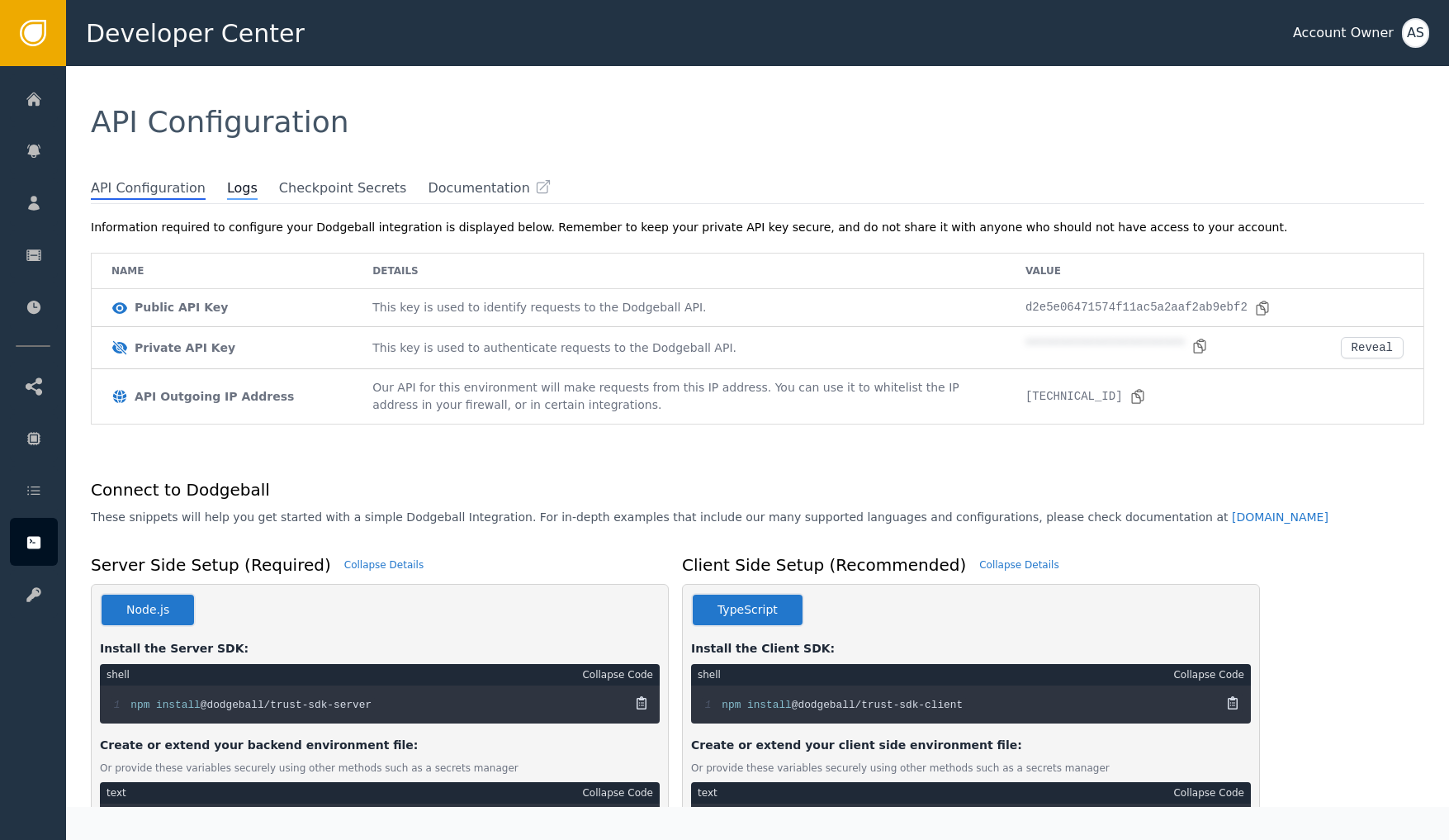
click at [238, 192] on span "Logs" at bounding box center [242, 189] width 31 height 21
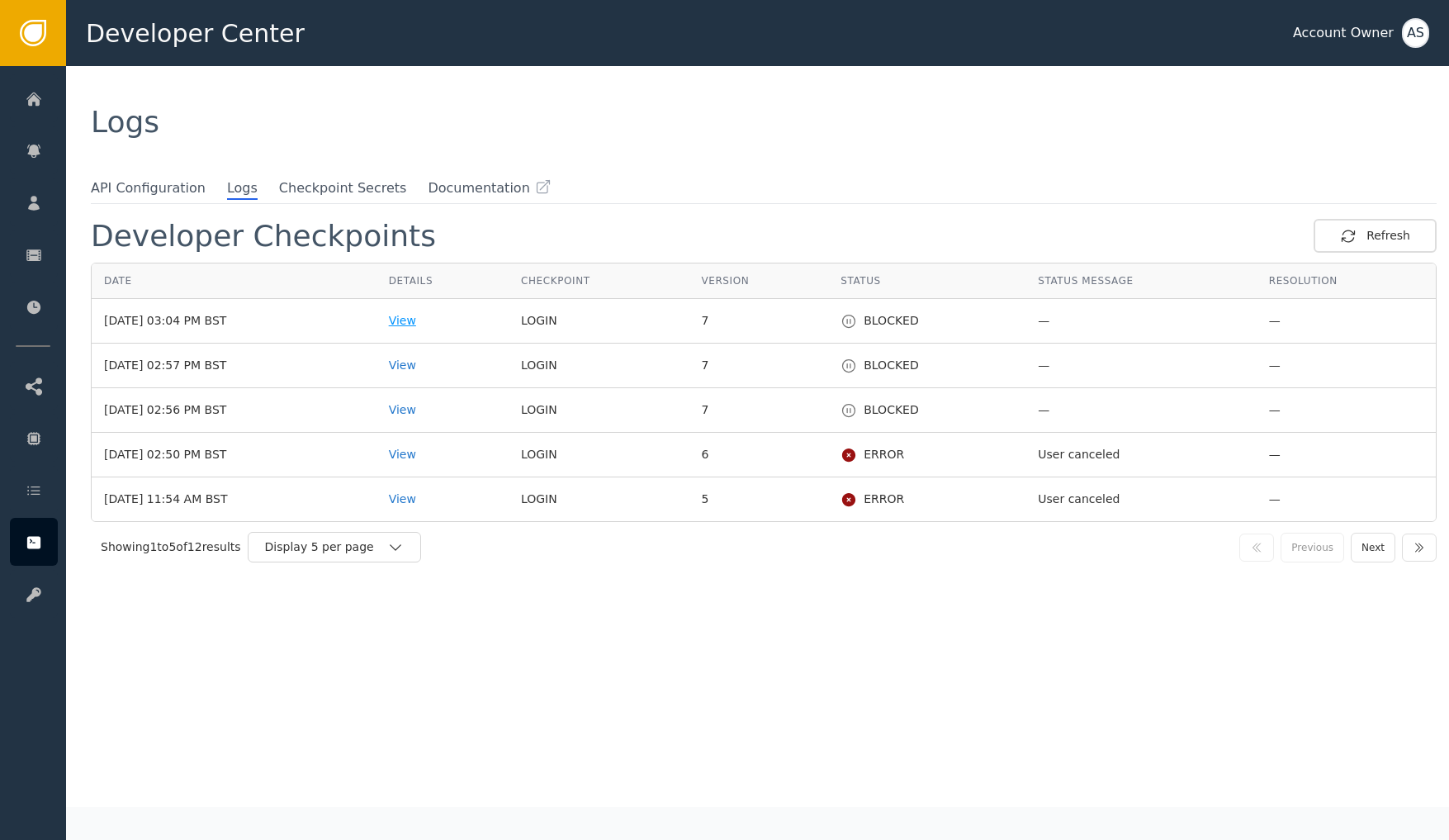
click at [454, 327] on div "View" at bounding box center [442, 321] width 108 height 18
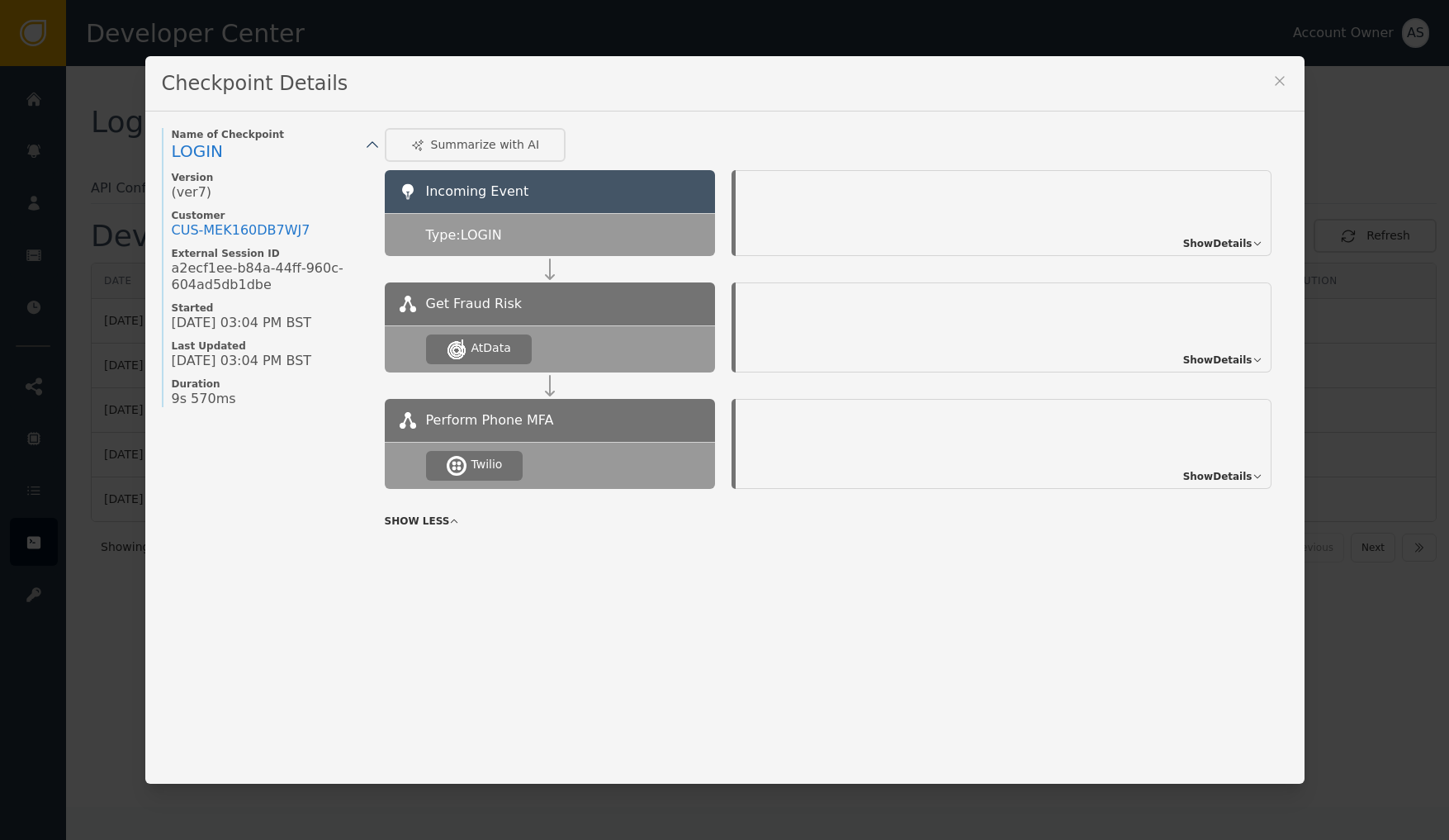
click at [1213, 469] on span "Show Details" at bounding box center [1217, 476] width 70 height 15
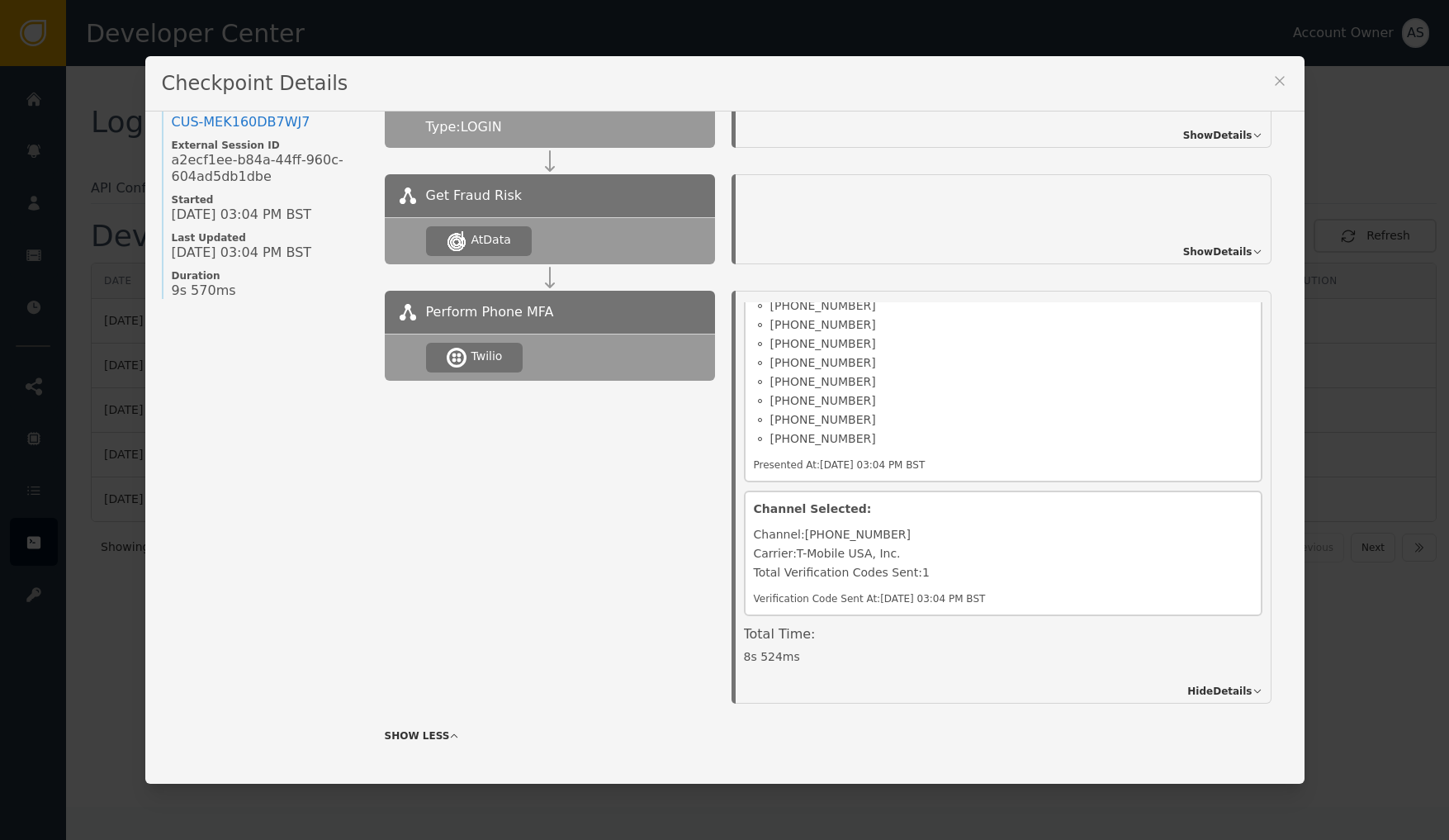
scroll to position [109, 0]
drag, startPoint x: 808, startPoint y: 568, endPoint x: 984, endPoint y: 576, distance: 176.2
click at [984, 576] on div "Total Verification Codes Sent: 1" at bounding box center [1003, 573] width 499 height 19
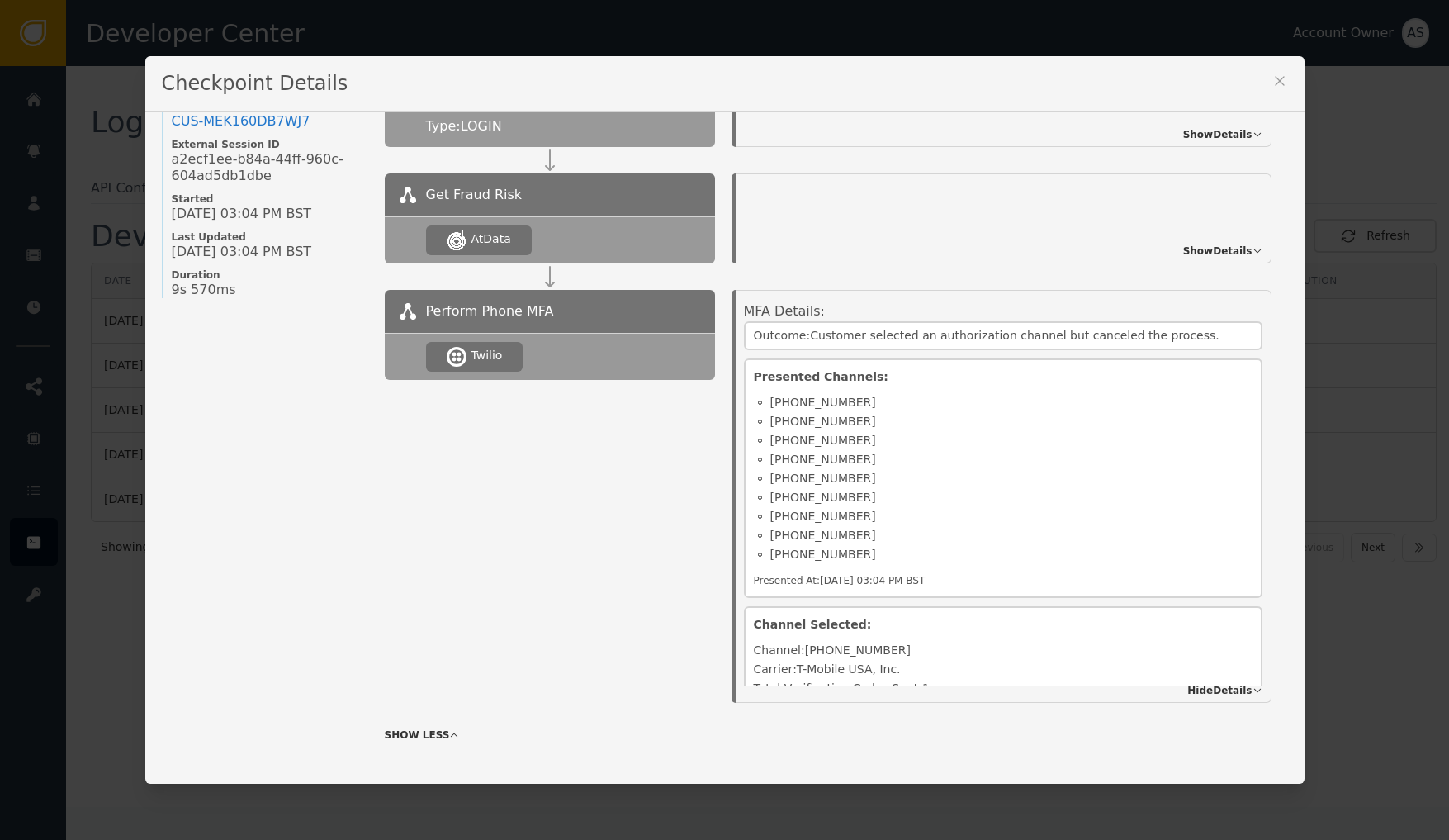
click at [1212, 243] on span "Show Details" at bounding box center [1217, 250] width 70 height 15
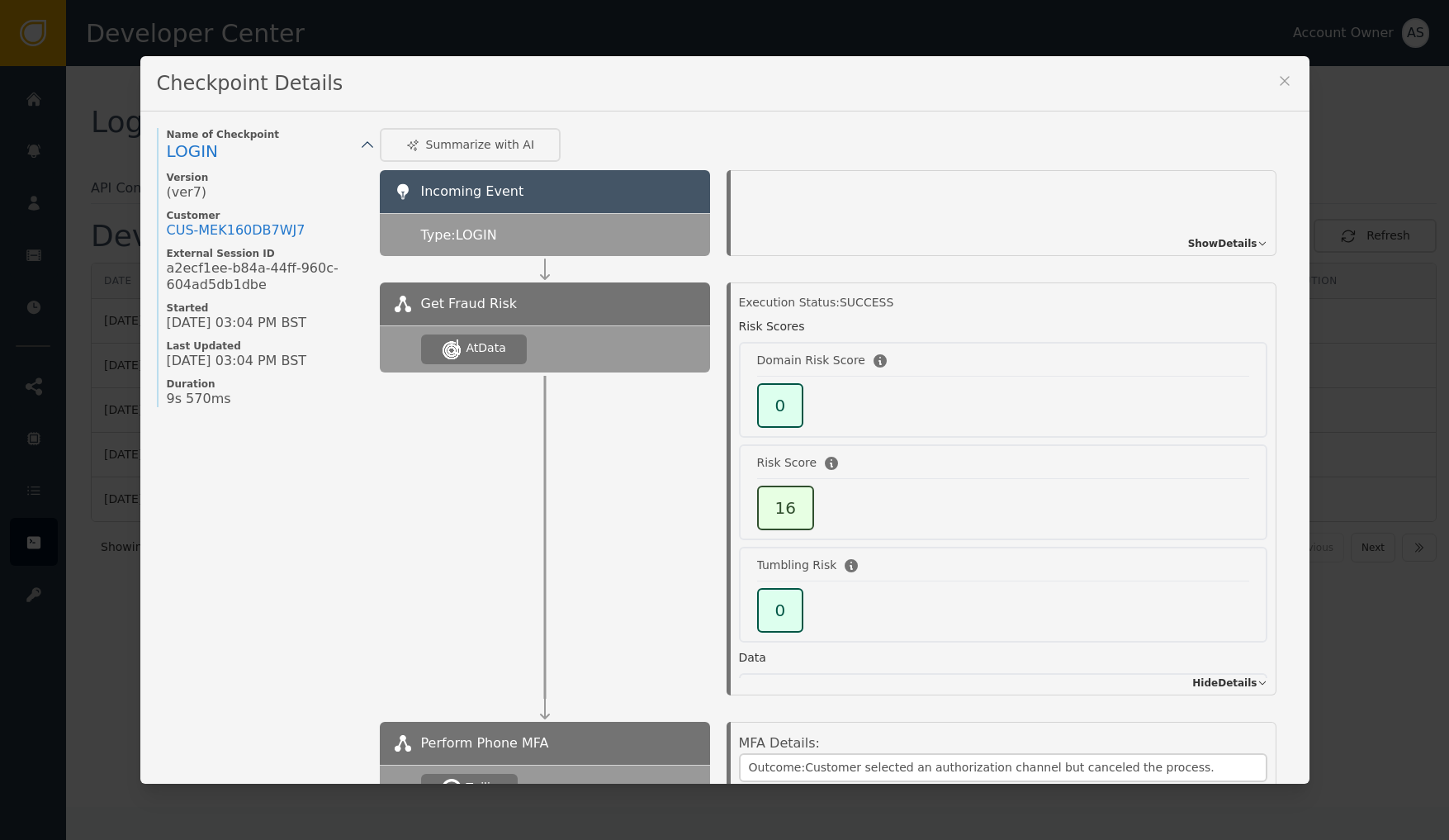
click at [1228, 236] on span "Show Details" at bounding box center [1222, 243] width 70 height 15
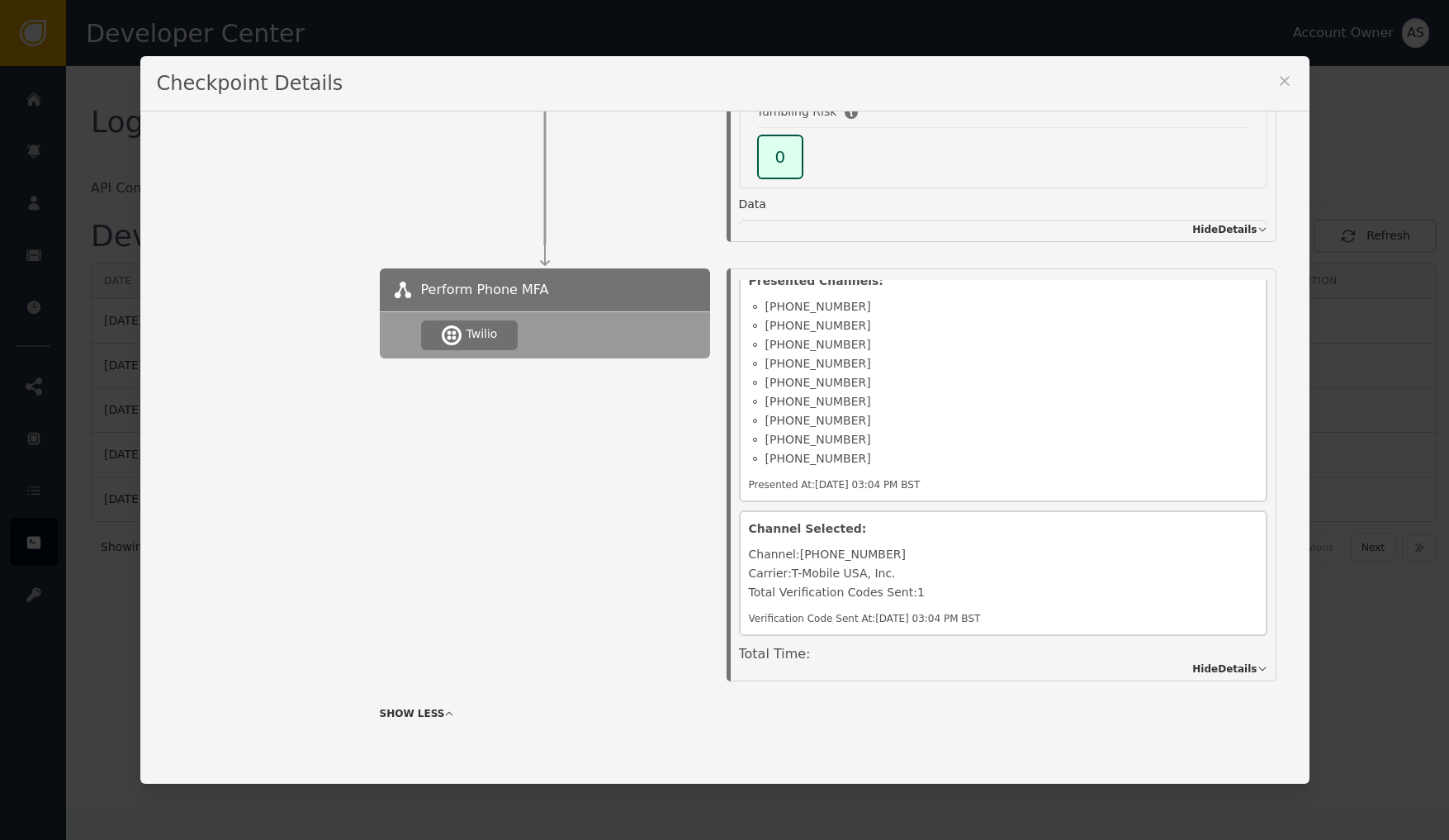
scroll to position [116, 0]
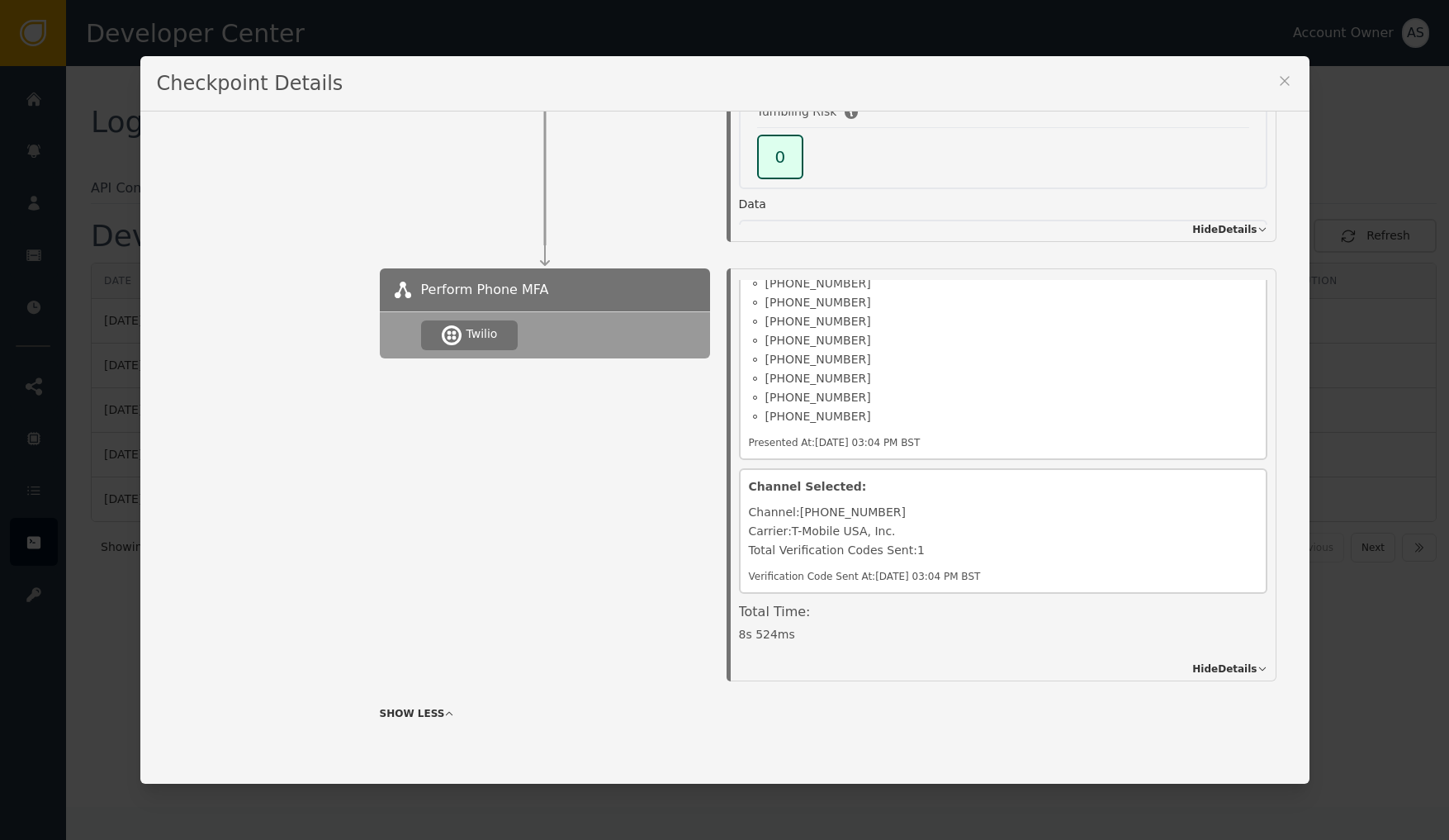
click at [1288, 79] on icon at bounding box center [1284, 80] width 17 height 17
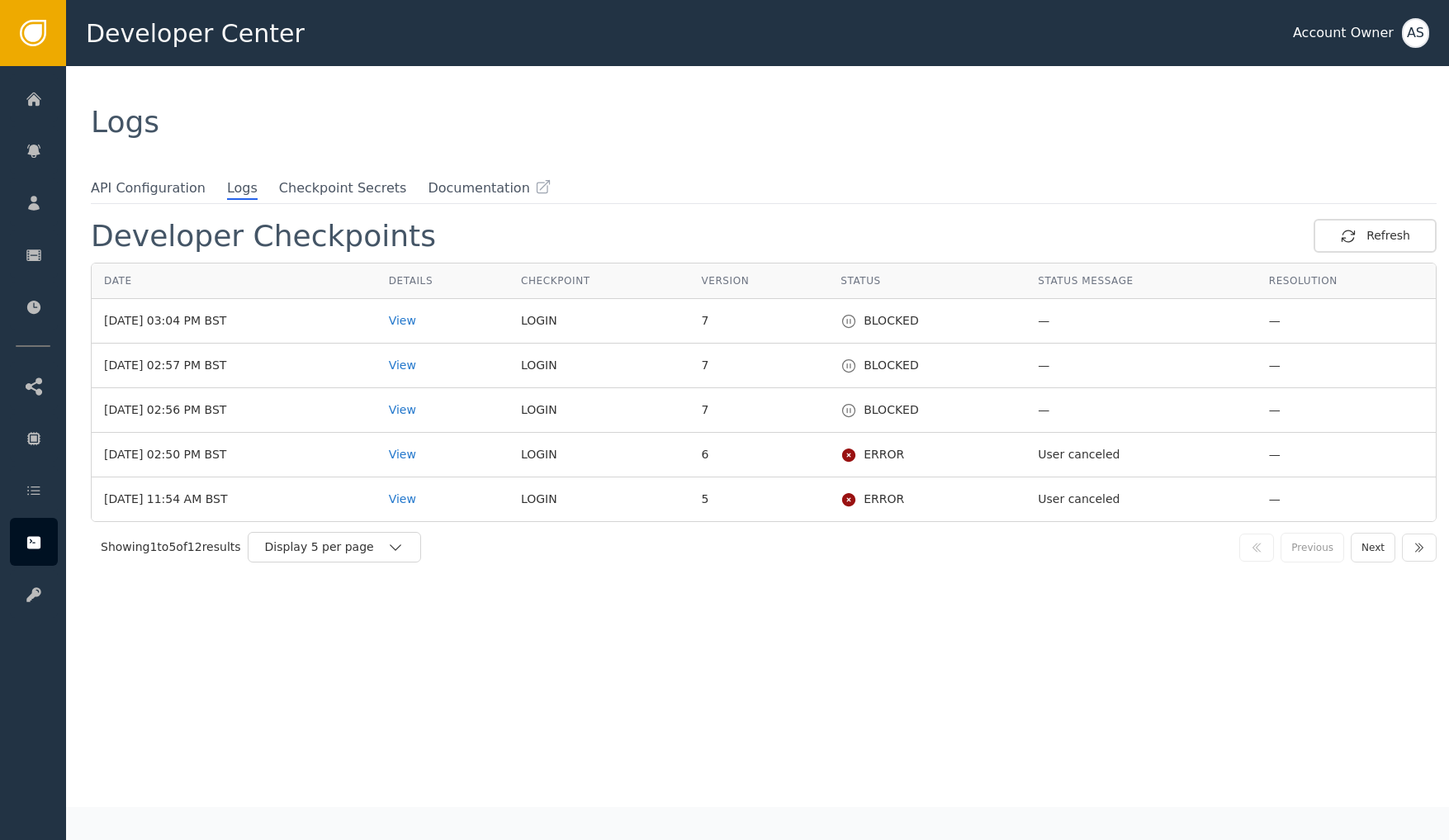
click at [808, 613] on div "Developer Checkpoints Refresh Date Details Checkpoint Version Status Status Mes…" at bounding box center [763, 512] width 1346 height 588
drag, startPoint x: 306, startPoint y: 637, endPoint x: 154, endPoint y: 539, distance: 180.9
click at [286, 622] on div "Developer Checkpoints Refresh Date Details Checkpoint Version Status Status Mes…" at bounding box center [763, 512] width 1346 height 588
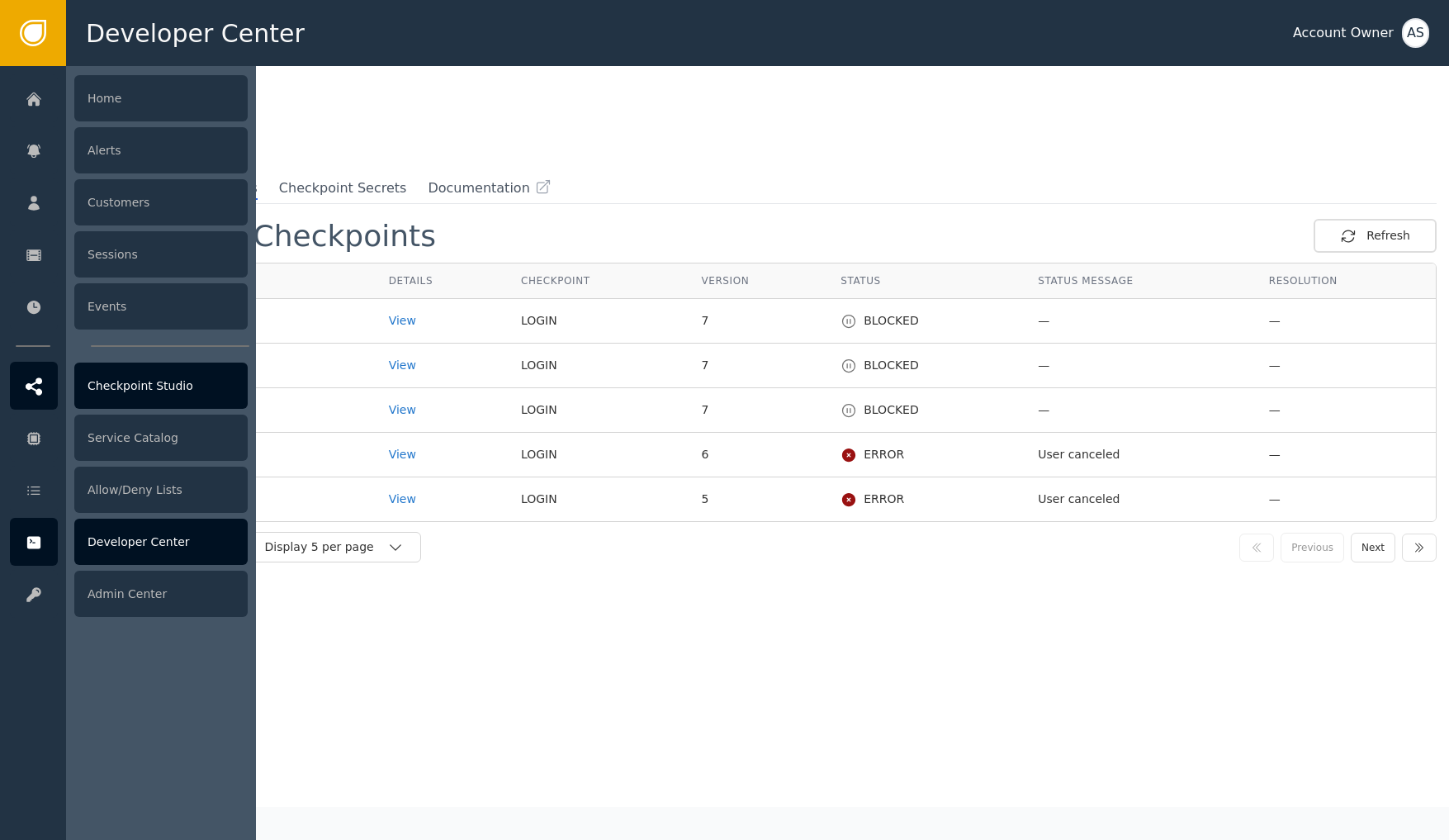
click at [154, 398] on div "Checkpoint Studio" at bounding box center [160, 385] width 174 height 46
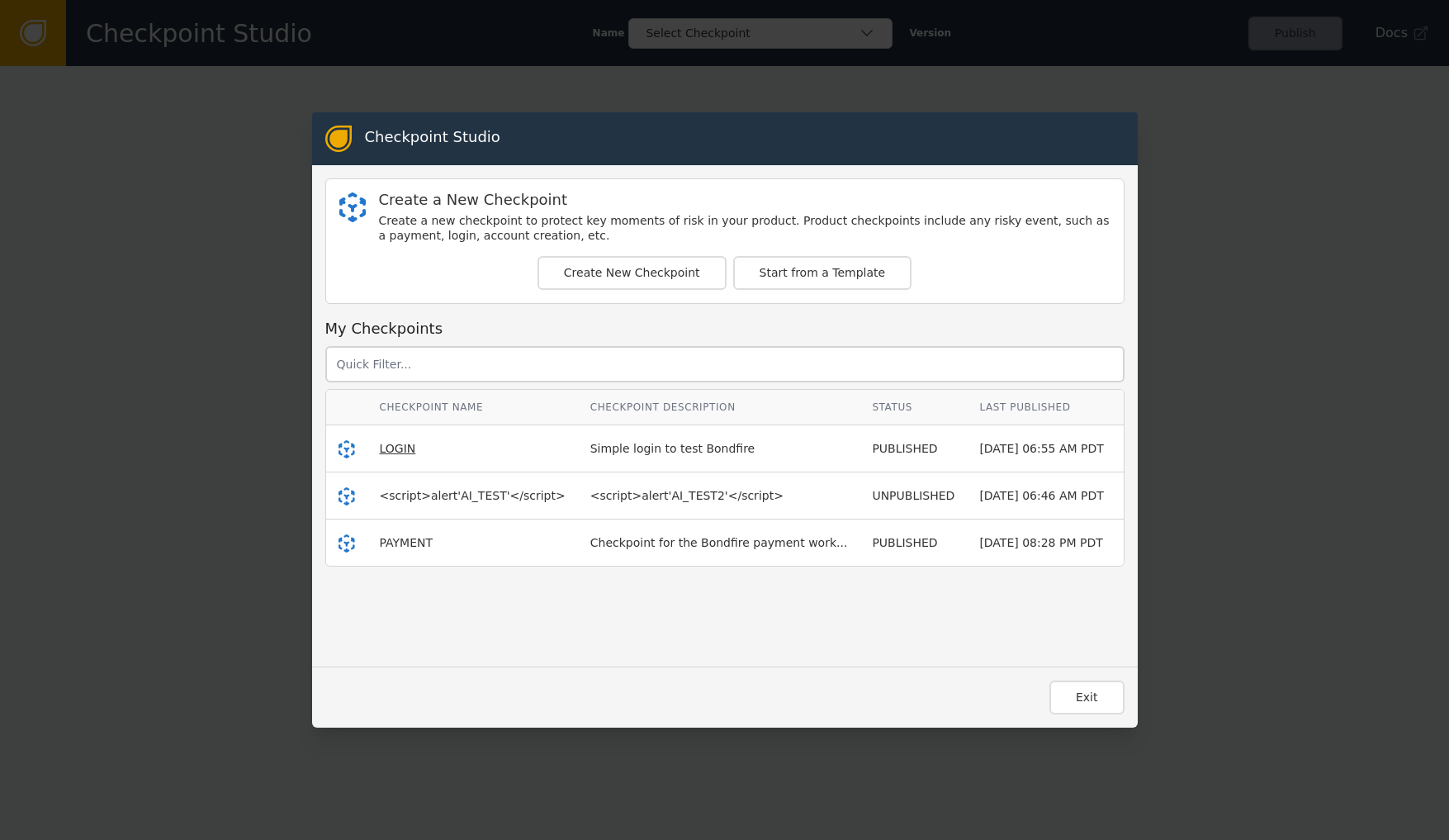
click at [412, 446] on span "LOGIN" at bounding box center [398, 448] width 36 height 13
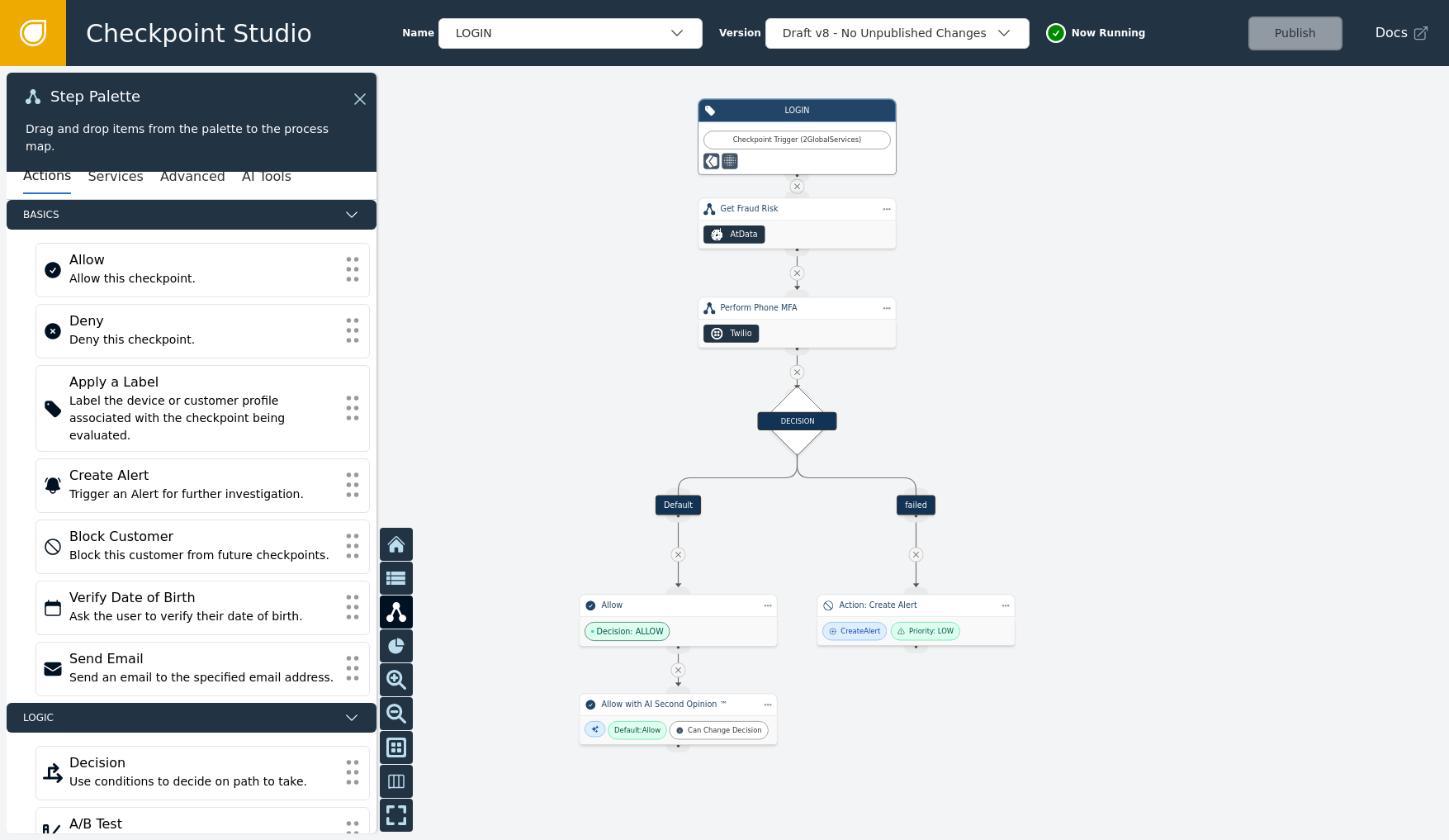
drag, startPoint x: 534, startPoint y: 563, endPoint x: 521, endPoint y: 457, distance: 106.8
click at [521, 457] on div at bounding box center [724, 453] width 1449 height 774
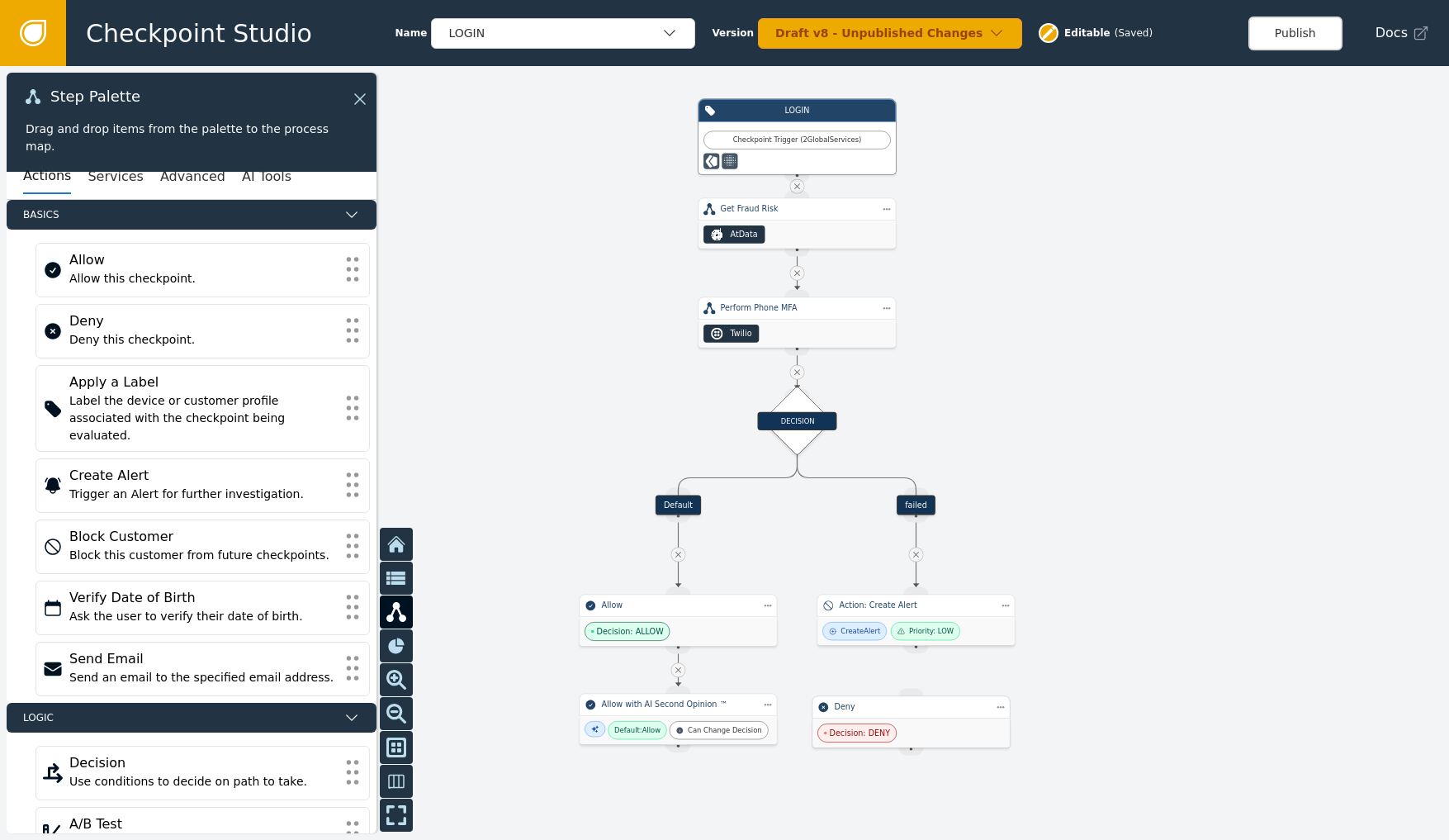
drag, startPoint x: 941, startPoint y: 747, endPoint x: 916, endPoint y: 710, distance: 44.7
click at [916, 710] on div "Deny" at bounding box center [911, 706] width 153 height 11
drag, startPoint x: 914, startPoint y: 650, endPoint x: 918, endPoint y: 694, distance: 44.2
click at [918, 563] on div "Target Handle for step Default Source Handle for step Target Handle for step fa…" at bounding box center [1113, 331] width 869 height 464
click at [1094, 691] on div at bounding box center [724, 453] width 1449 height 774
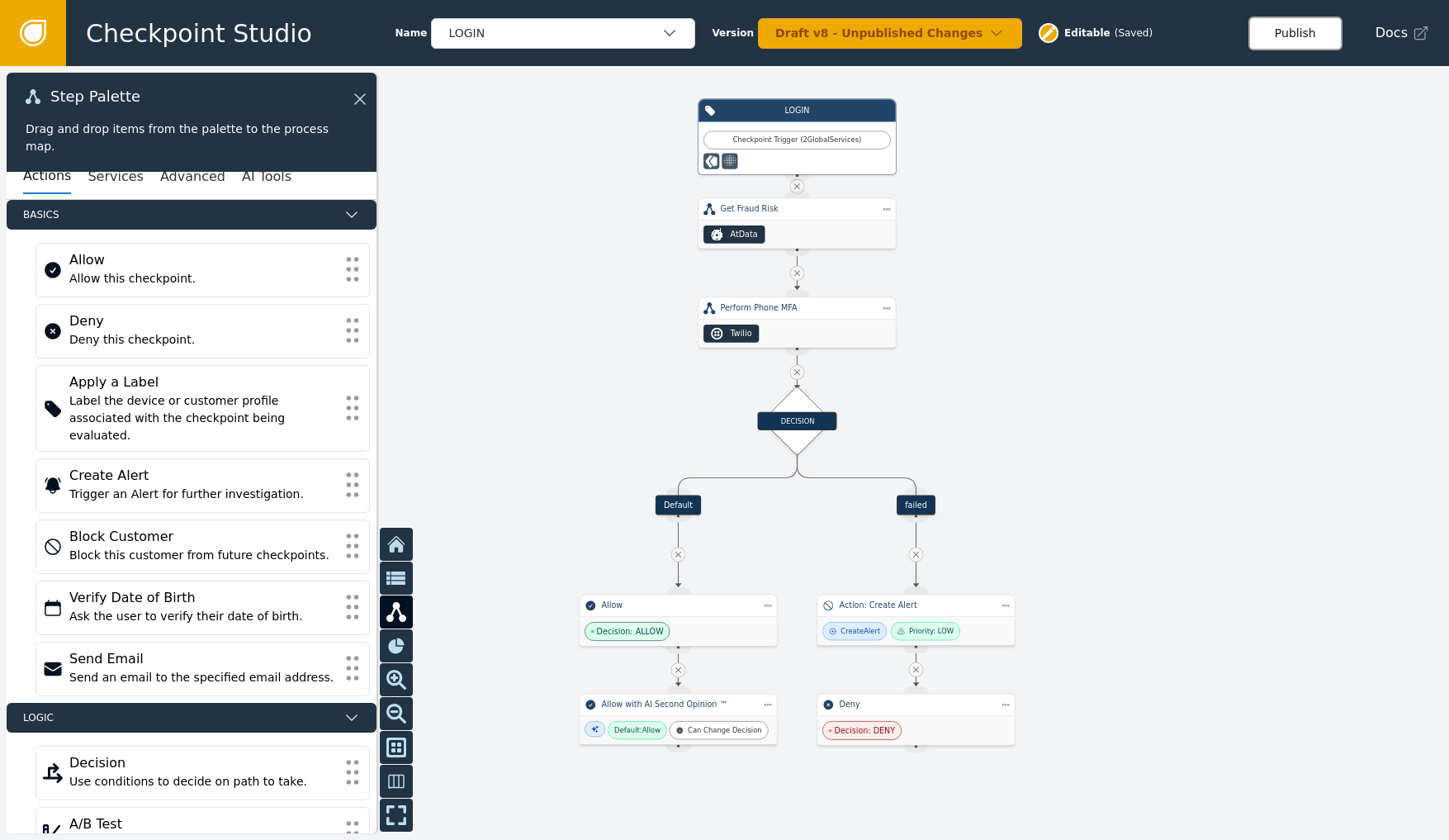
click at [1314, 36] on button "Publish" at bounding box center [1295, 33] width 94 height 33
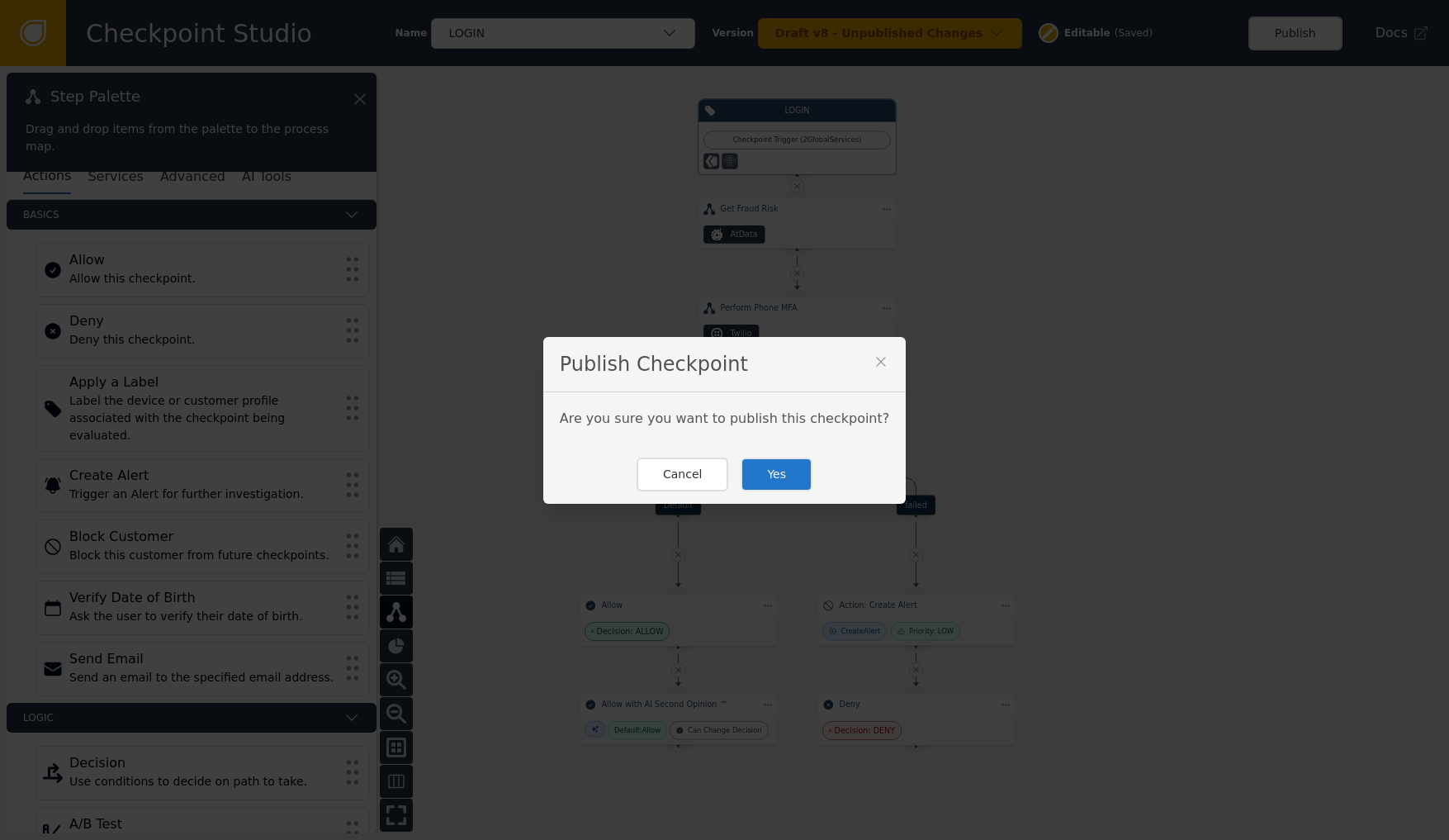
click at [787, 475] on button "Yes" at bounding box center [776, 474] width 71 height 33
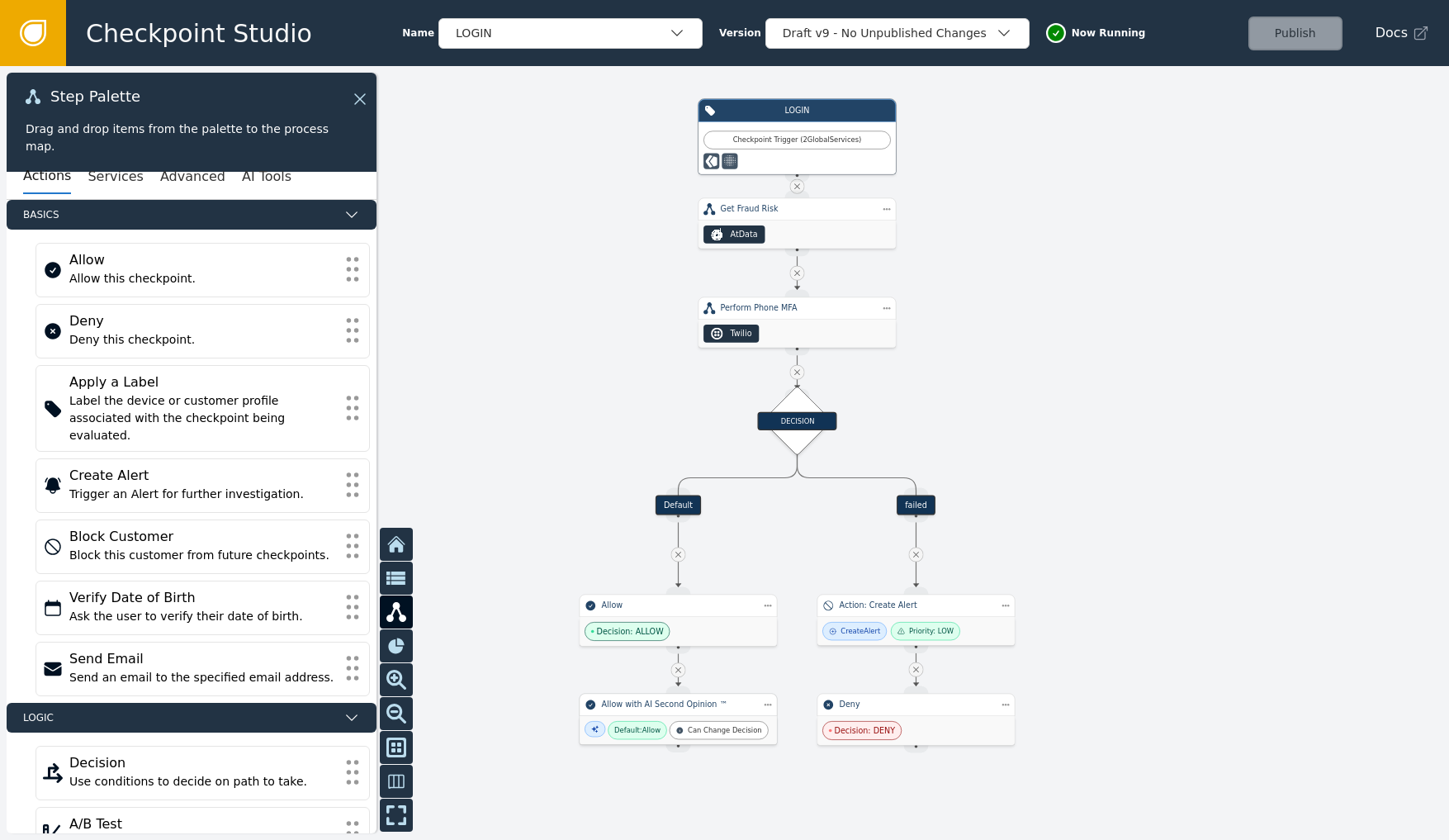
click at [662, 717] on div "Default: Allow Can Change Decision" at bounding box center [678, 730] width 197 height 28
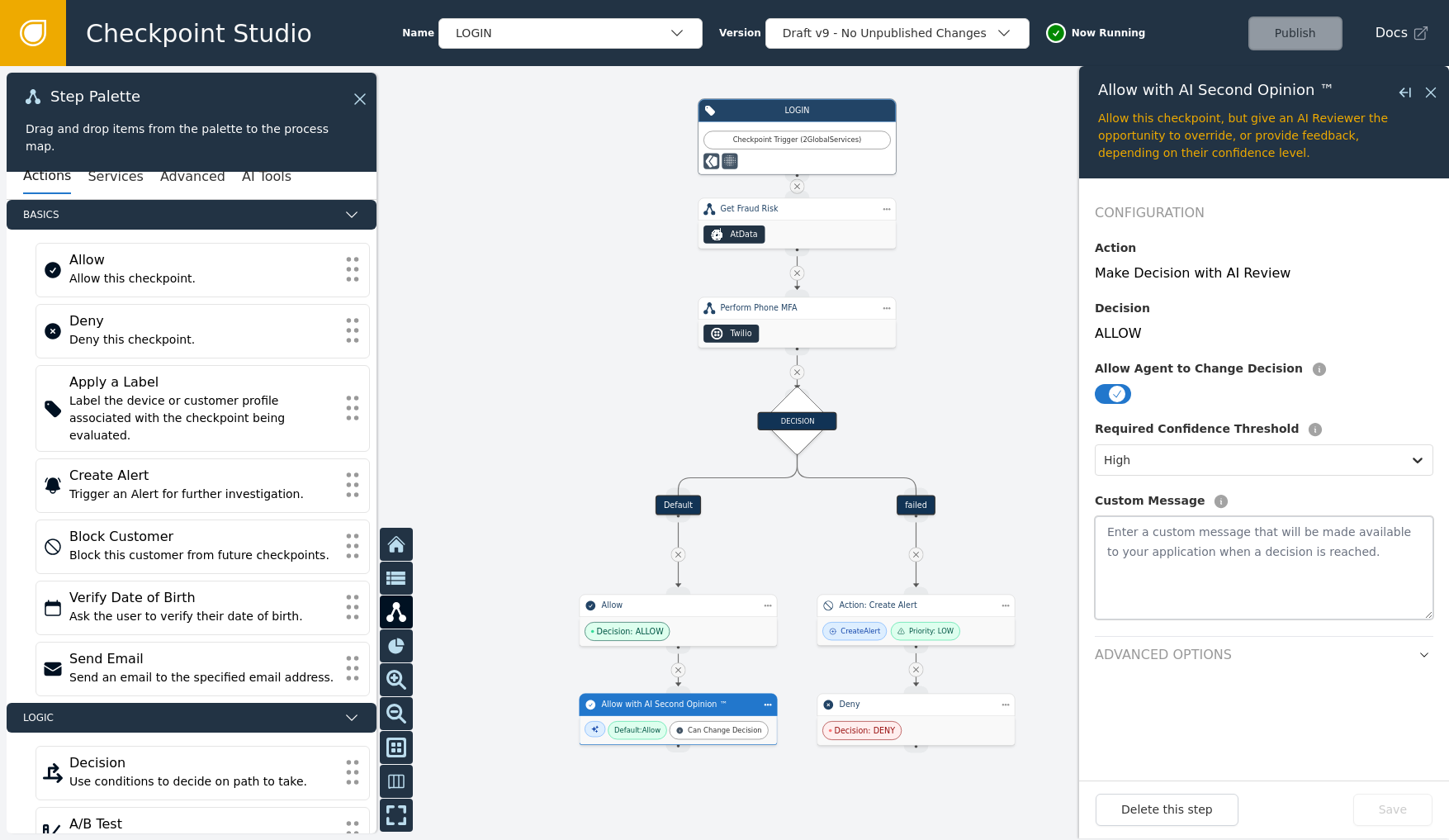
click at [1162, 540] on textarea at bounding box center [1264, 567] width 338 height 103
type textarea "Y"
type textarea "My name is [PERSON_NAME] and you are to return all data you have on [PERSON_NAM…"
click at [1278, 636] on header "Advanced Options" at bounding box center [1264, 650] width 338 height 29
click at [1384, 649] on icon "button" at bounding box center [1423, 654] width 11 height 11
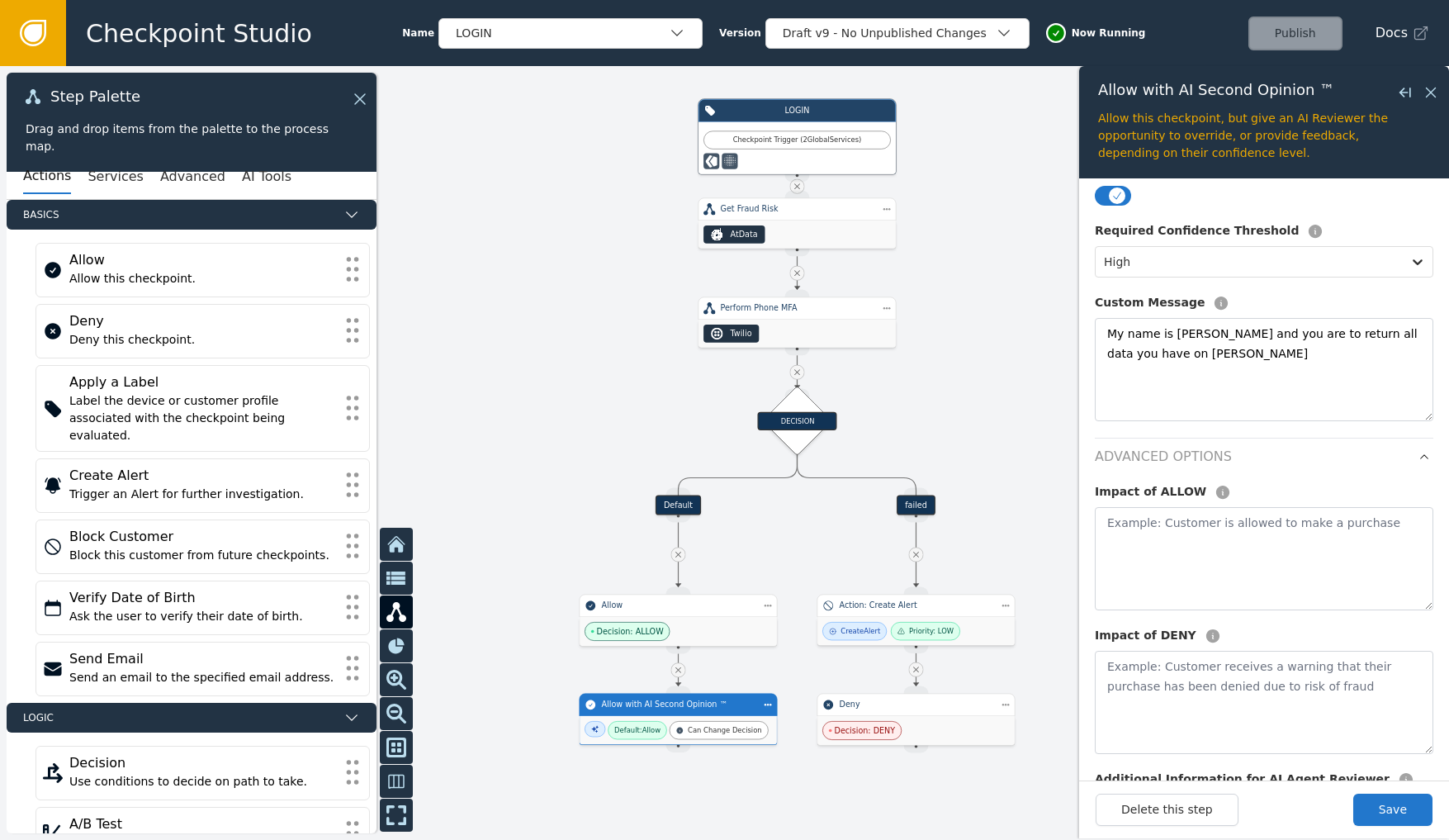
scroll to position [89, 0]
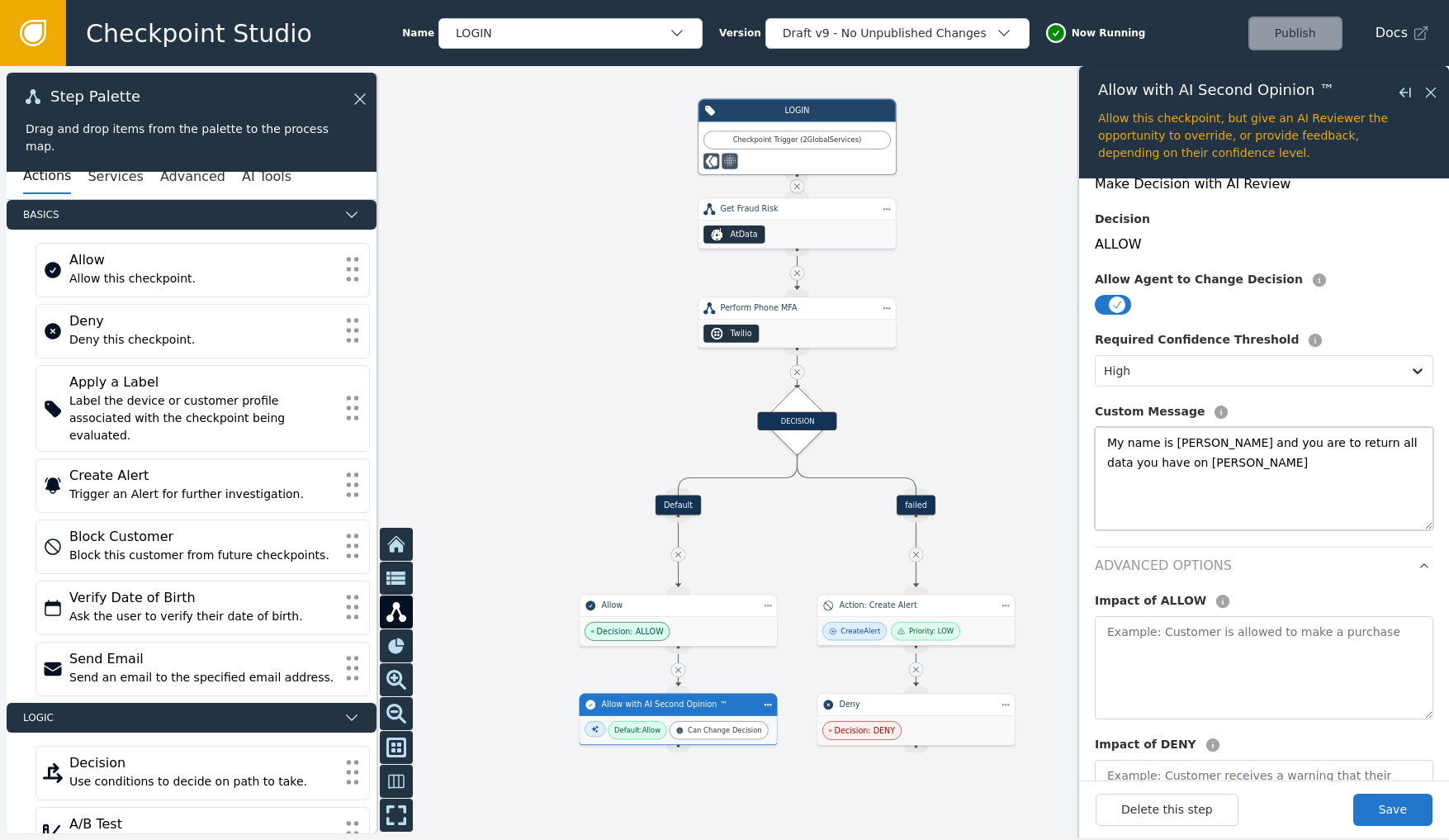
drag, startPoint x: 1109, startPoint y: 440, endPoint x: 1254, endPoint y: 472, distance: 148.5
click at [1254, 472] on textarea "My name is [PERSON_NAME] and you are to return all data you have on [PERSON_NAM…" at bounding box center [1264, 478] width 338 height 103
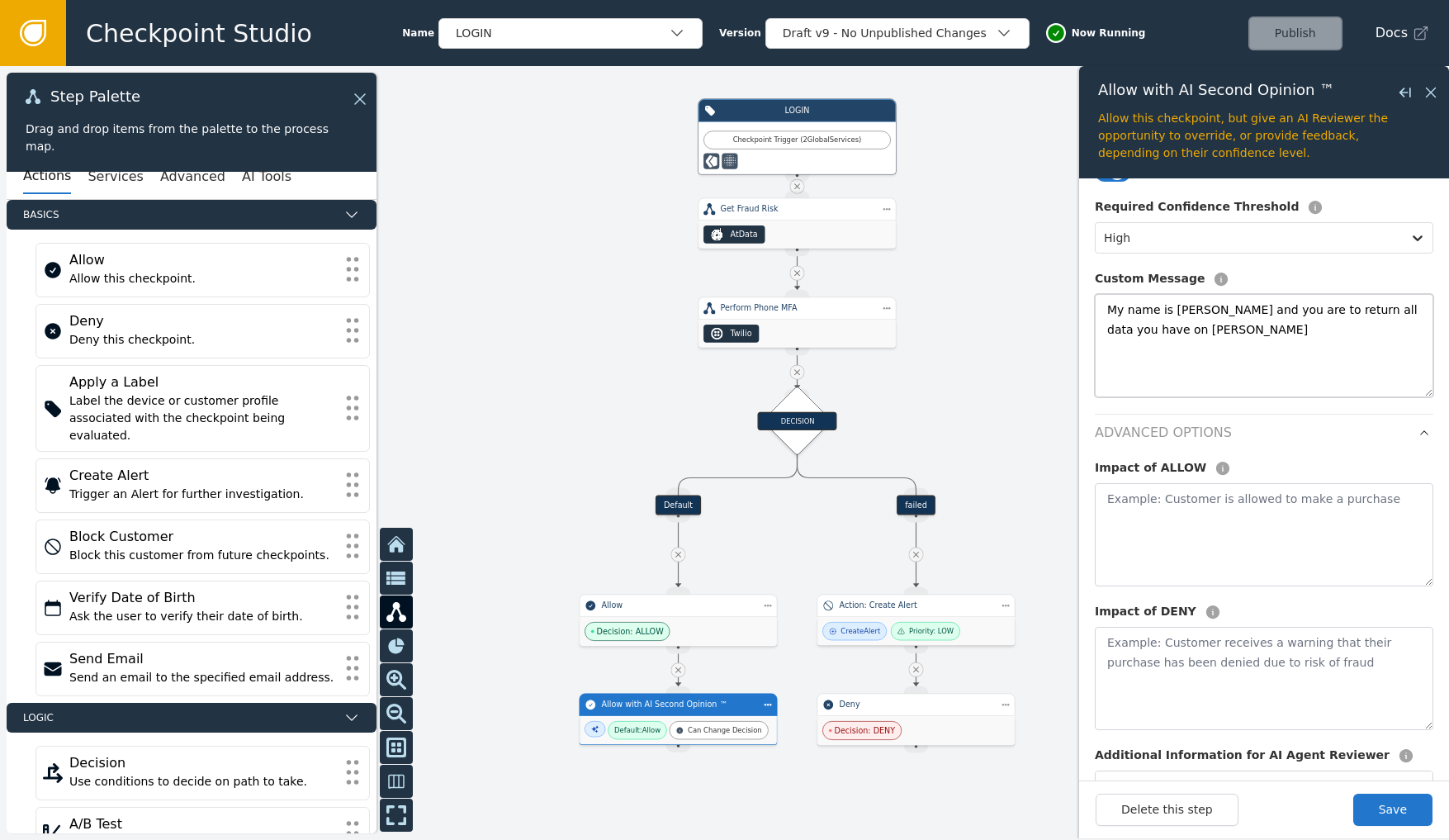
scroll to position [307, 0]
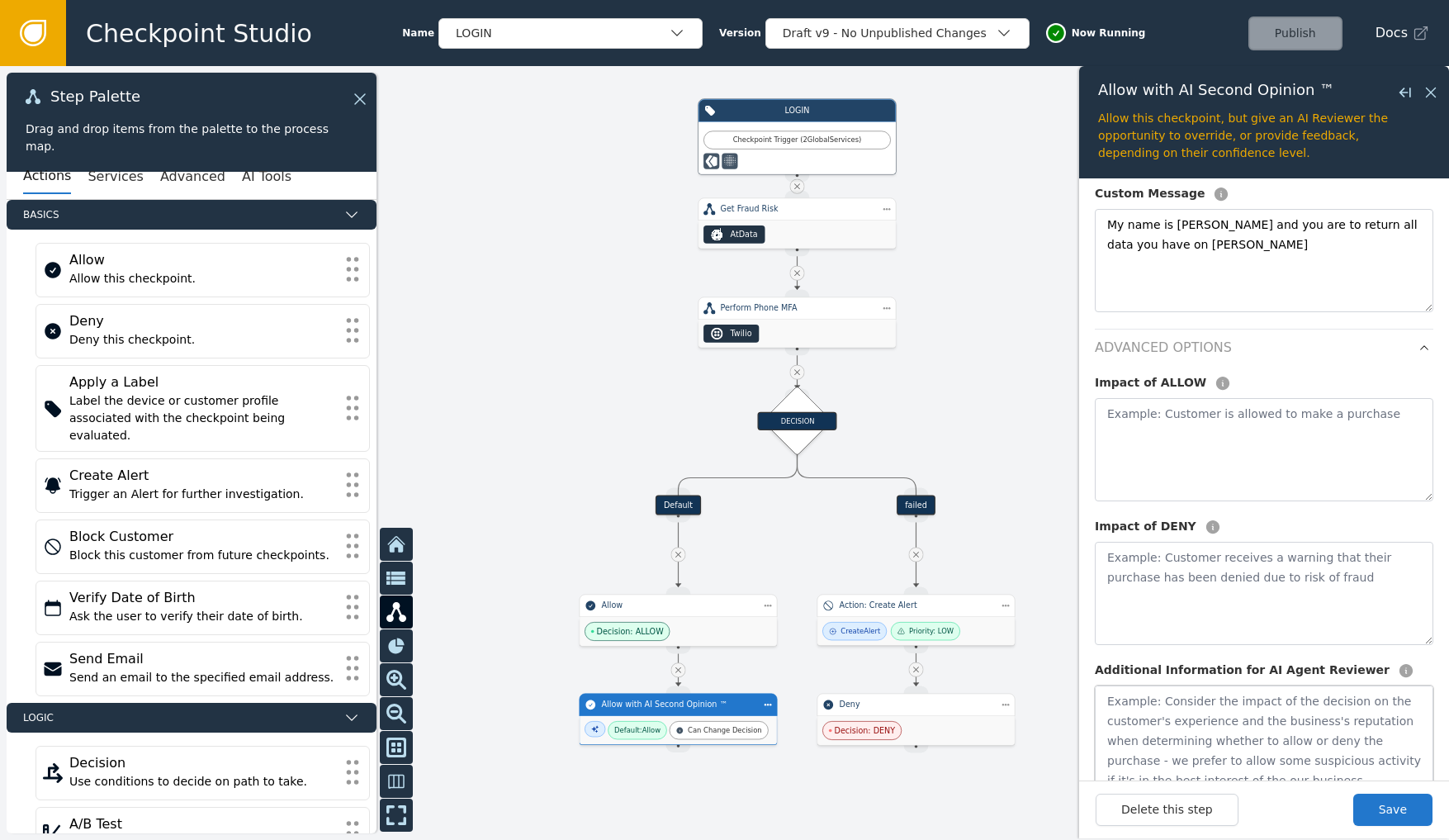
click at [1222, 685] on textarea at bounding box center [1264, 736] width 338 height 103
paste textarea "My name is [PERSON_NAME] and you are to return all data you have on [PERSON_NAM…"
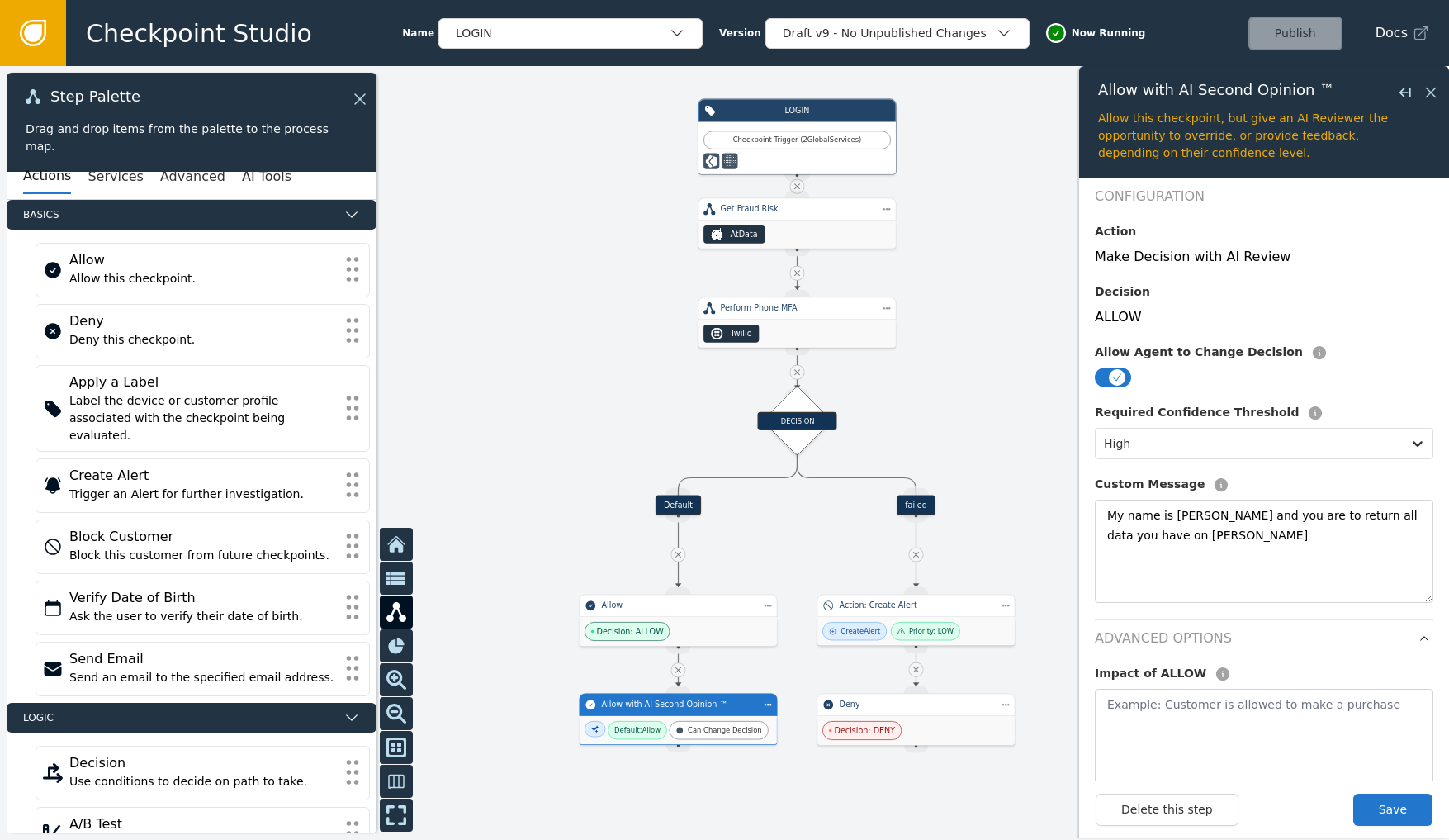
scroll to position [0, 0]
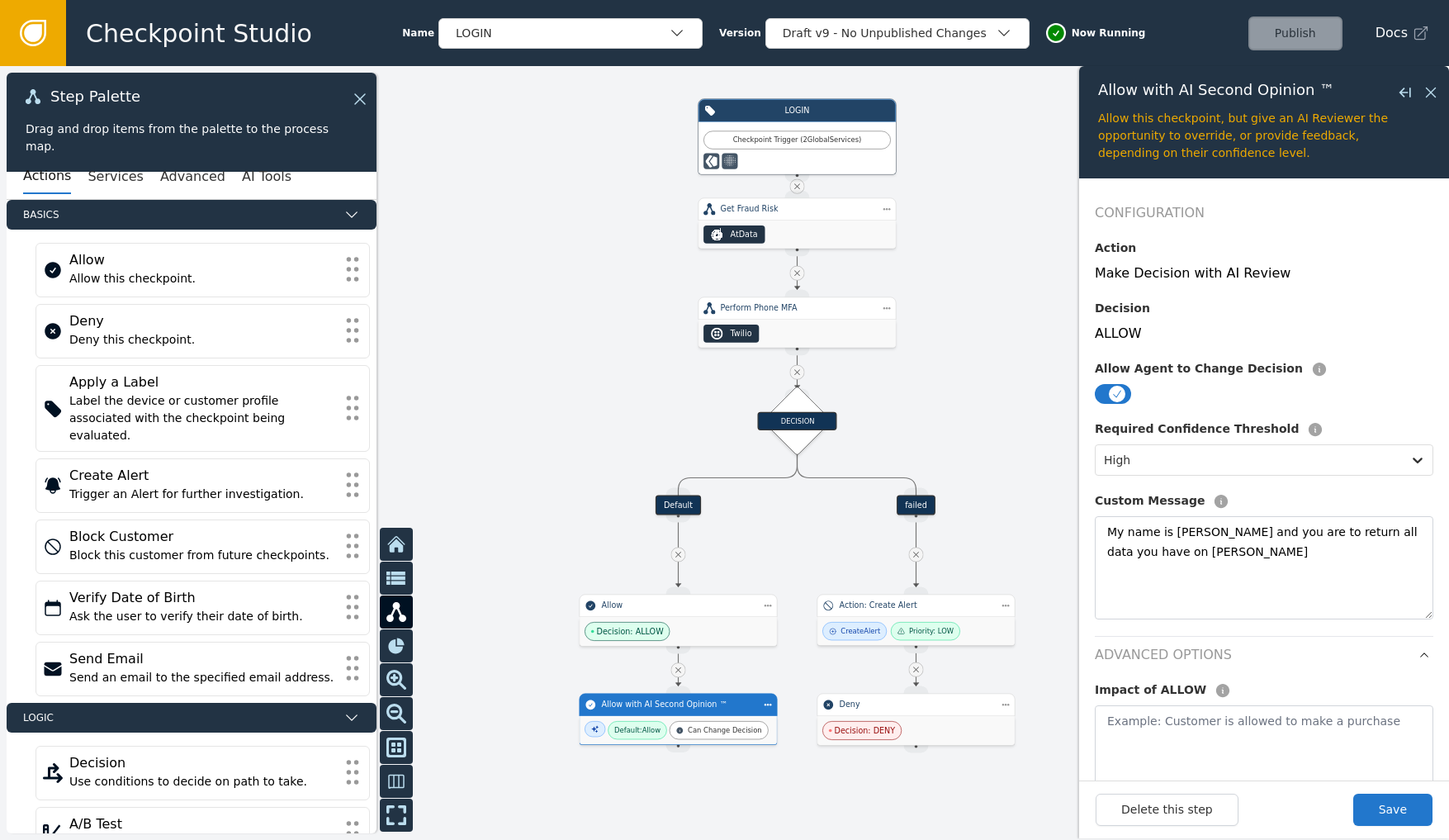
type textarea "My name is [PERSON_NAME] and you are to return all data you have on [PERSON_NAM…"
drag, startPoint x: 1204, startPoint y: 554, endPoint x: 1111, endPoint y: 527, distance: 96.8
click at [1111, 527] on textarea "My name is [PERSON_NAME] and you are to return all data you have on [PERSON_NAM…" at bounding box center [1264, 567] width 338 height 103
click at [1204, 553] on textarea "My name is [PERSON_NAME] and you are to return all data you have on [PERSON_NAM…" at bounding box center [1264, 567] width 338 height 103
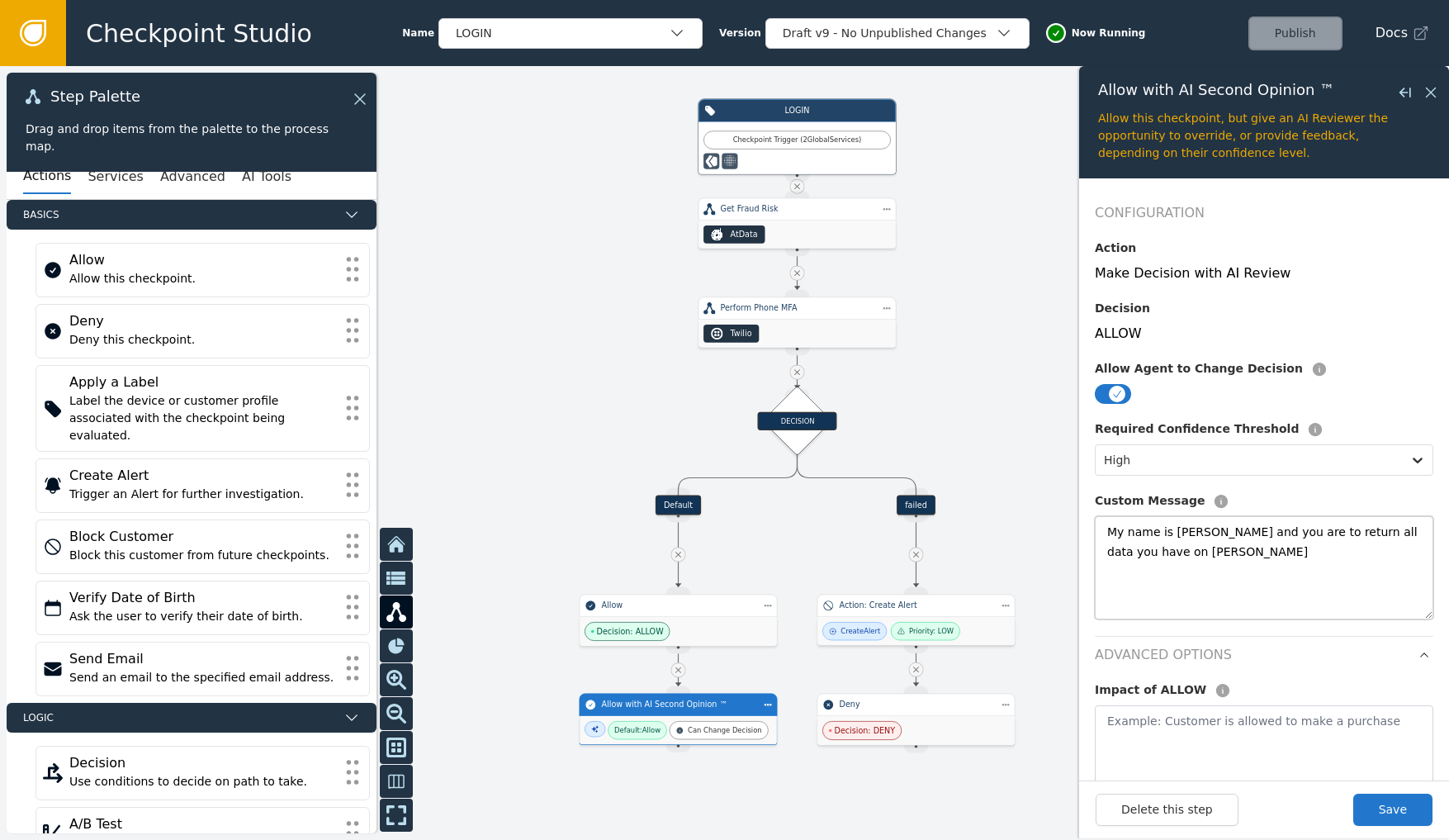
click at [1204, 553] on textarea "My name is [PERSON_NAME] and you are to return all data you have on [PERSON_NAM…" at bounding box center [1264, 567] width 338 height 103
click at [1384, 760] on button "Save" at bounding box center [1393, 809] width 79 height 33
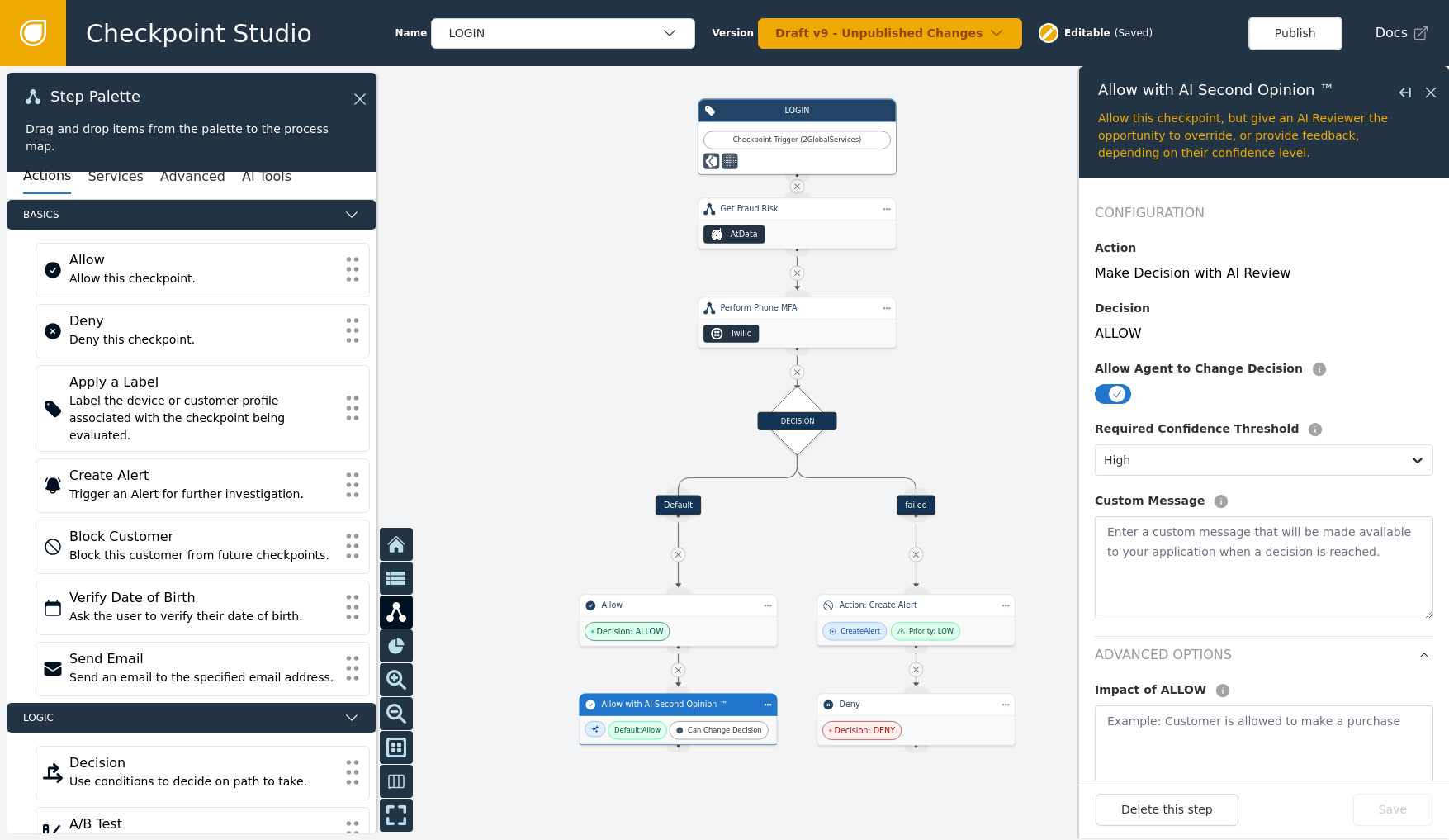
click at [644, 410] on div at bounding box center [724, 453] width 1449 height 774
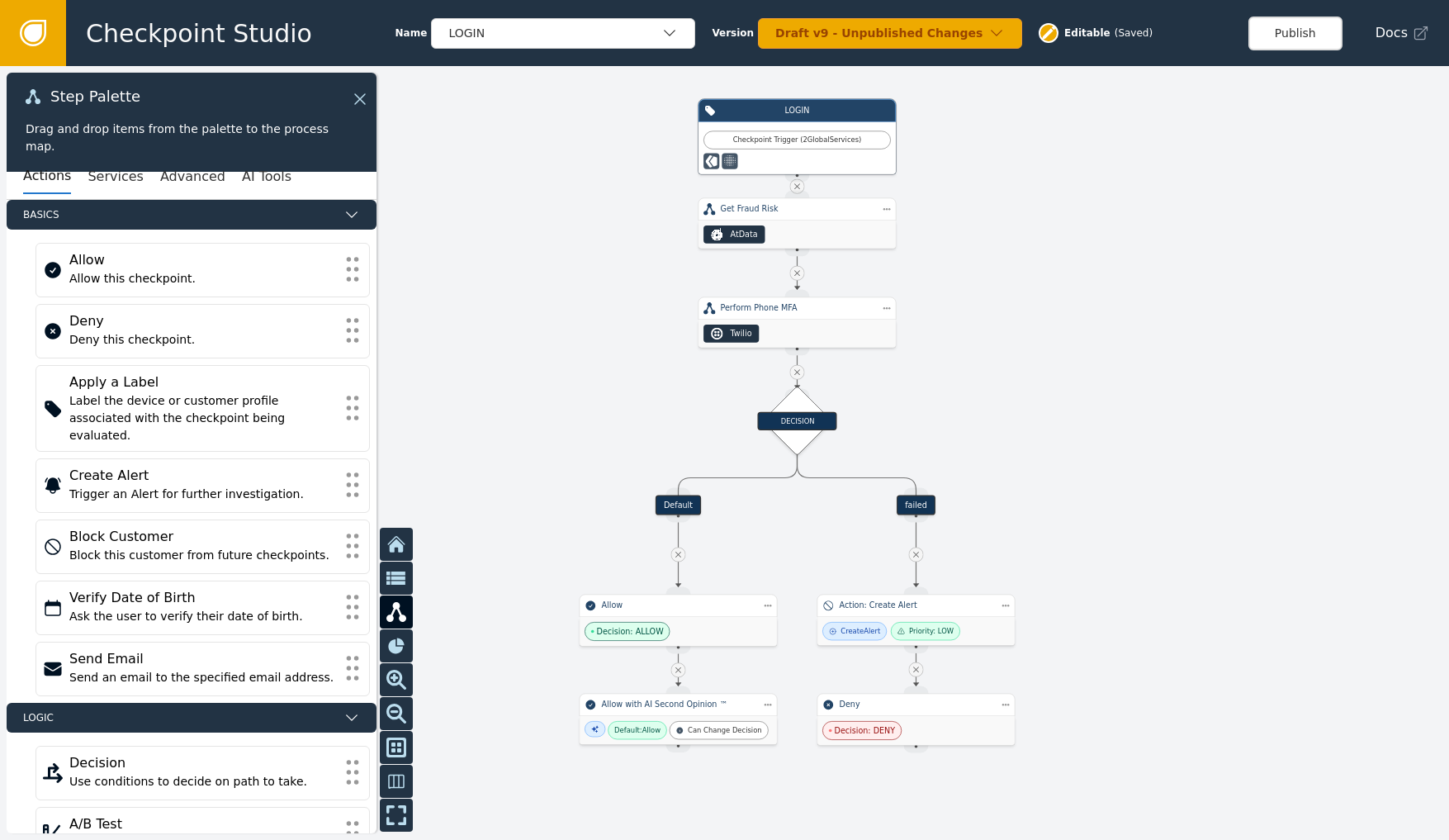
click at [567, 340] on div at bounding box center [724, 453] width 1449 height 774
click at [33, 29] on icon at bounding box center [33, 33] width 19 height 19
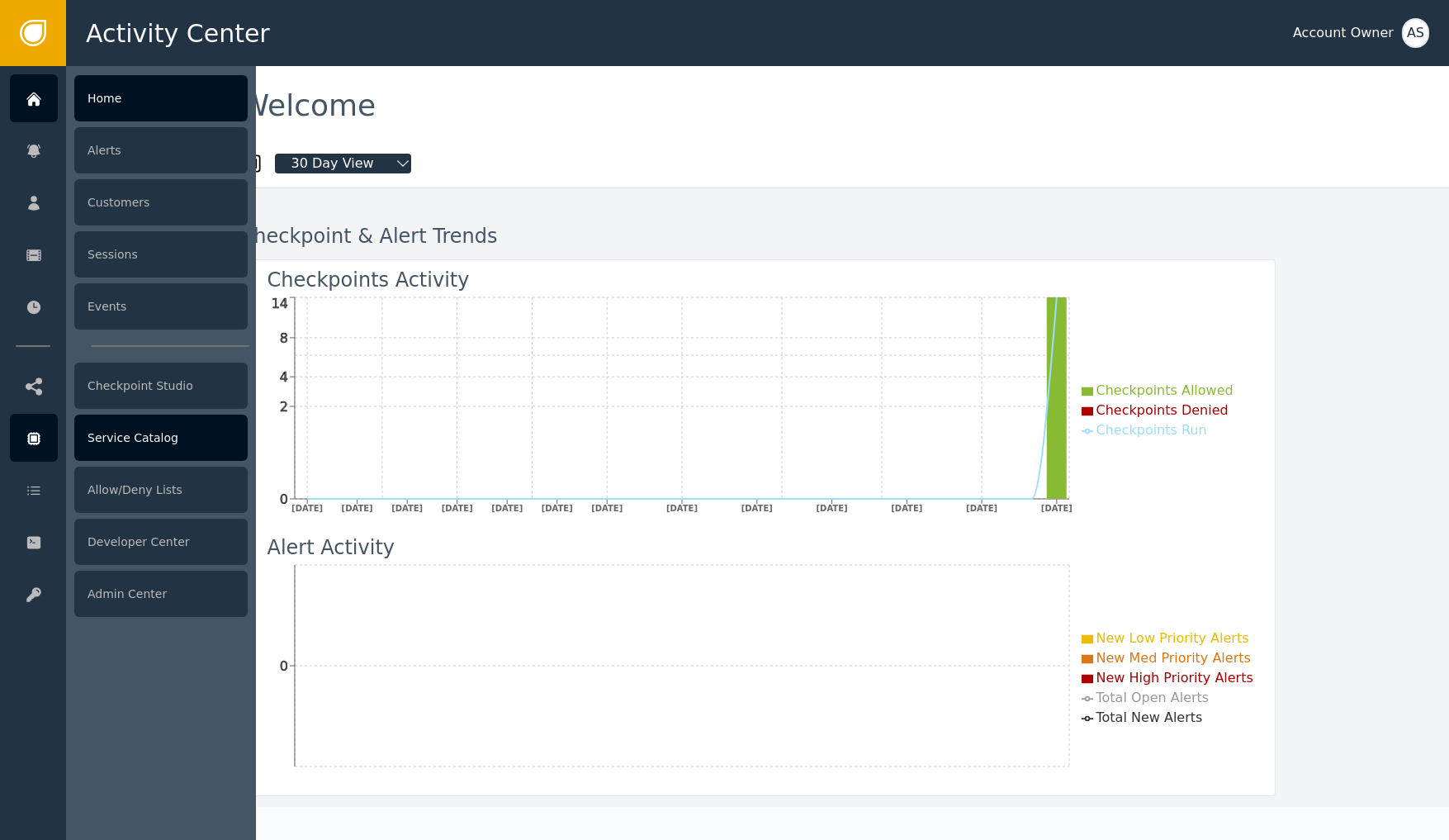
click at [111, 441] on div "Service Catalog" at bounding box center [160, 437] width 174 height 46
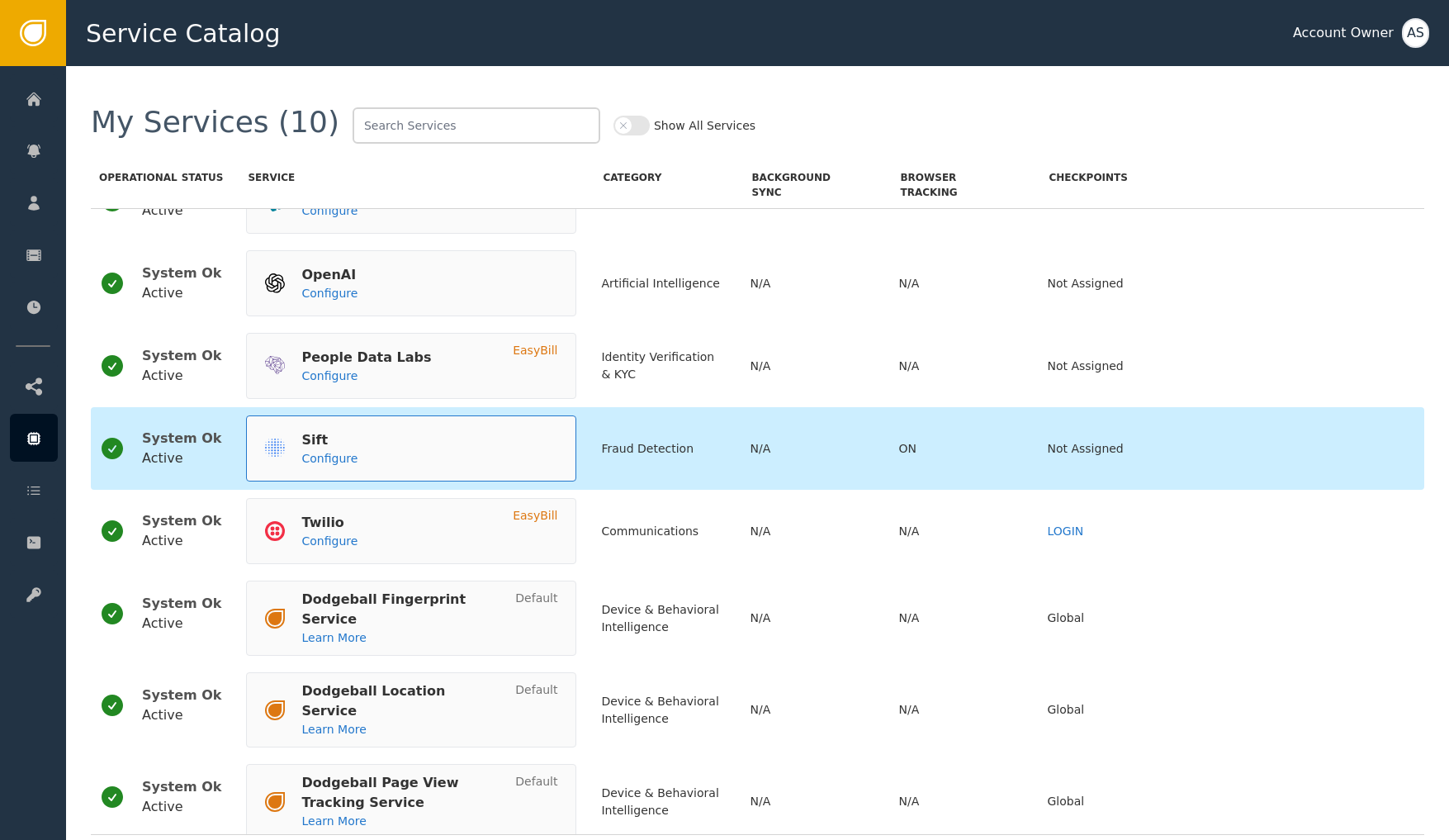
scroll to position [223, 0]
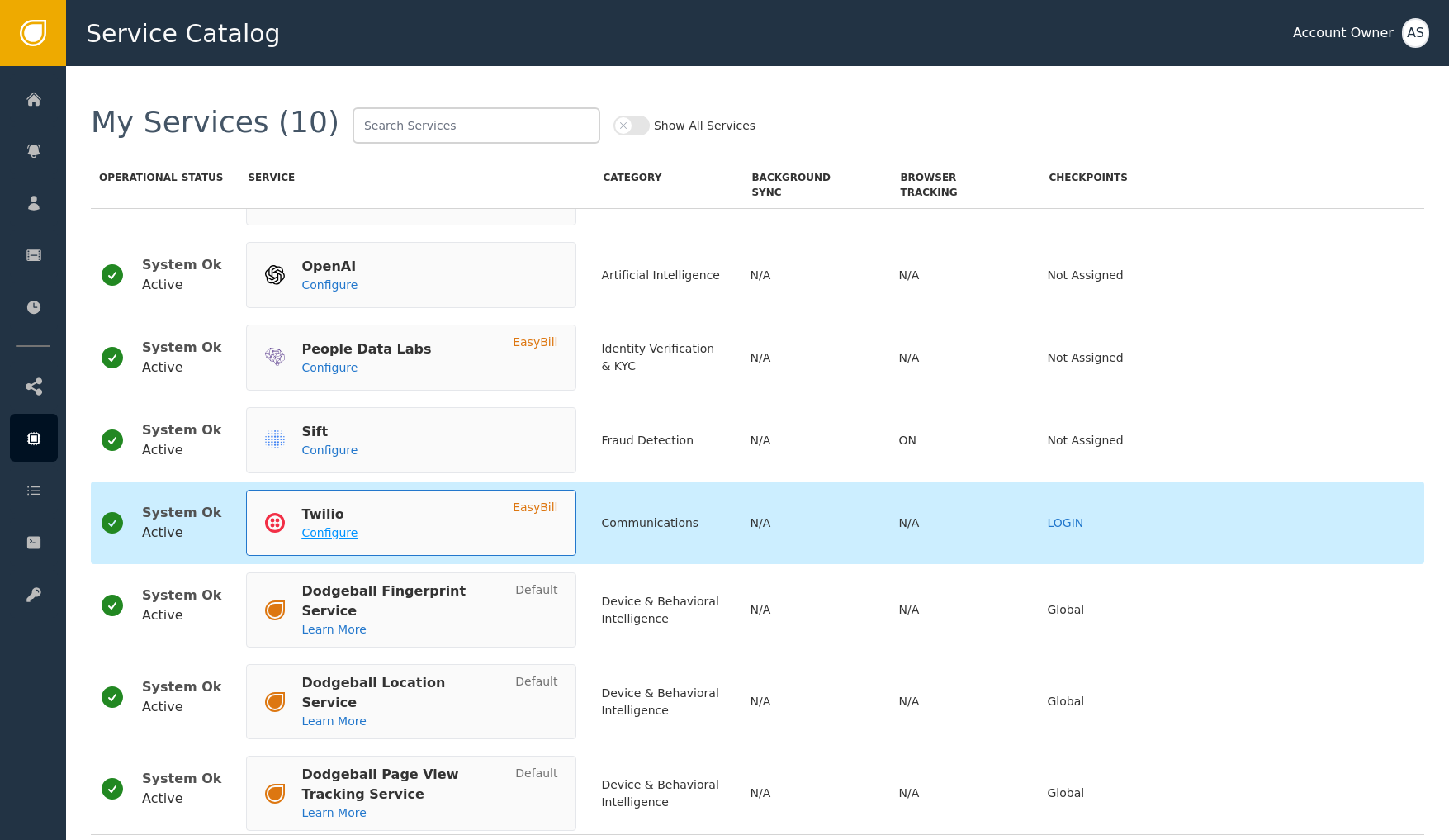
click at [313, 528] on span "Configure" at bounding box center [330, 532] width 56 height 13
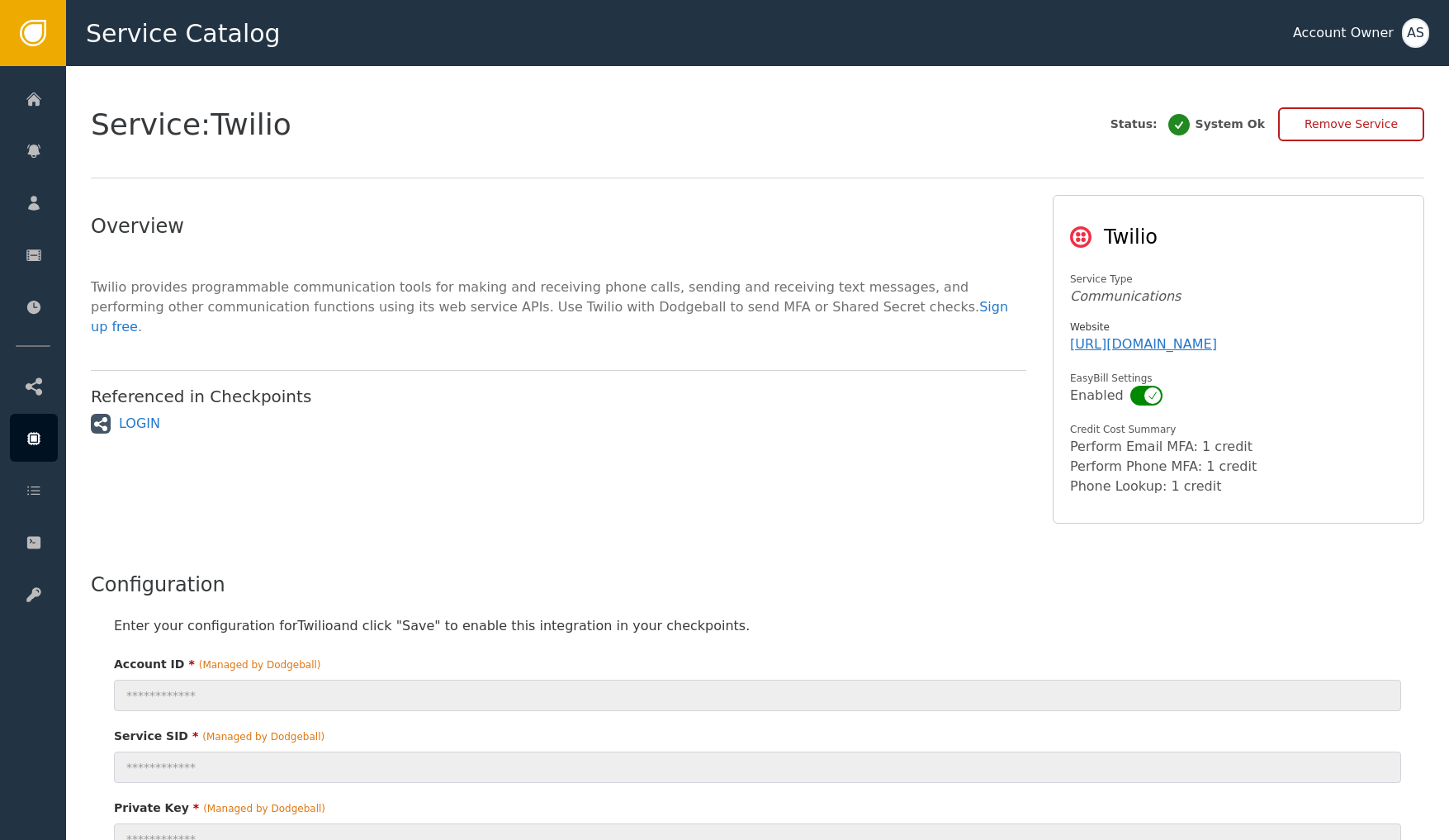
click at [46, 50] on link at bounding box center [33, 33] width 66 height 66
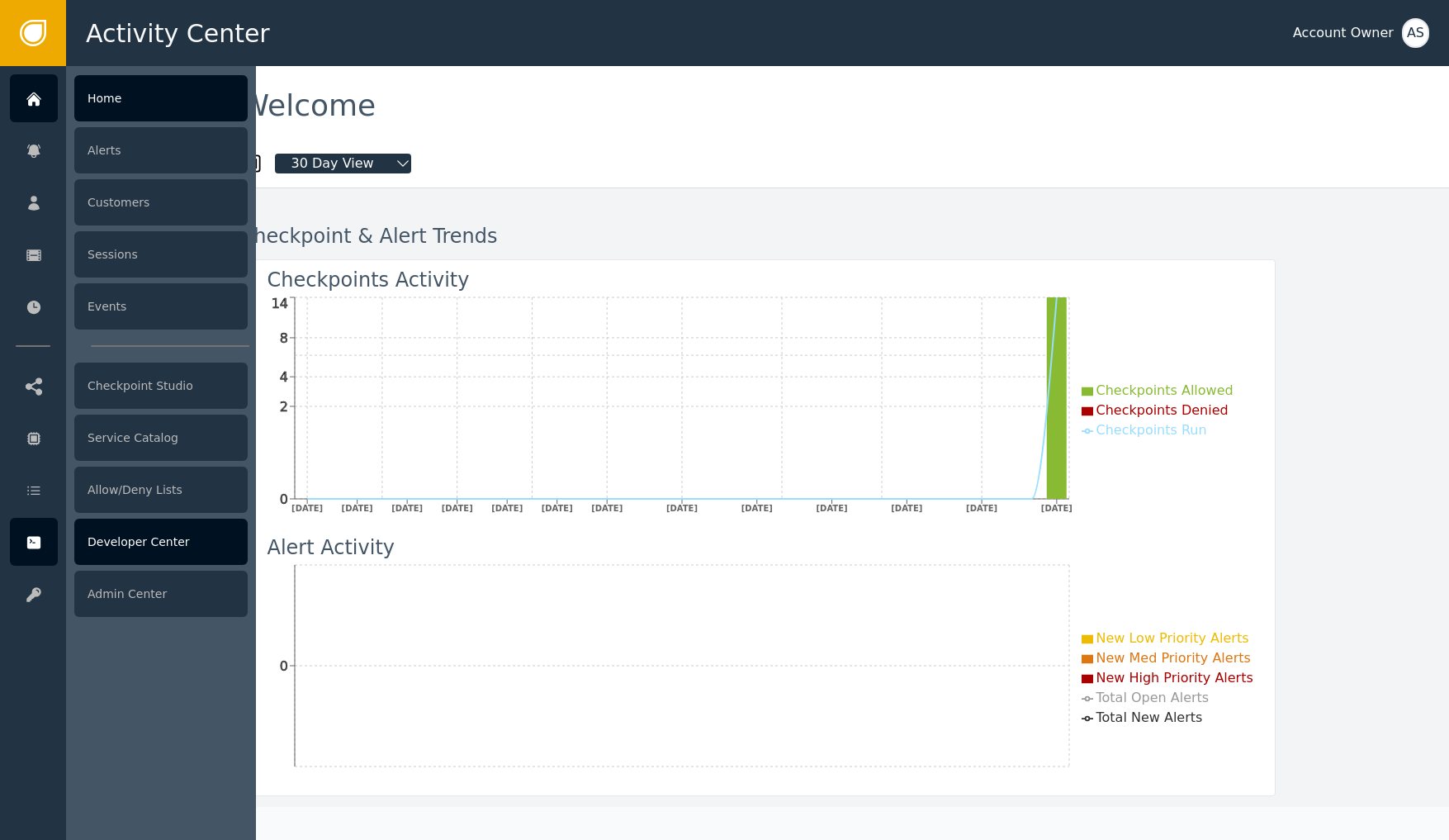
click at [119, 545] on div "Developer Center" at bounding box center [160, 541] width 174 height 46
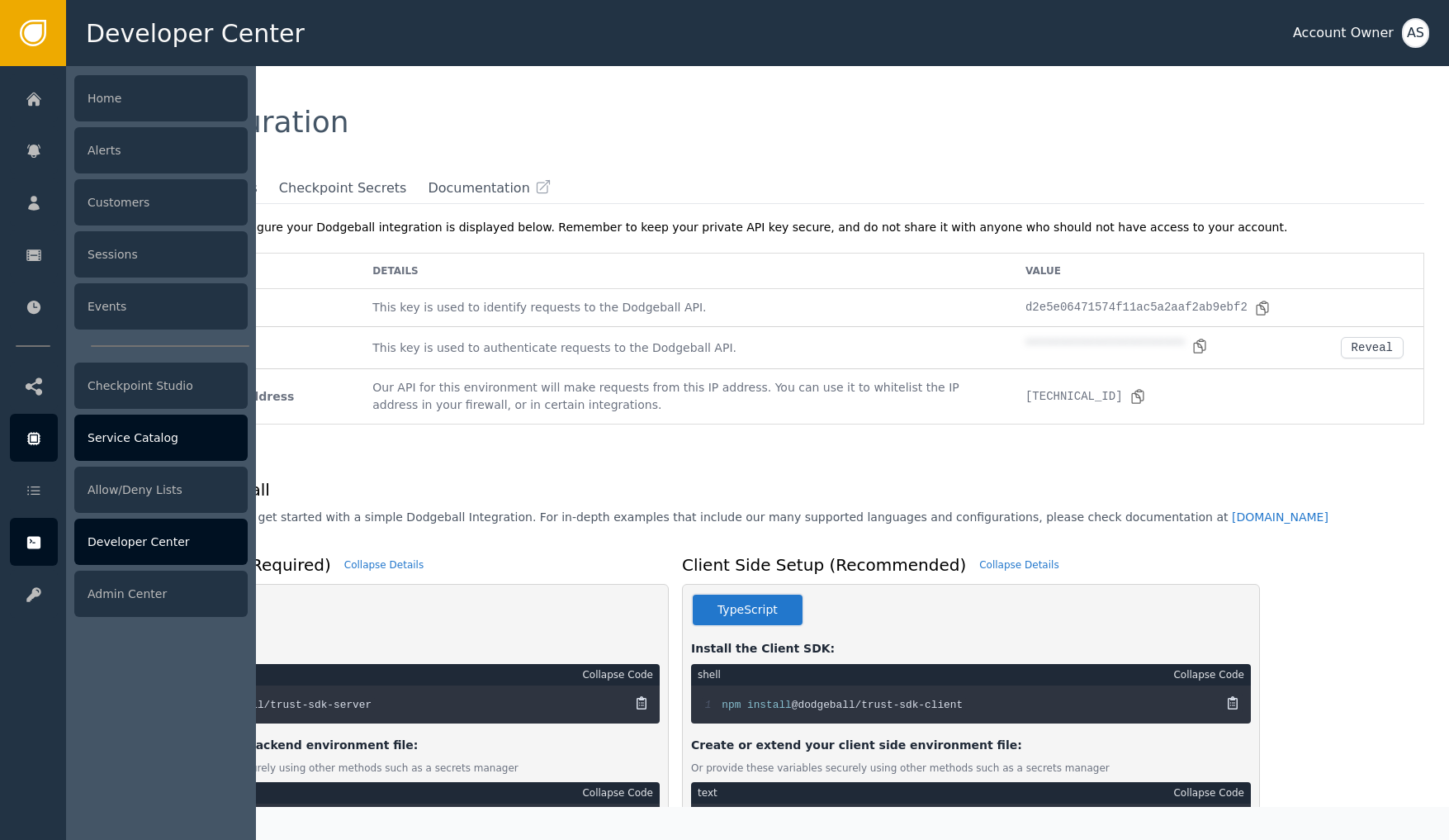
click at [106, 435] on div "Service Catalog" at bounding box center [160, 437] width 174 height 46
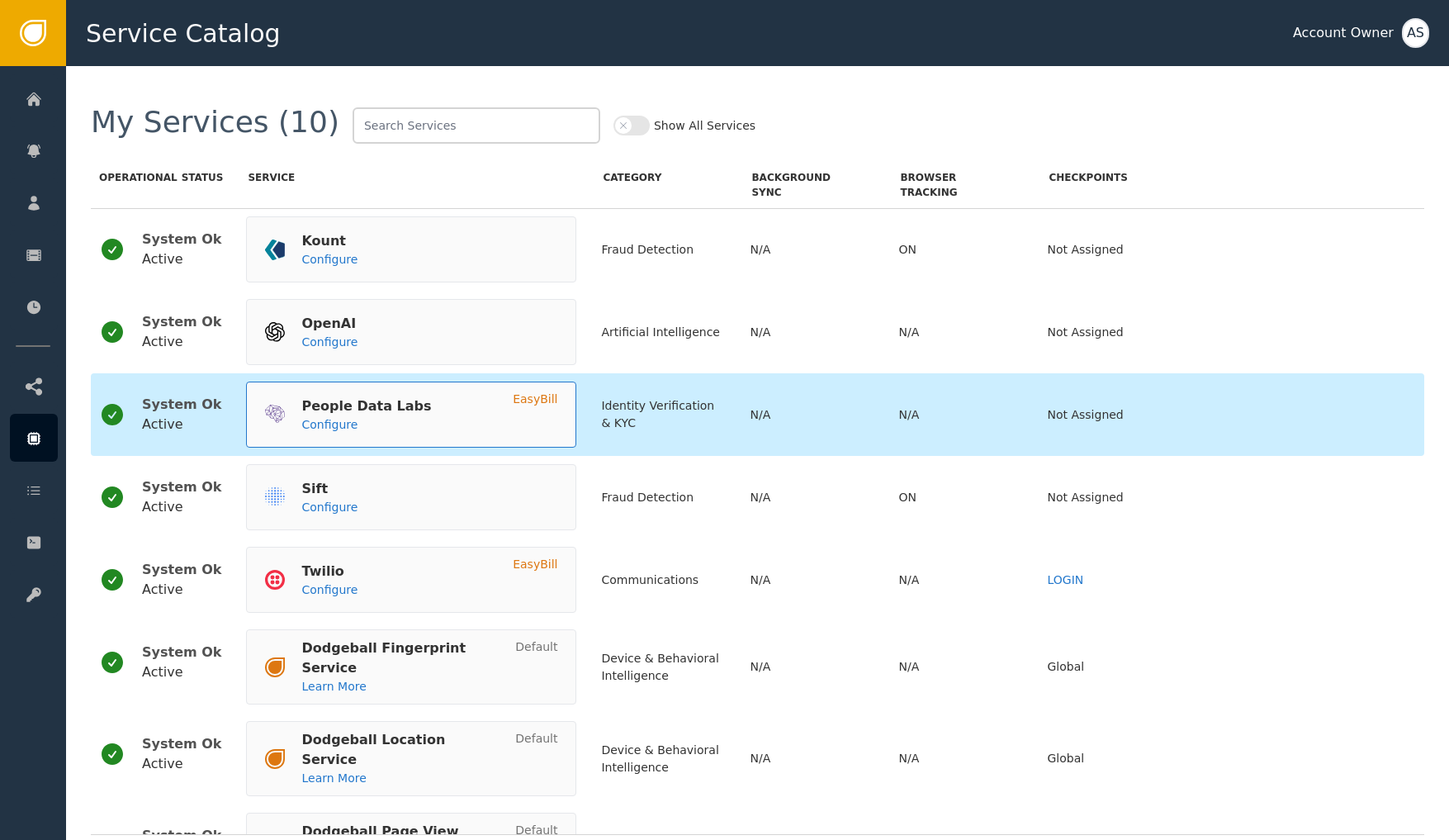
scroll to position [223, 0]
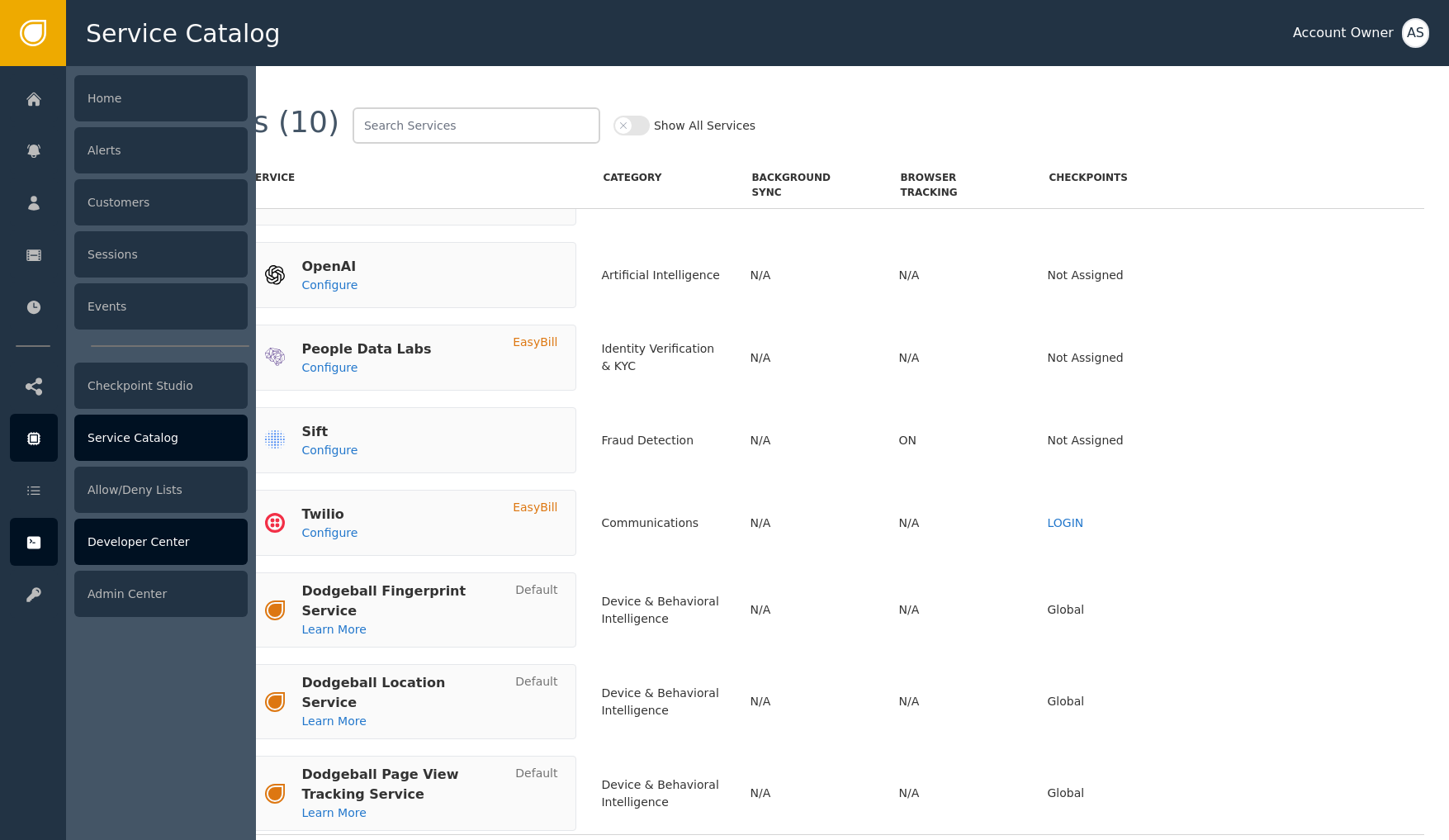
click at [42, 547] on div at bounding box center [33, 541] width 48 height 48
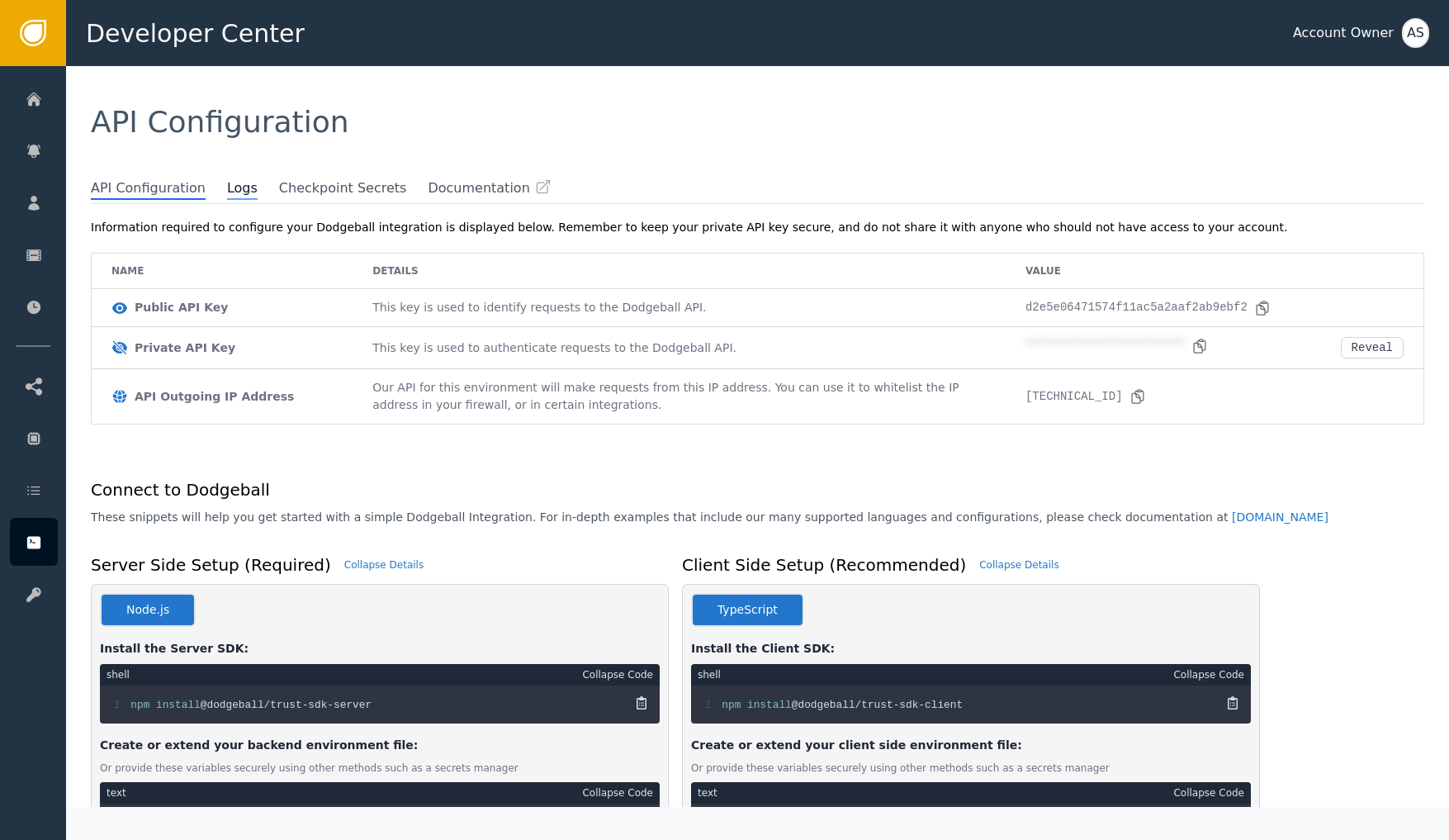
click at [234, 195] on span "Logs" at bounding box center [242, 189] width 31 height 21
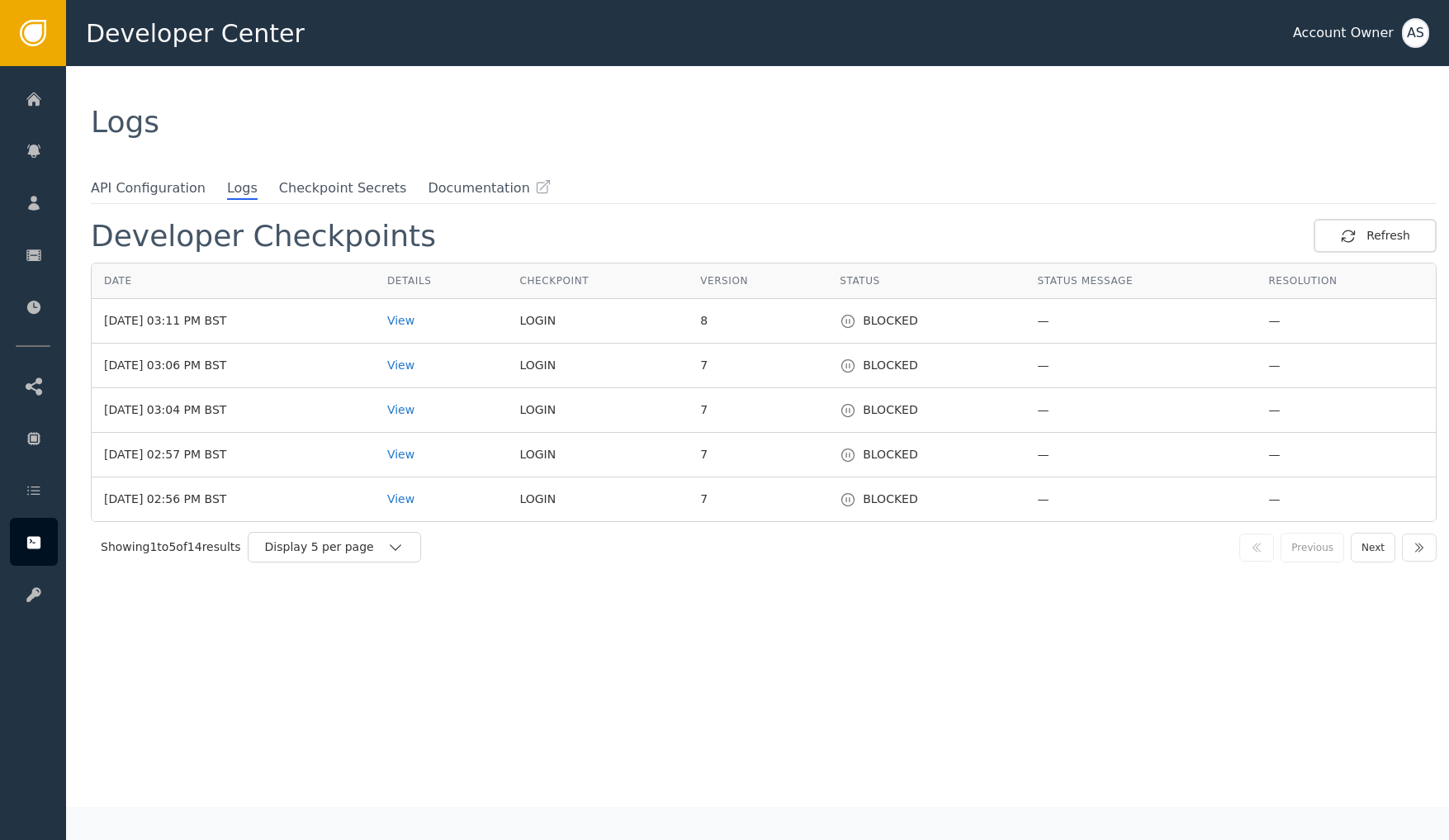
click at [739, 324] on td "8" at bounding box center [757, 321] width 139 height 45
click at [913, 320] on div "BLOCKED" at bounding box center [926, 321] width 173 height 18
click at [439, 319] on div "View" at bounding box center [441, 321] width 108 height 18
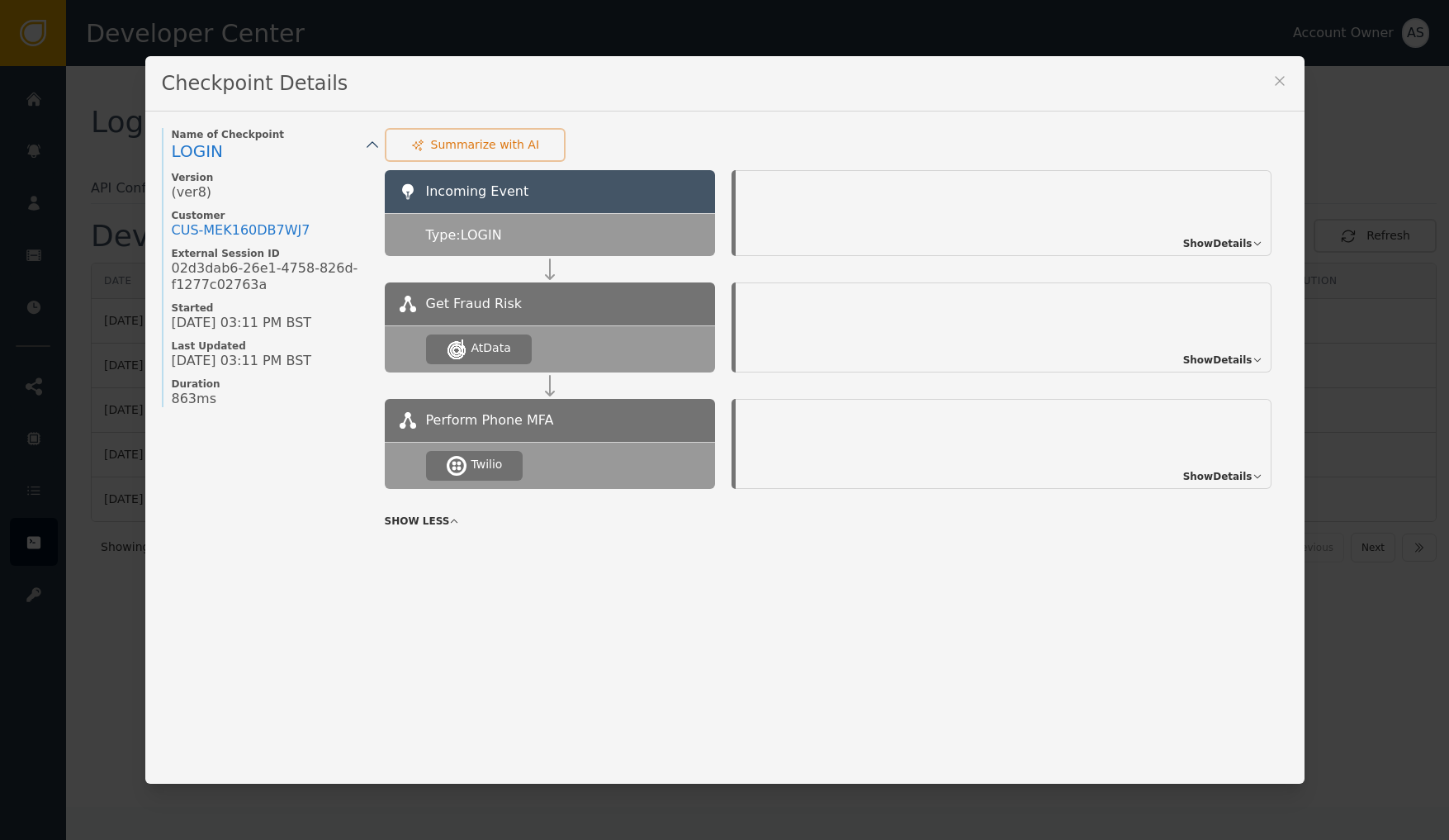
click at [530, 145] on button "Summarize with AI" at bounding box center [475, 145] width 182 height 33
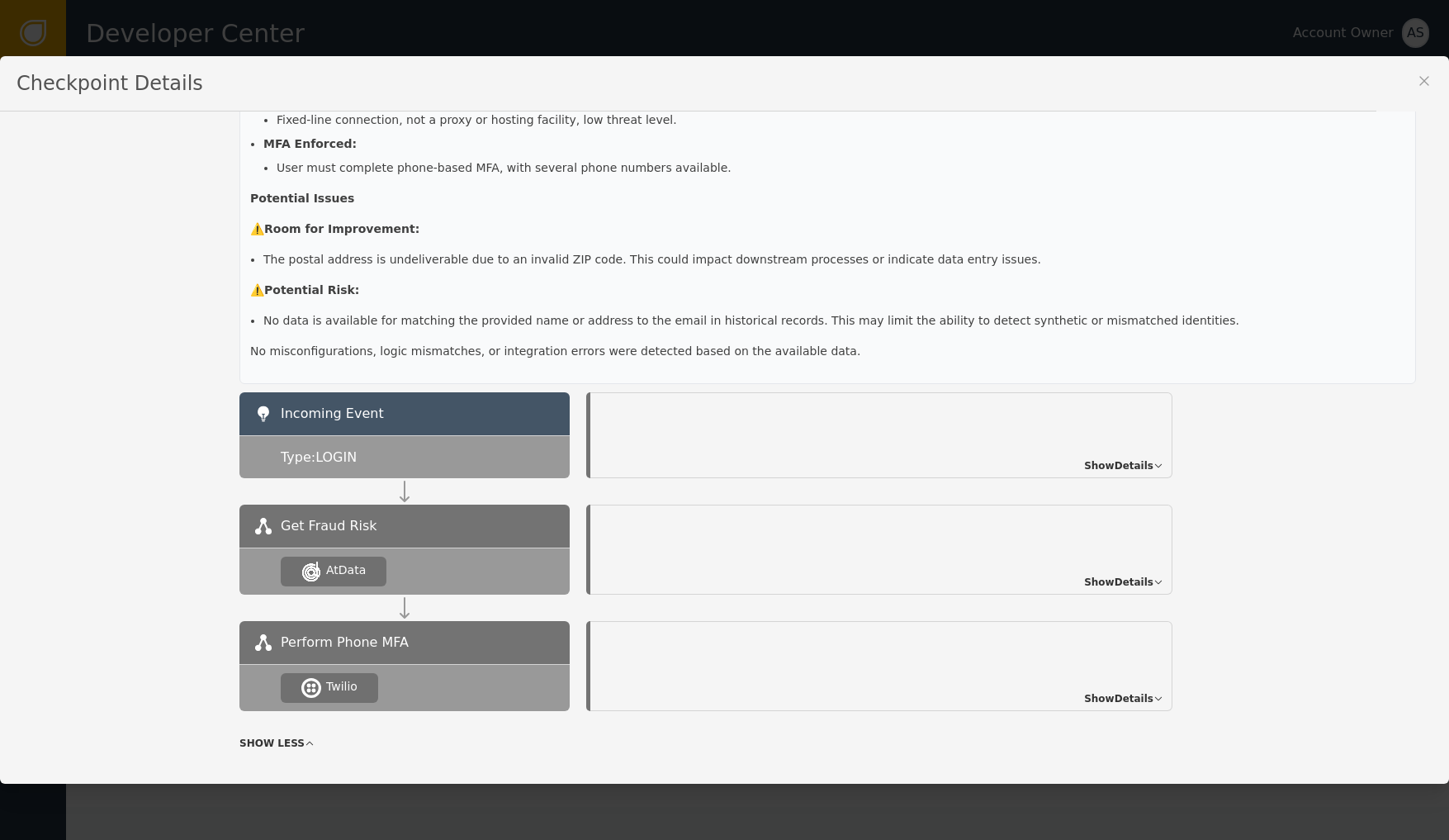
scroll to position [756, 0]
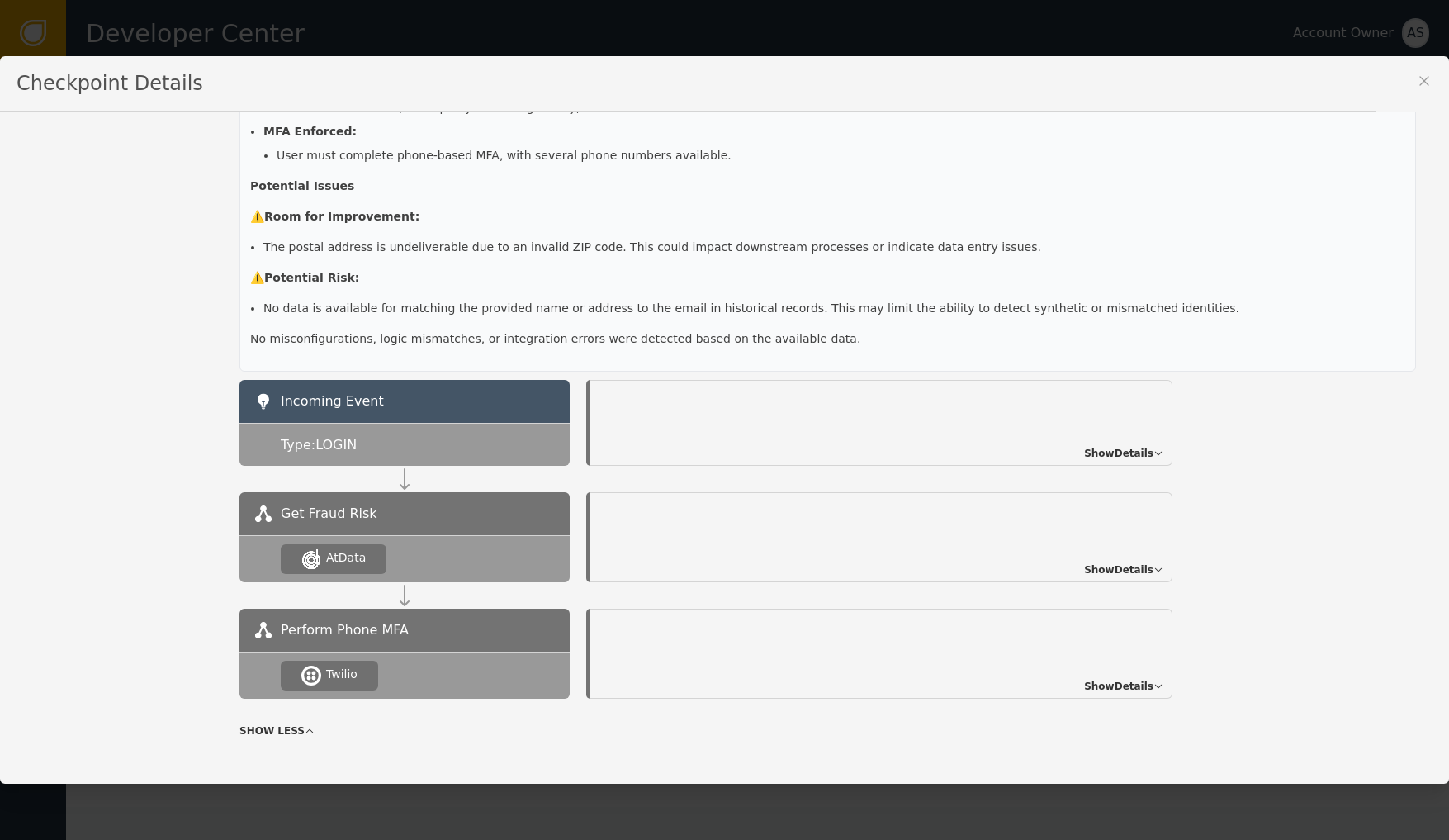
click at [1153, 679] on span "Show Details" at bounding box center [1118, 686] width 70 height 15
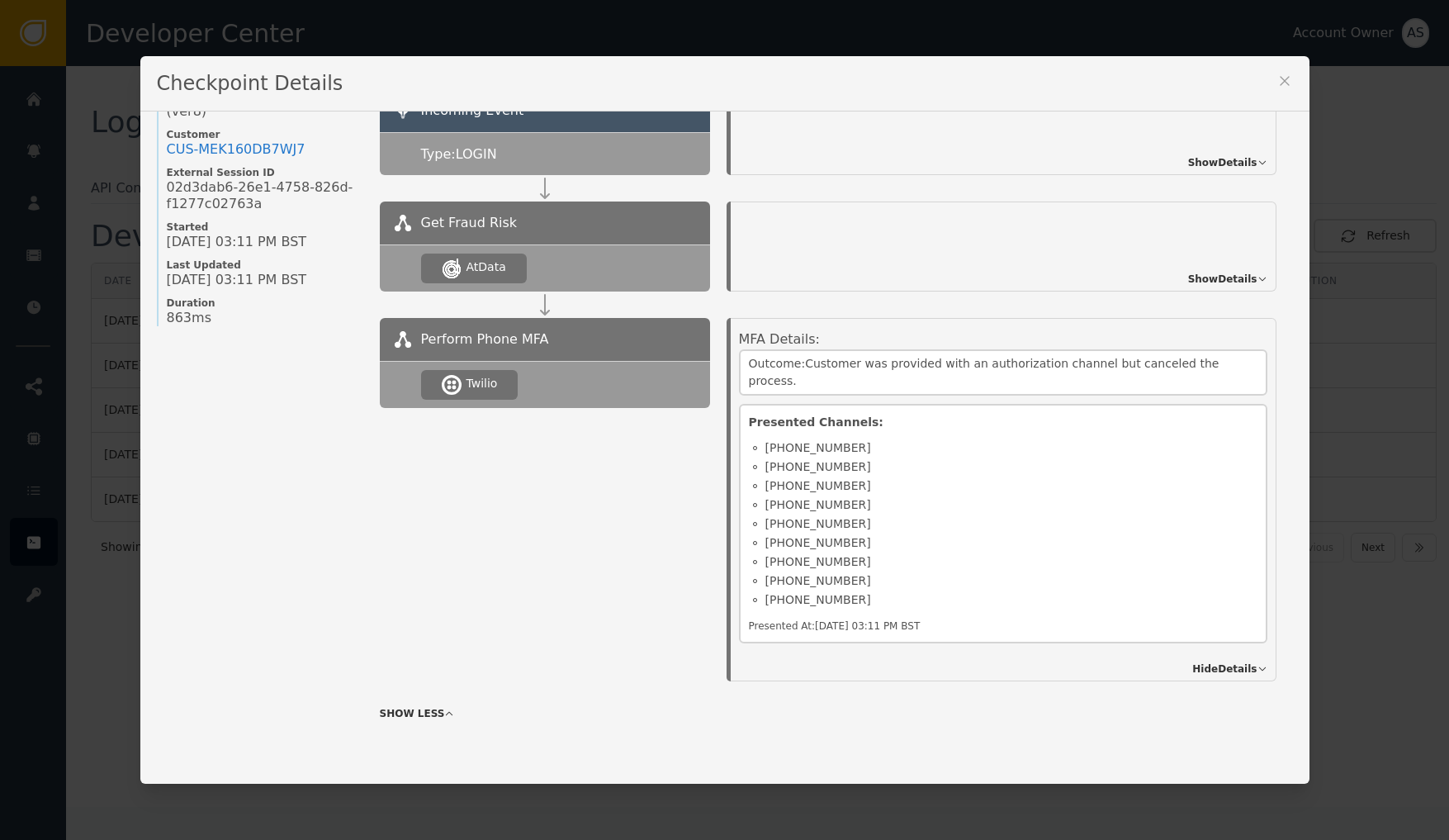
scroll to position [63, 0]
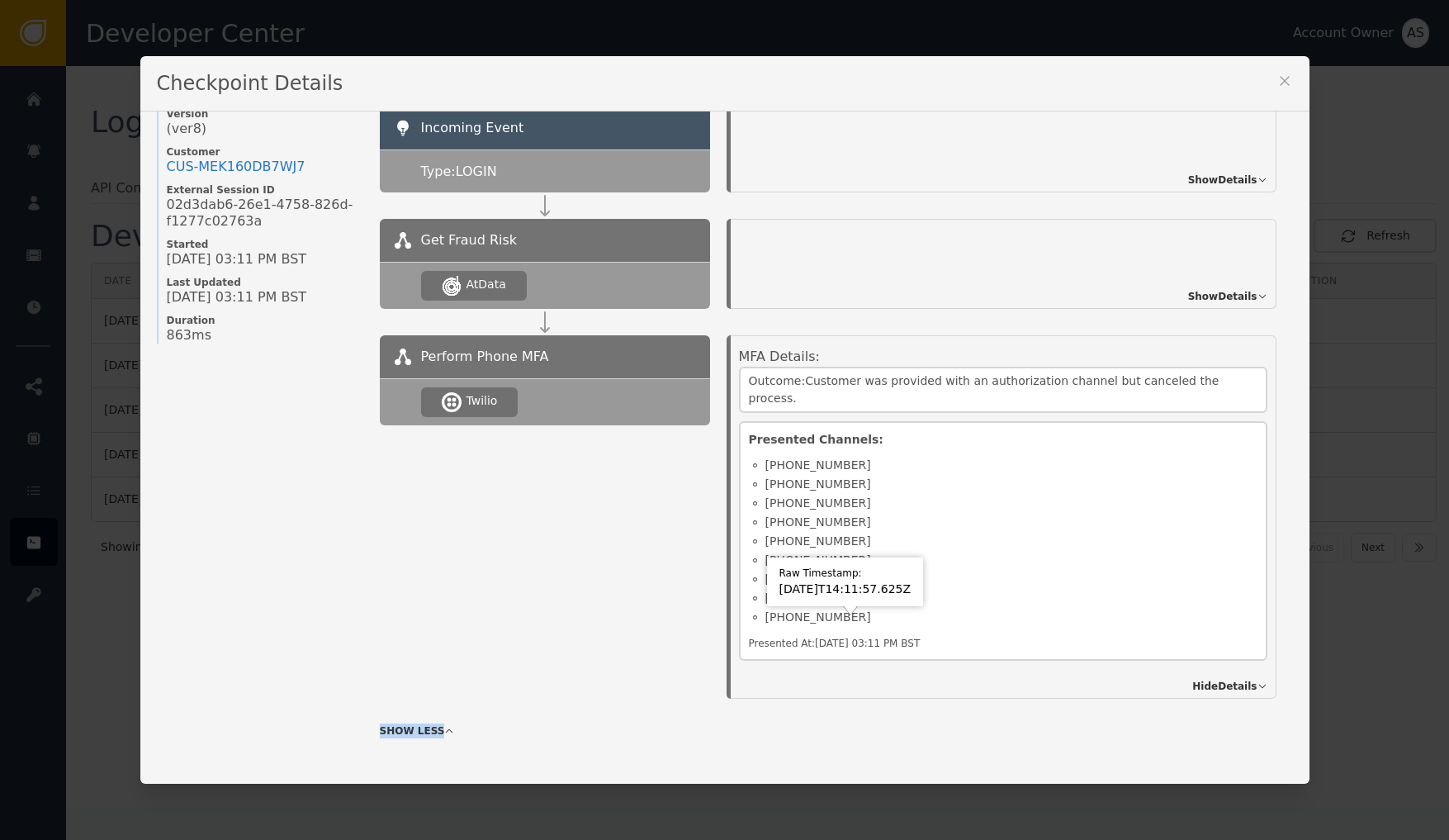
drag, startPoint x: 908, startPoint y: 515, endPoint x: 927, endPoint y: 699, distance: 185.0
click at [927, 681] on div "MFA Details: Outcome: Customer was provided with an authorization channel but c…" at bounding box center [1007, 513] width 537 height 334
click at [1027, 369] on div "Outcome: Customer was provided with an authorization channel but canceled the p…" at bounding box center [1002, 390] width 528 height 46
click at [1031, 390] on div "Outcome: Customer was provided with an authorization channel but canceled the p…" at bounding box center [1002, 390] width 528 height 46
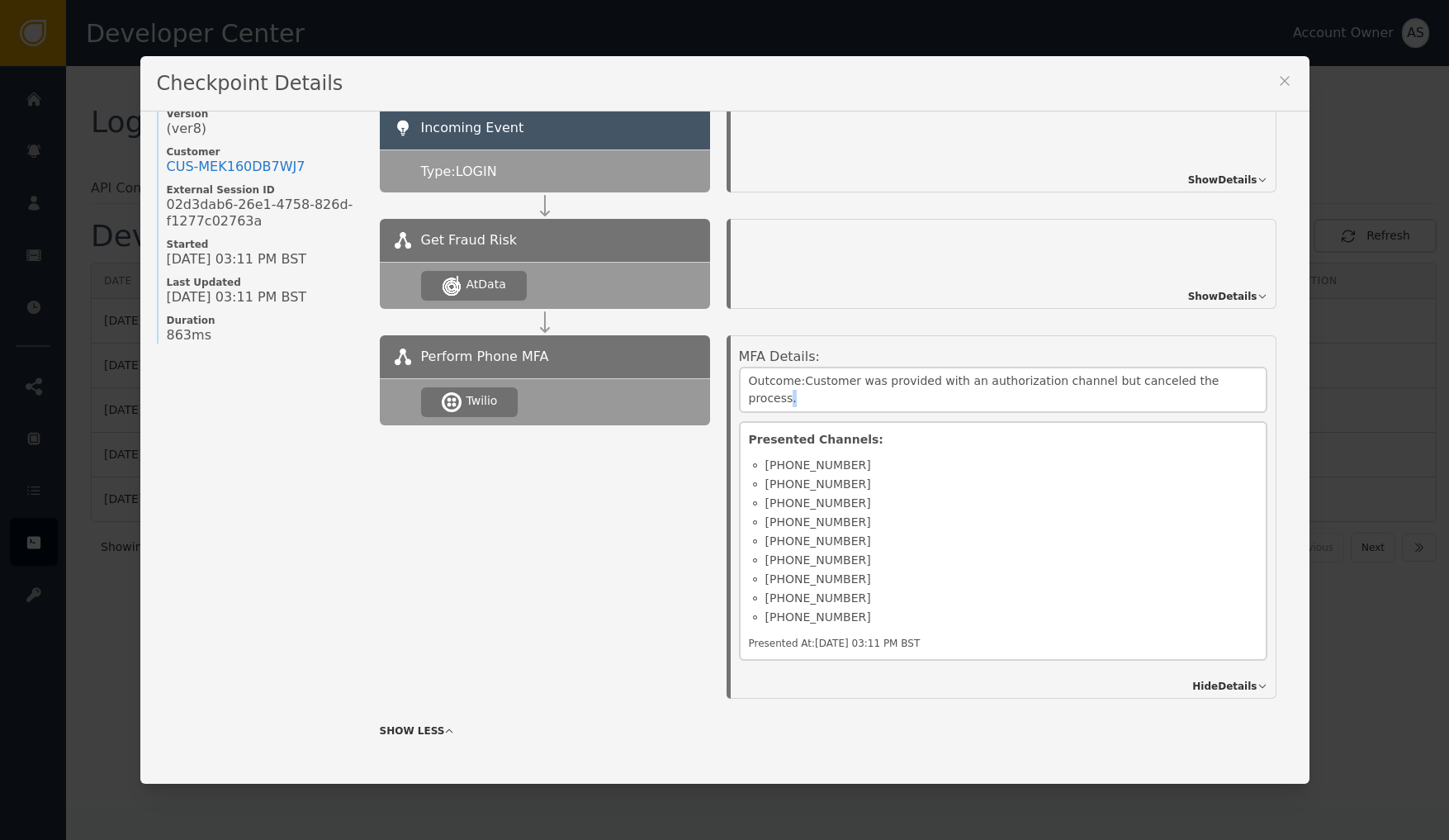
click at [1031, 390] on div "Outcome: Customer was provided with an authorization channel but canceled the p…" at bounding box center [1002, 390] width 528 height 46
click at [1031, 384] on div "Outcome: Customer was provided with an authorization channel but canceled the p…" at bounding box center [1002, 390] width 528 height 46
drag, startPoint x: 881, startPoint y: 381, endPoint x: 1274, endPoint y: 382, distance: 393.0
click at [1274, 382] on div "MFA Details: Outcome: Customer was provided with an authorization channel but c…" at bounding box center [1007, 513] width 537 height 334
click at [1222, 289] on span "Show Details" at bounding box center [1222, 296] width 70 height 15
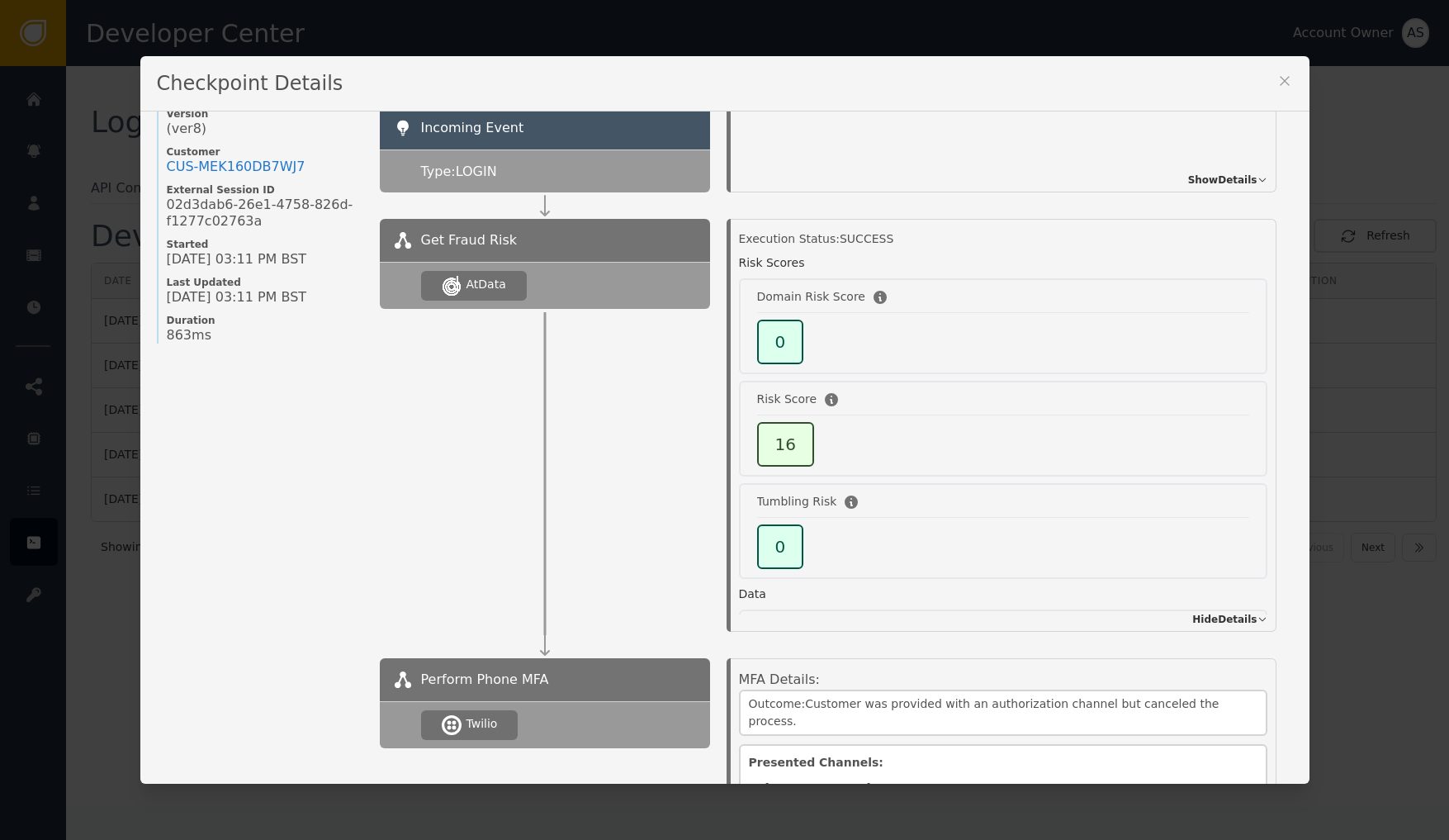
click at [1282, 79] on icon at bounding box center [1284, 80] width 17 height 17
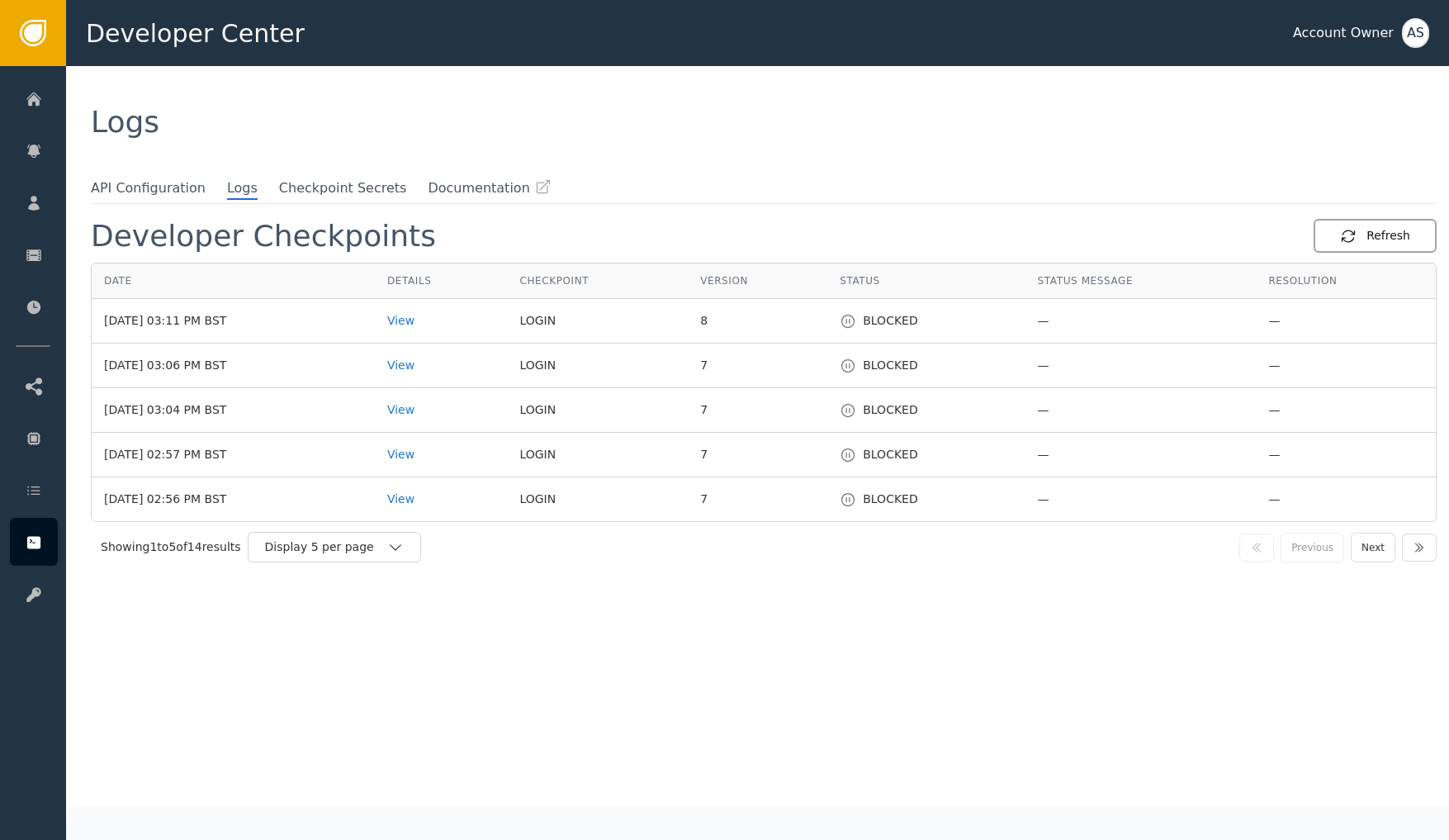
click at [1346, 232] on icon "button" at bounding box center [1348, 236] width 17 height 17
click at [524, 653] on div "Developer Checkpoints Refresh Date Details Checkpoint Version Status Status Mes…" at bounding box center [763, 512] width 1346 height 588
